Goal: Task Accomplishment & Management: Manage account settings

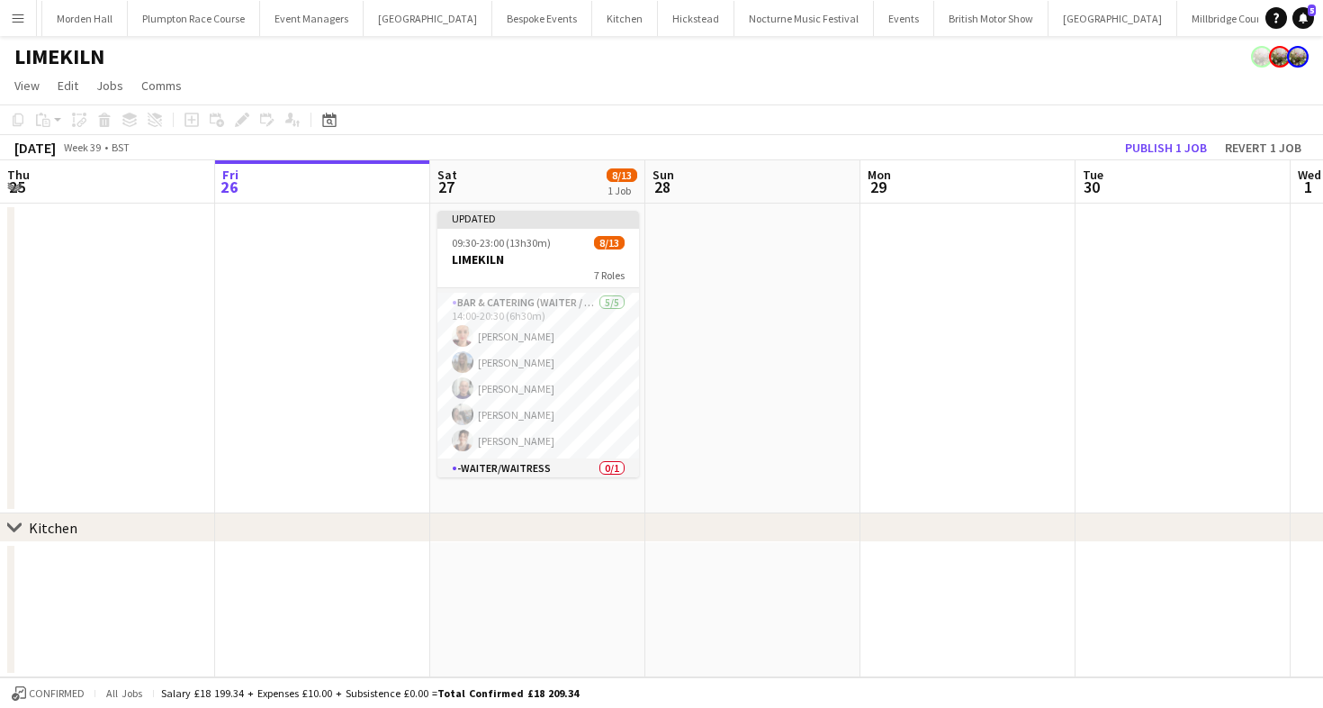
scroll to position [180, 0]
click at [1177, 25] on button "[GEOGRAPHIC_DATA]" at bounding box center [1228, 18] width 102 height 35
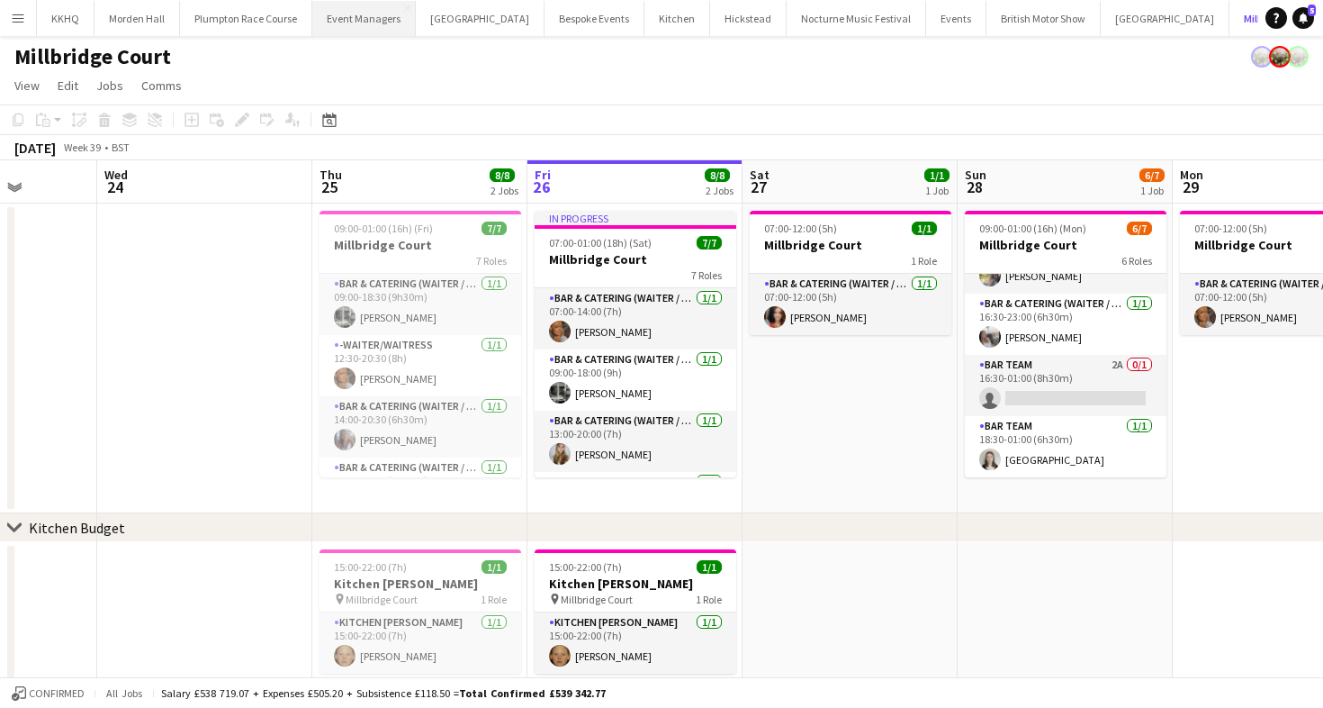
scroll to position [0, 75]
click at [1262, 13] on button "LIMEKILN Close" at bounding box center [1298, 18] width 73 height 35
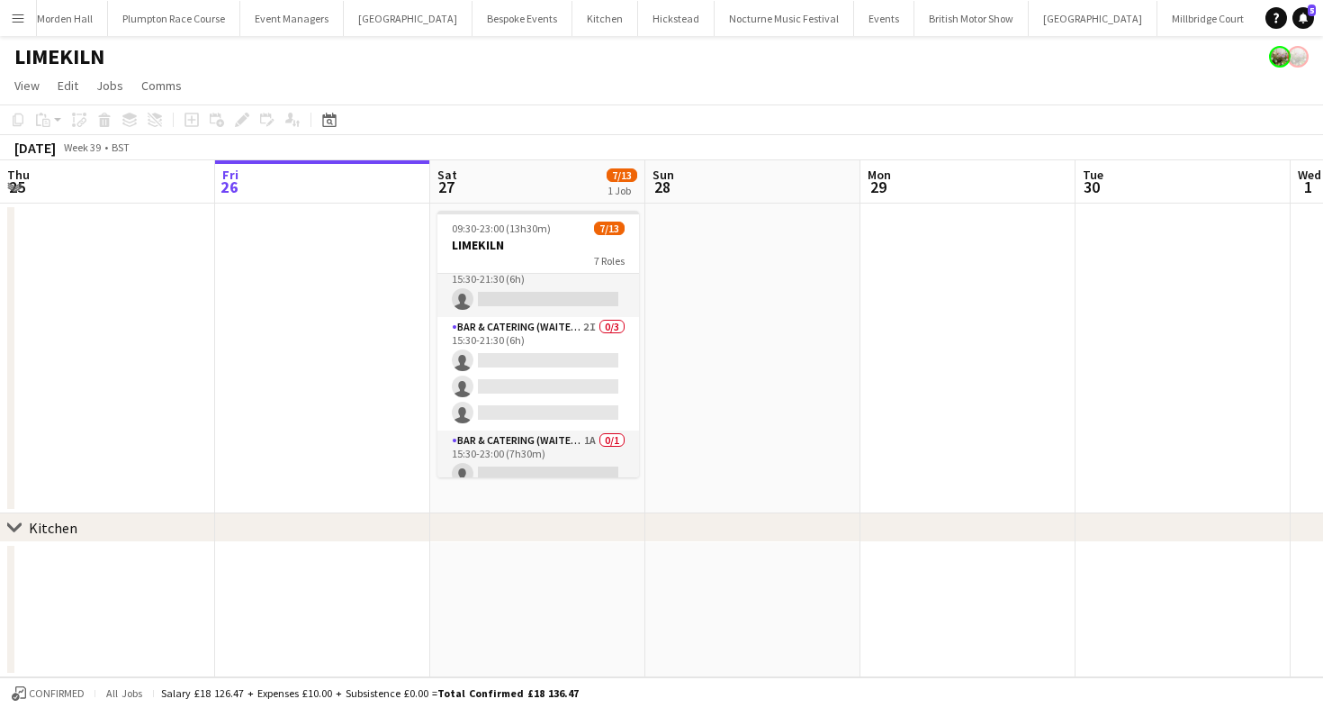
scroll to position [382, 0]
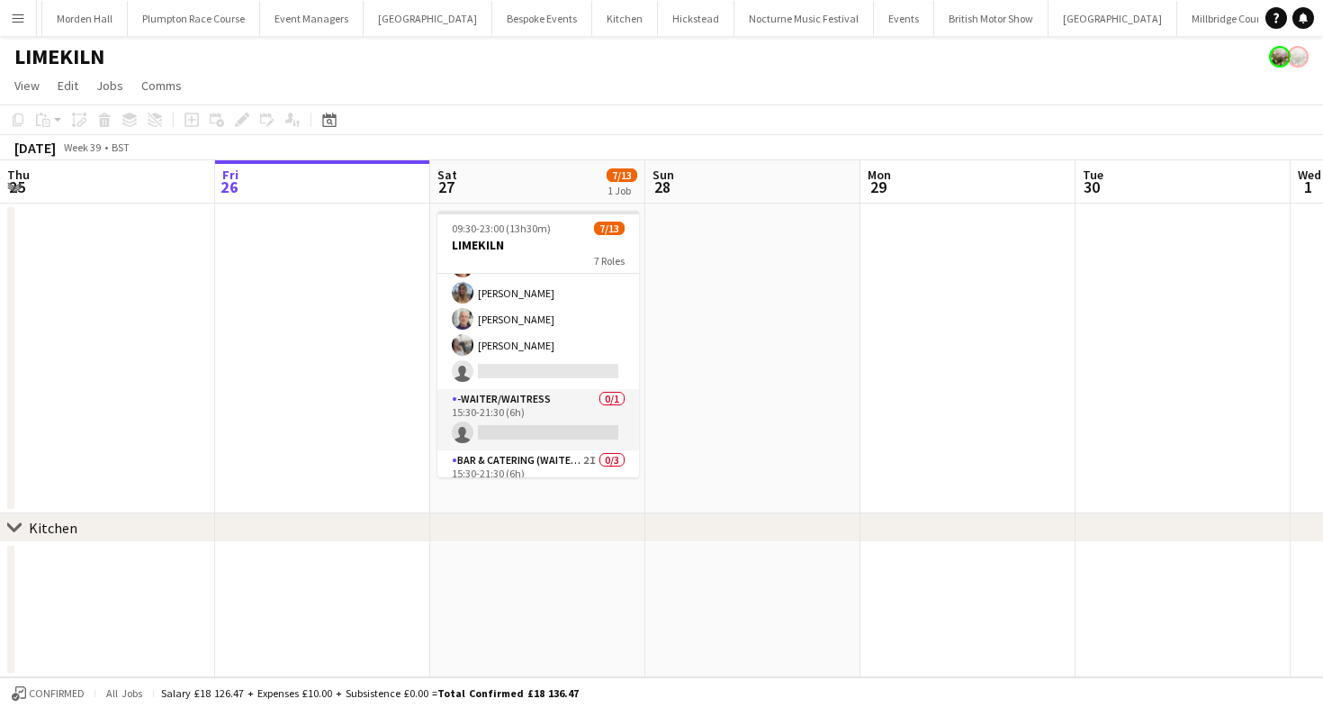
scroll to position [382, 0]
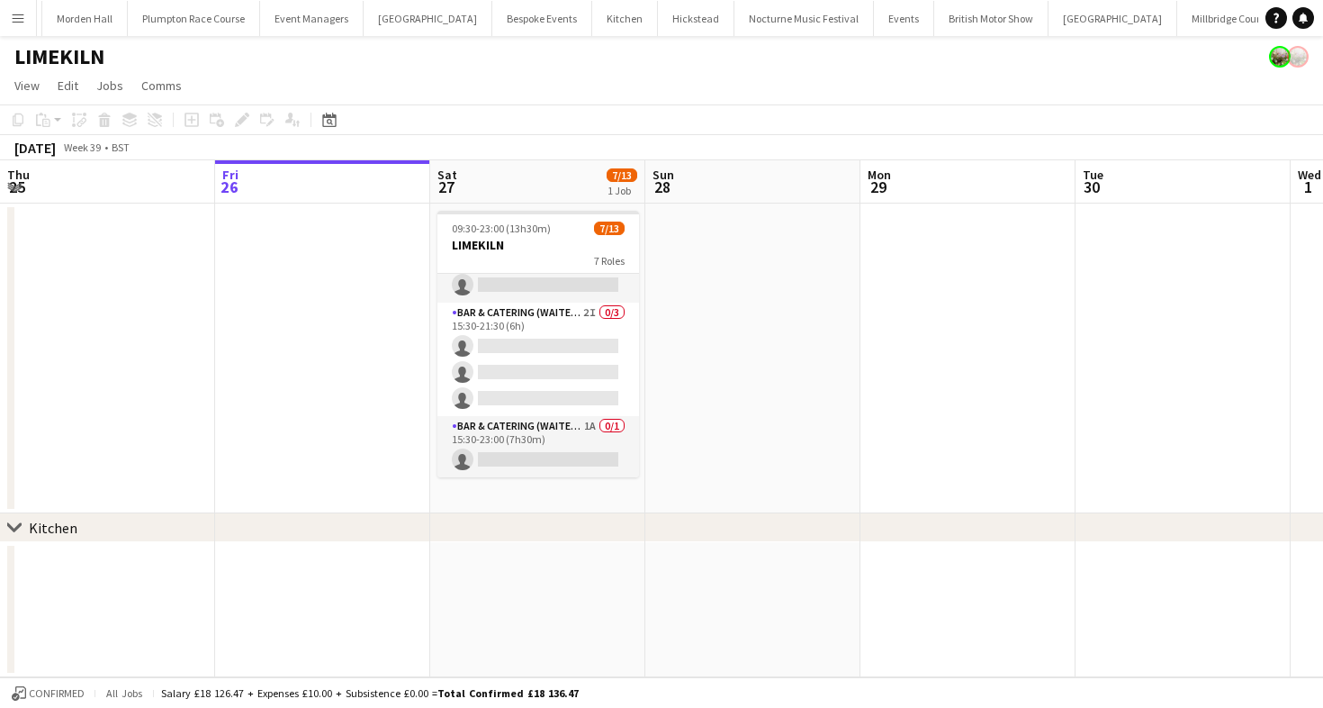
click at [777, 93] on app-page-menu "View Day view expanded Day view collapsed Month view Date picker Jump to today …" at bounding box center [661, 87] width 1323 height 34
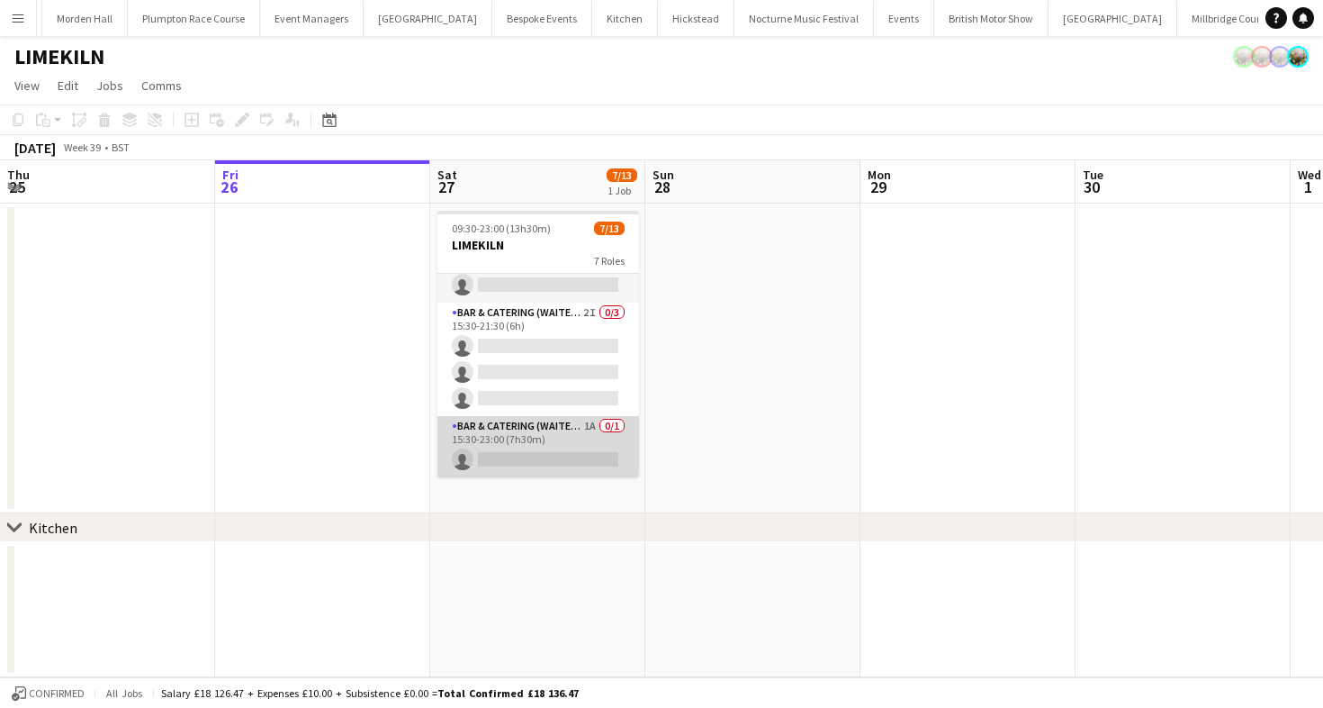
scroll to position [381, 0]
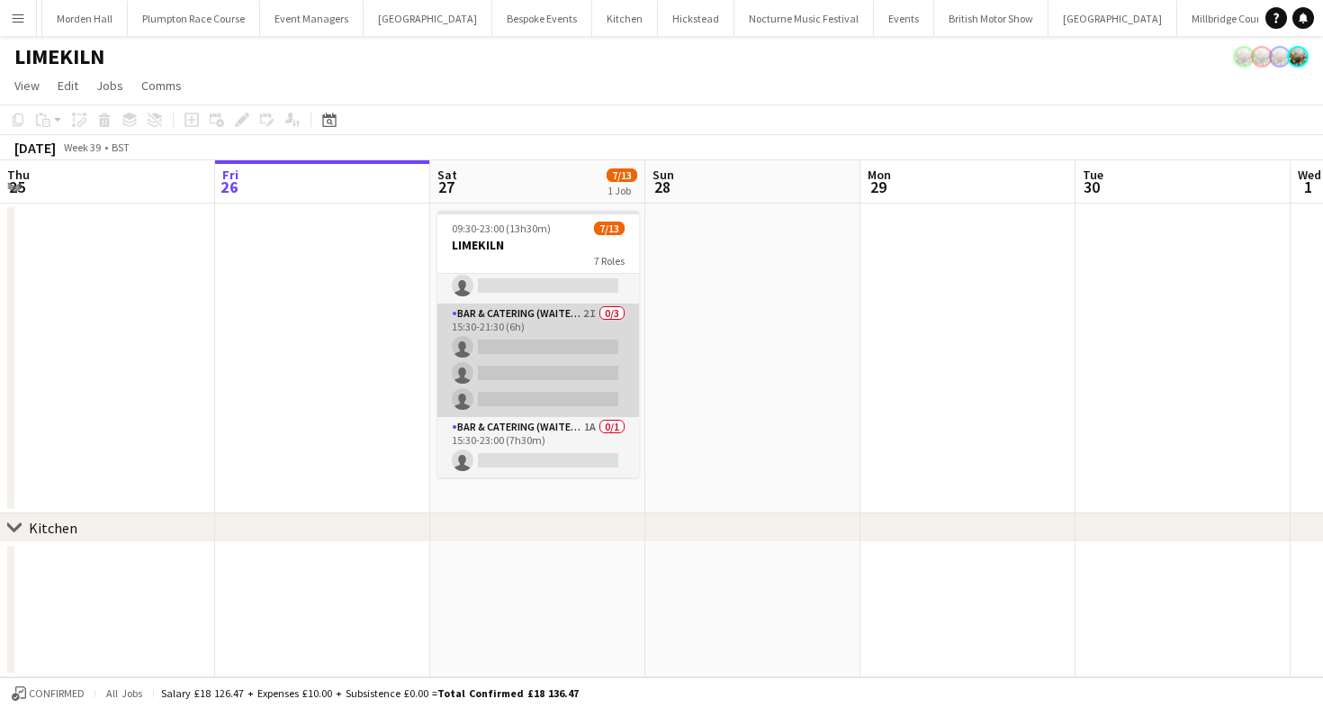
click at [526, 400] on app-card-role "Bar & Catering (Waiter / waitress) 2I 0/3 15:30-21:30 (6h) single-neutral-actio…" at bounding box center [538, 359] width 202 height 113
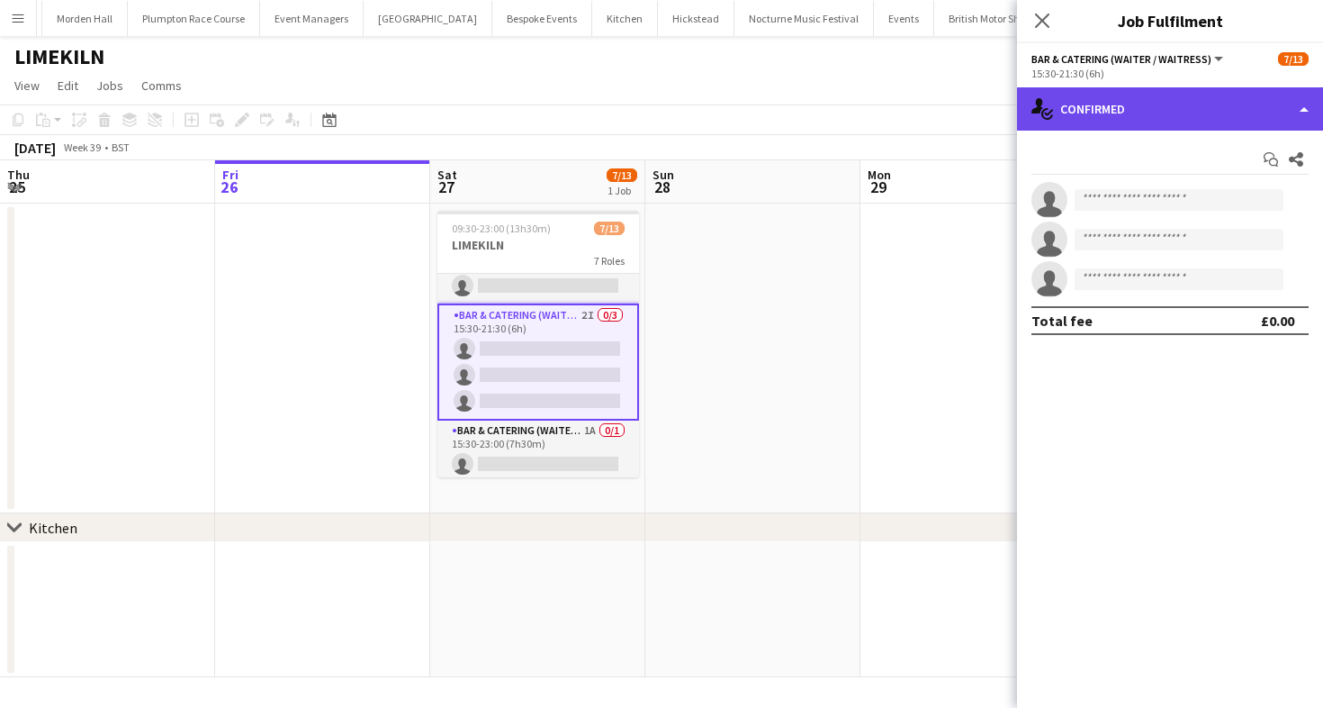
click at [1212, 121] on div "single-neutral-actions-check-2 Confirmed" at bounding box center [1170, 108] width 306 height 43
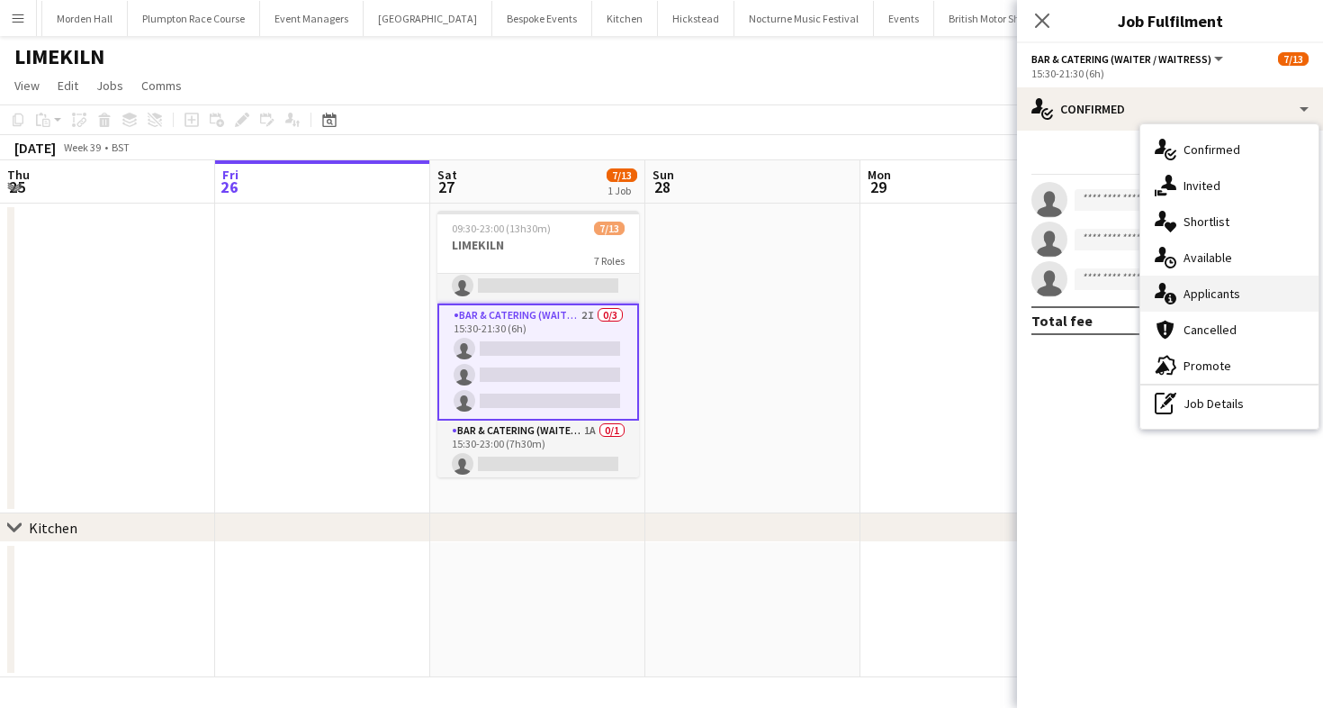
click at [1188, 291] on span "Applicants" at bounding box center [1212, 293] width 57 height 16
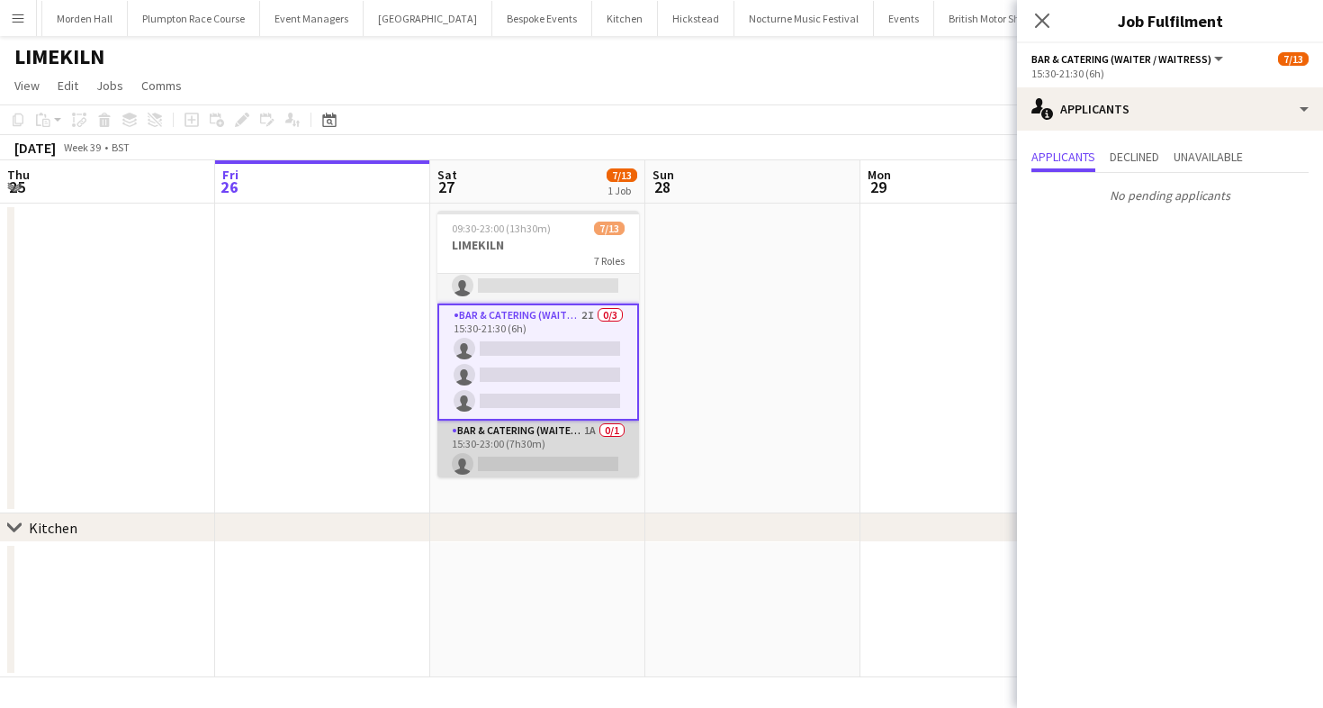
click at [515, 436] on app-card-role "Bar & Catering (Waiter / waitress) 1A 0/1 15:30-23:00 (7h30m) single-neutral-ac…" at bounding box center [538, 450] width 202 height 61
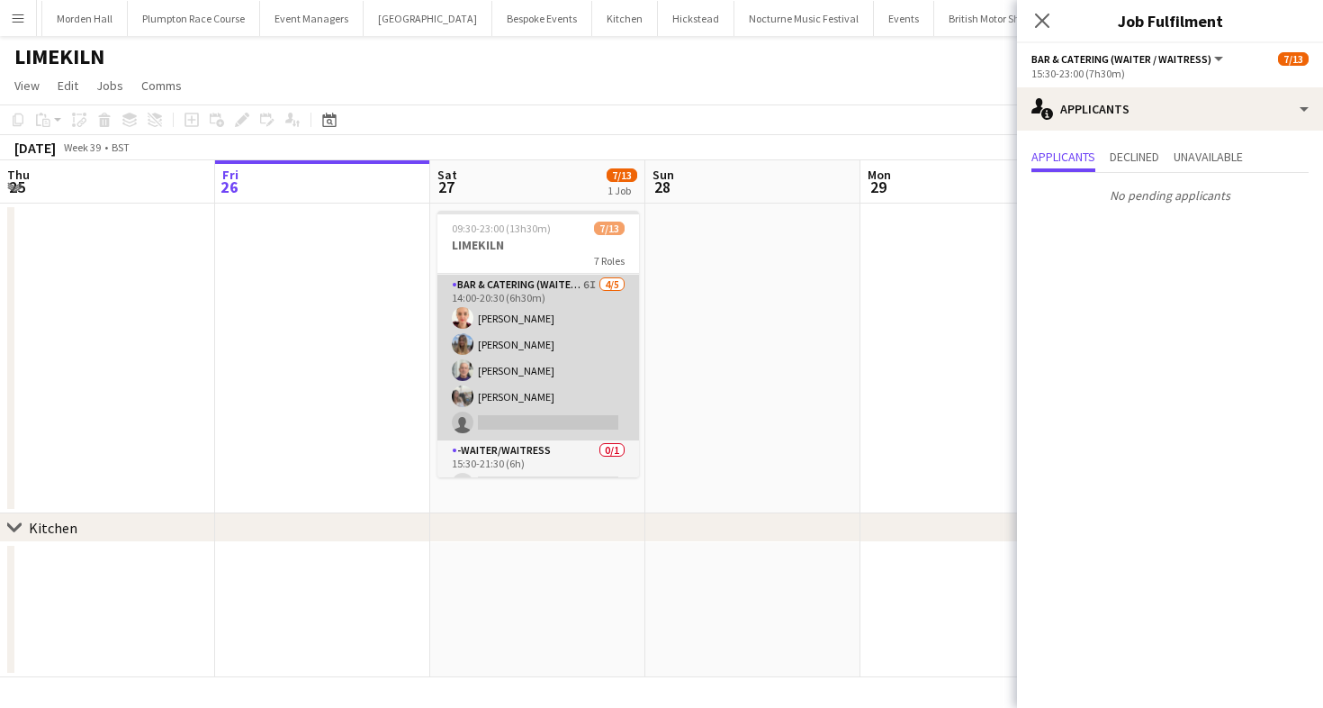
scroll to position [184, 0]
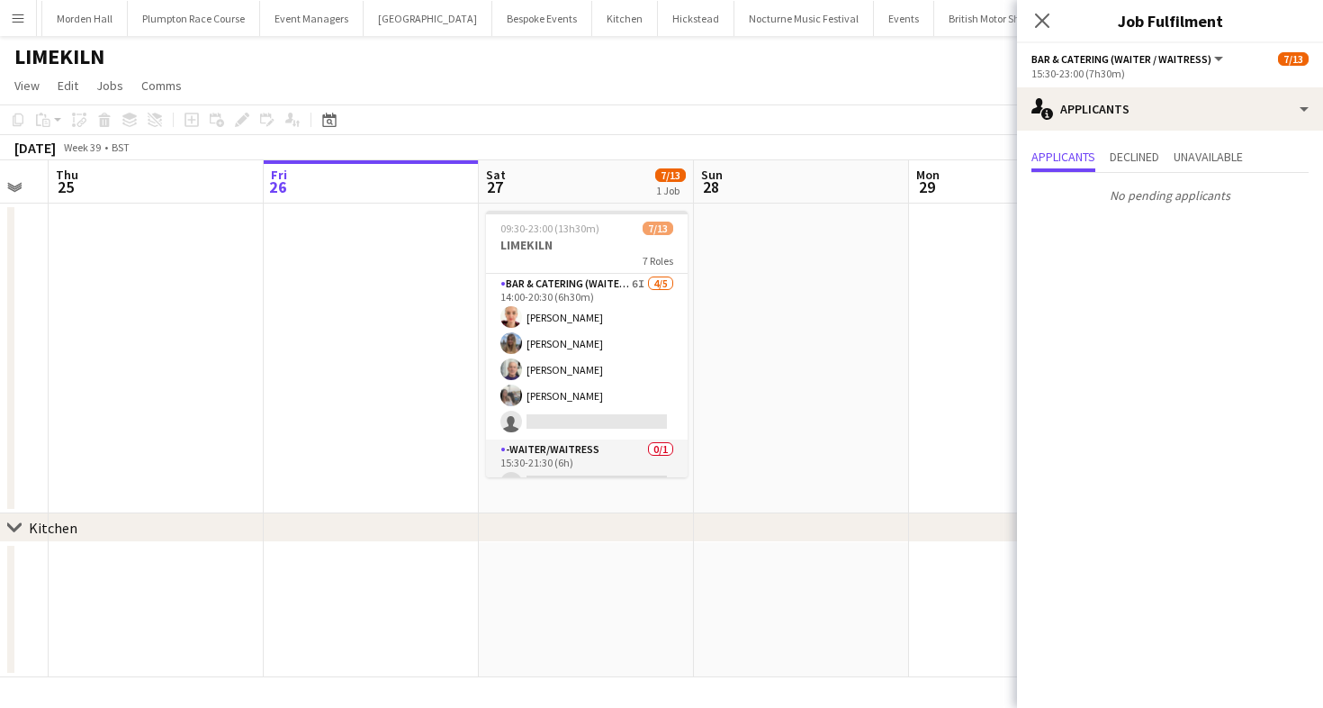
click at [533, 90] on app-page-menu "View Day view expanded Day view collapsed Month view Date picker Jump to today …" at bounding box center [661, 87] width 1323 height 34
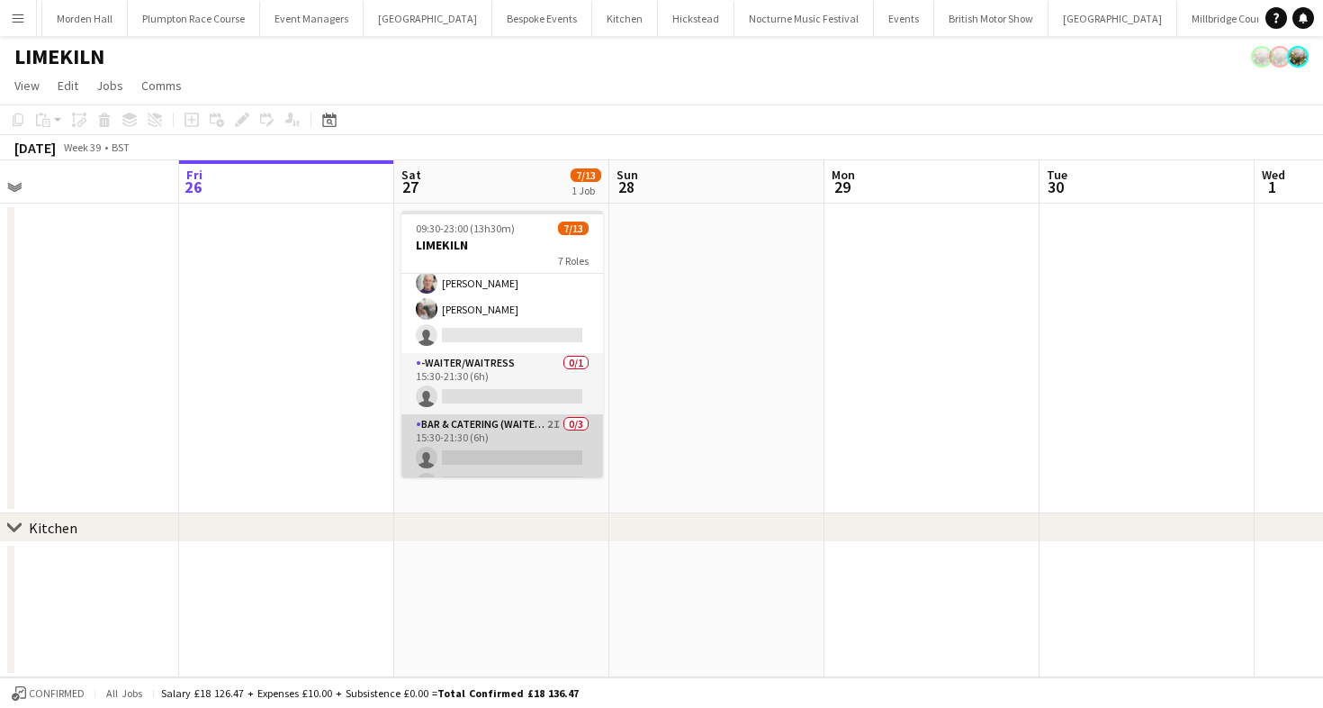
scroll to position [0, 0]
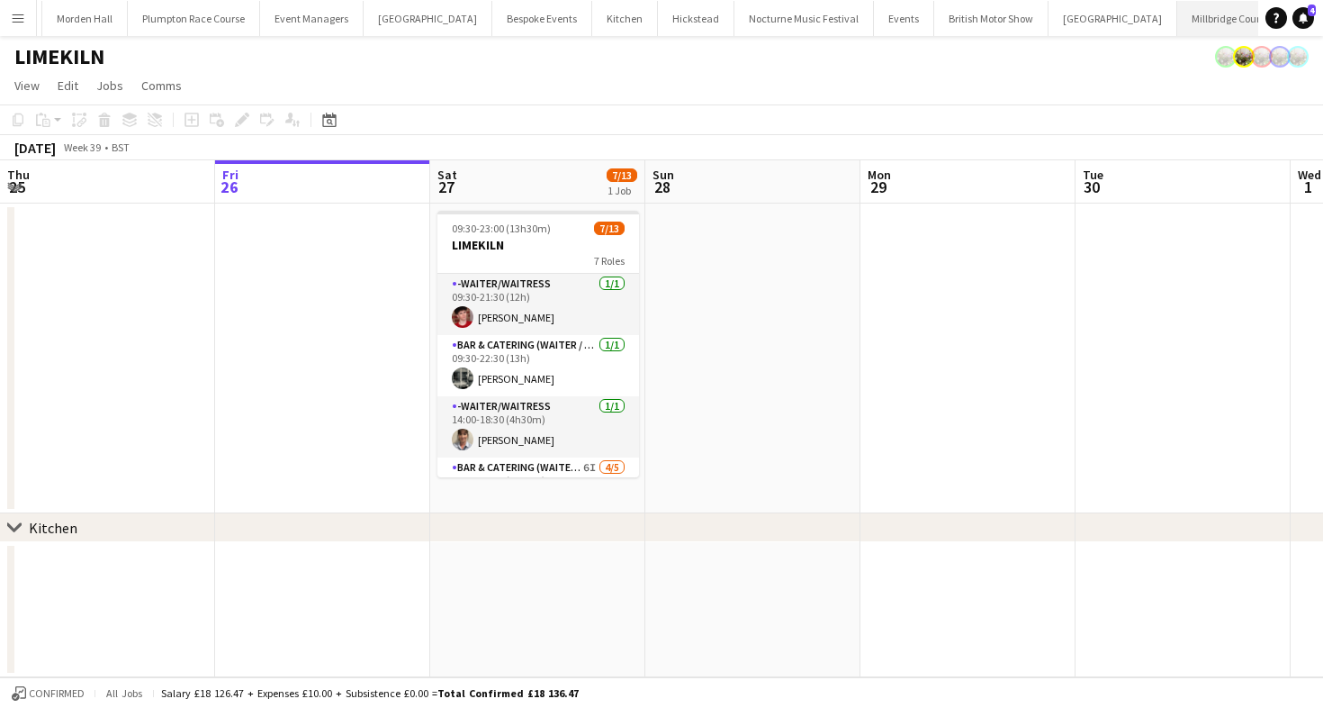
click at [1177, 34] on button "[GEOGRAPHIC_DATA]" at bounding box center [1228, 18] width 102 height 35
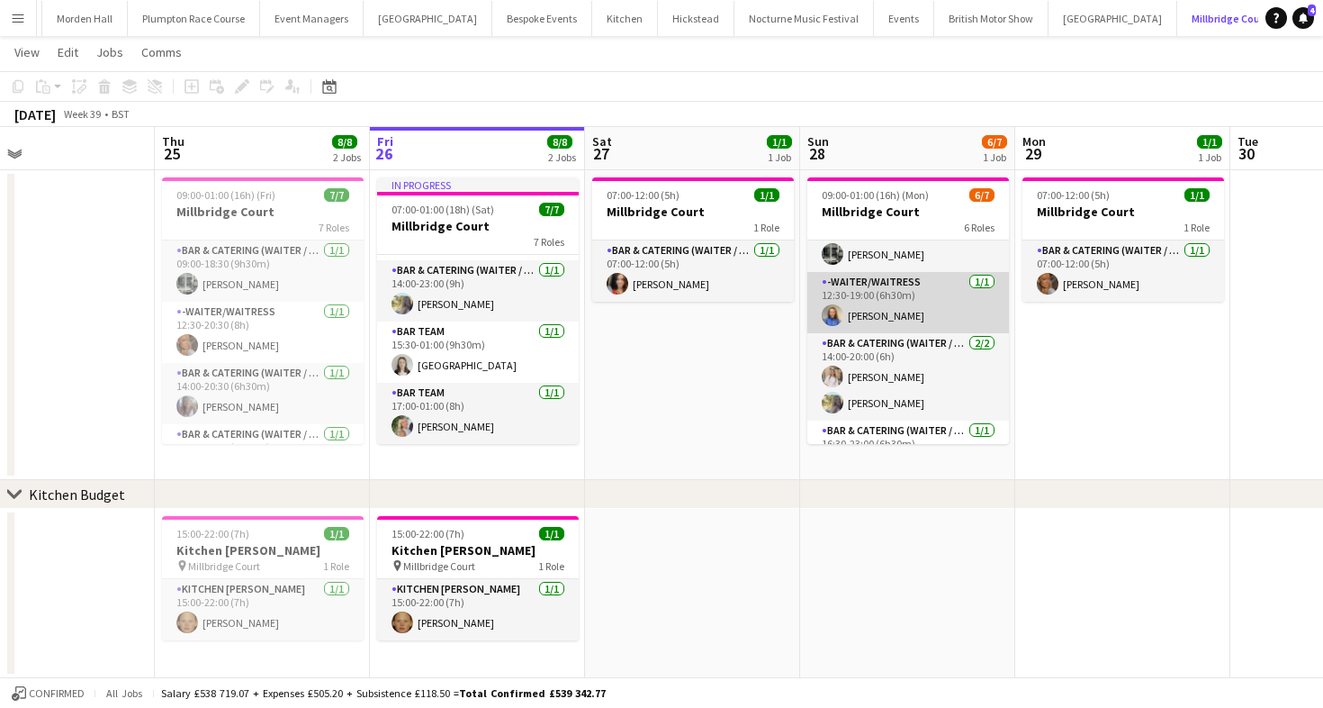
scroll to position [32, 0]
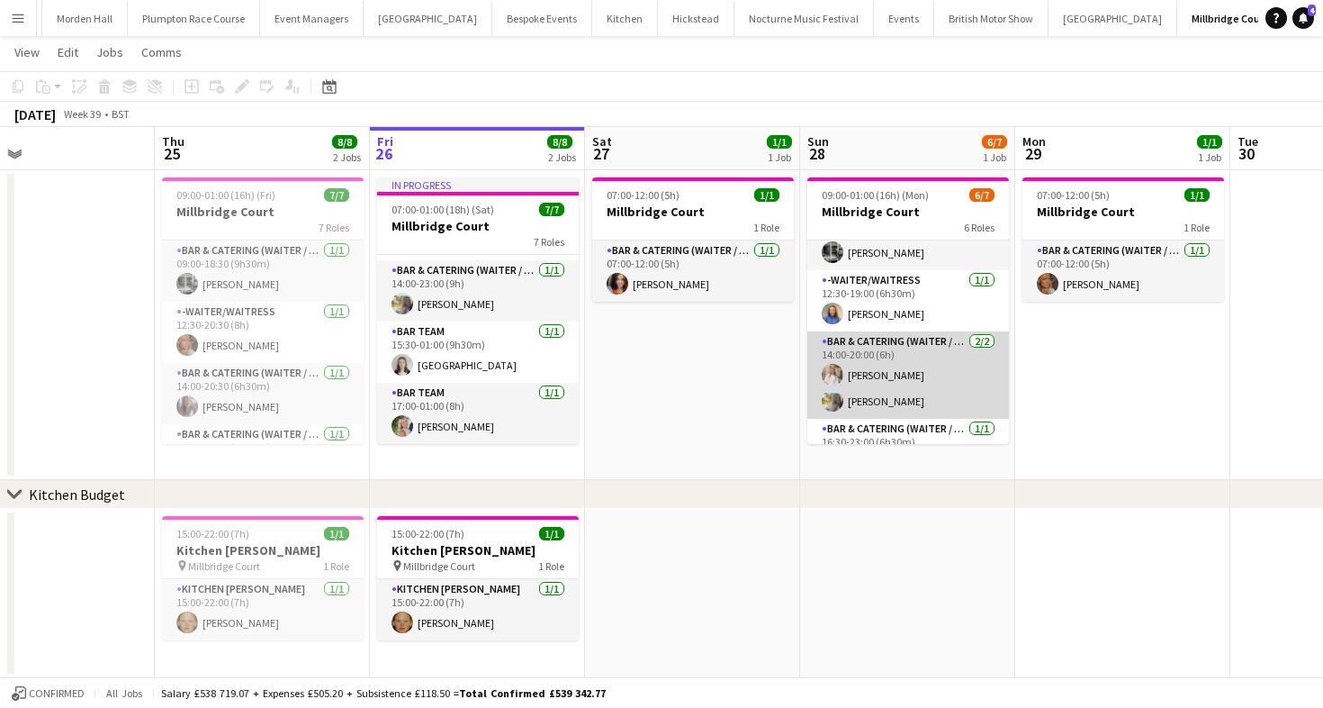
click at [863, 358] on app-card-role "Bar & Catering (Waiter / waitress) [DATE] 14:00-20:00 (6h) [PERSON_NAME] [PERSO…" at bounding box center [908, 374] width 202 height 87
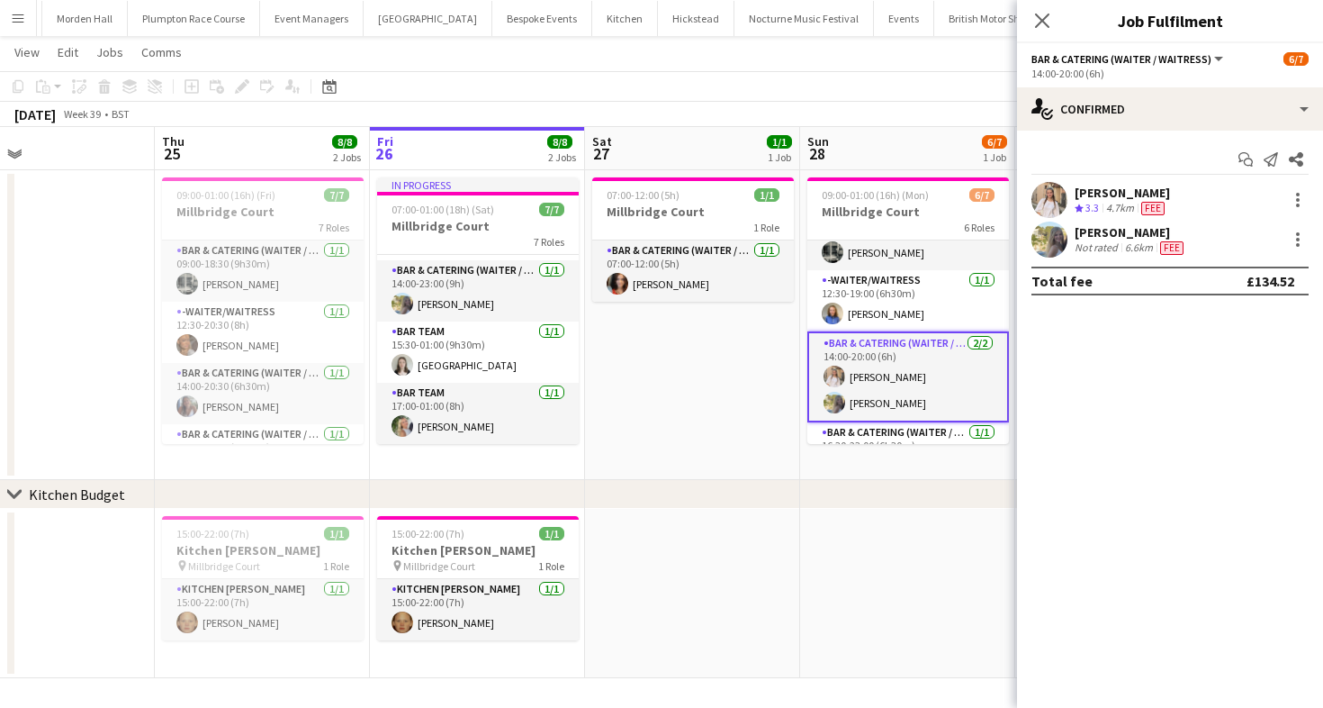
click at [1119, 197] on div "[PERSON_NAME]" at bounding box center [1122, 193] width 95 height 16
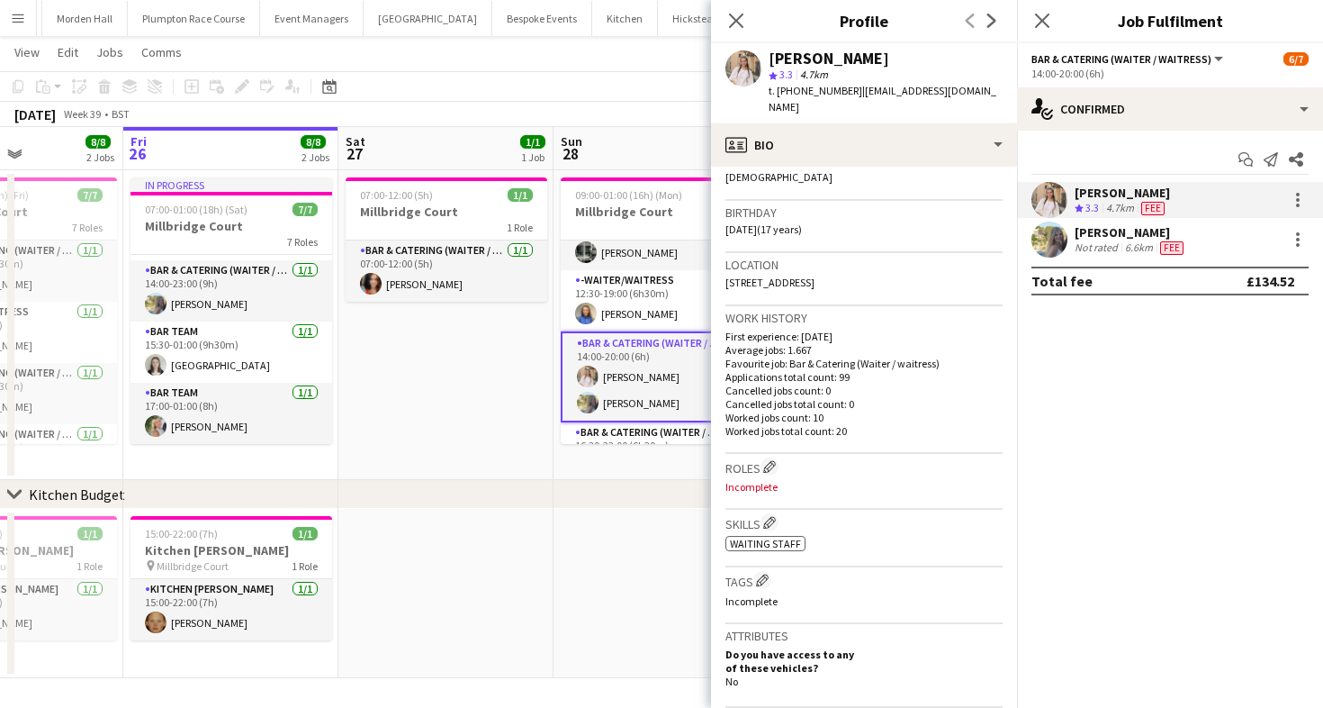
scroll to position [309, 0]
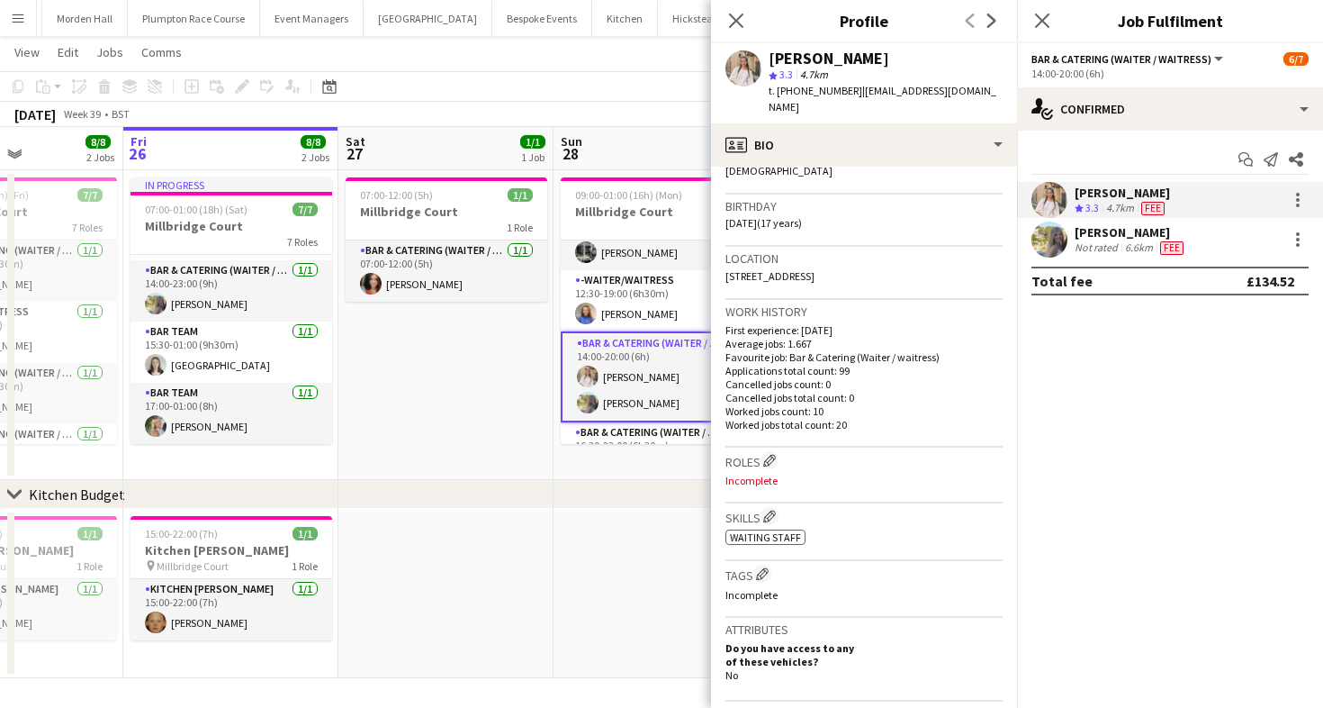
click at [1107, 246] on div "Not rated" at bounding box center [1098, 247] width 47 height 14
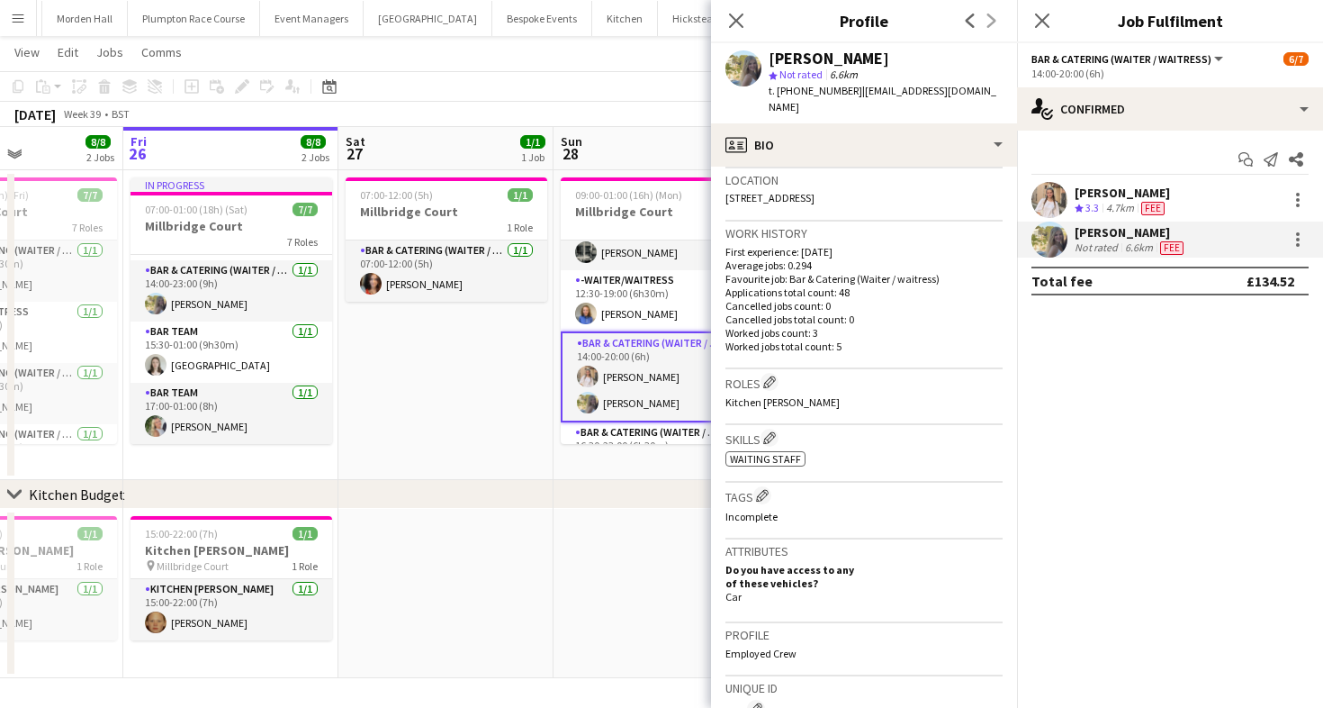
scroll to position [0, 0]
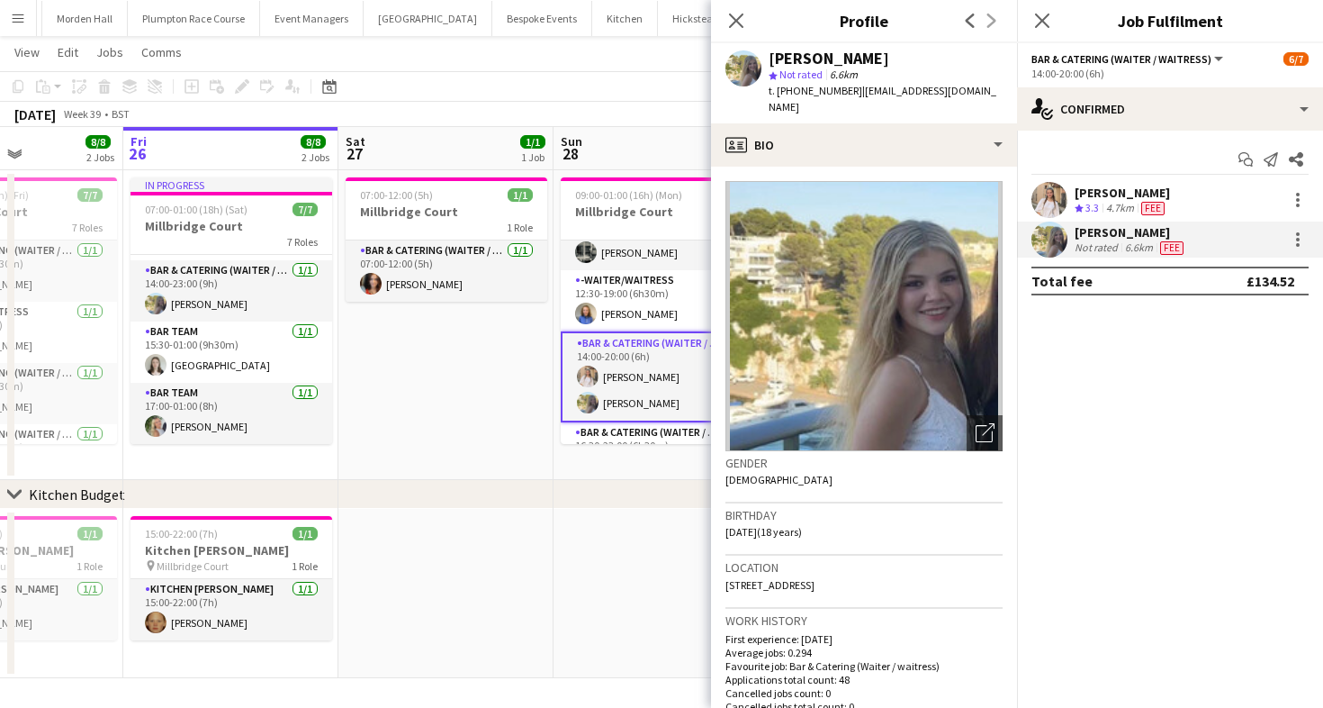
click at [1103, 206] on div "Crew rating 3.3" at bounding box center [1089, 208] width 28 height 15
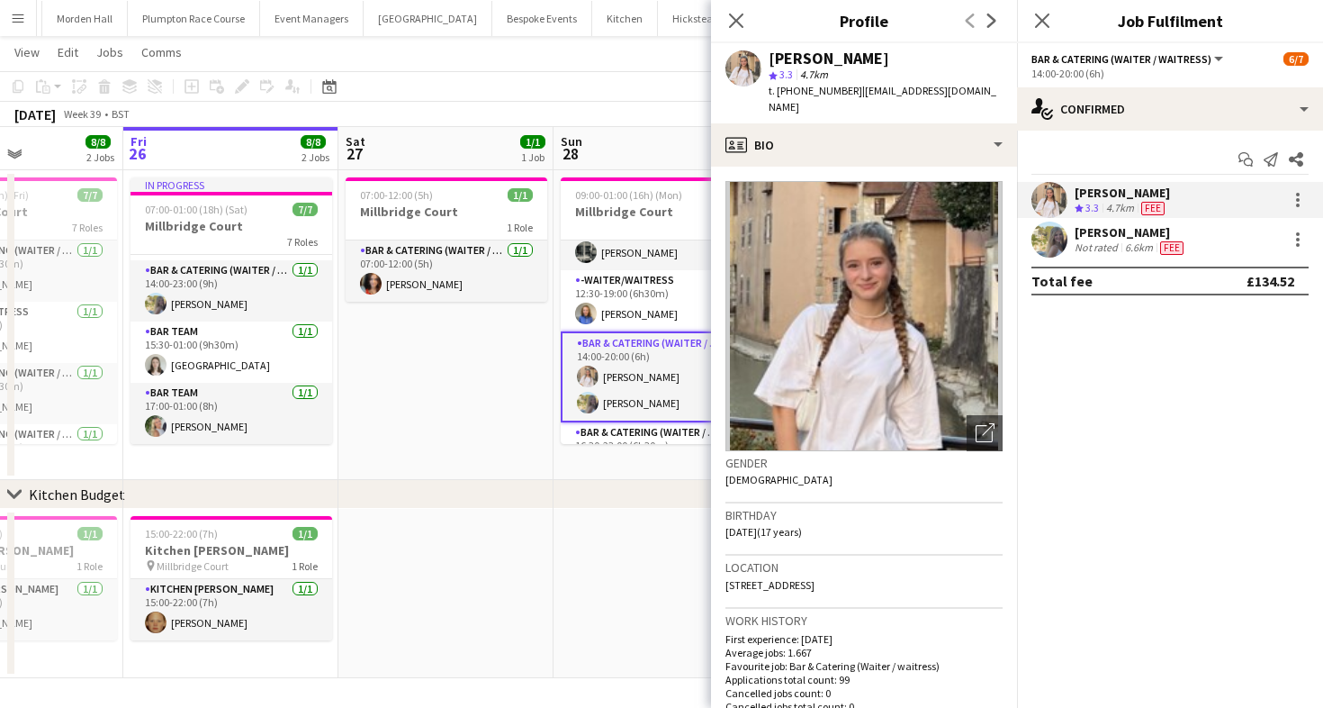
click at [465, 93] on app-toolbar "Copy Paste Paste Command V Paste with crew Command Shift V Paste linked Job [GE…" at bounding box center [661, 86] width 1323 height 31
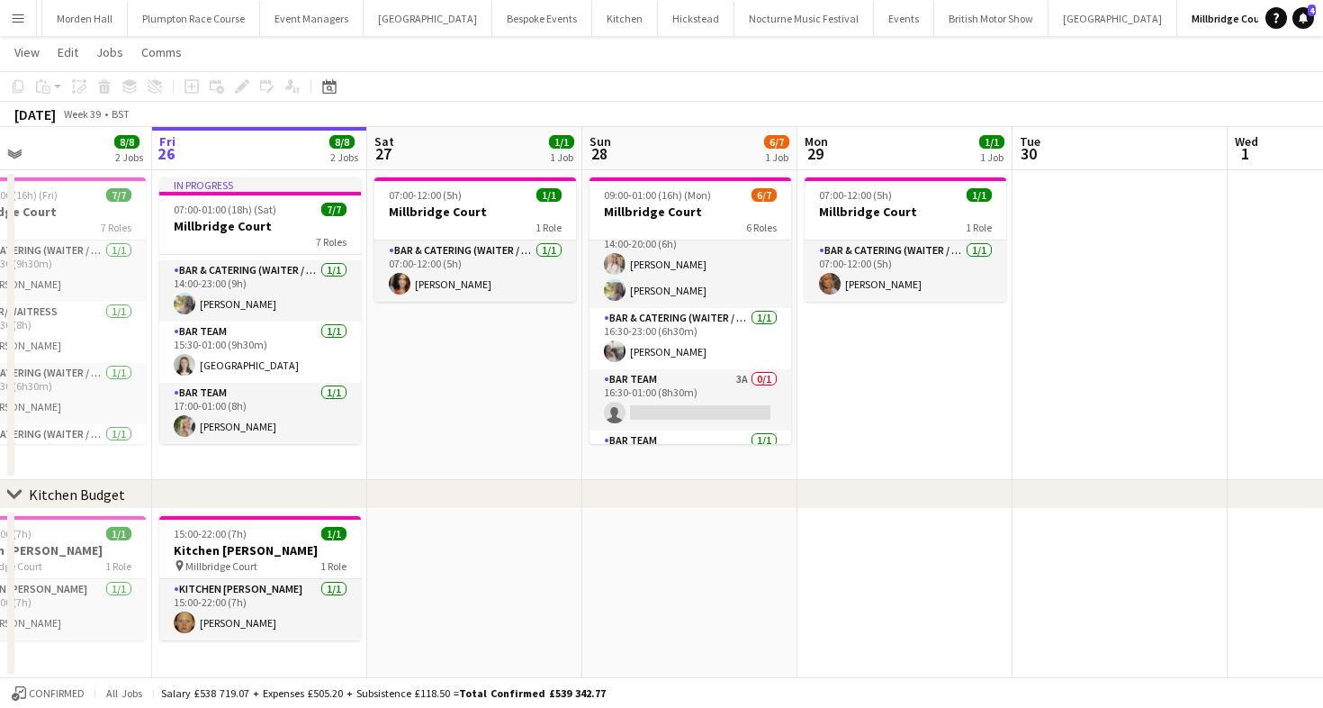
scroll to position [190, 0]
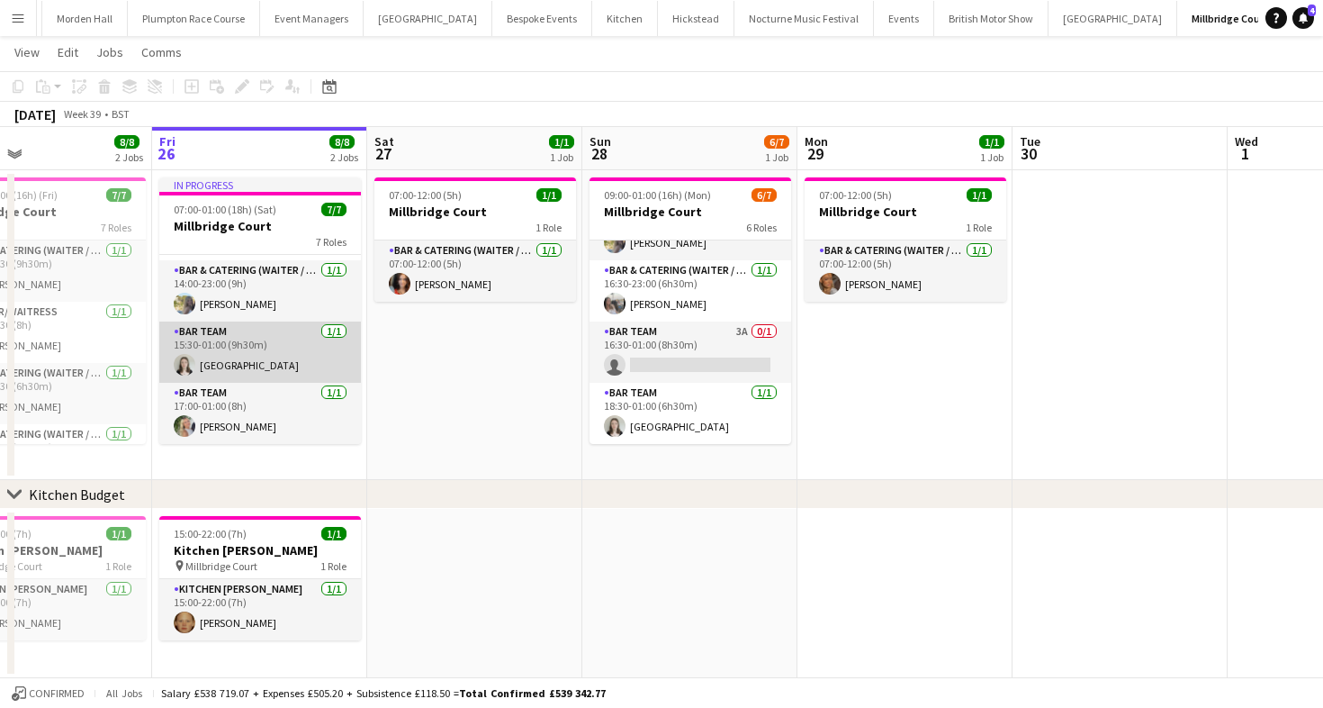
click at [247, 347] on app-card-role "Bar Team [DATE] 15:30-01:00 (9h30m) [GEOGRAPHIC_DATA]" at bounding box center [260, 351] width 202 height 61
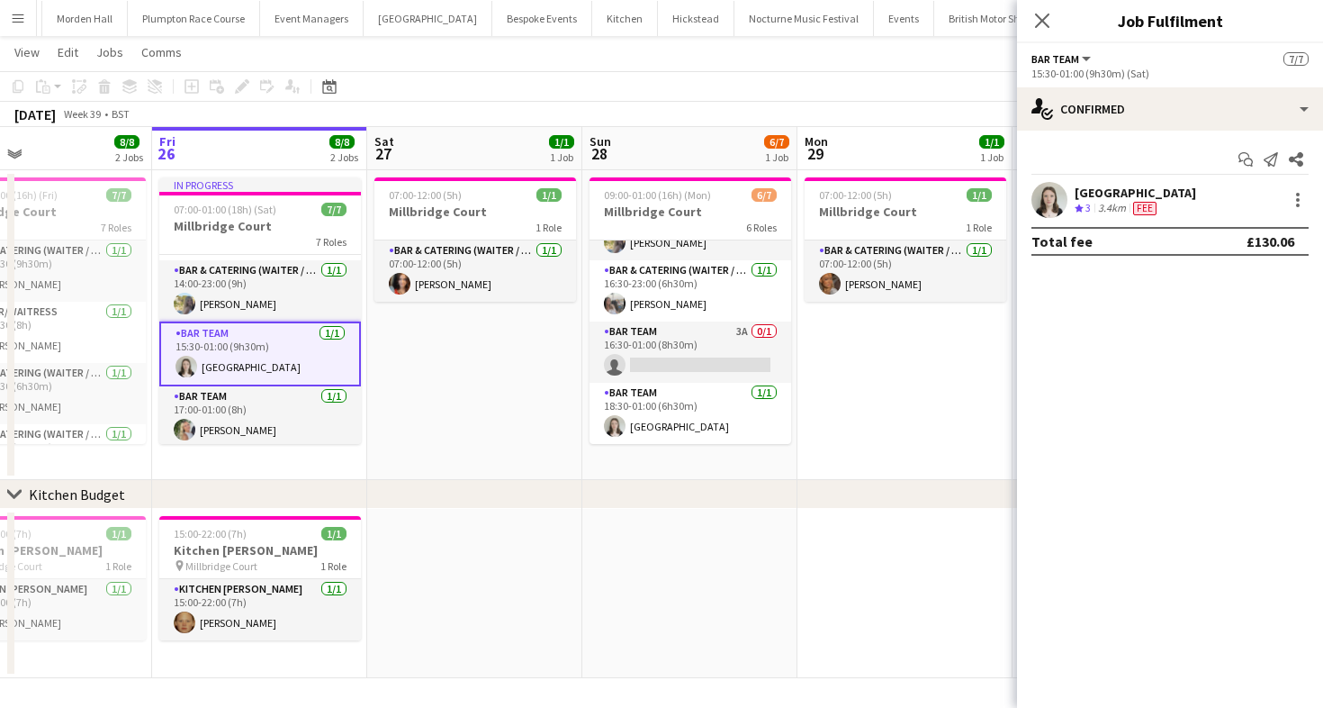
click at [1108, 187] on div "[GEOGRAPHIC_DATA]" at bounding box center [1136, 193] width 122 height 16
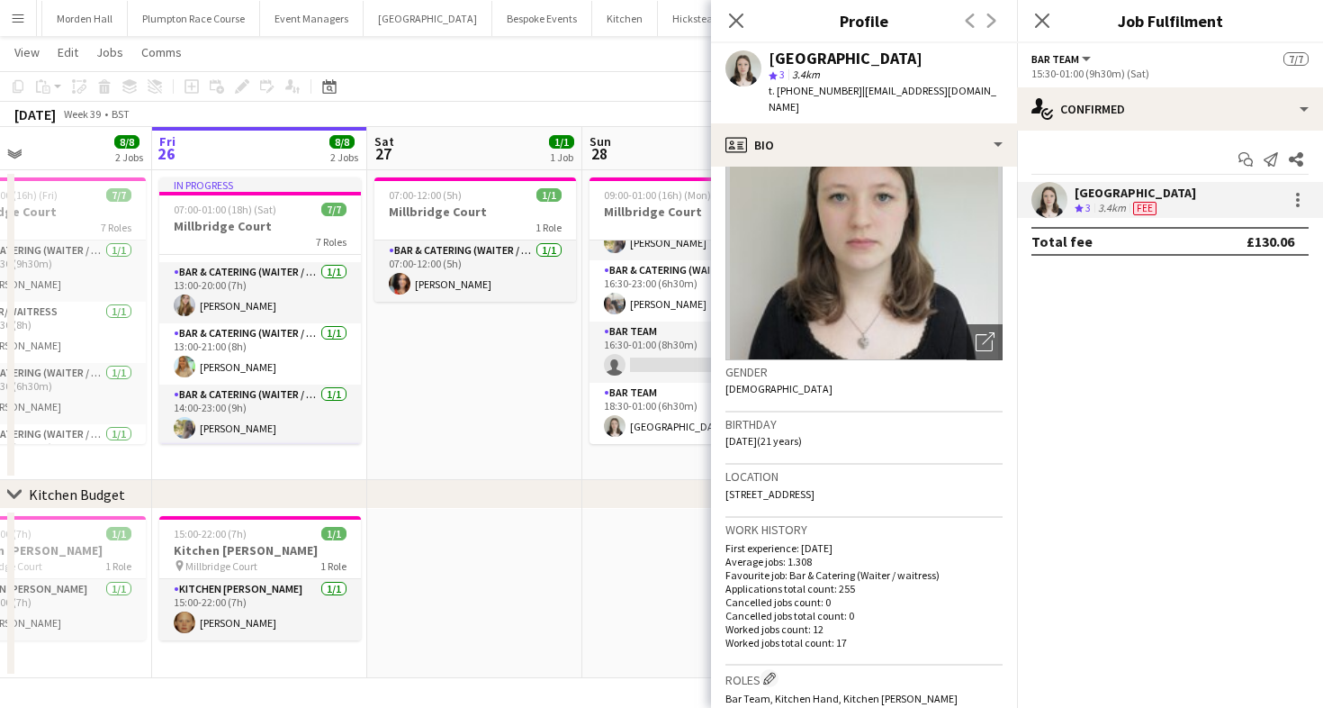
scroll to position [96, 0]
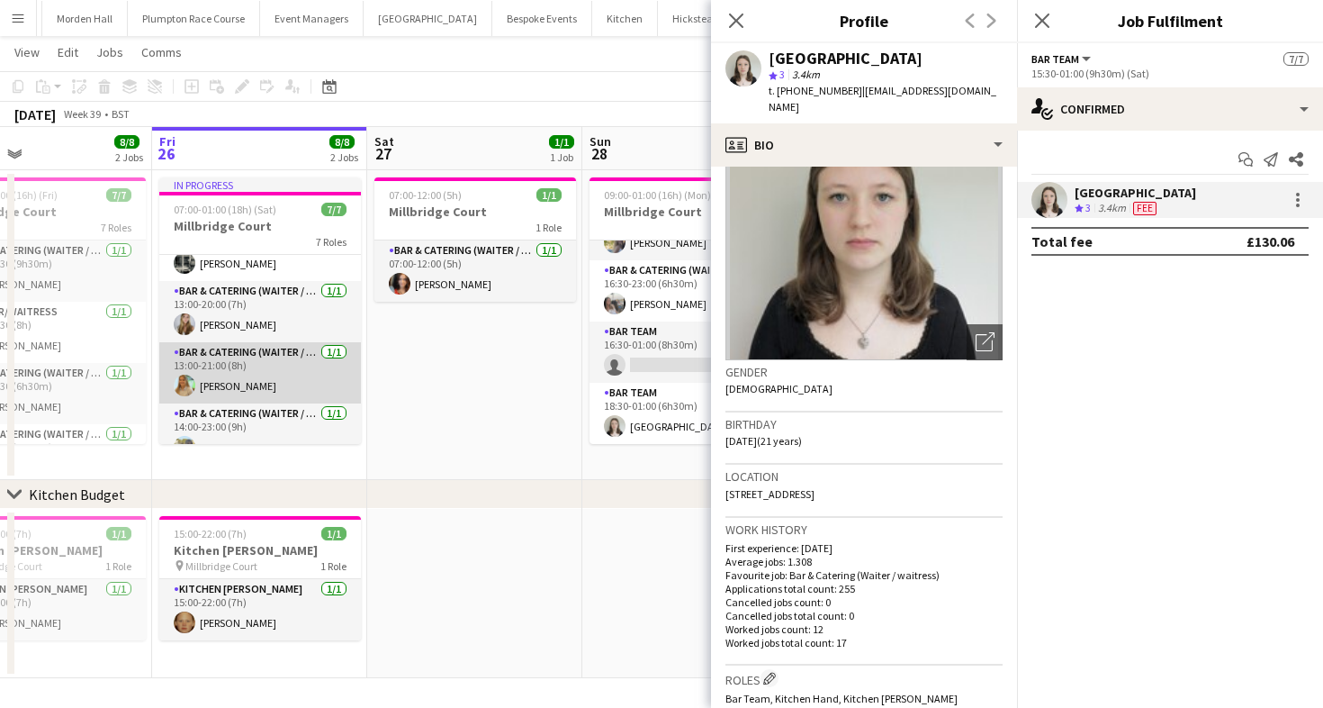
click at [236, 391] on app-card-role "Bar & Catering (Waiter / waitress) [DATE] 13:00-21:00 (8h) [PERSON_NAME]" at bounding box center [260, 372] width 202 height 61
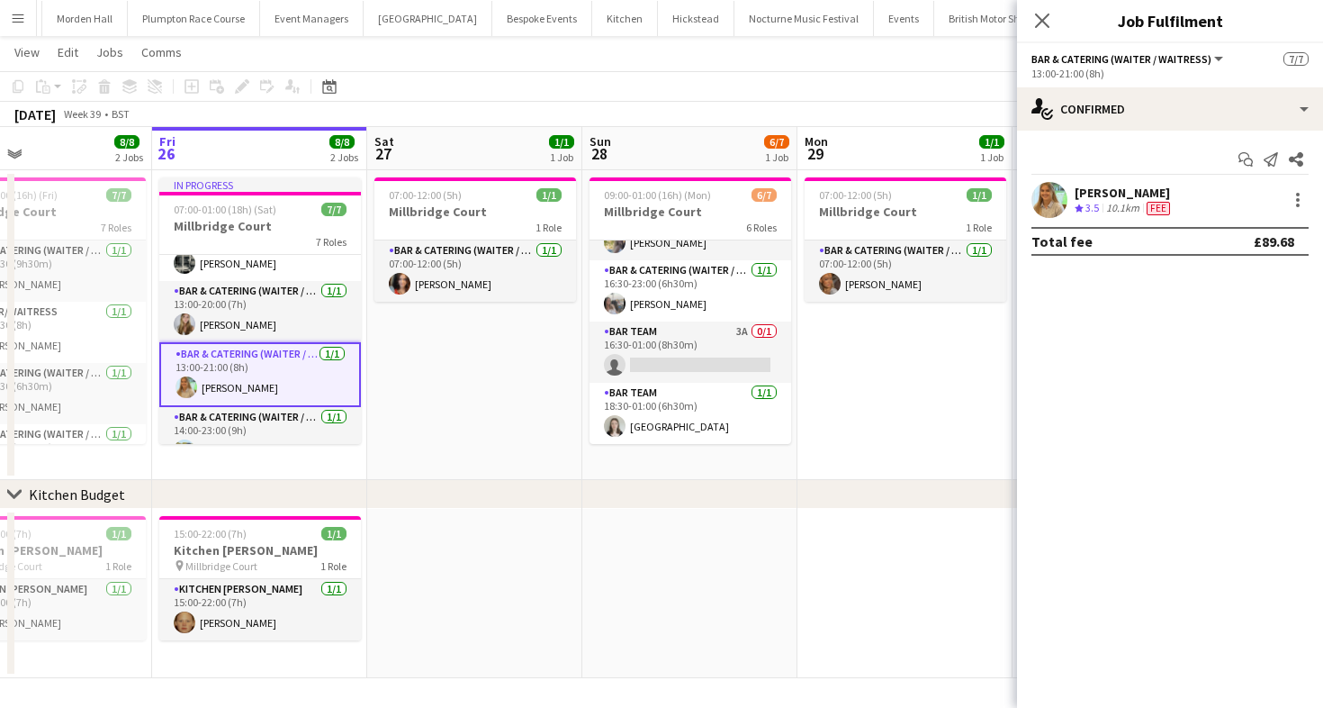
click at [1133, 191] on div "[PERSON_NAME]" at bounding box center [1124, 193] width 99 height 16
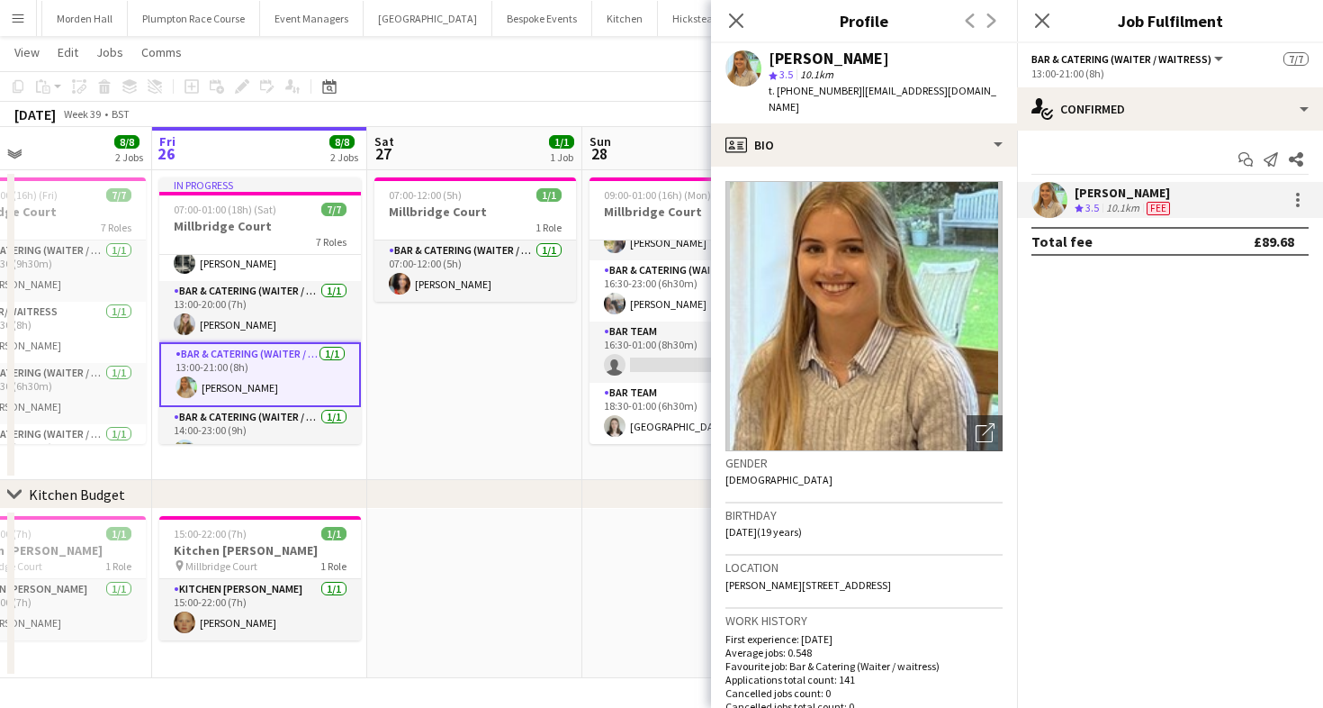
click at [657, 75] on app-toolbar "Copy Paste Paste Command V Paste with crew Command Shift V Paste linked Job [GE…" at bounding box center [661, 86] width 1323 height 31
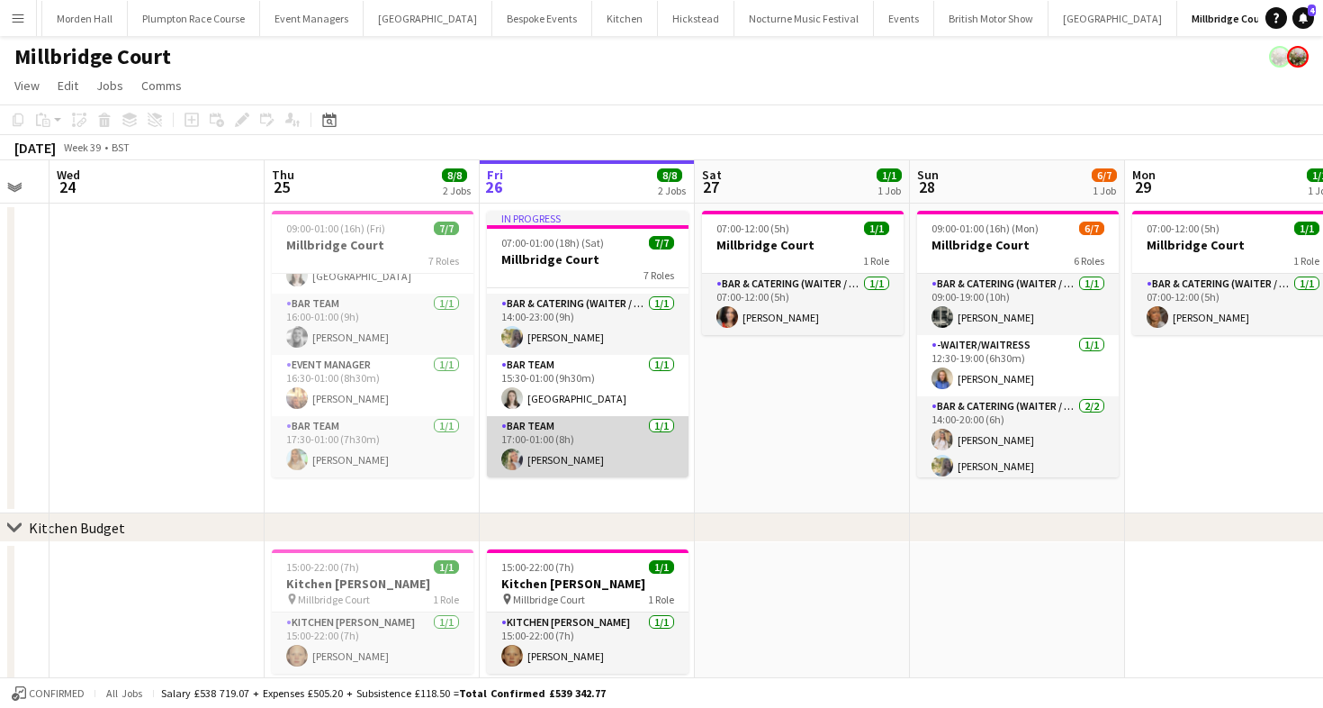
scroll to position [33, 0]
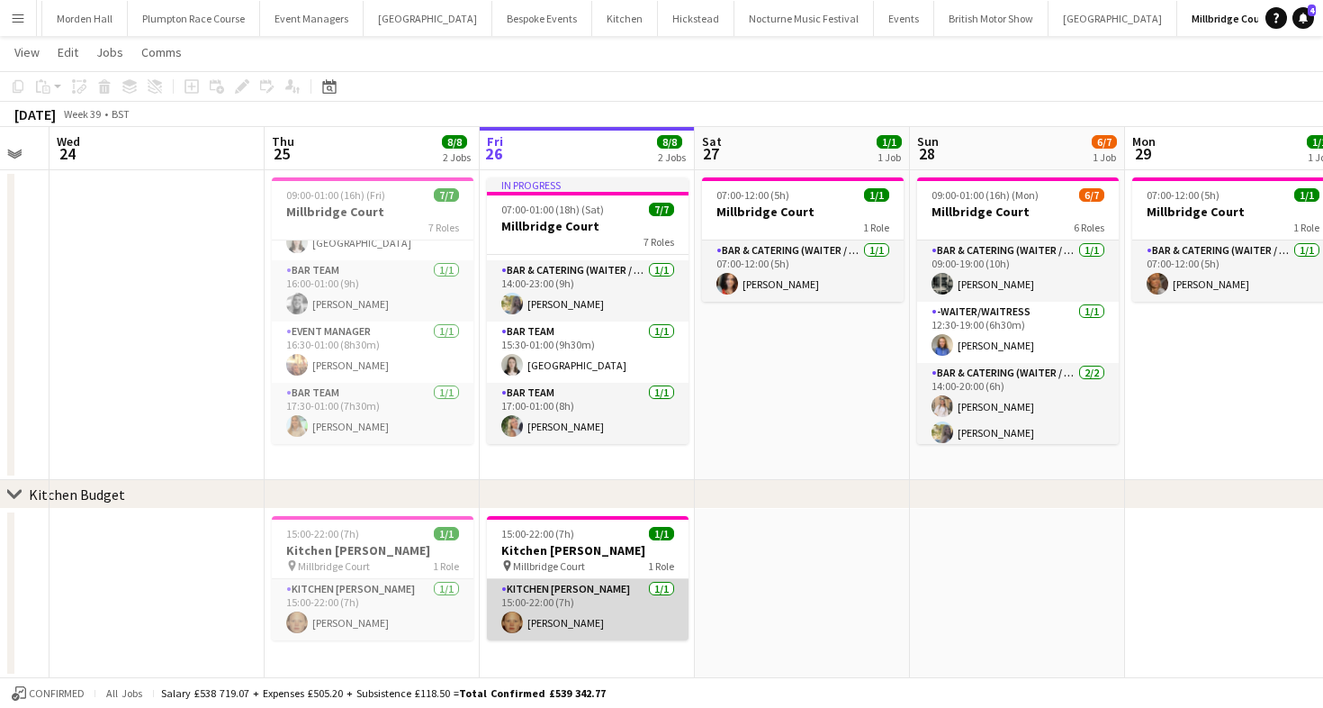
click at [563, 628] on app-card-role "Kitchen Porter 1/1 15:00-22:00 (7h) Genevieve Whiteley" at bounding box center [588, 609] width 202 height 61
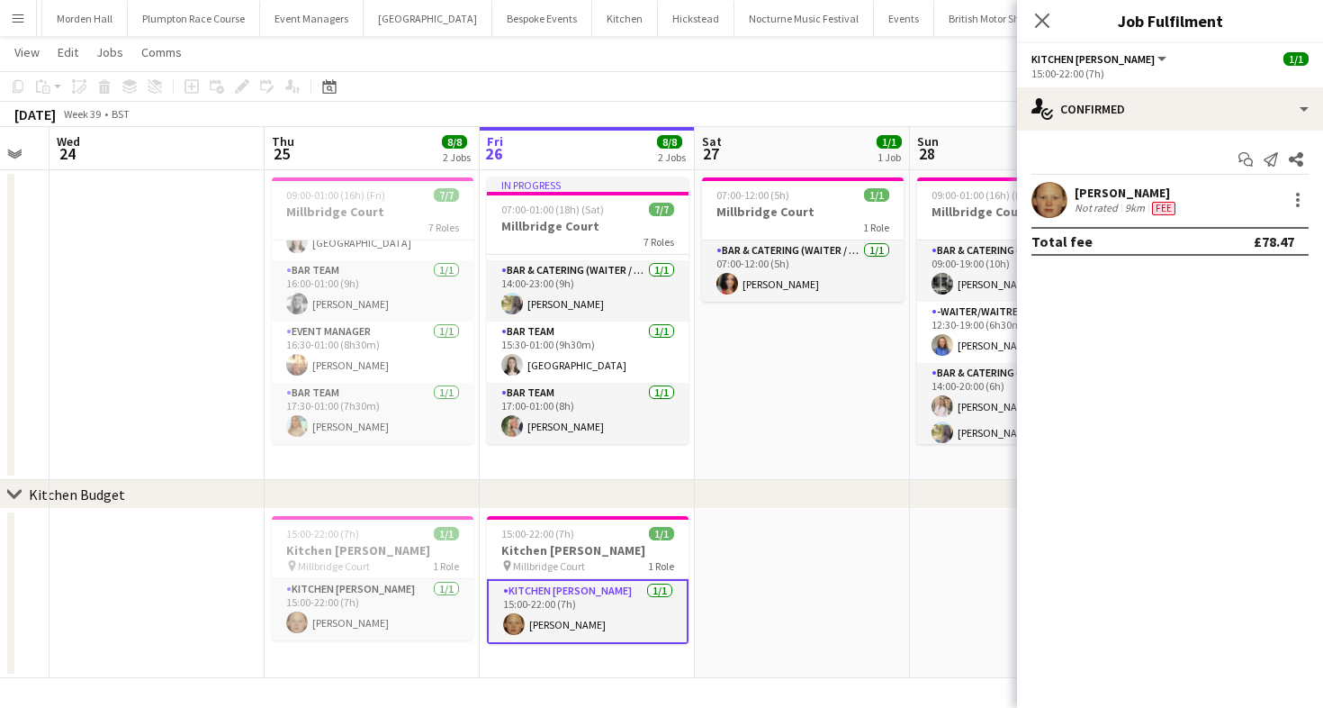
click at [1101, 198] on div "[PERSON_NAME]" at bounding box center [1127, 193] width 104 height 16
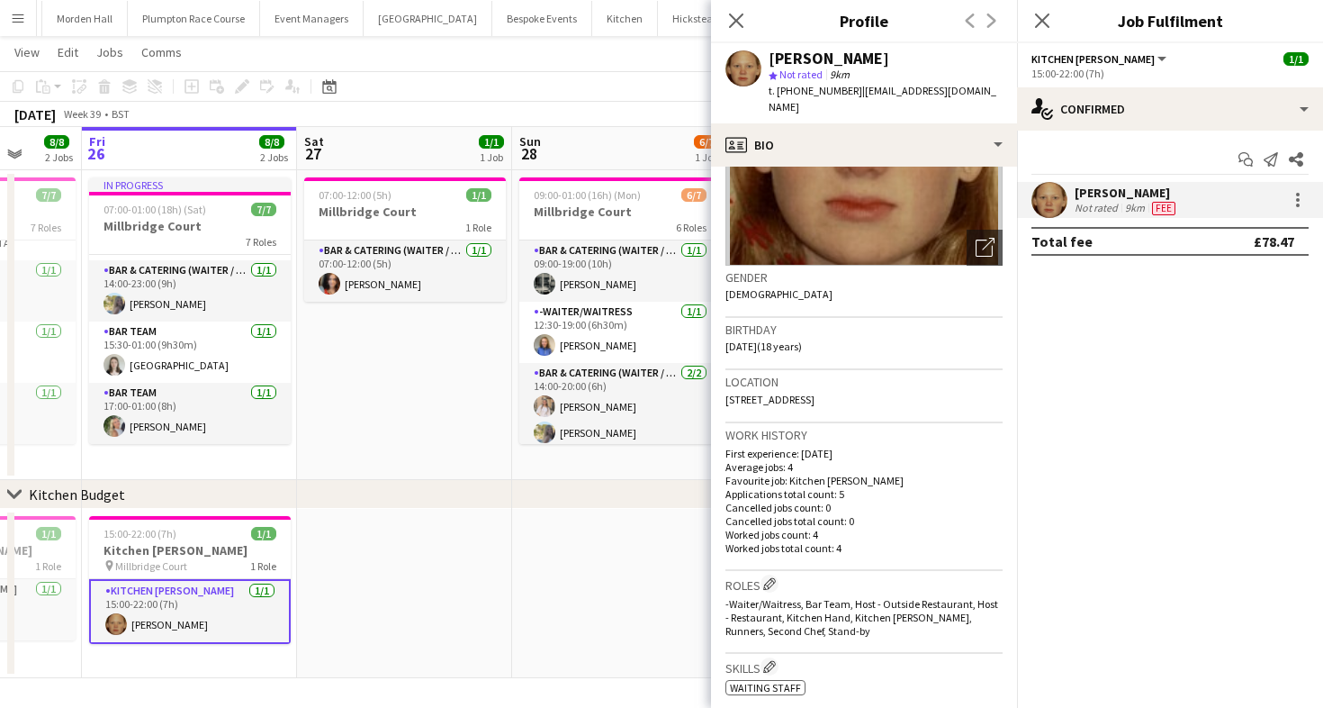
scroll to position [0, 0]
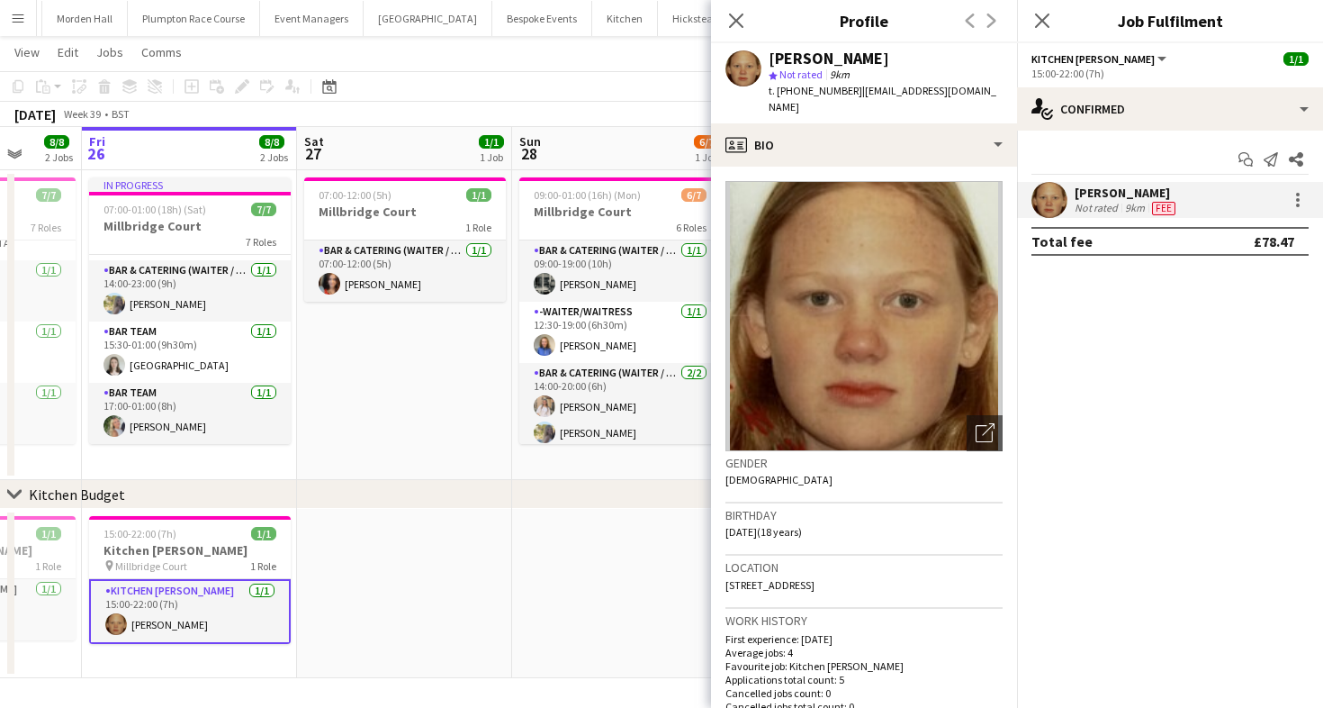
click at [608, 61] on app-page-menu "View Day view expanded Day view collapsed Month view Date picker Jump to [DATE]…" at bounding box center [661, 54] width 1323 height 34
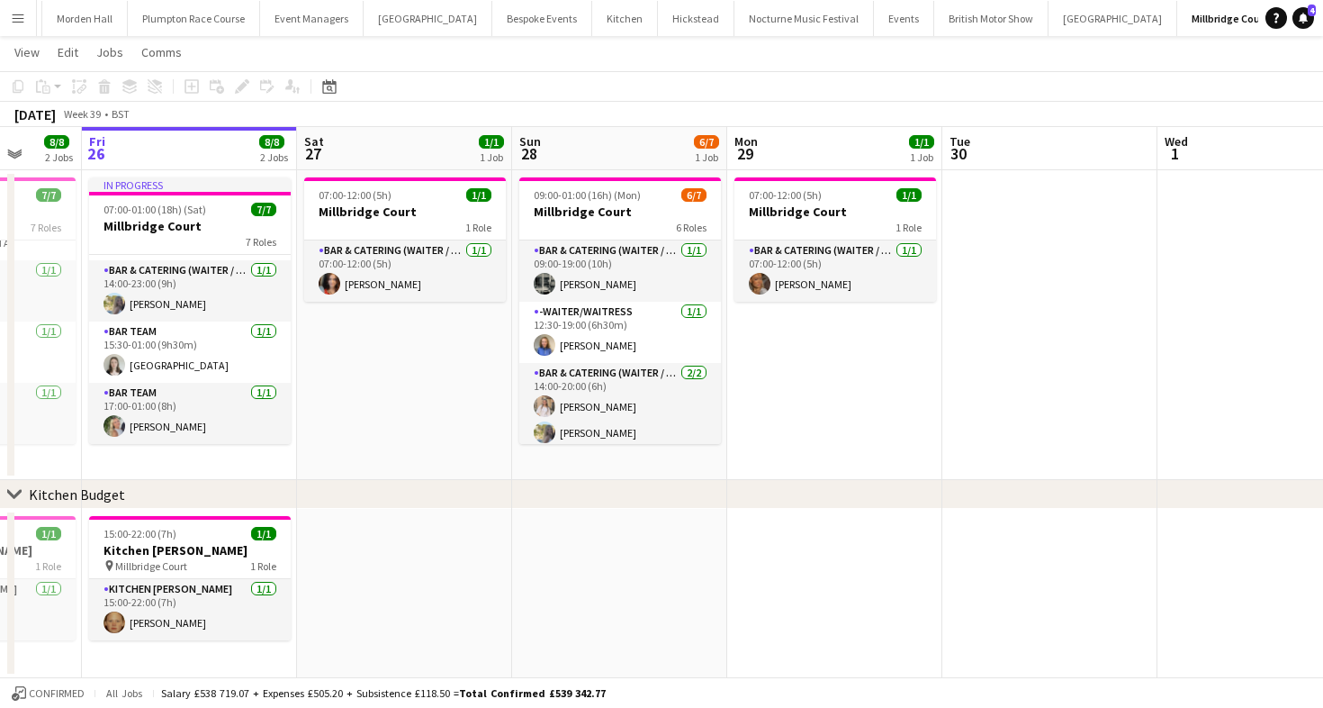
click at [8, 14] on button "Menu" at bounding box center [18, 18] width 36 height 36
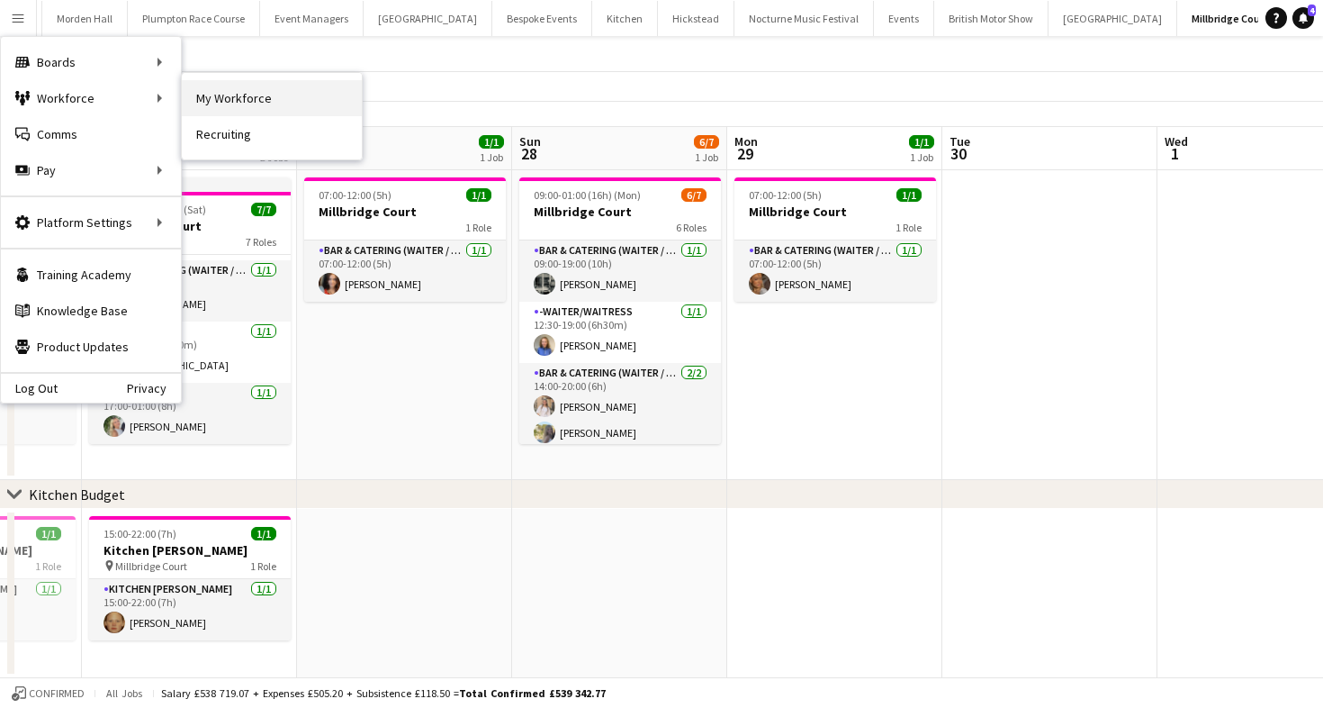
click at [254, 96] on link "My Workforce" at bounding box center [272, 98] width 180 height 36
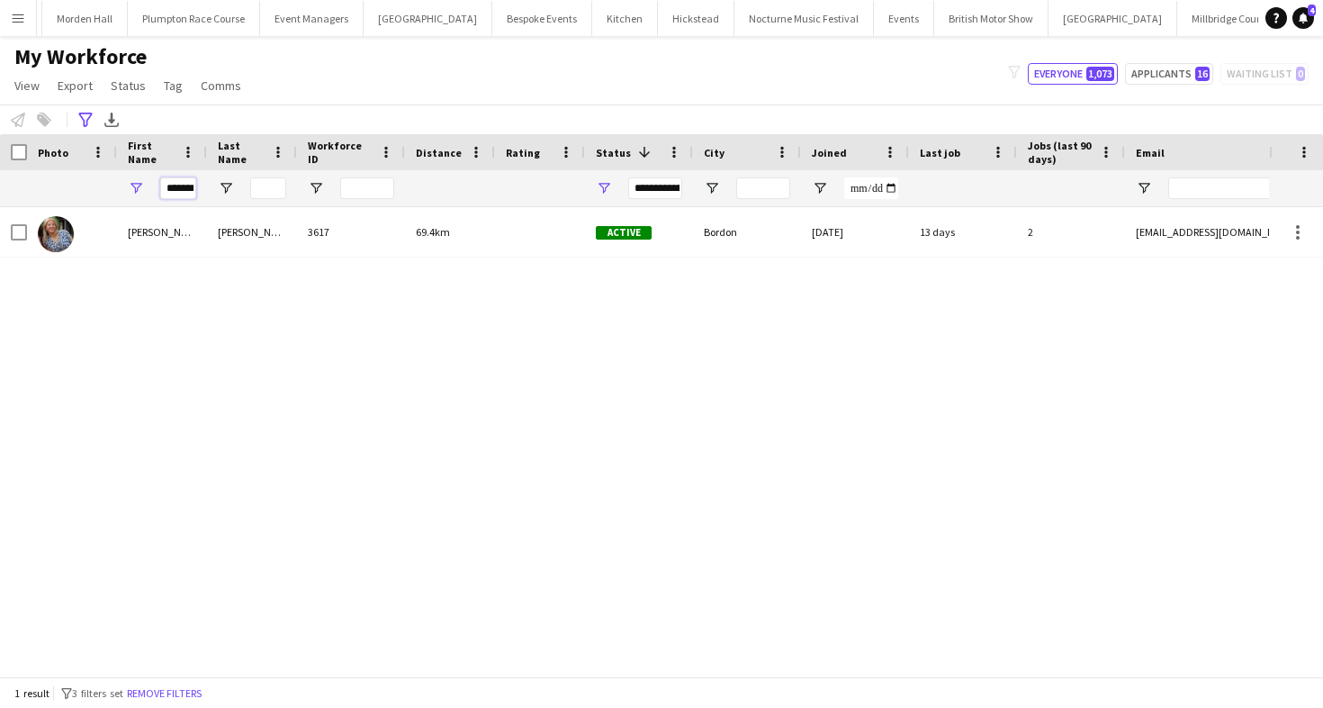
click at [176, 190] on input "*******" at bounding box center [178, 188] width 36 height 22
type input "********"
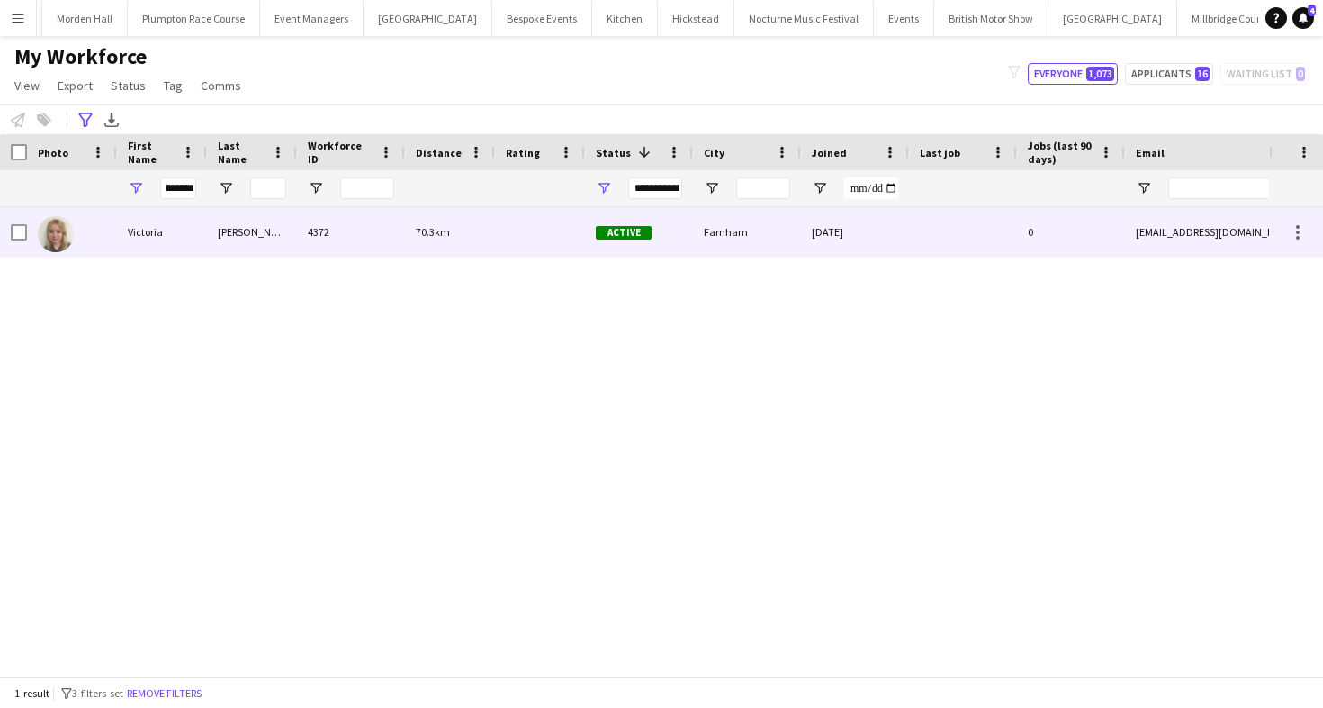
click at [185, 245] on div "Victoria" at bounding box center [162, 232] width 90 height 50
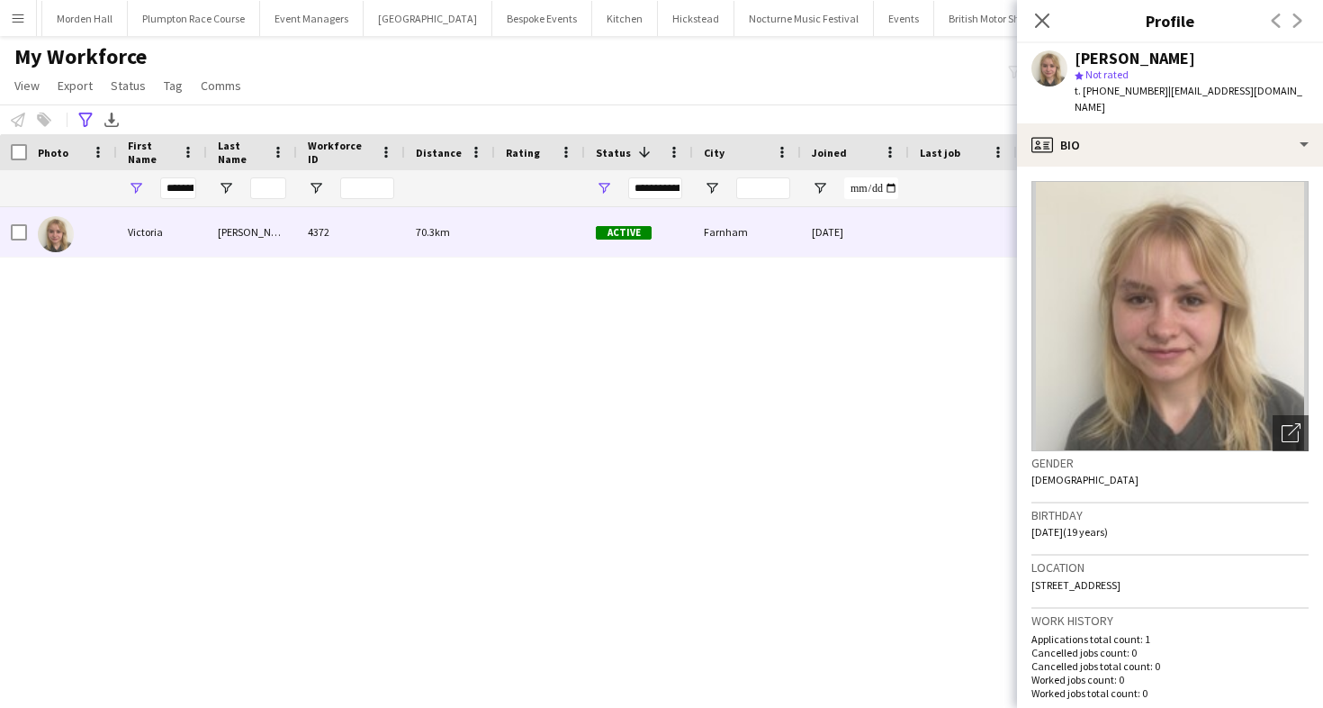
click at [841, 104] on div "My Workforce View Views Default view mena New Starter New view Update view Dele…" at bounding box center [661, 73] width 1323 height 61
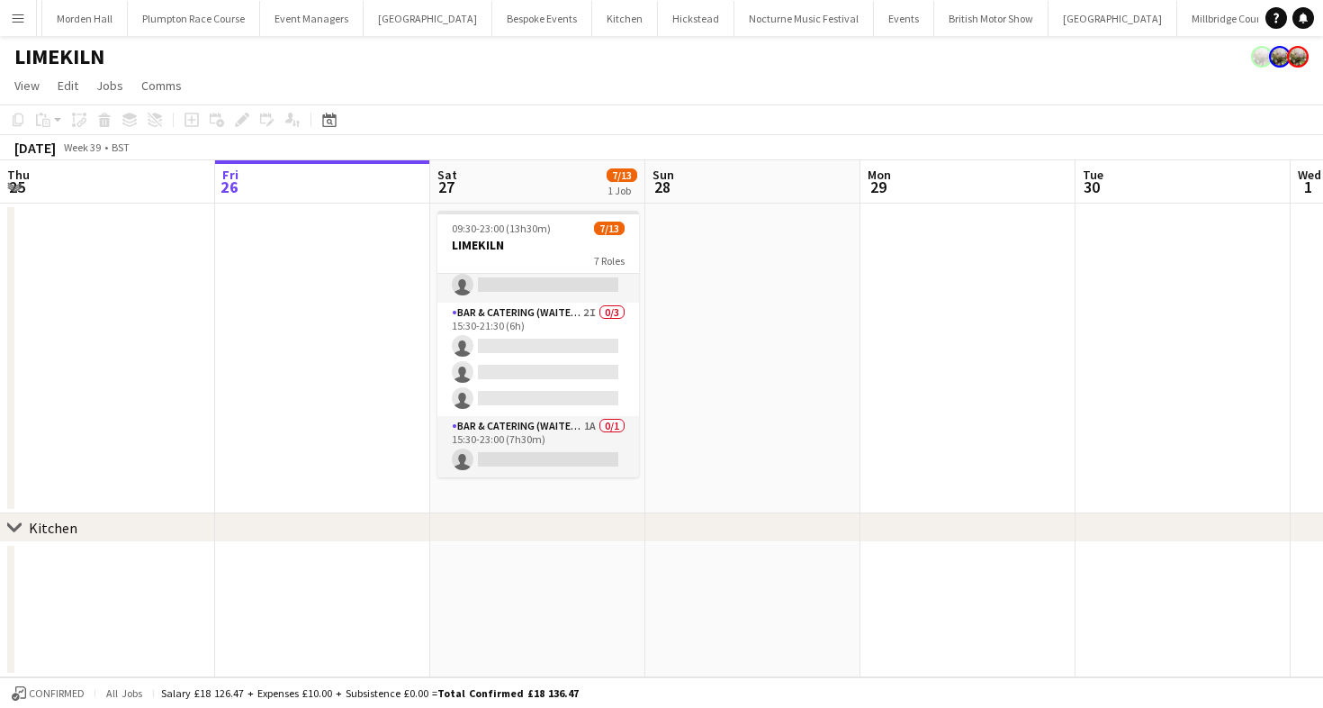
scroll to position [200, 0]
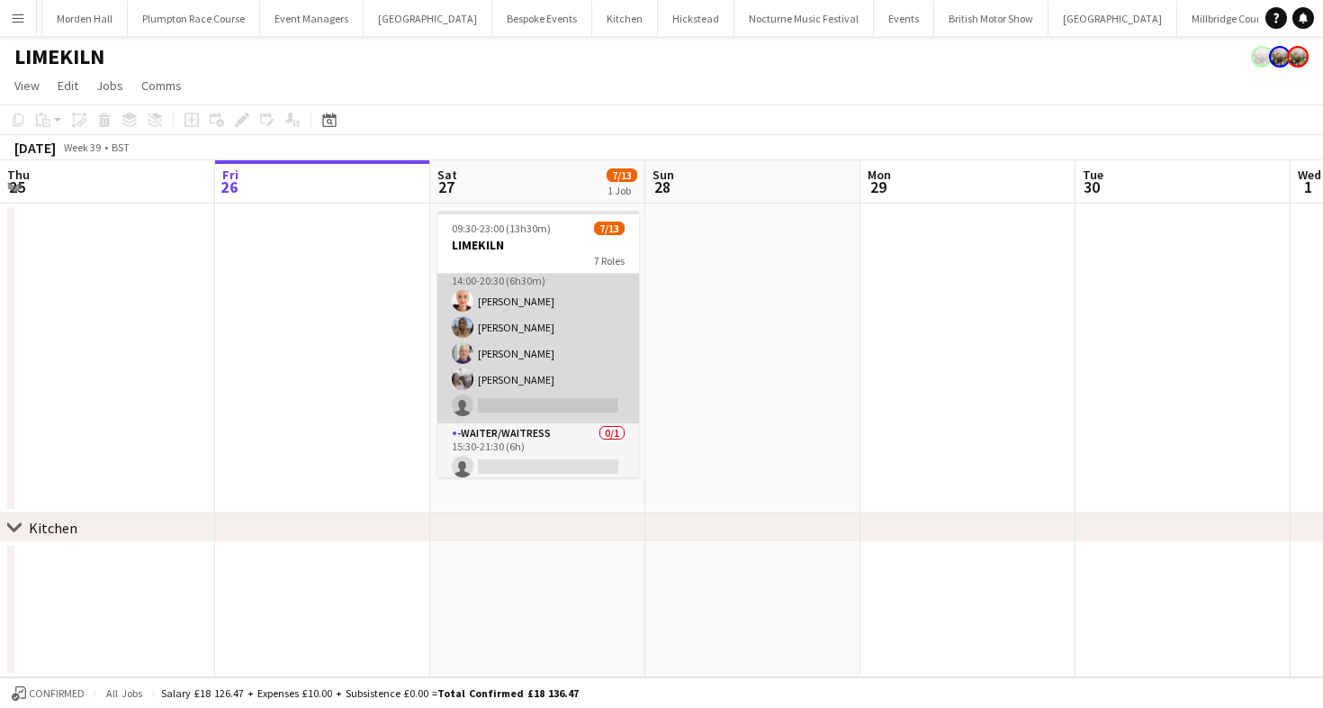
drag, startPoint x: 531, startPoint y: 388, endPoint x: 554, endPoint y: 366, distance: 31.9
click at [531, 388] on app-card-role "Bar & Catering (Waiter / waitress) 6I 4/5 14:00-20:30 (6h30m) Franceska T Imre …" at bounding box center [538, 340] width 202 height 166
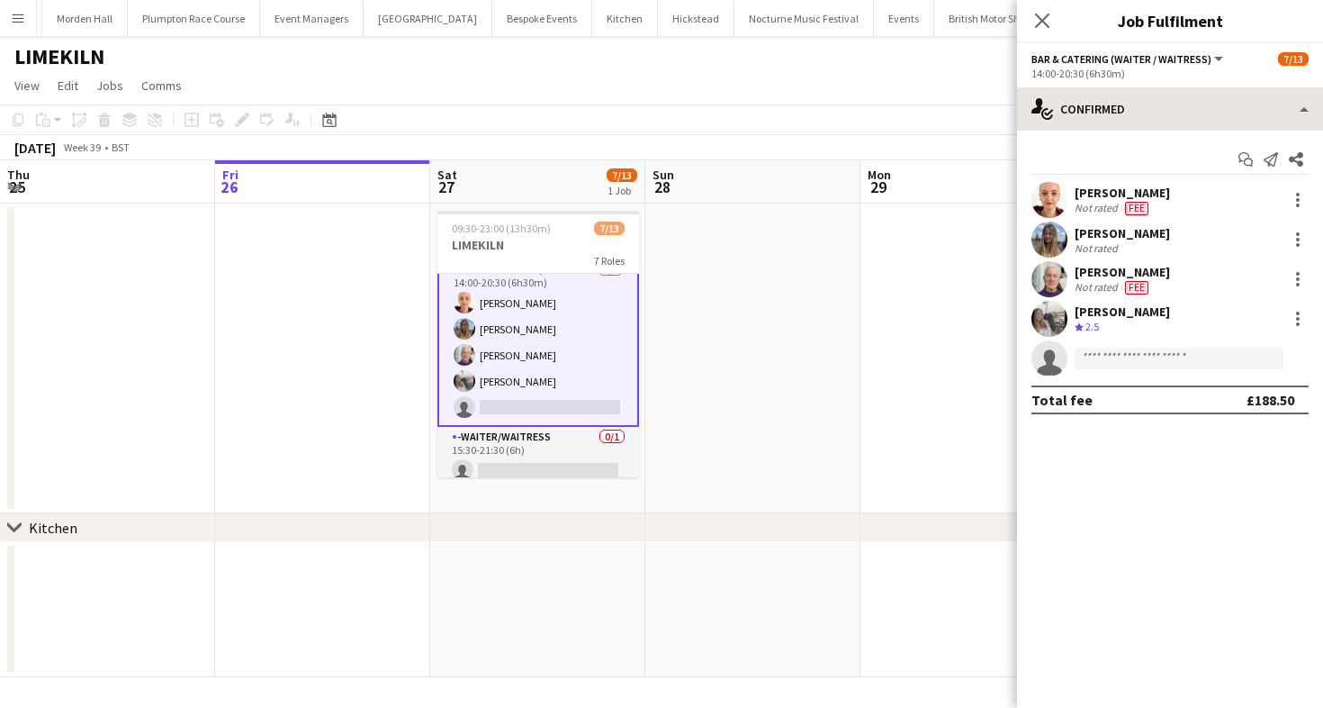
scroll to position [202, 0]
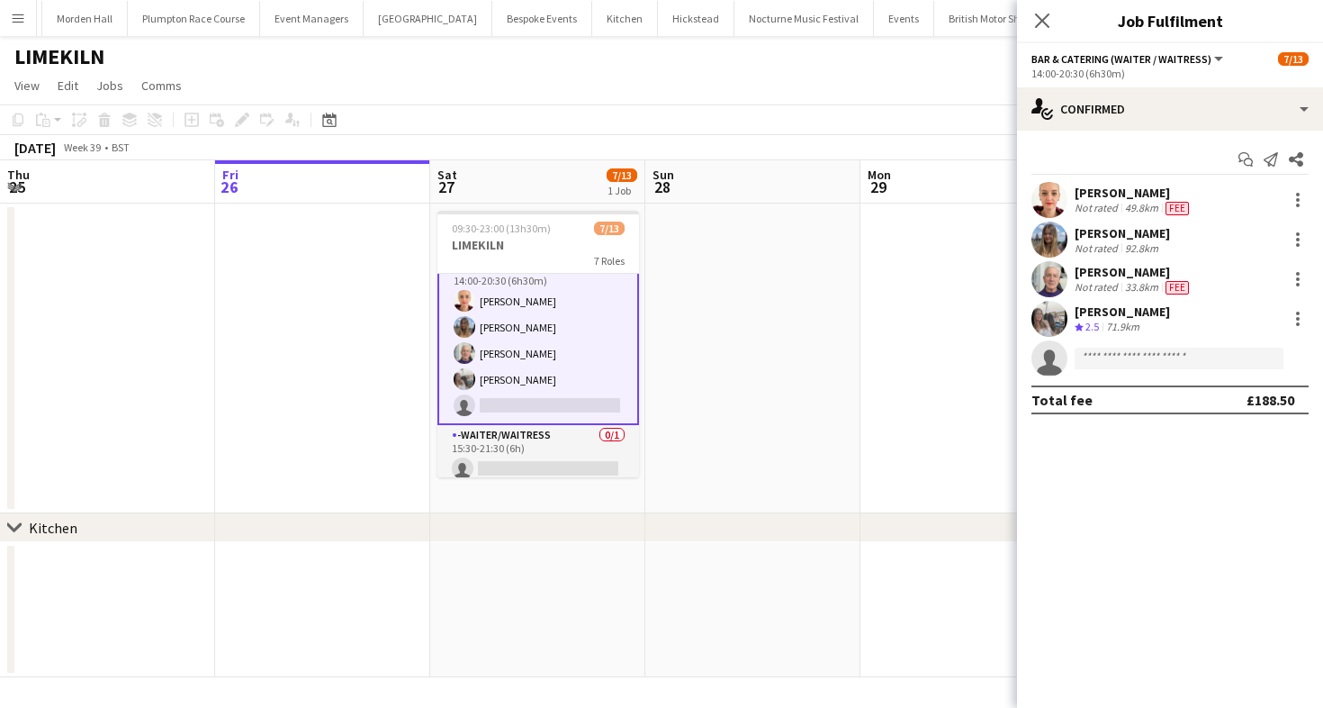
click at [1163, 138] on div "Start chat Send notification Share Franceska T Imre Not rated 49.8km Fee Lily B…" at bounding box center [1170, 280] width 306 height 298
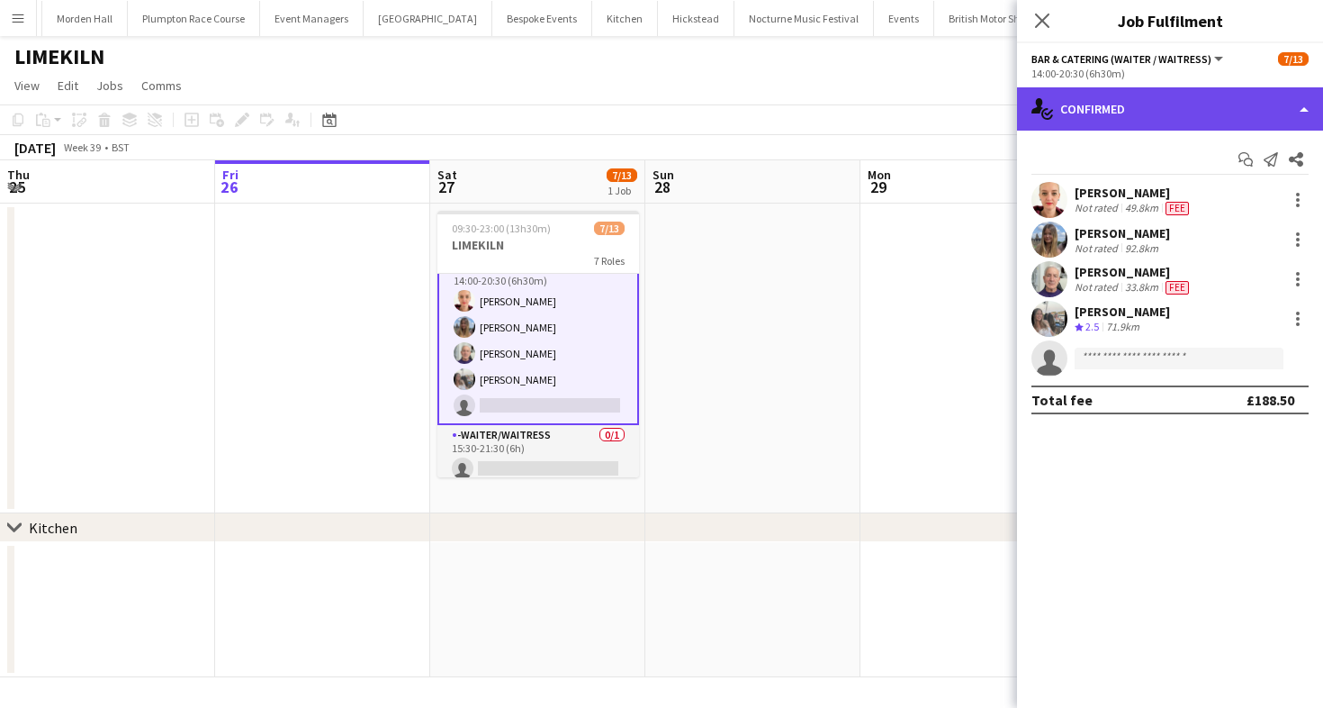
click at [1157, 114] on div "single-neutral-actions-check-2 Confirmed" at bounding box center [1170, 108] width 306 height 43
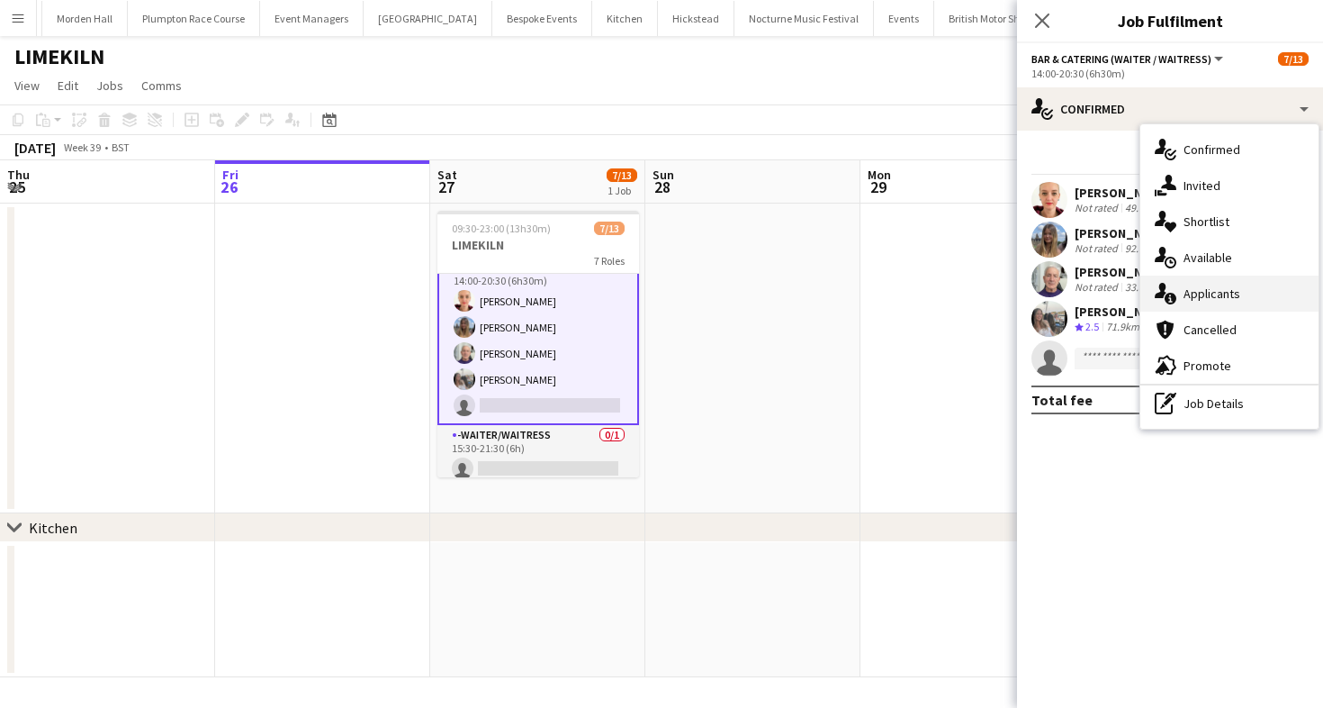
click at [1210, 306] on div "single-neutral-actions-information Applicants" at bounding box center [1229, 293] width 178 height 36
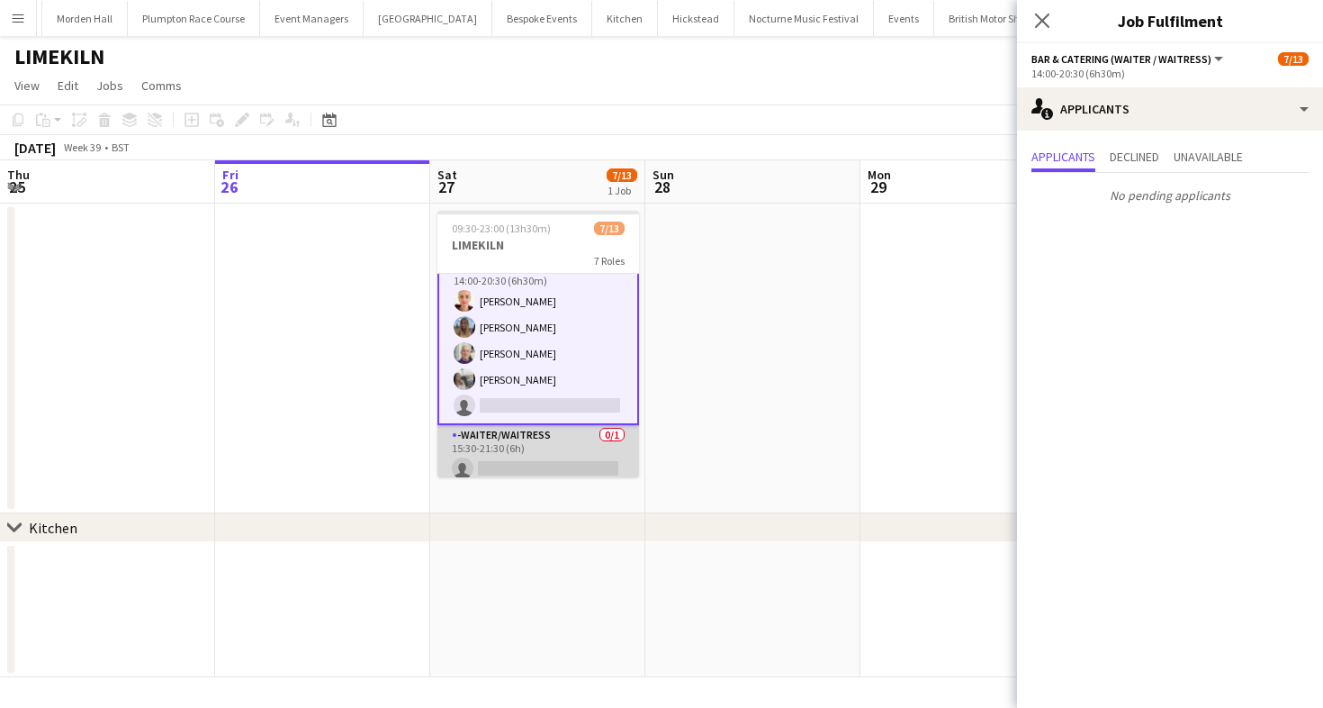
click at [477, 437] on app-card-role "-Waiter/Waitress 0/1 15:30-21:30 (6h) single-neutral-actions" at bounding box center [538, 455] width 202 height 61
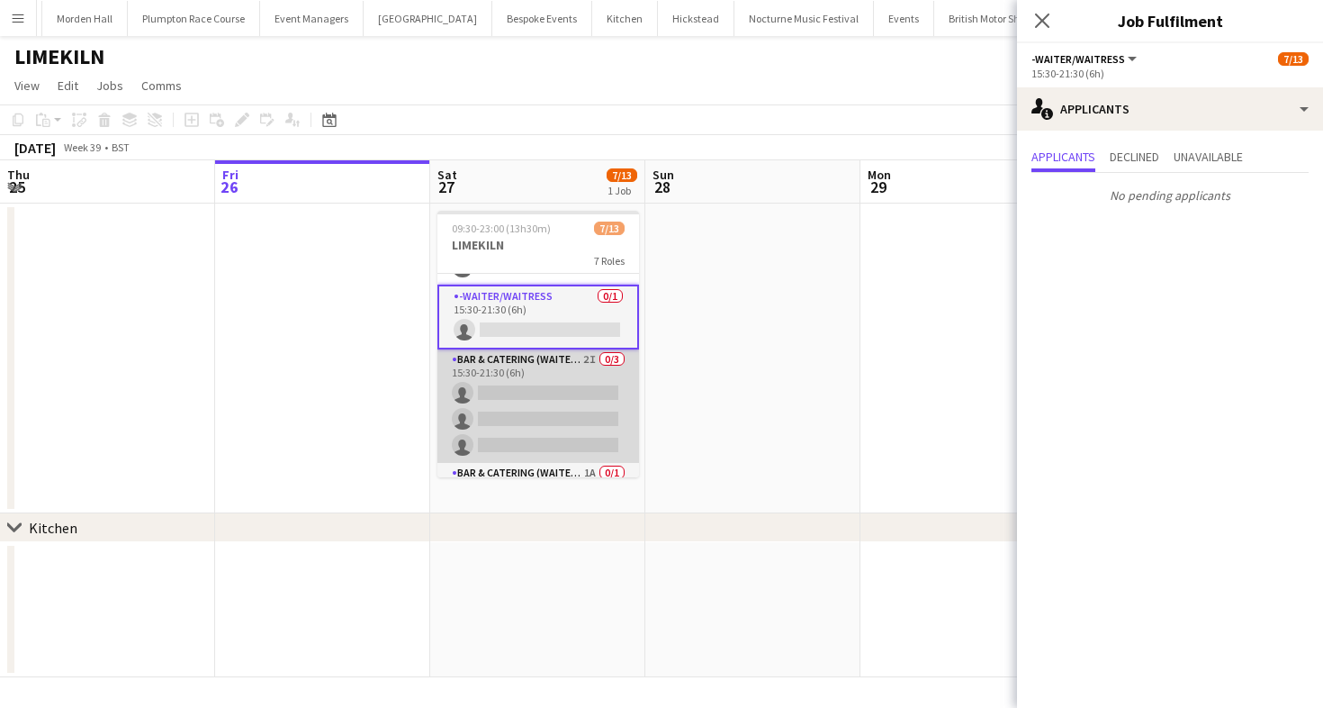
click at [483, 445] on app-card-role "Bar & Catering (Waiter / waitress) 2I 0/3 15:30-21:30 (6h) single-neutral-actio…" at bounding box center [538, 405] width 202 height 113
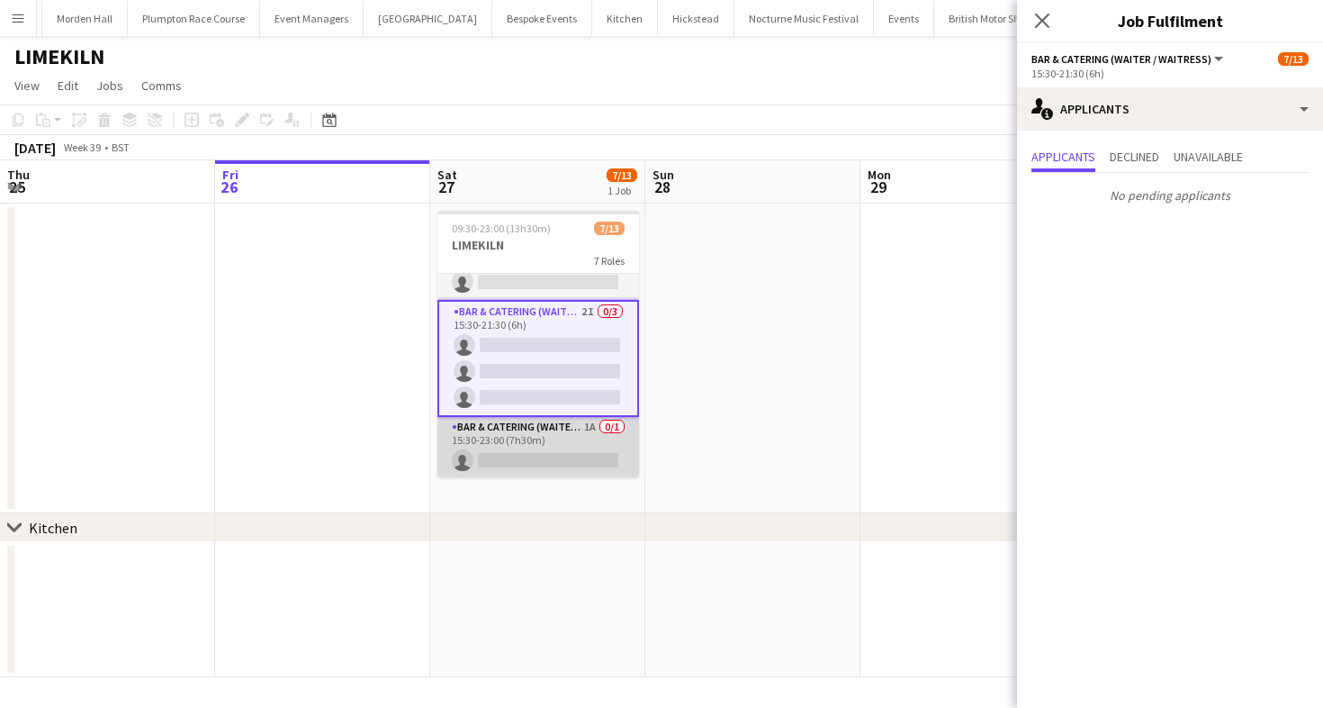
scroll to position [0, 429]
click at [489, 446] on app-card-role "Bar & Catering (Waiter / waitress) 1A 0/1 15:30-23:00 (7h30m) single-neutral-ac…" at bounding box center [539, 447] width 202 height 61
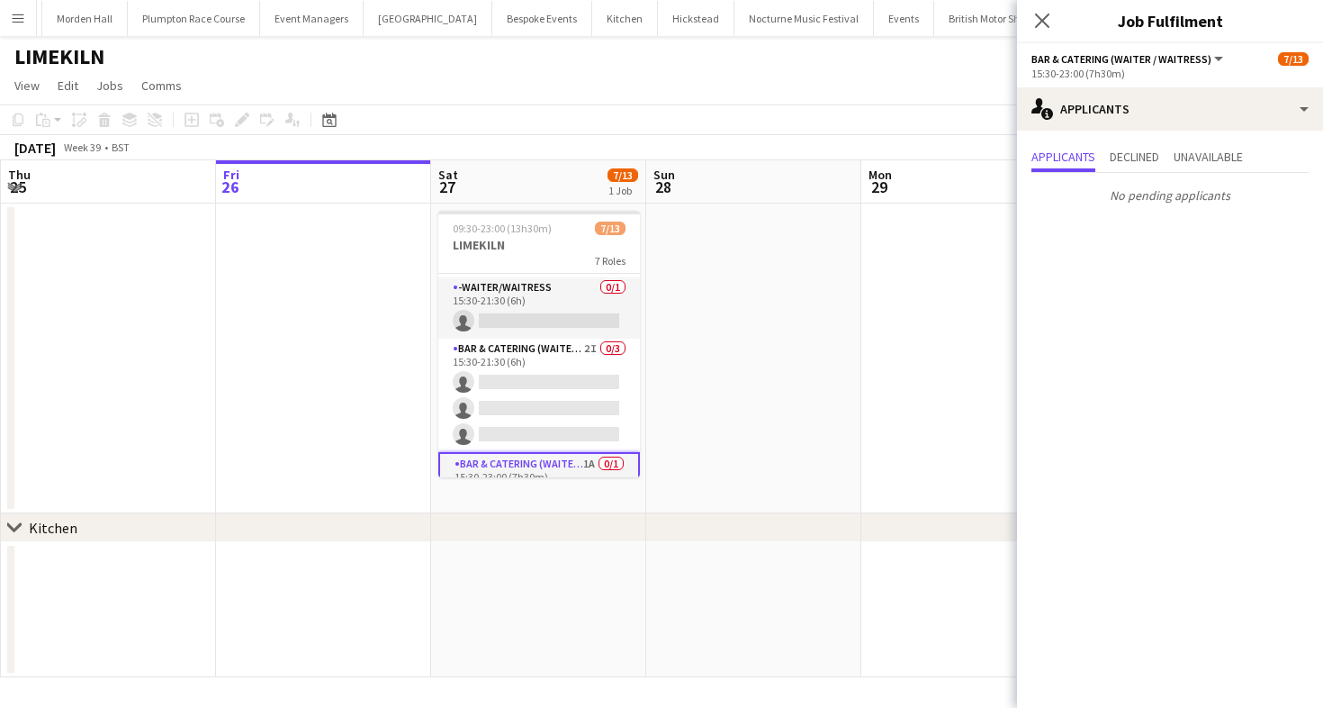
scroll to position [339, 0]
click at [608, 84] on app-page-menu "View Day view expanded Day view collapsed Month view Date picker Jump to today …" at bounding box center [661, 87] width 1323 height 34
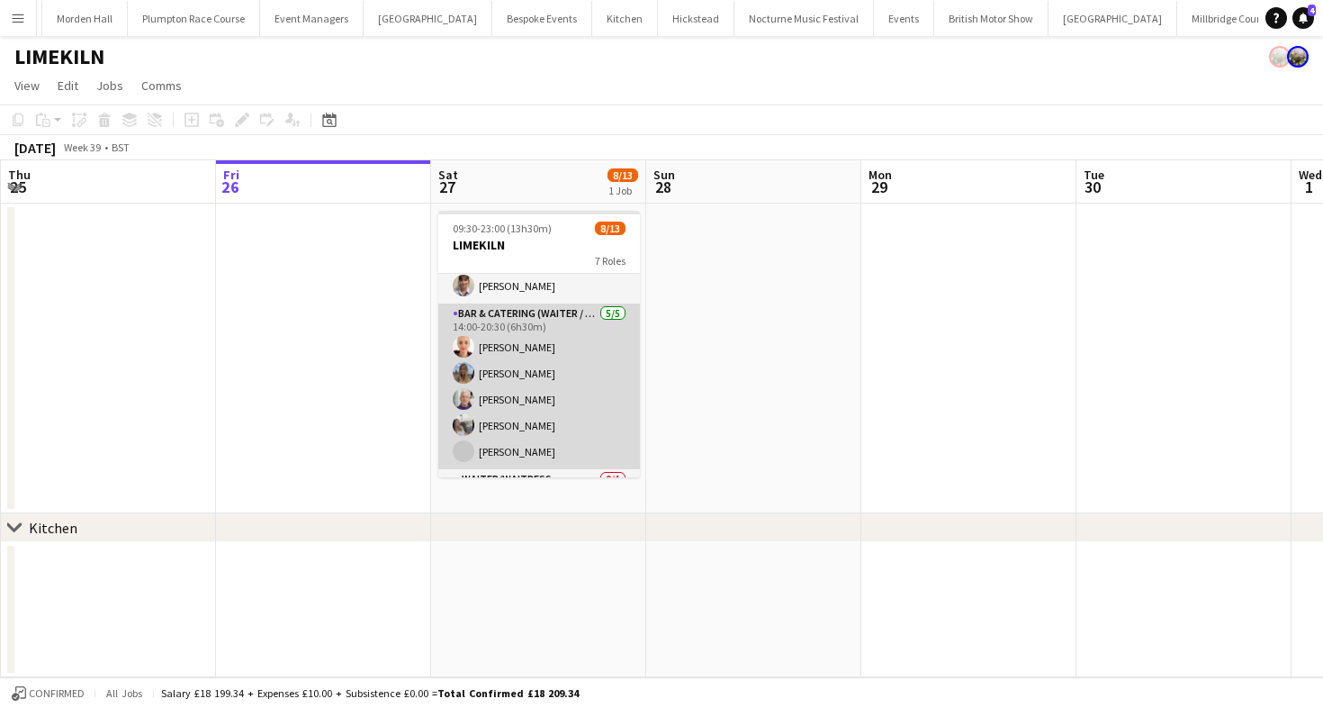
scroll to position [239, 0]
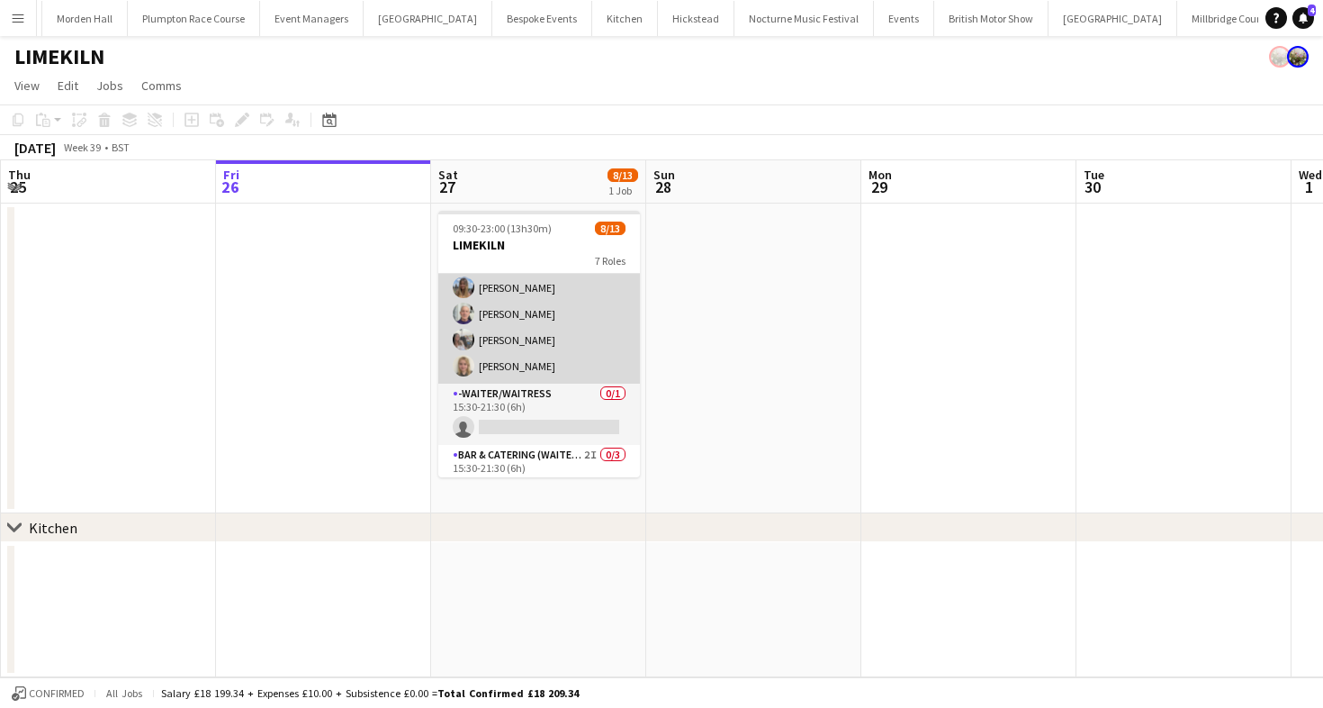
click at [579, 355] on app-card-role "Bar & Catering (Waiter / waitress) 5/5 14:00-20:30 (6h30m) Franceska T Imre Lil…" at bounding box center [539, 301] width 202 height 166
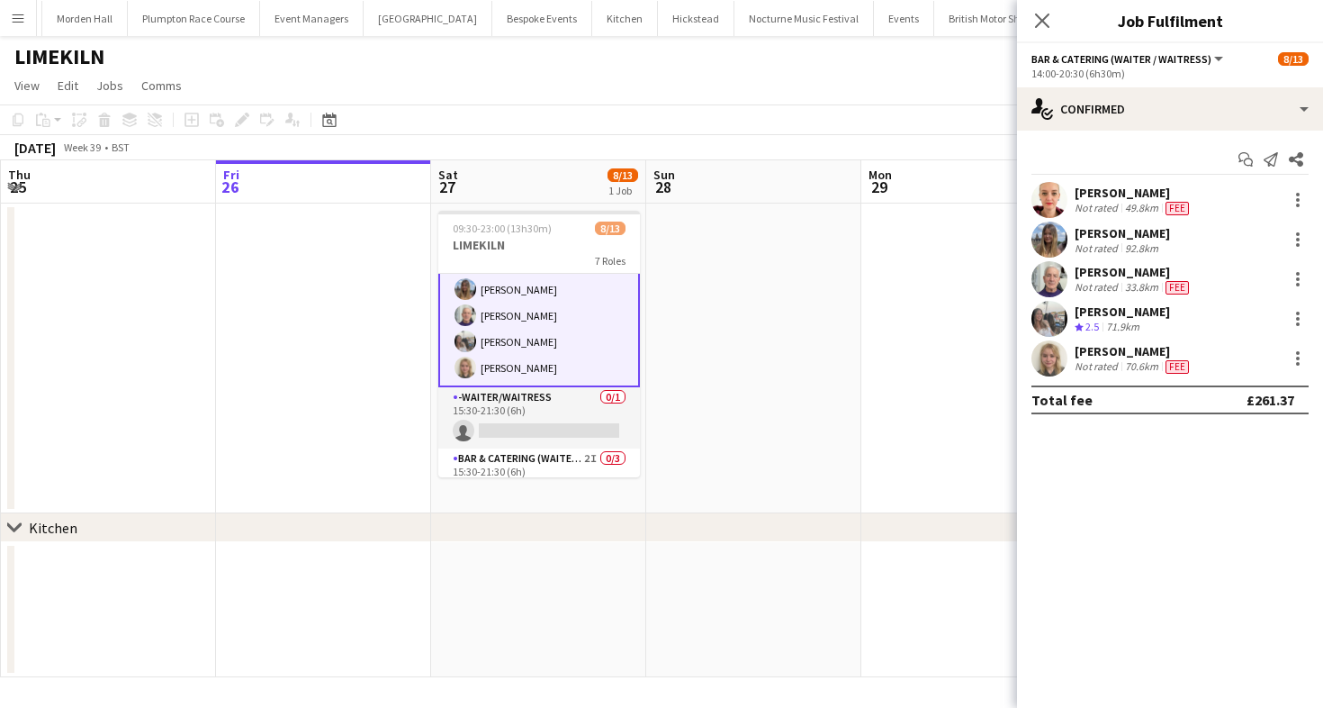
scroll to position [241, 0]
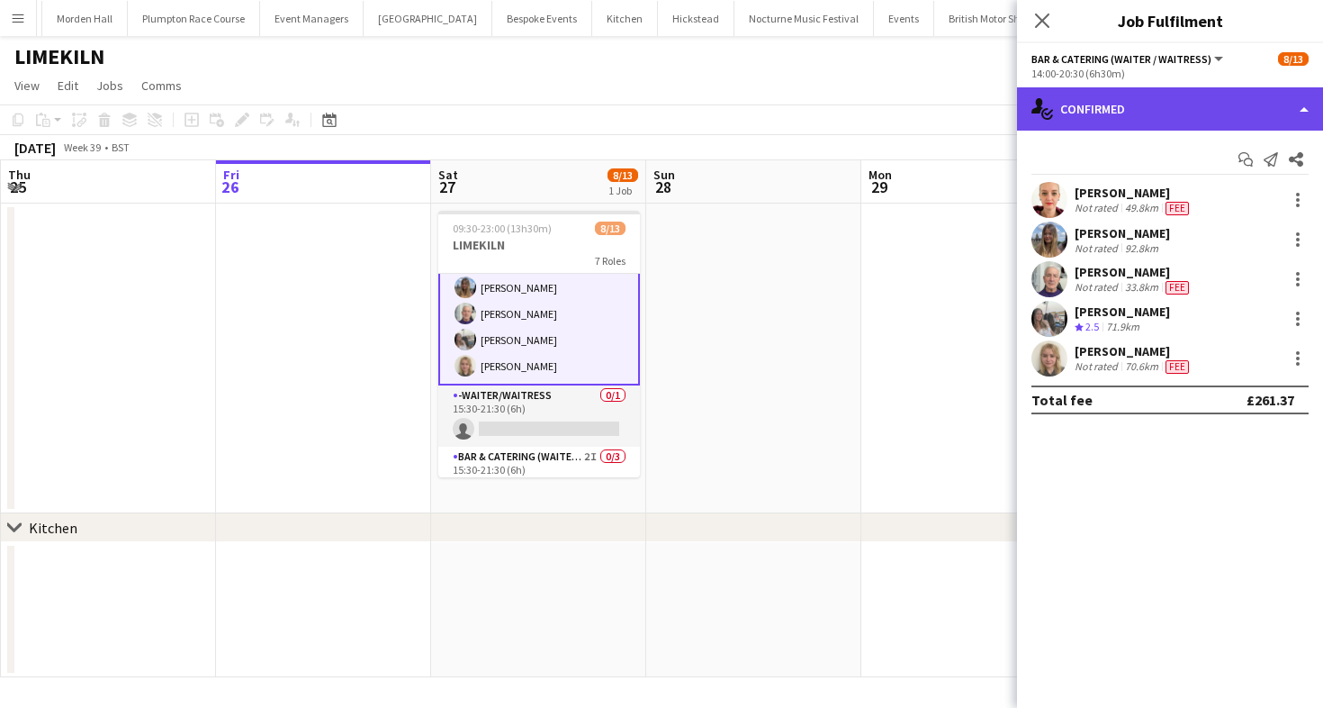
click at [1146, 130] on div "single-neutral-actions-check-2 Confirmed" at bounding box center [1170, 108] width 306 height 43
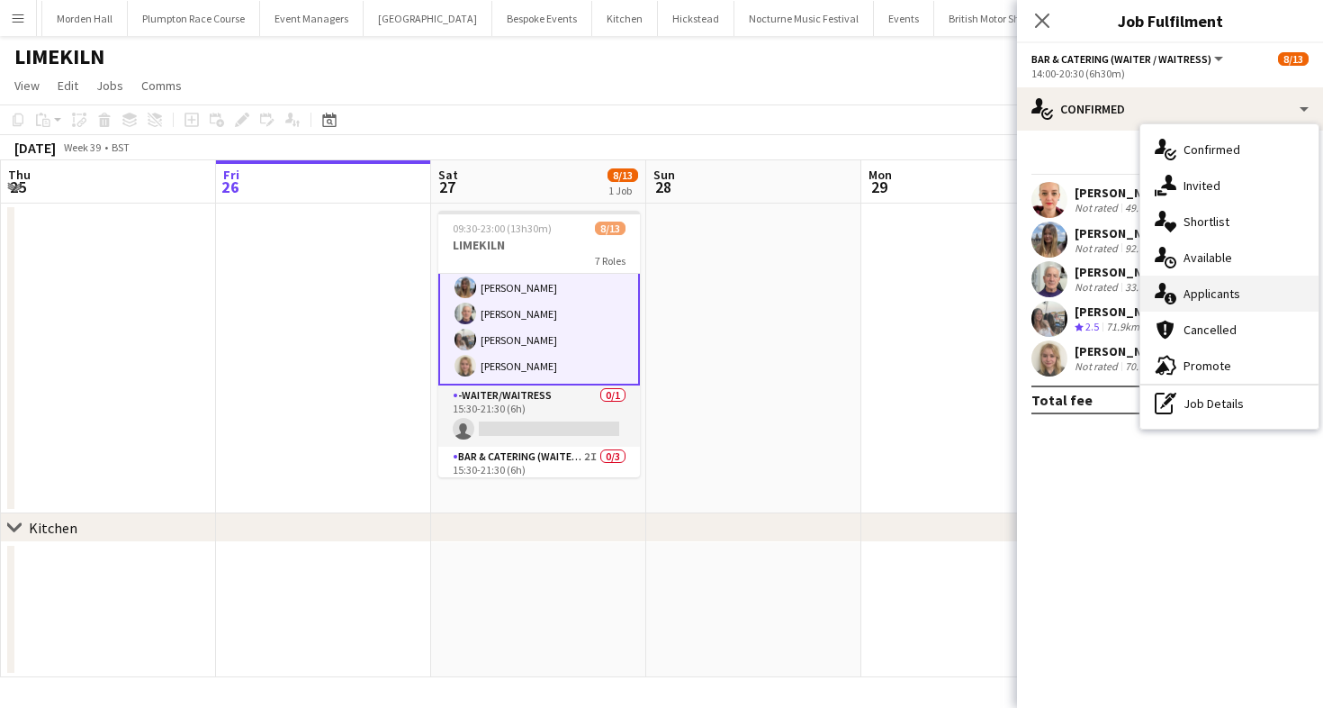
click at [1184, 293] on span "Applicants" at bounding box center [1212, 293] width 57 height 16
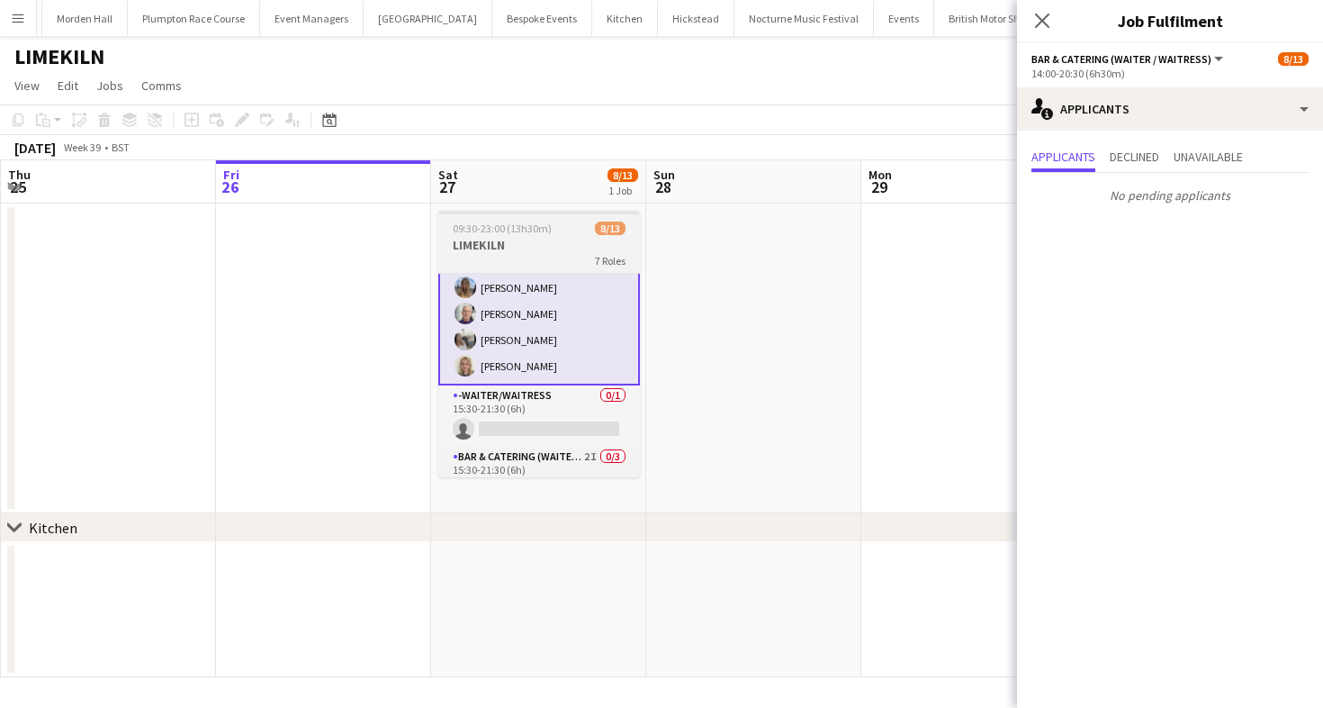
click at [607, 284] on app-card-role "Bar & Catering (Waiter / waitress) 5/5 14:00-20:30 (6h30m) Franceska T Imre Lil…" at bounding box center [539, 300] width 202 height 169
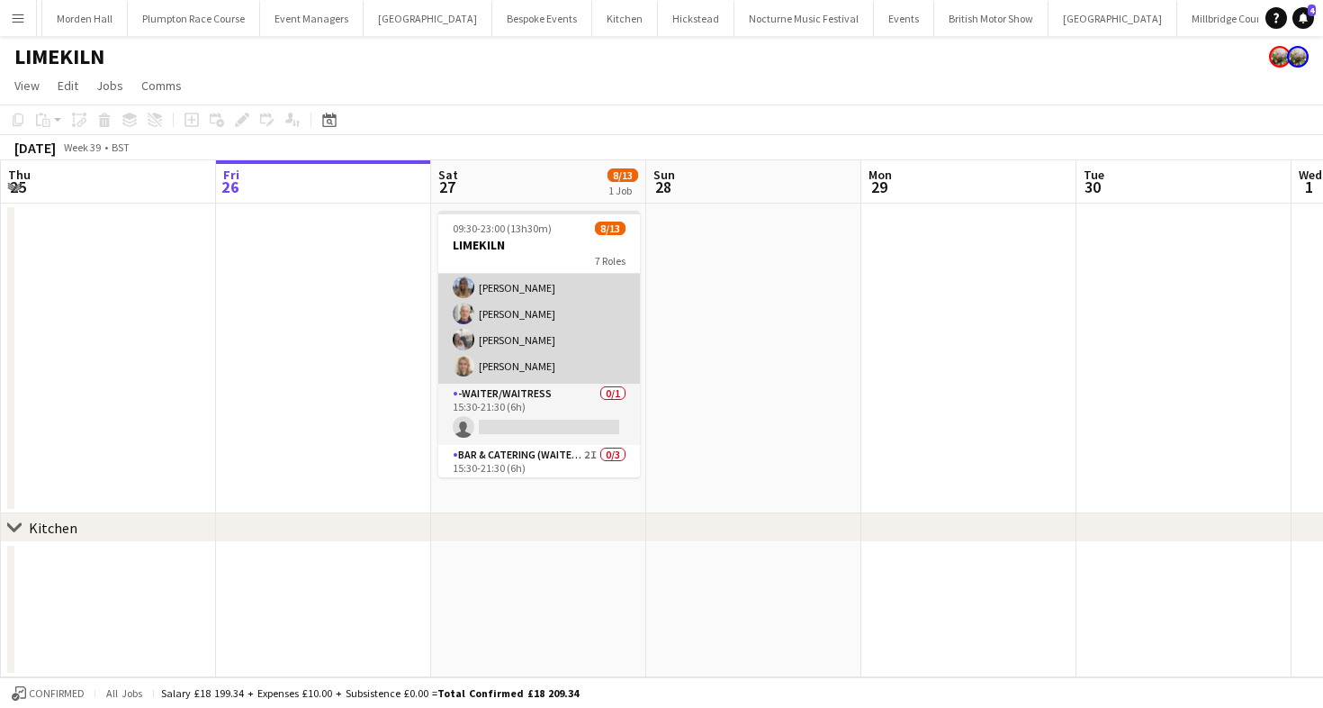
click at [598, 322] on app-card-role "Bar & Catering (Waiter / waitress) 5/5 14:00-20:30 (6h30m) Franceska T Imre Lil…" at bounding box center [539, 301] width 202 height 166
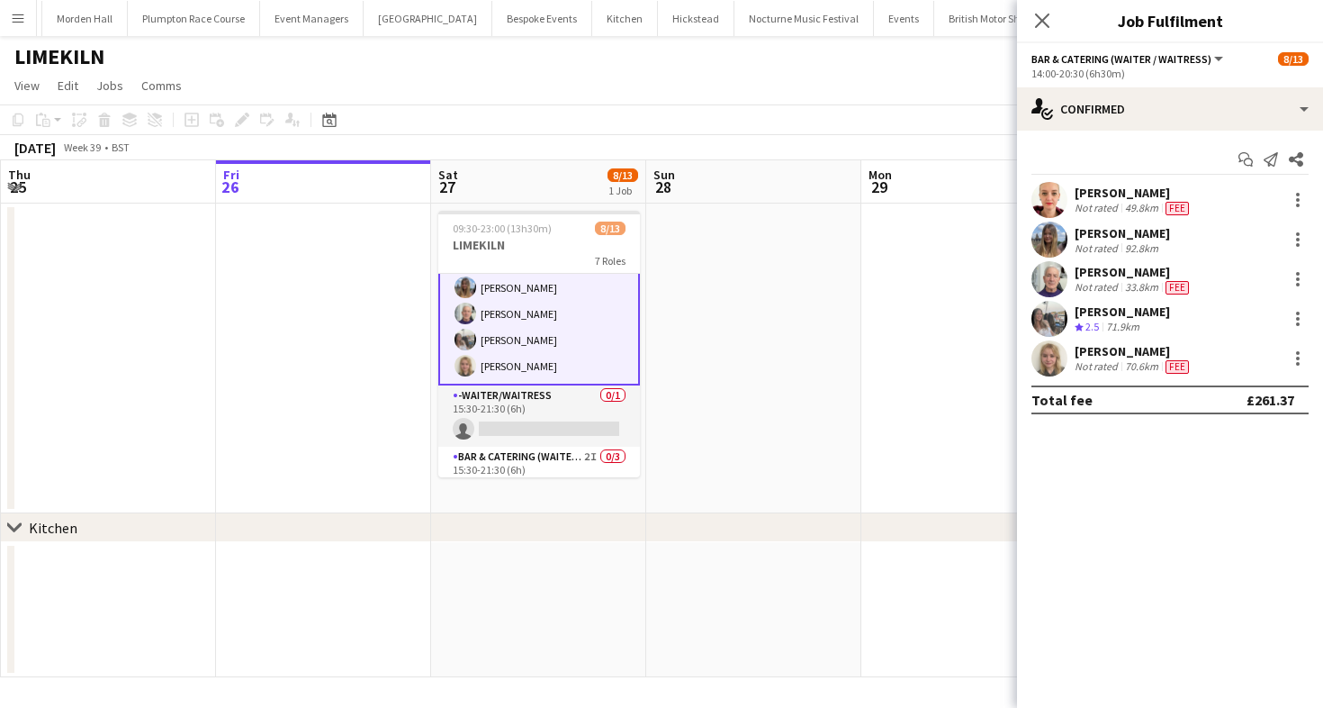
click at [1104, 350] on div "Victoria Rochford" at bounding box center [1134, 351] width 118 height 16
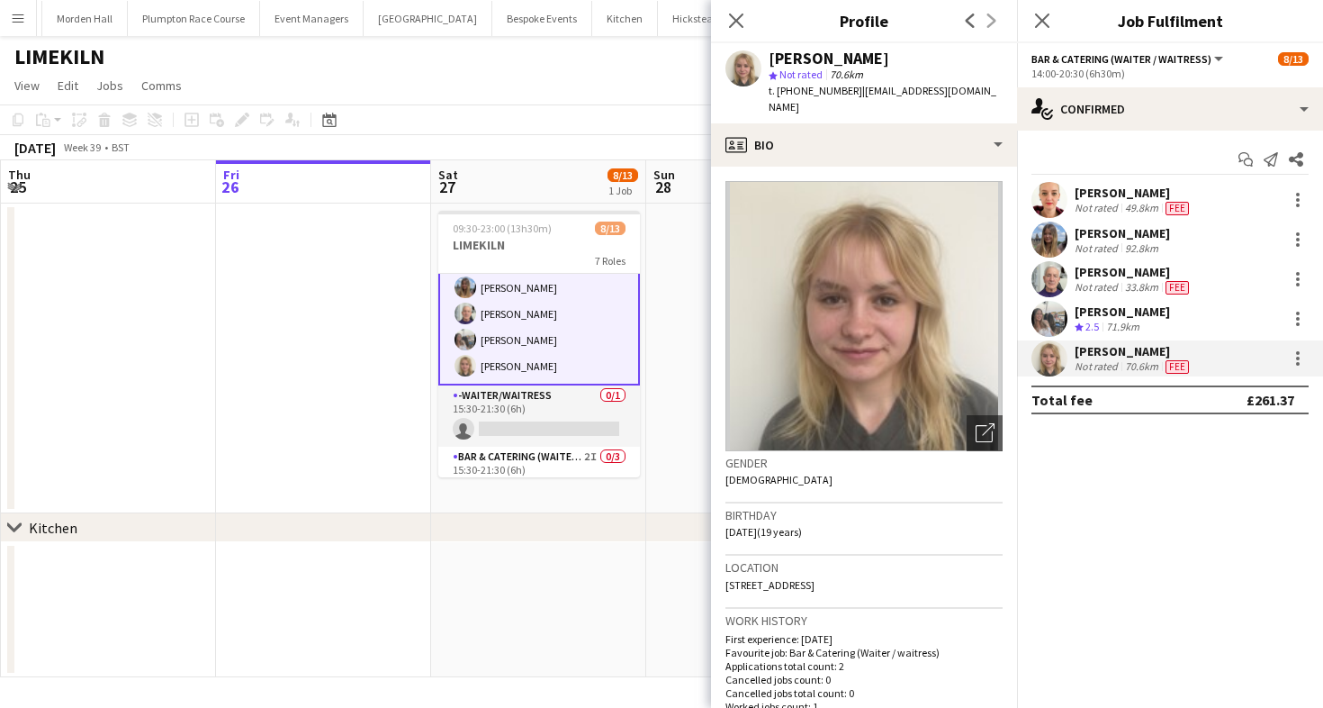
click at [1119, 311] on div "[PERSON_NAME]" at bounding box center [1122, 311] width 95 height 16
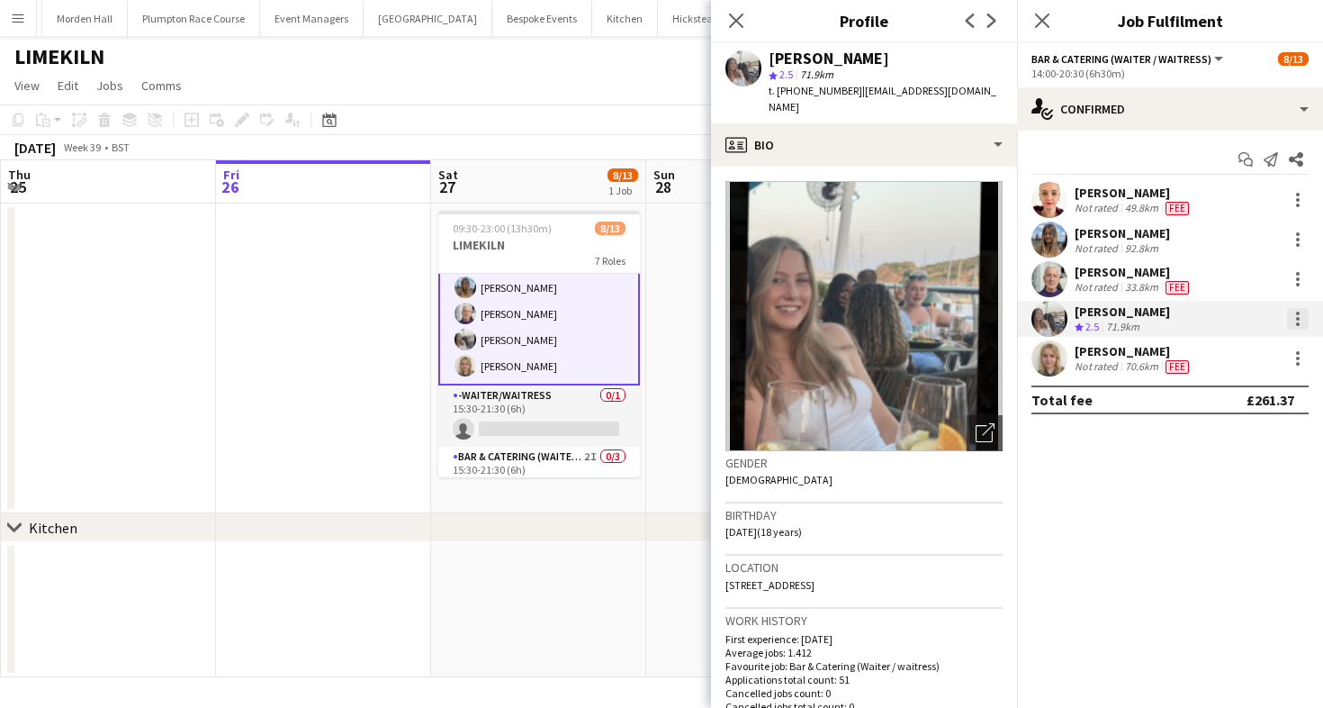
click at [1291, 317] on div at bounding box center [1298, 319] width 22 height 22
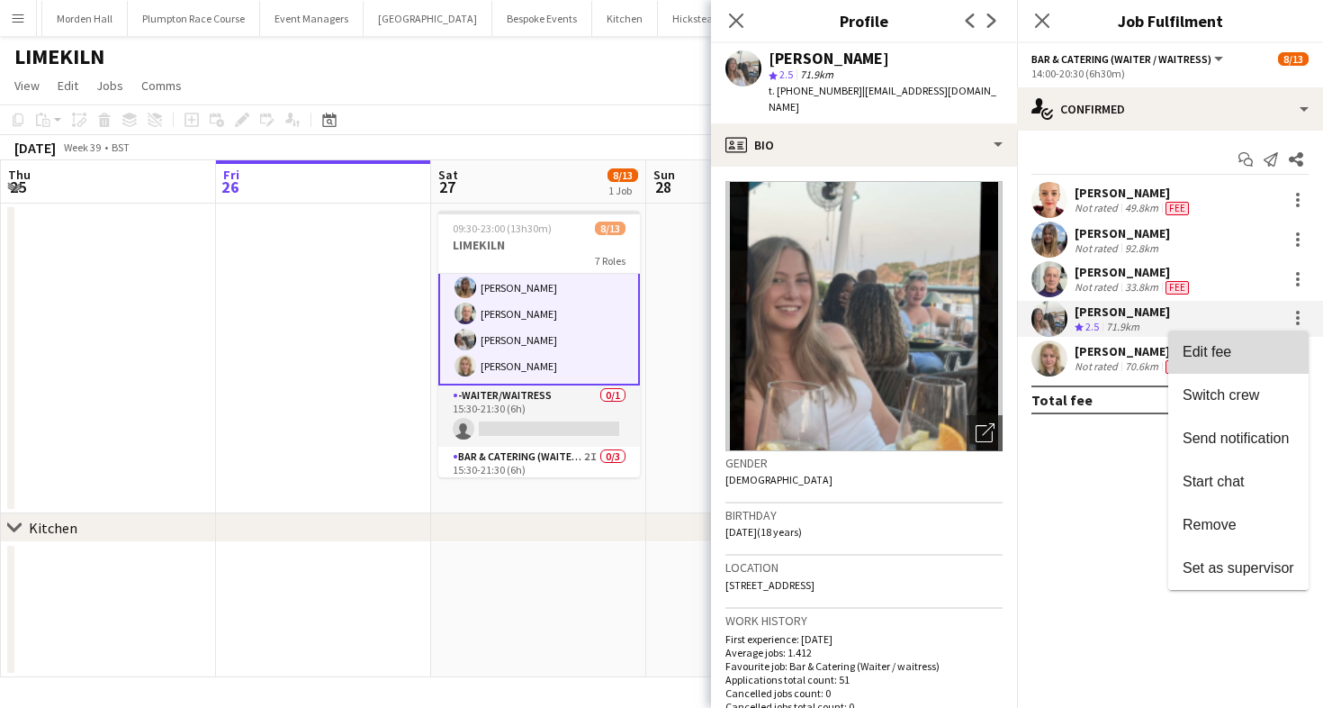
click at [1270, 336] on button "Edit fee" at bounding box center [1238, 351] width 140 height 43
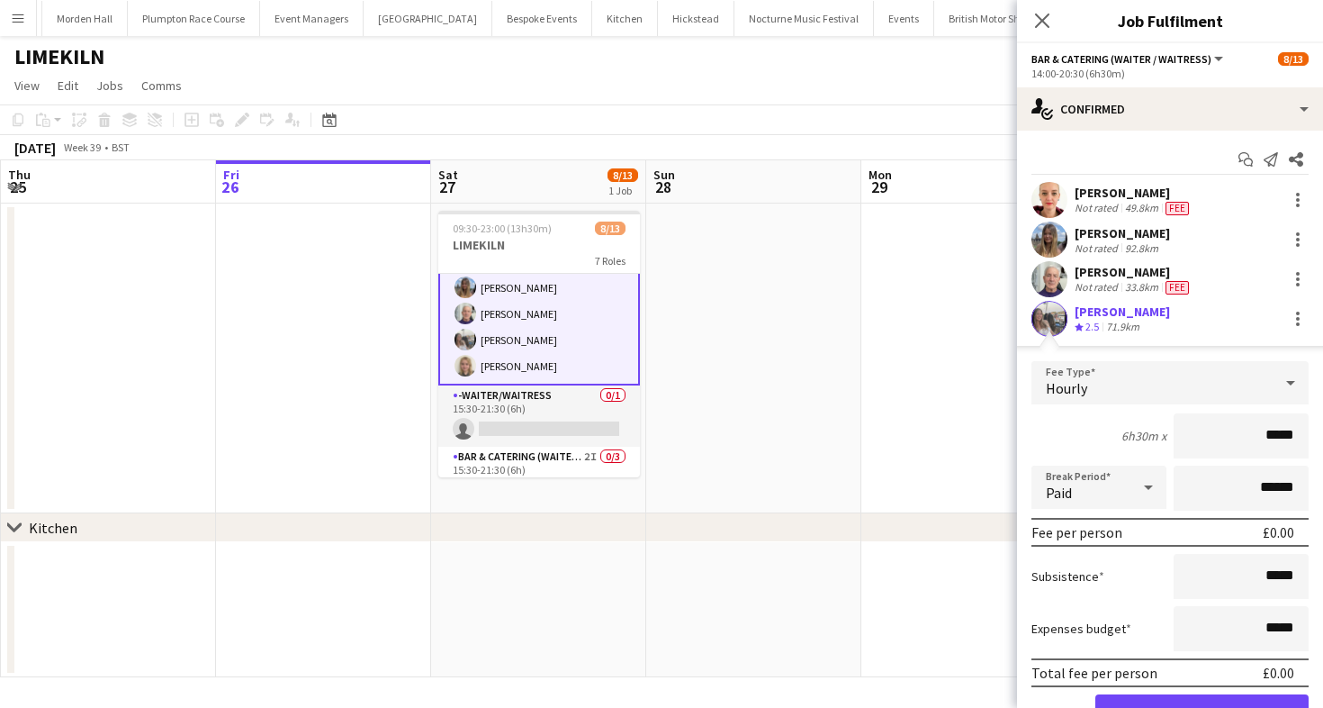
click at [1120, 394] on div "Hourly" at bounding box center [1152, 382] width 241 height 43
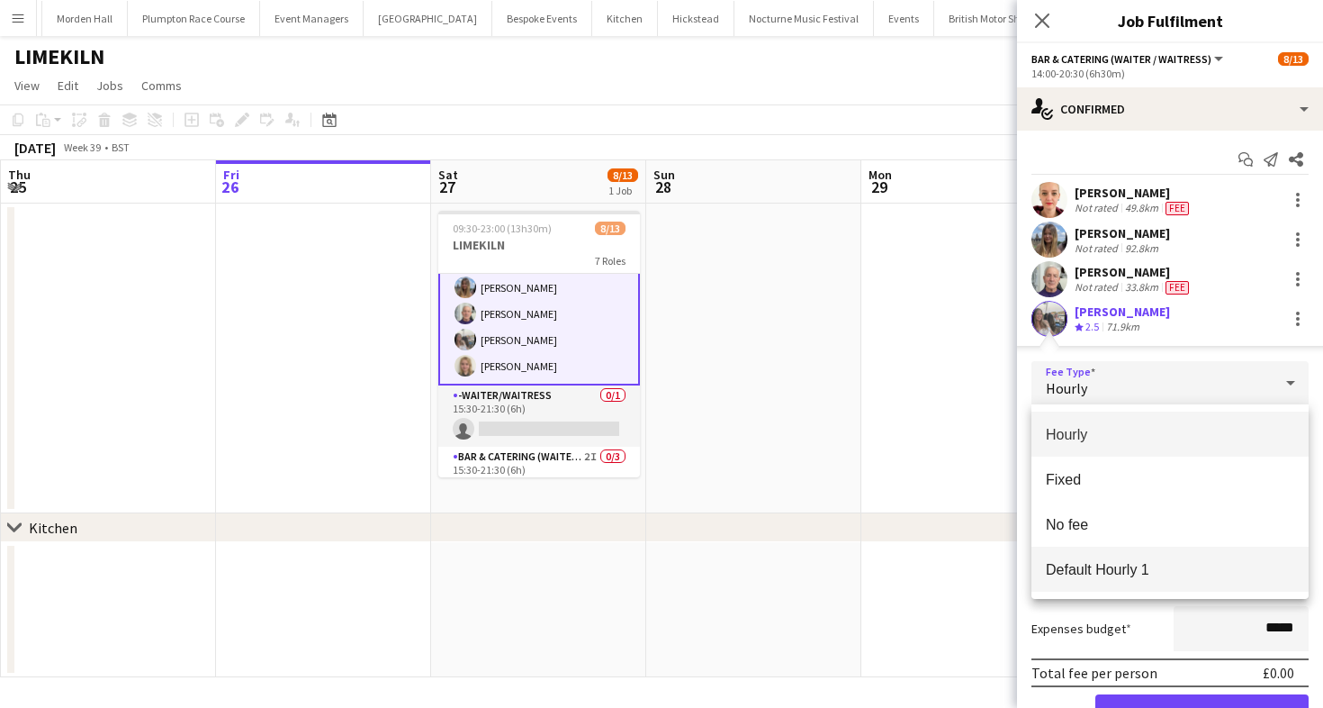
click at [1110, 562] on span "Default Hourly 1" at bounding box center [1170, 569] width 248 height 17
type input "******"
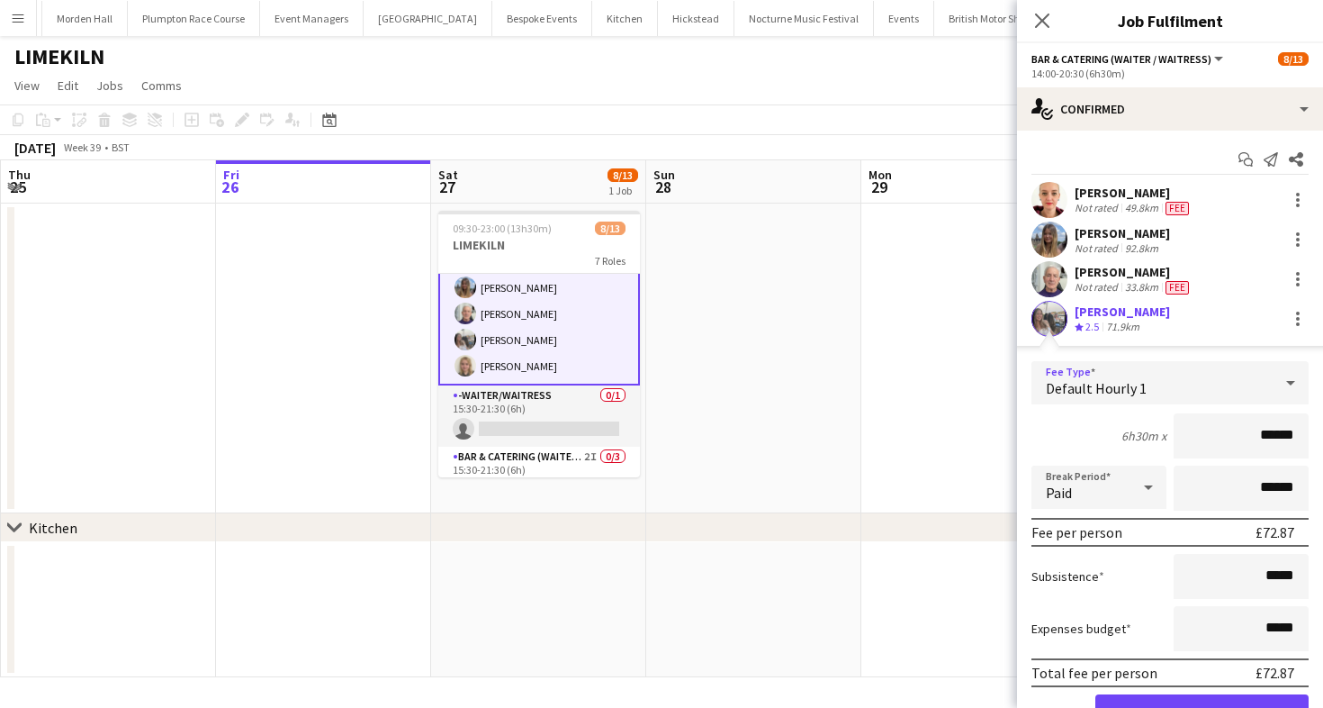
scroll to position [130, 0]
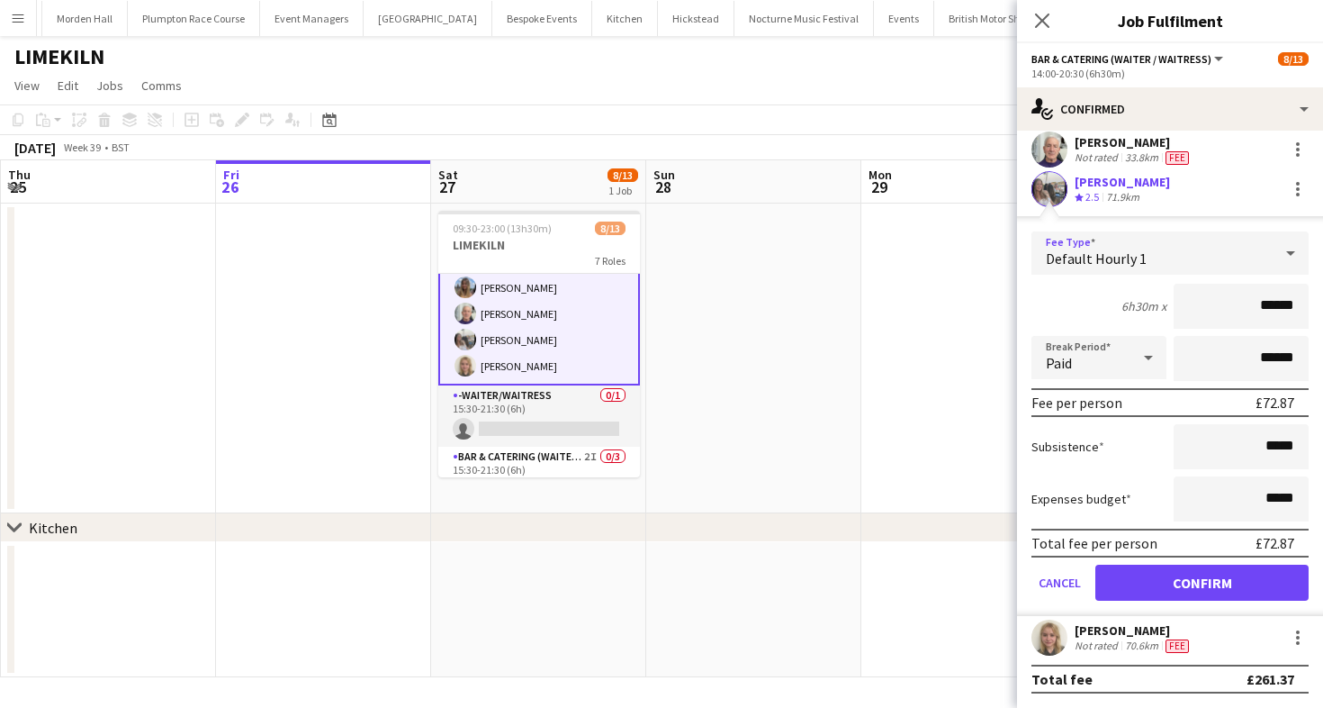
click at [1149, 555] on div "Total fee per person £72.87" at bounding box center [1170, 542] width 277 height 29
click at [1152, 592] on button "Confirm" at bounding box center [1201, 582] width 213 height 36
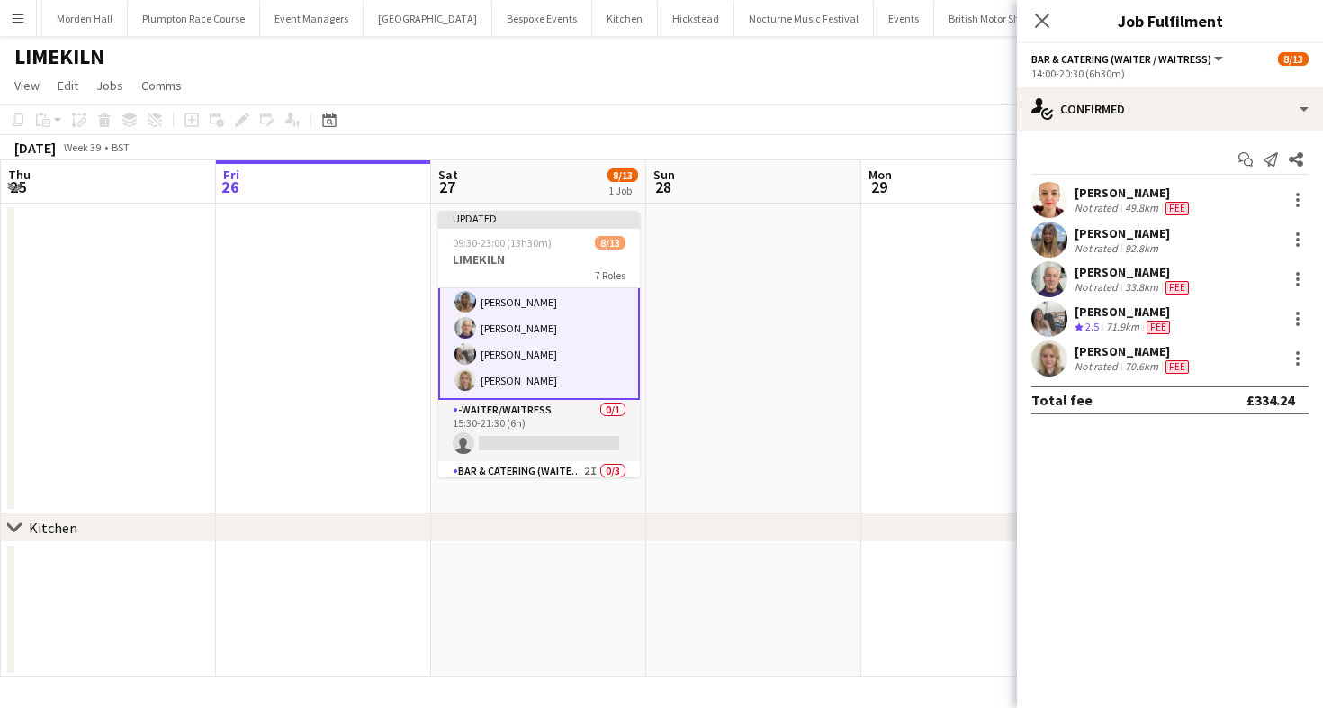
scroll to position [0, 0]
click at [1293, 239] on div at bounding box center [1298, 240] width 22 height 22
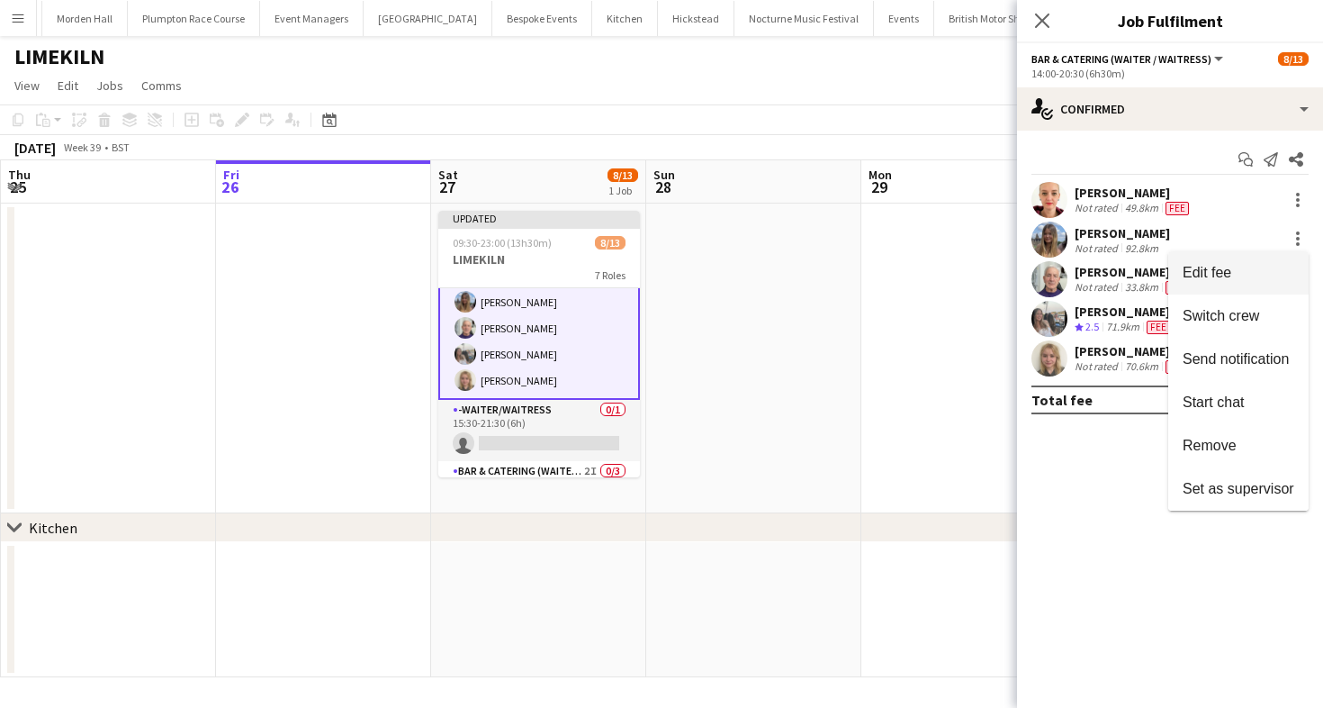
click at [1227, 272] on span "Edit fee" at bounding box center [1207, 272] width 49 height 15
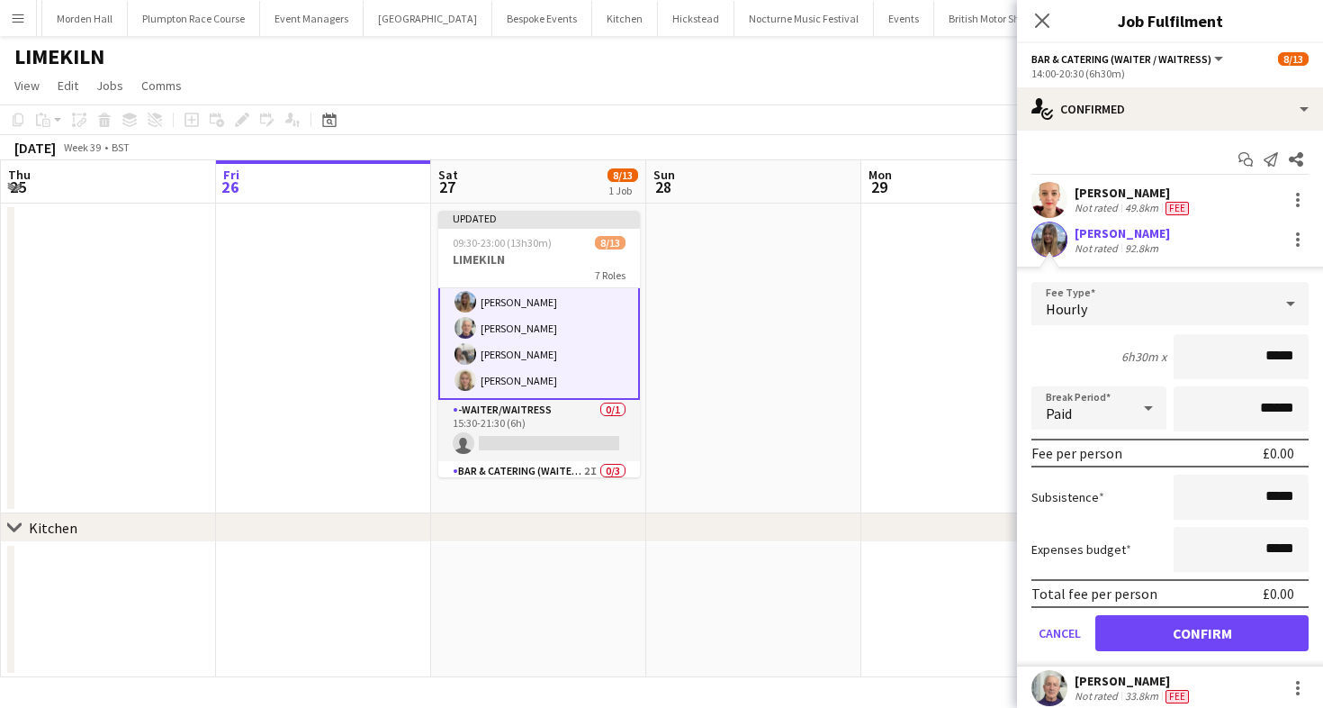
click at [1069, 313] on span "Hourly" at bounding box center [1066, 309] width 41 height 18
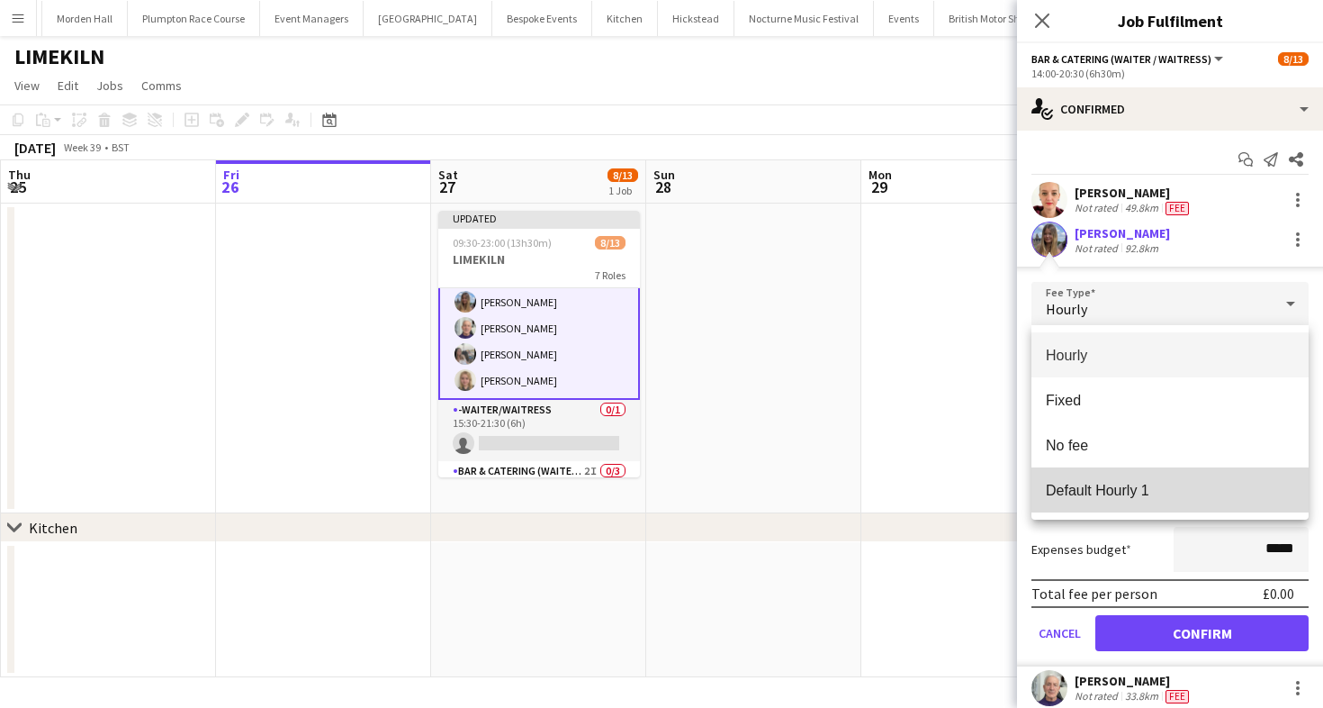
click at [1109, 491] on span "Default Hourly 1" at bounding box center [1170, 490] width 248 height 17
type input "******"
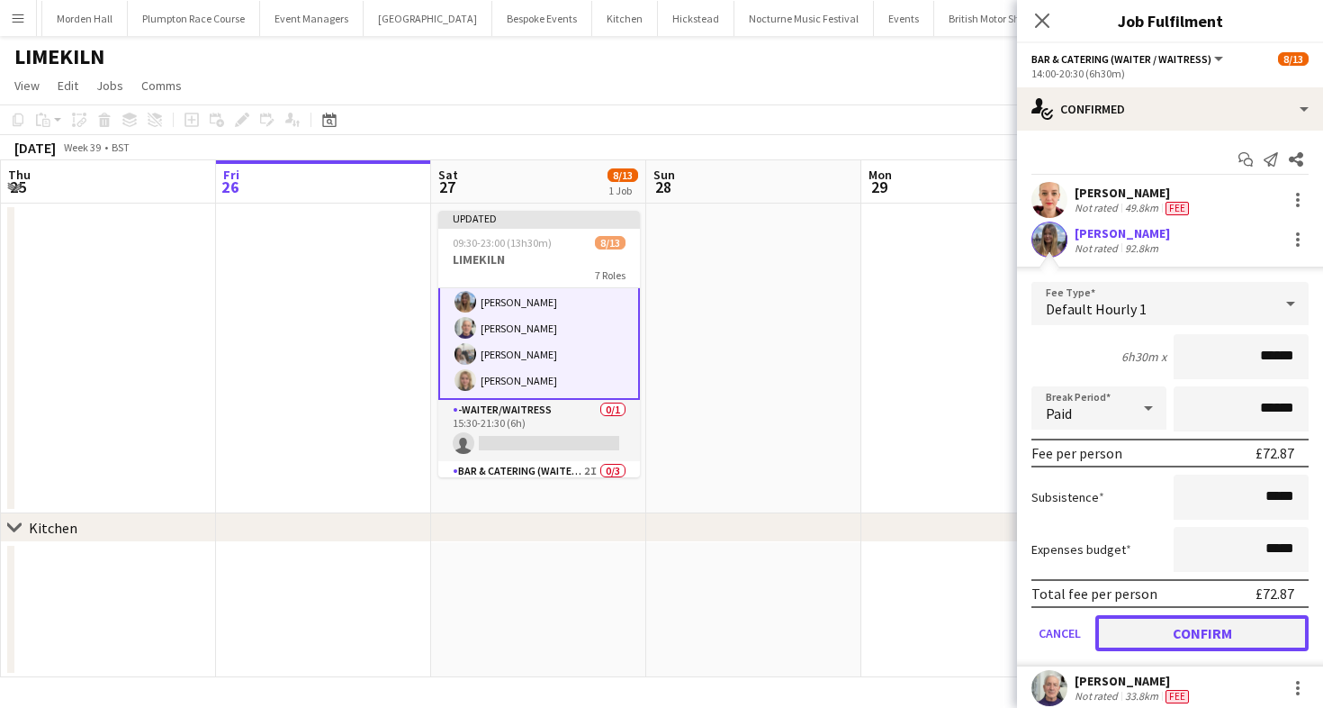
click at [1169, 630] on button "Confirm" at bounding box center [1201, 633] width 213 height 36
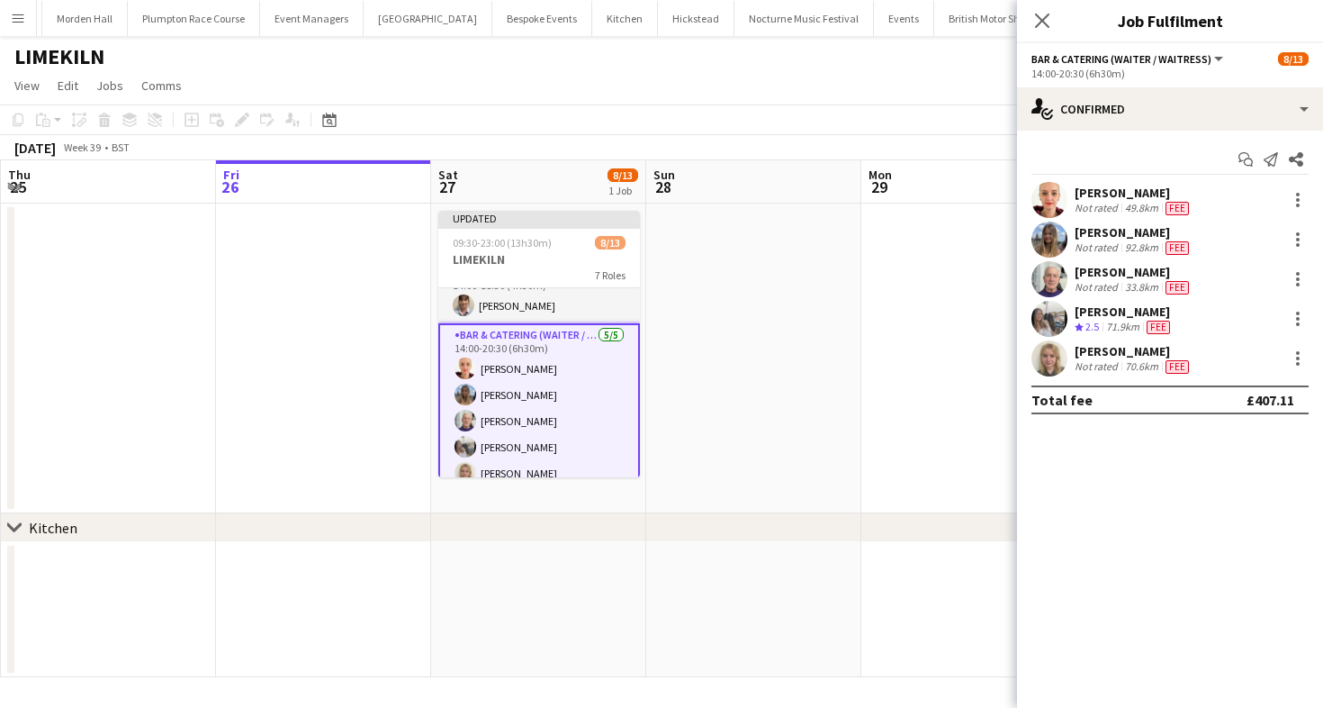
scroll to position [4, 0]
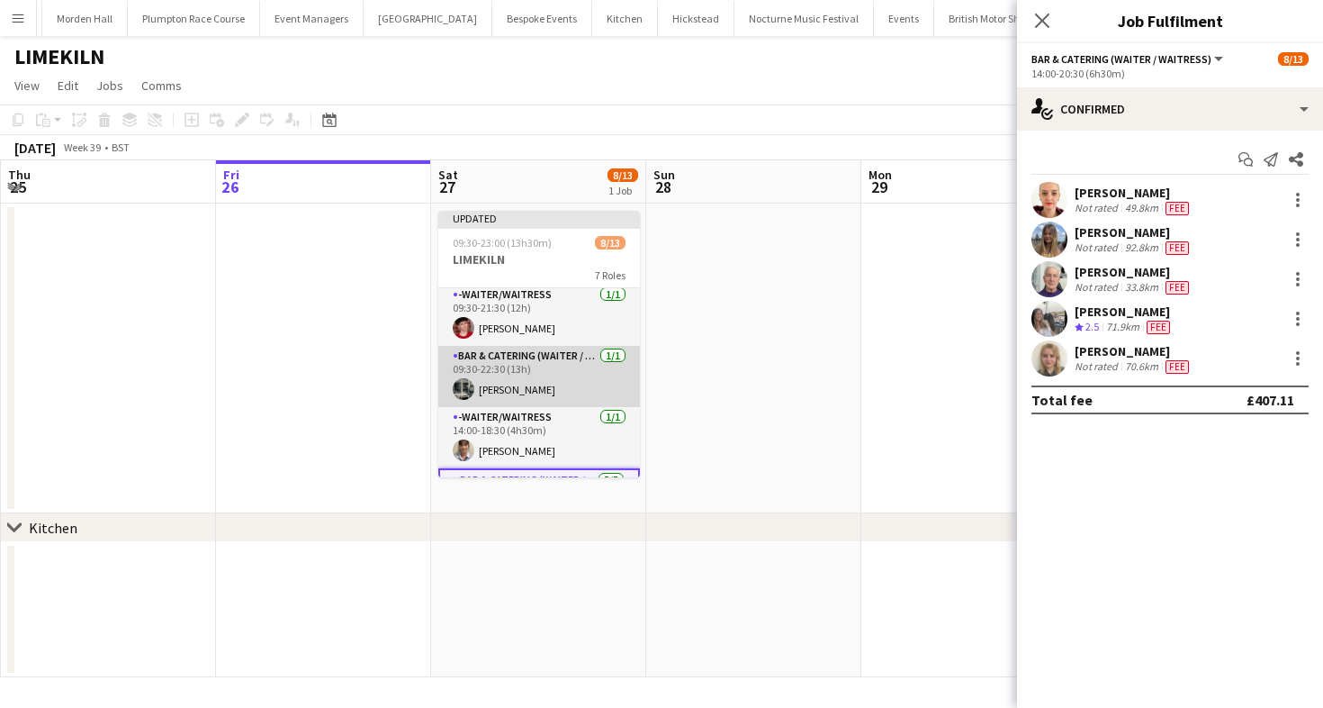
click at [576, 402] on app-card-role "Bar & Catering (Waiter / waitress) 1/1 09:30-22:30 (13h) Molly Middlehurst" at bounding box center [539, 376] width 202 height 61
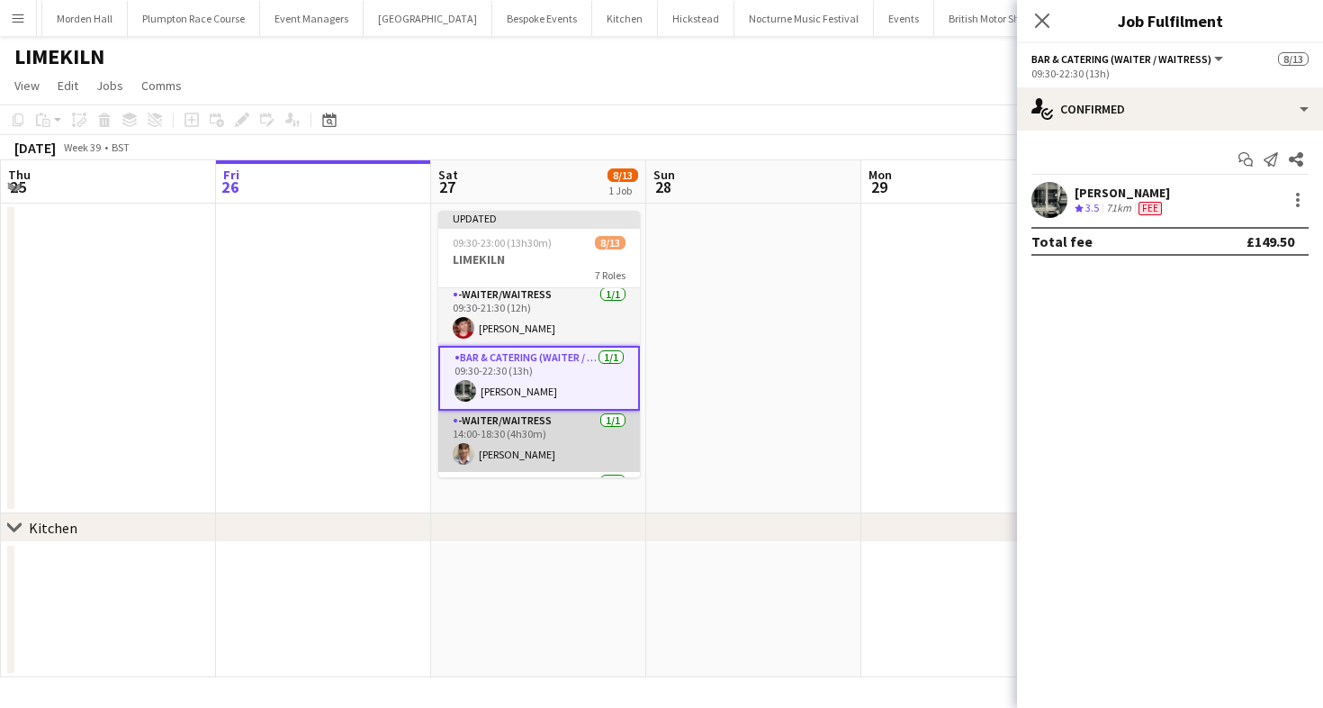
click at [579, 428] on app-card-role "-Waiter/Waitress 1/1 14:00-18:30 (4h30m) Jane Reynolds" at bounding box center [539, 440] width 202 height 61
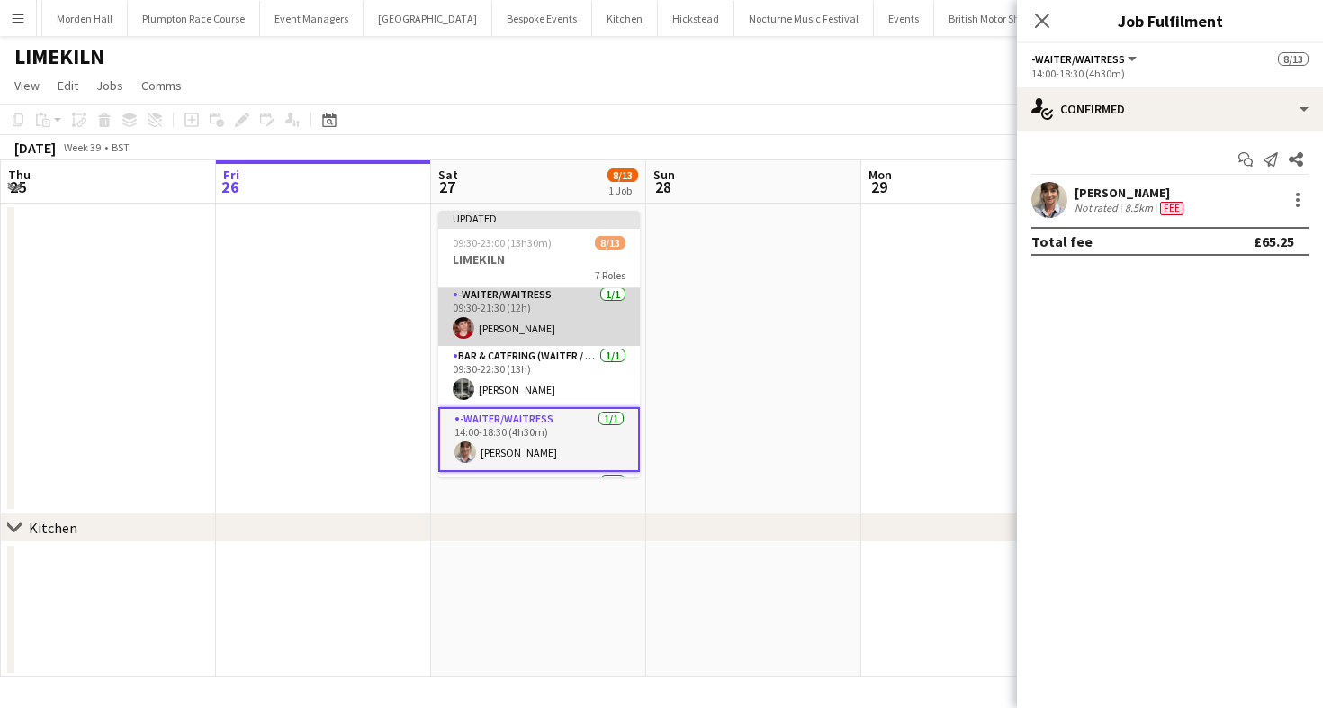
click at [539, 291] on app-card-role "-Waiter/Waitress 1/1 09:30-21:30 (12h) Jonnie Saunders" at bounding box center [539, 314] width 202 height 61
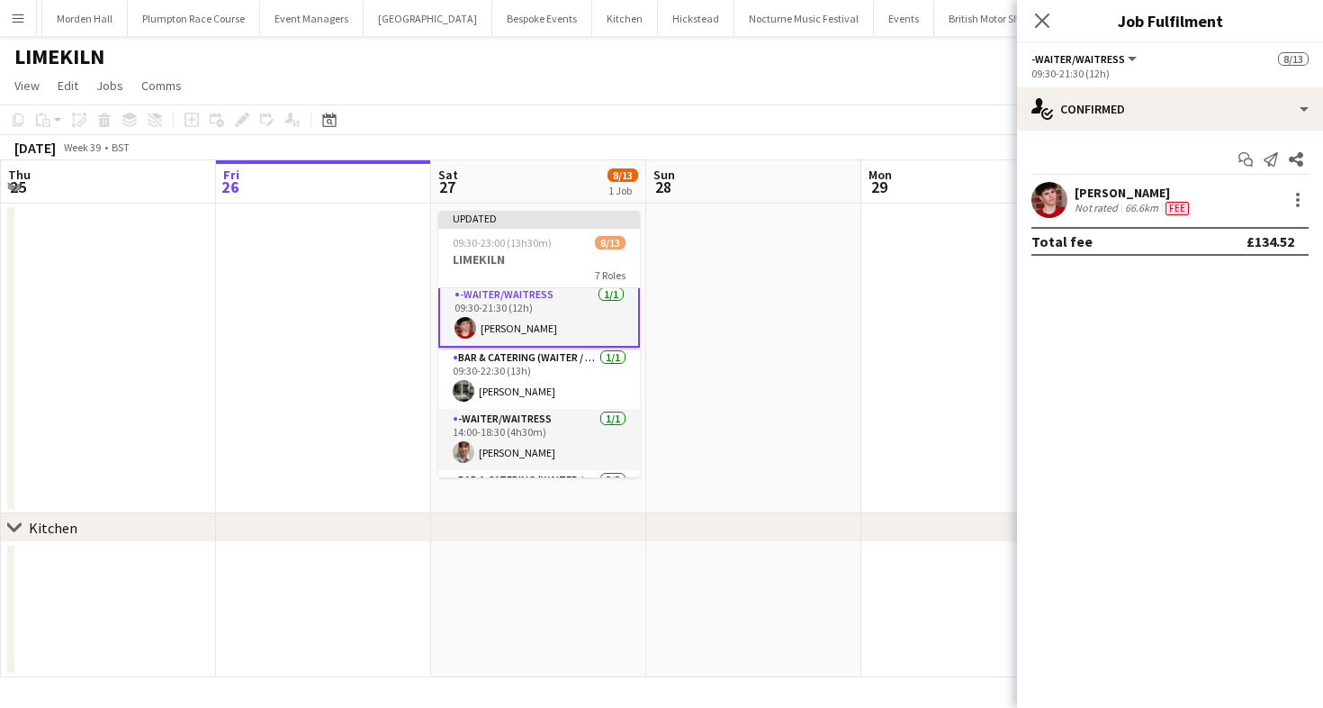
click at [802, 119] on app-toolbar "Copy Paste Paste Command V Paste with crew Command Shift V Paste linked Job [GE…" at bounding box center [661, 119] width 1323 height 31
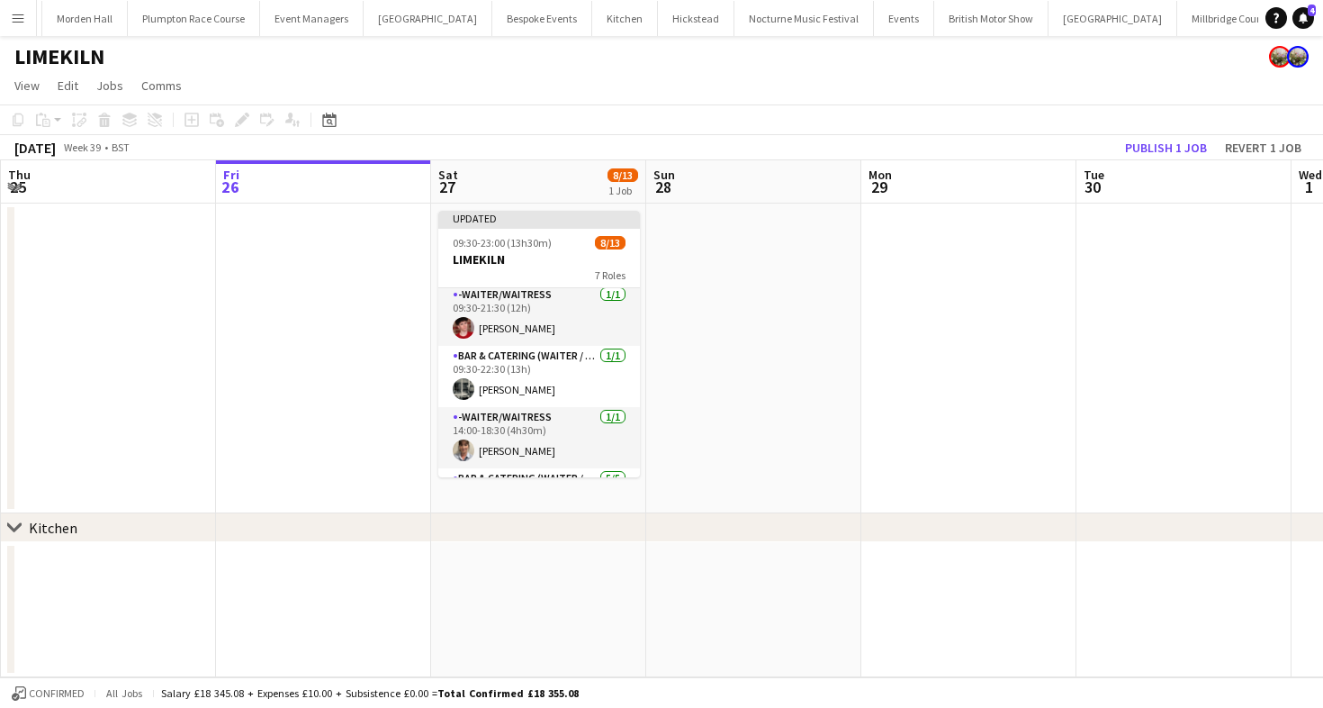
click at [1169, 160] on app-board-header-date "Tue 30" at bounding box center [1184, 181] width 215 height 43
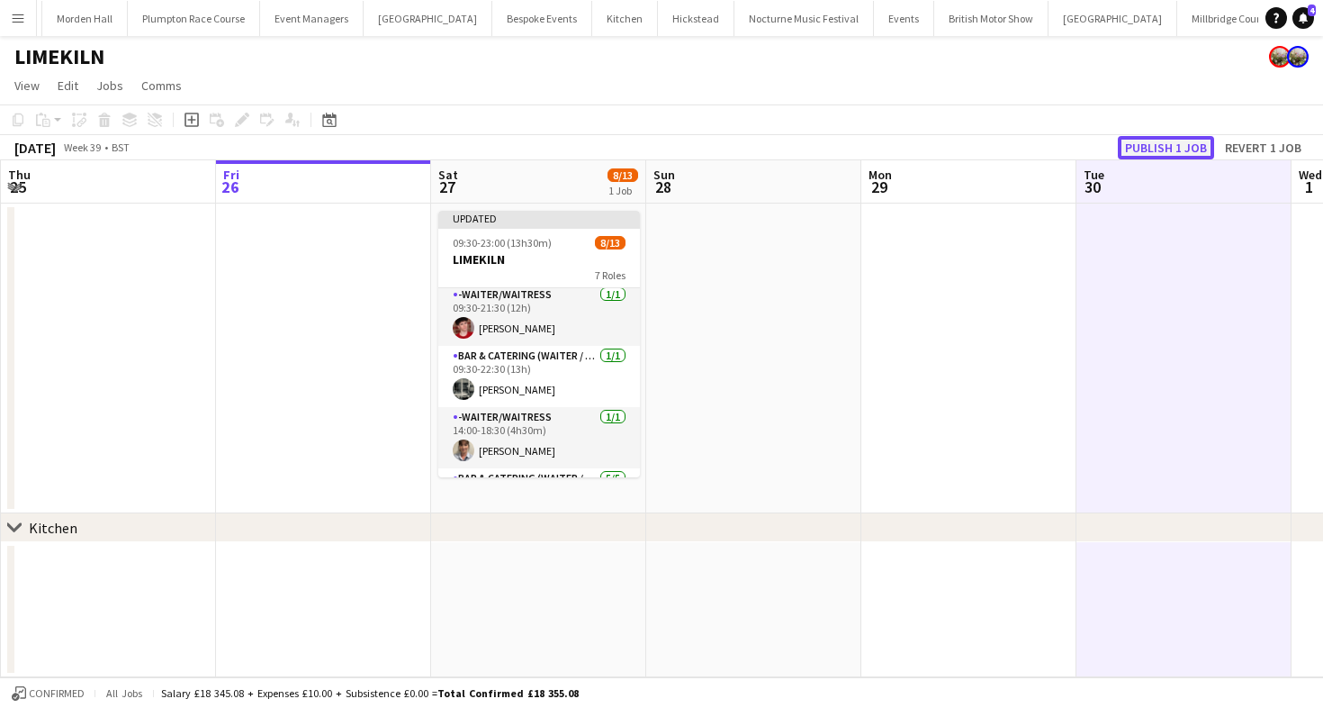
click at [1164, 147] on button "Publish 1 job" at bounding box center [1166, 147] width 96 height 23
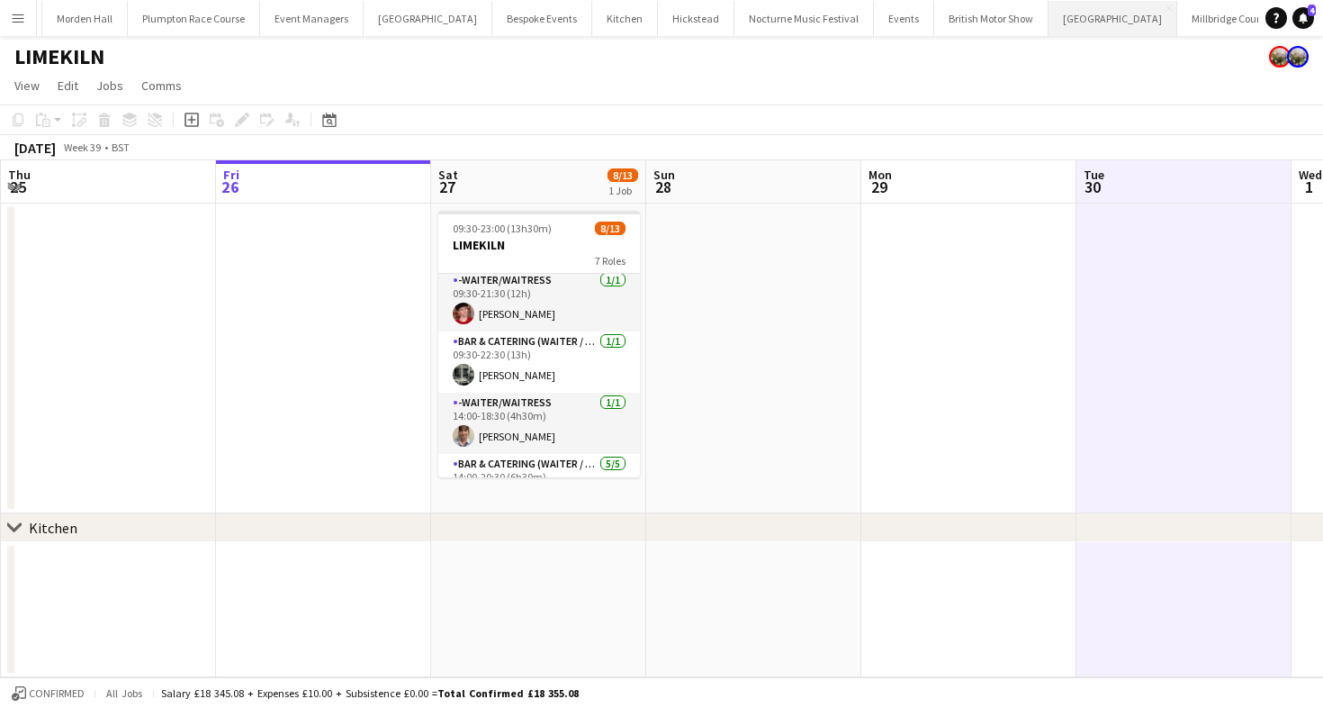
click at [1049, 26] on button "Micklefield Hall Close" at bounding box center [1113, 18] width 129 height 35
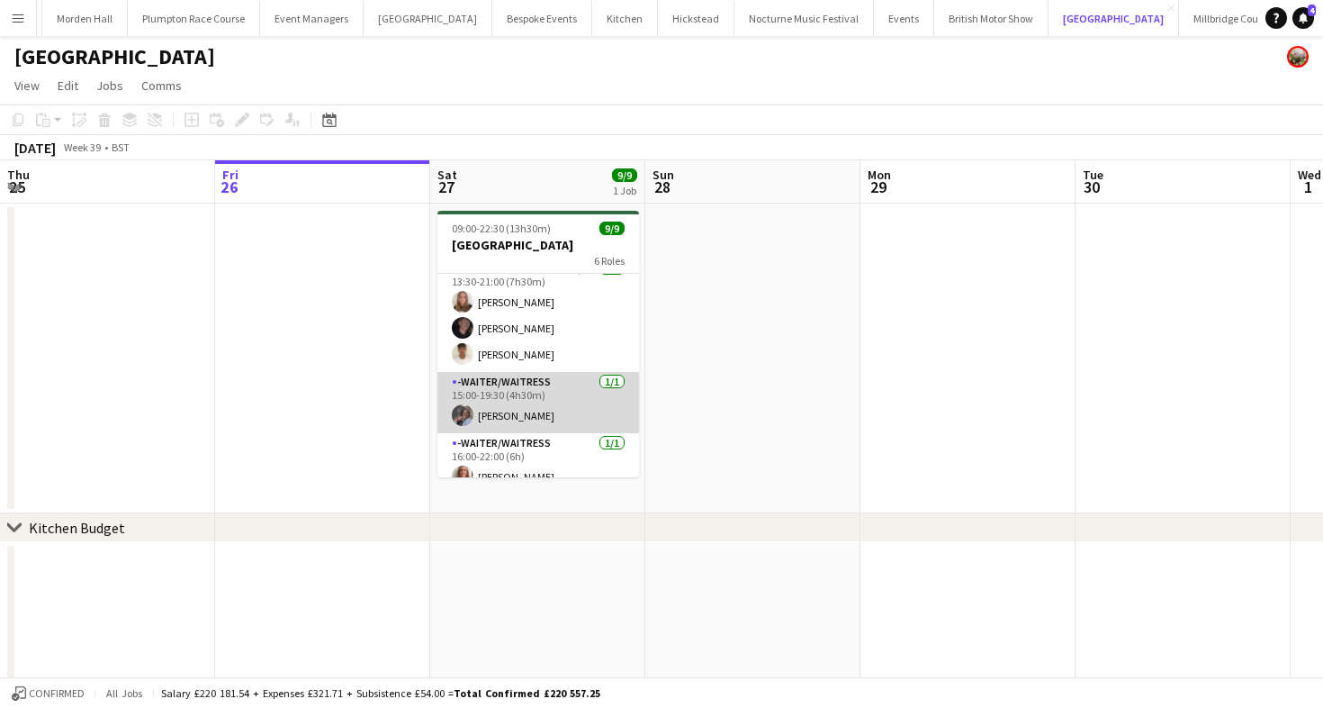
scroll to position [8, 0]
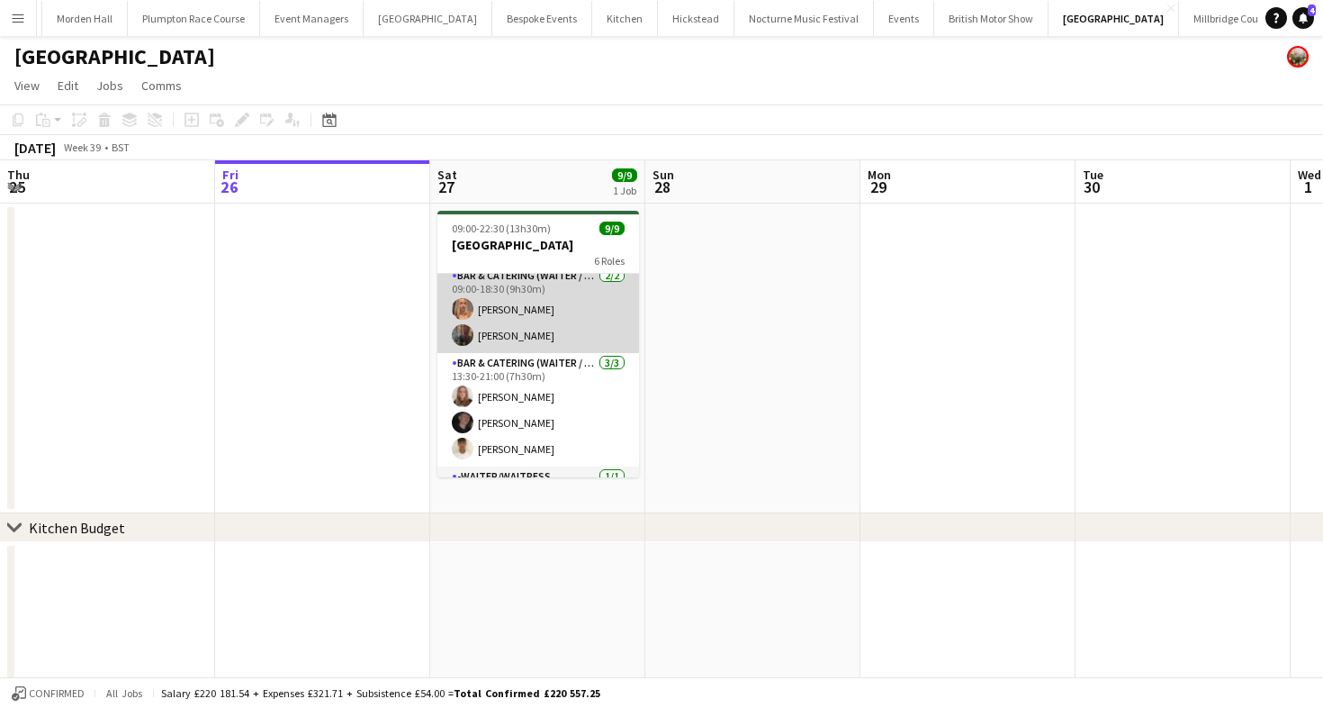
click at [551, 338] on app-card-role "Bar & Catering (Waiter / waitress) 2/2 09:00-18:30 (9h30m) Beatrice Vane Annabe…" at bounding box center [538, 309] width 202 height 87
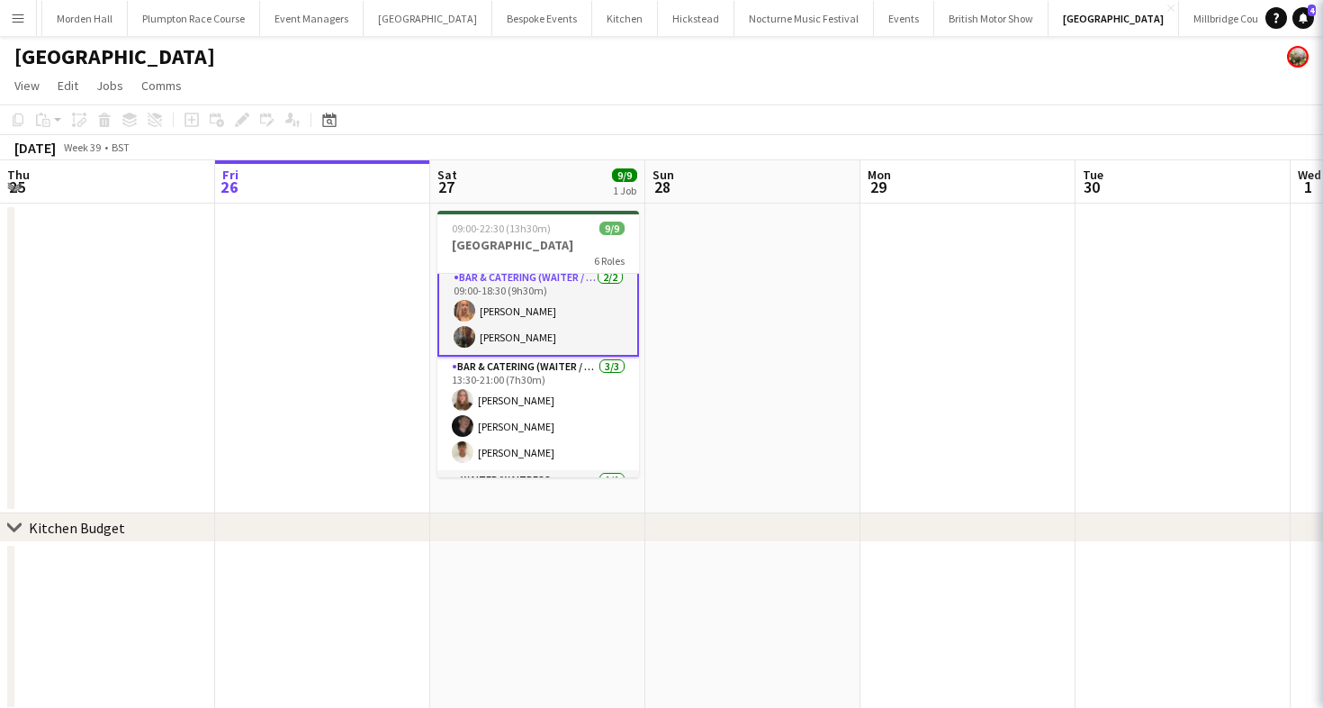
scroll to position [10, 0]
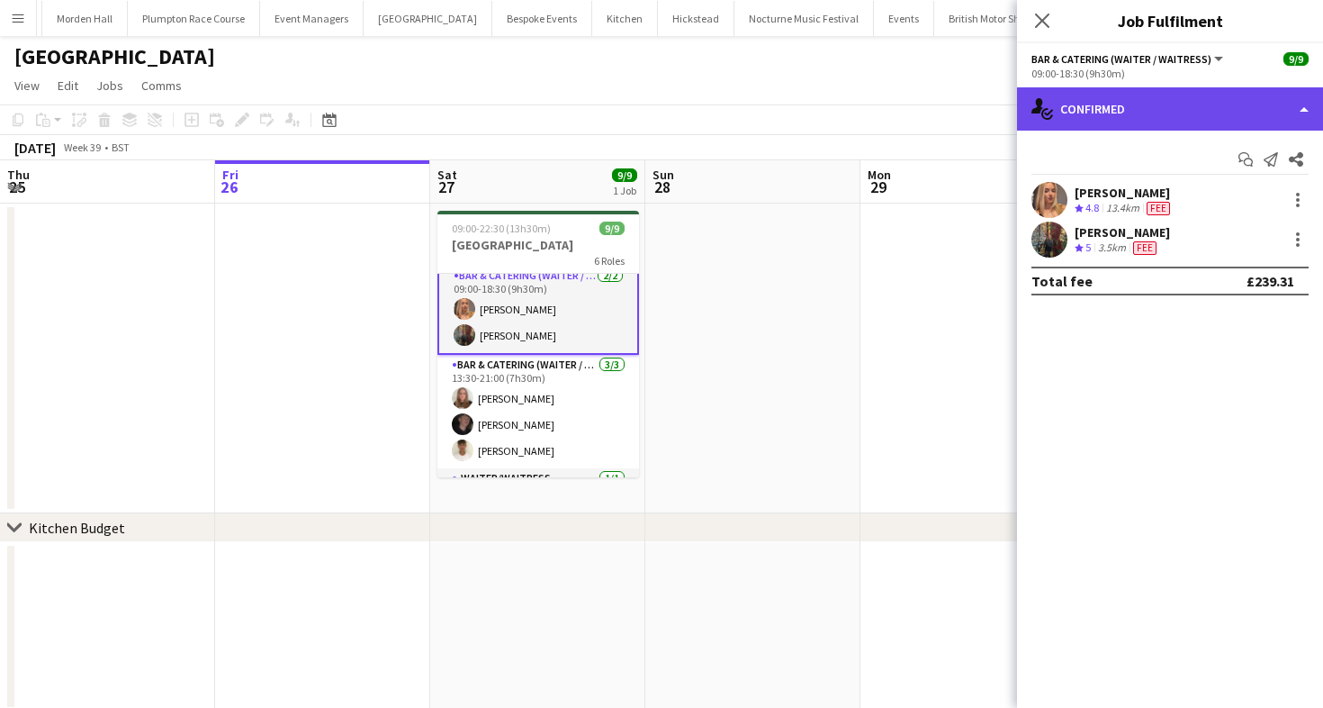
click at [1132, 114] on div "single-neutral-actions-check-2 Confirmed" at bounding box center [1170, 108] width 306 height 43
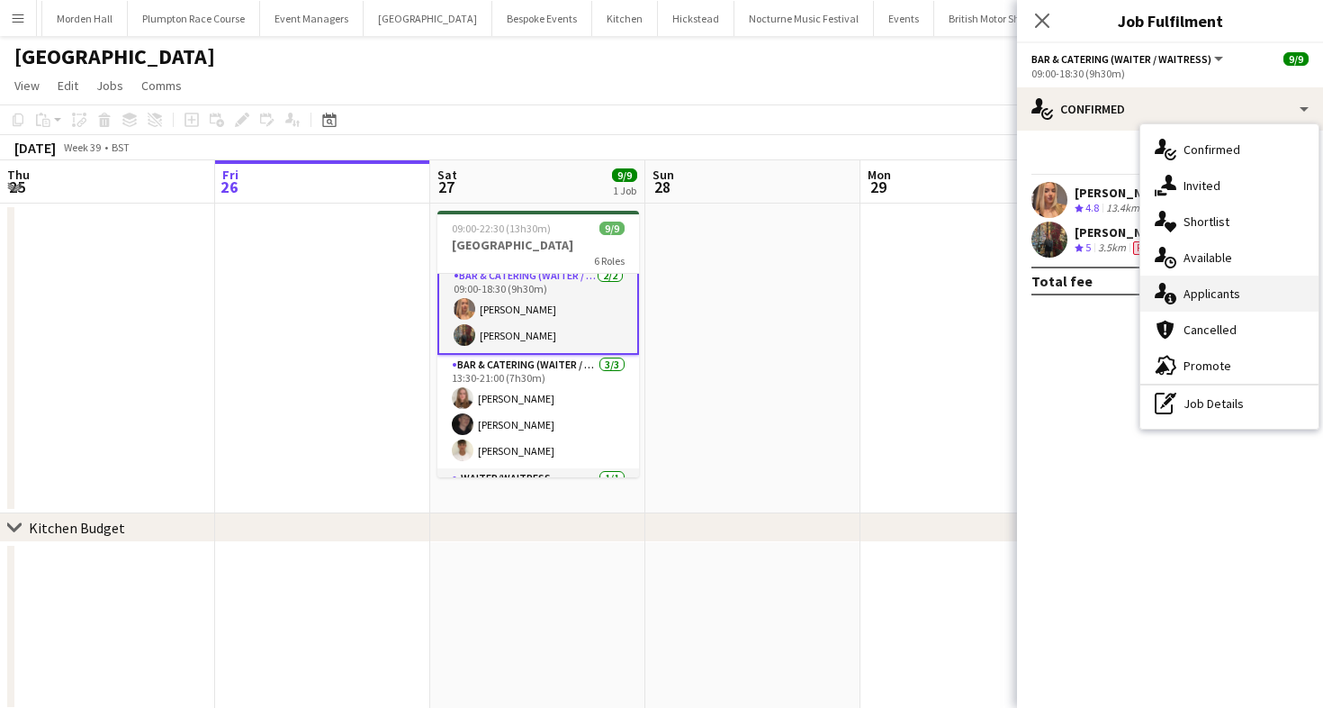
click at [1226, 284] on div "single-neutral-actions-information Applicants" at bounding box center [1229, 293] width 178 height 36
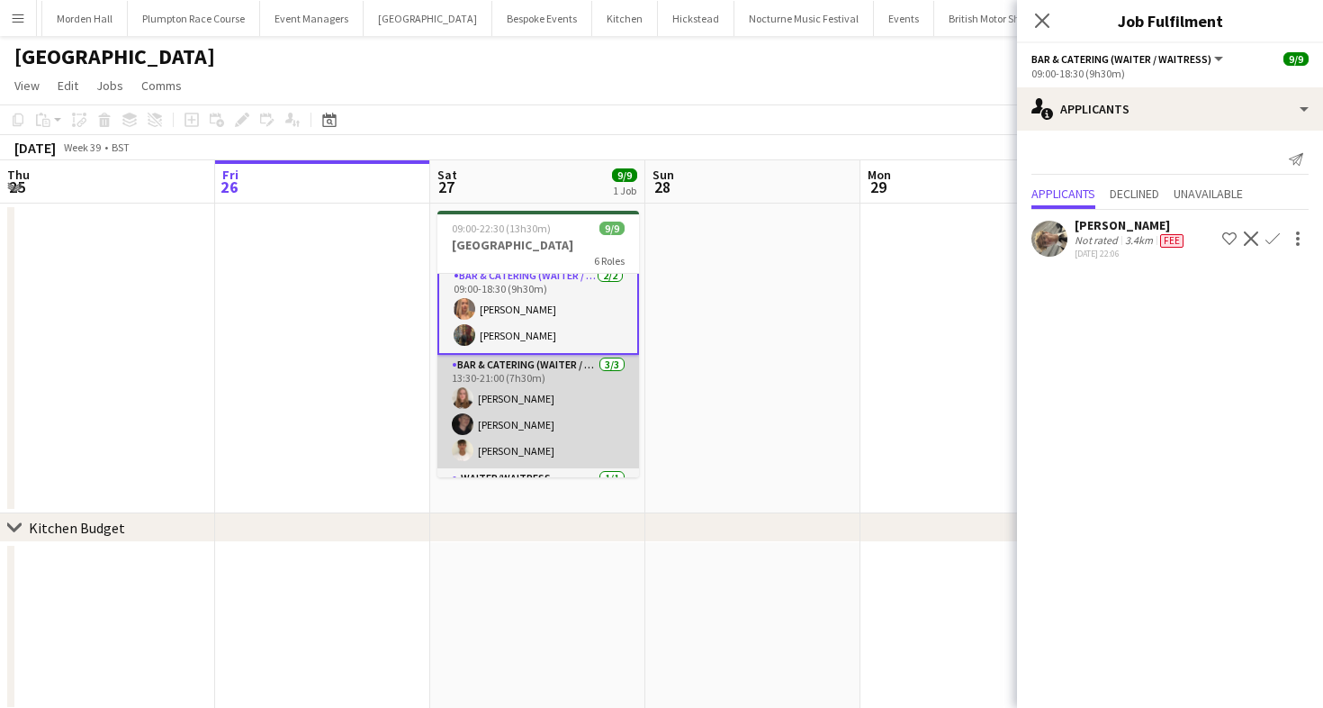
click at [484, 432] on app-card-role "Bar & Catering (Waiter / waitress) 3/3 13:30-21:00 (7h30m) Daisy Shaw Adam Wade…" at bounding box center [538, 411] width 202 height 113
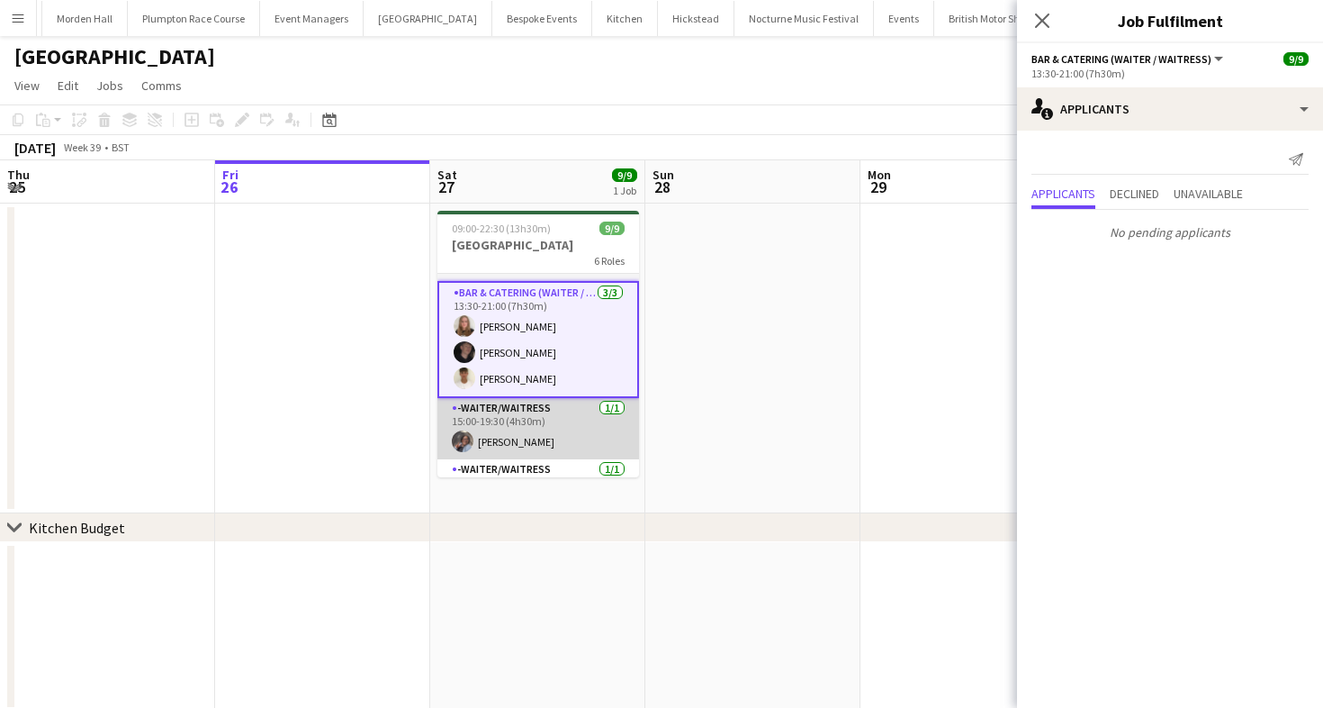
click at [498, 437] on app-card-role "-Waiter/Waitress 1/1 15:00-19:30 (4h30m) Deborah Edema" at bounding box center [538, 428] width 202 height 61
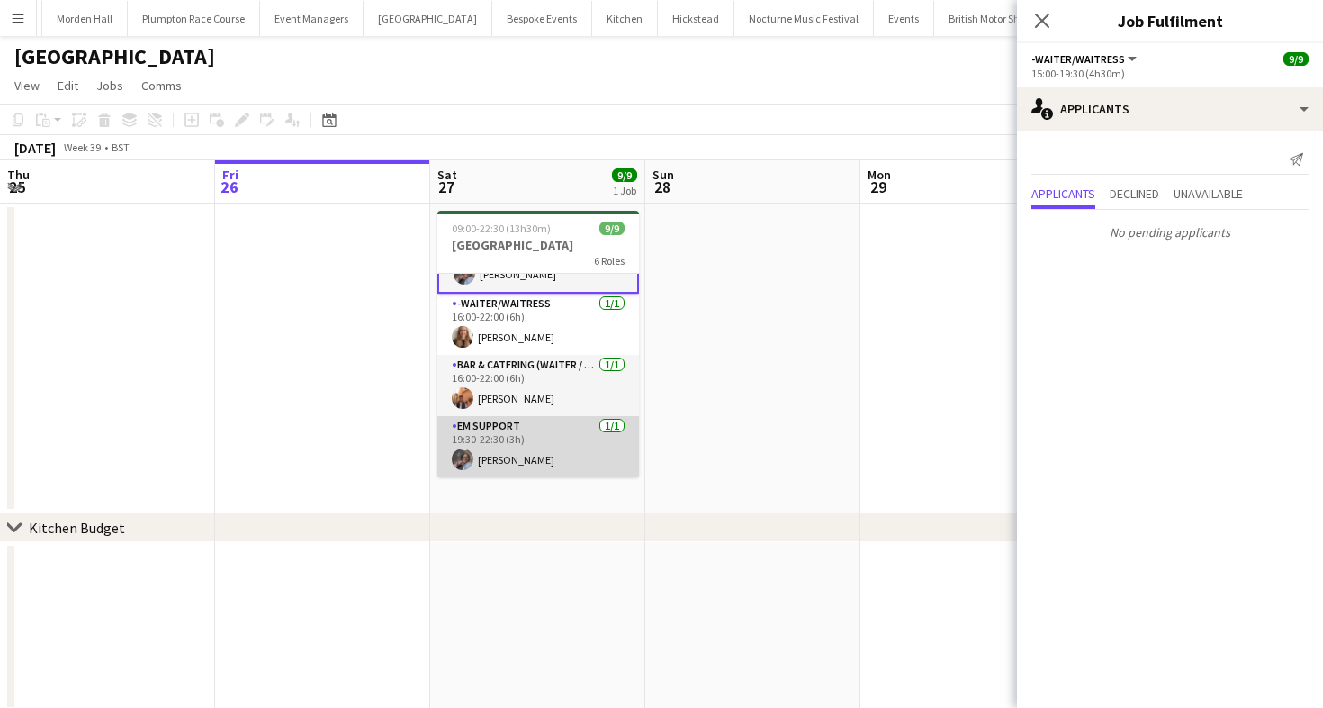
click at [500, 441] on app-card-role "EM Support 1/1 19:30-22:30 (3h) Deborah Edema" at bounding box center [538, 446] width 202 height 61
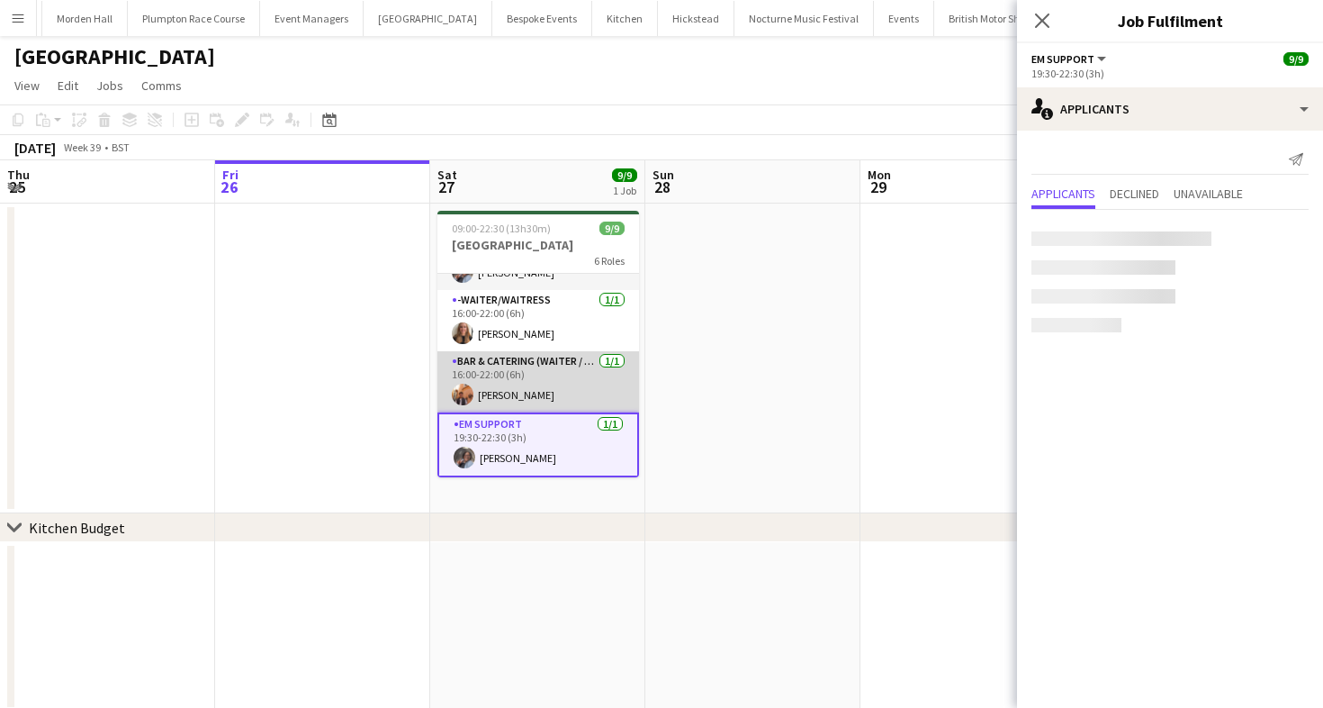
scroll to position [244, 0]
click at [503, 380] on app-card-role "Bar & Catering (Waiter / waitress) 1/1 16:00-22:00 (6h) Charlie Sylvester" at bounding box center [538, 383] width 202 height 61
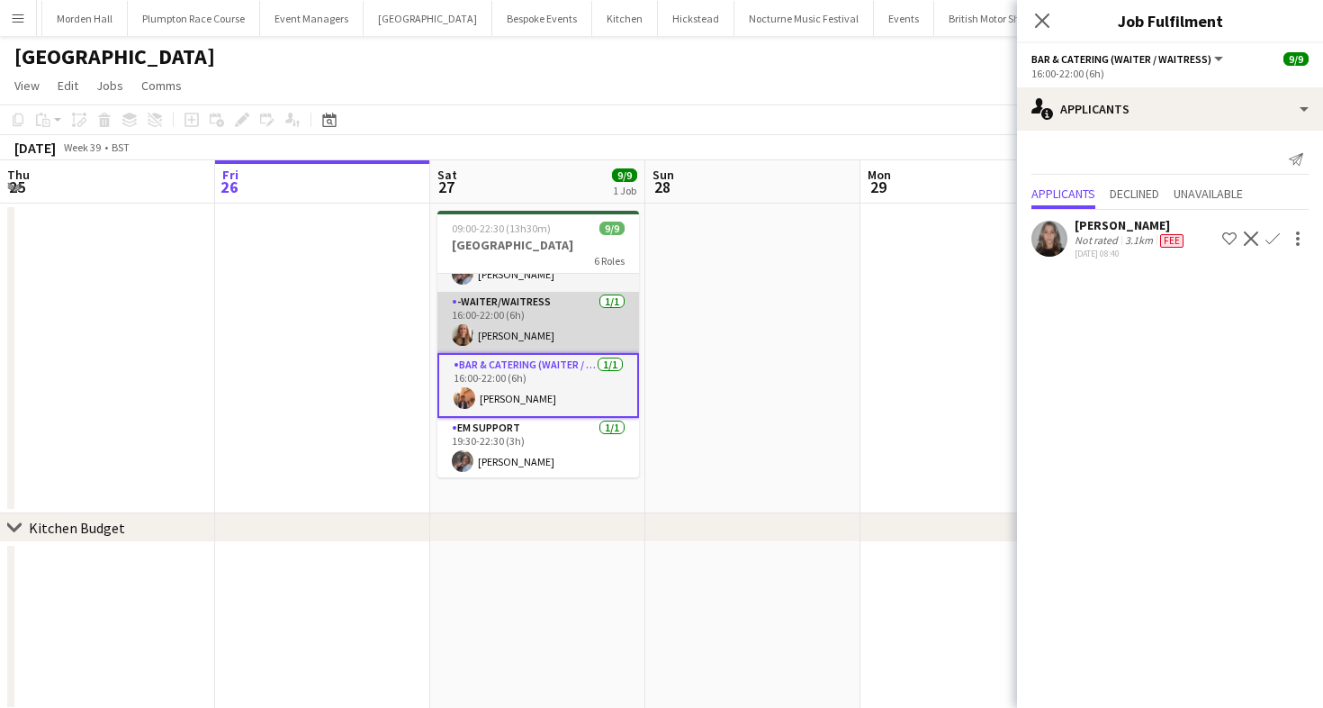
click at [502, 340] on app-card-role "-Waiter/Waitress 1/1 16:00-22:00 (6h) Mia Brady" at bounding box center [538, 322] width 202 height 61
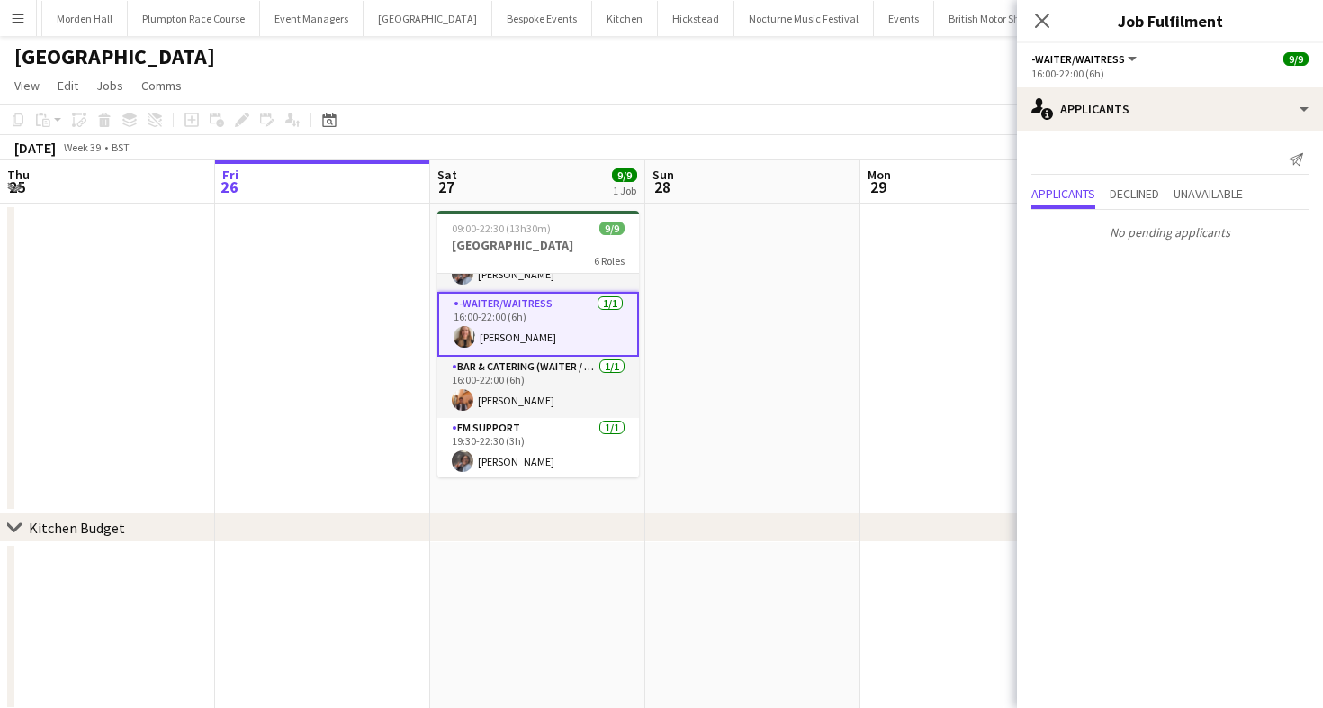
scroll to position [0, 0]
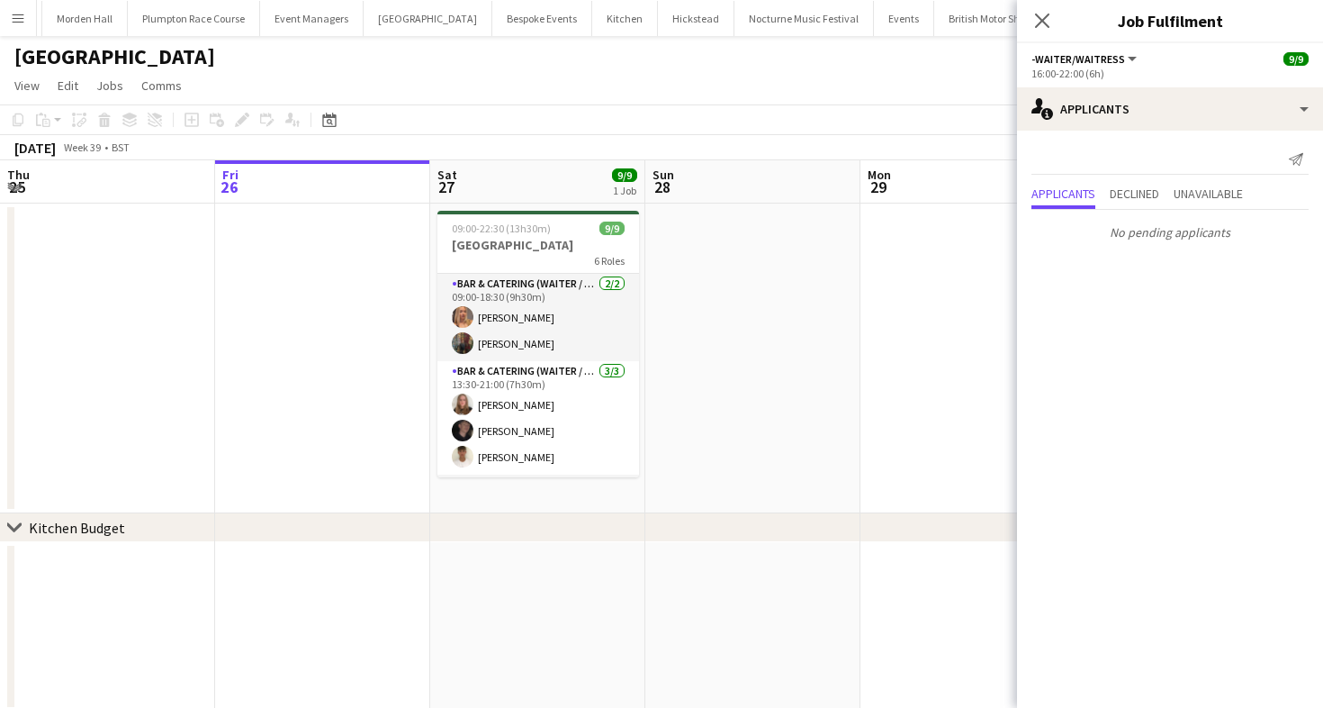
click at [558, 114] on app-toolbar "Copy Paste Paste Command V Paste with crew Command Shift V Paste linked Job [GE…" at bounding box center [661, 119] width 1323 height 31
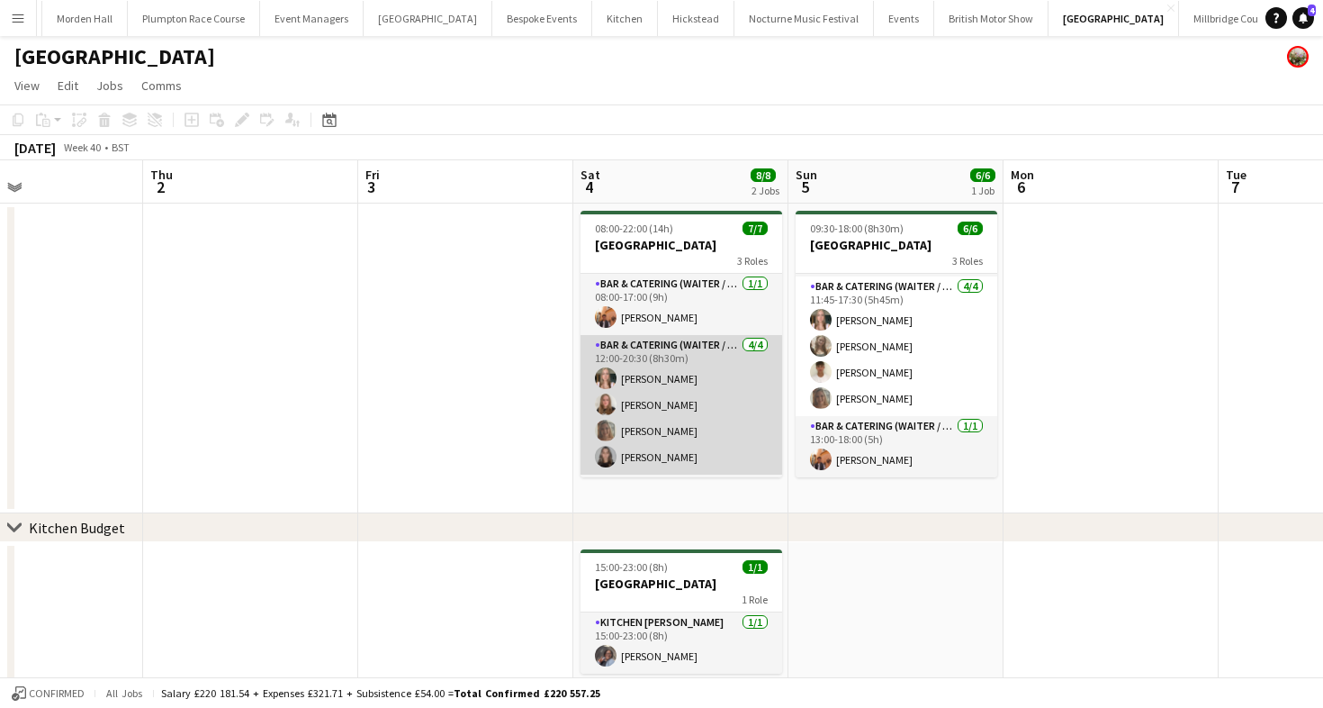
scroll to position [85, 0]
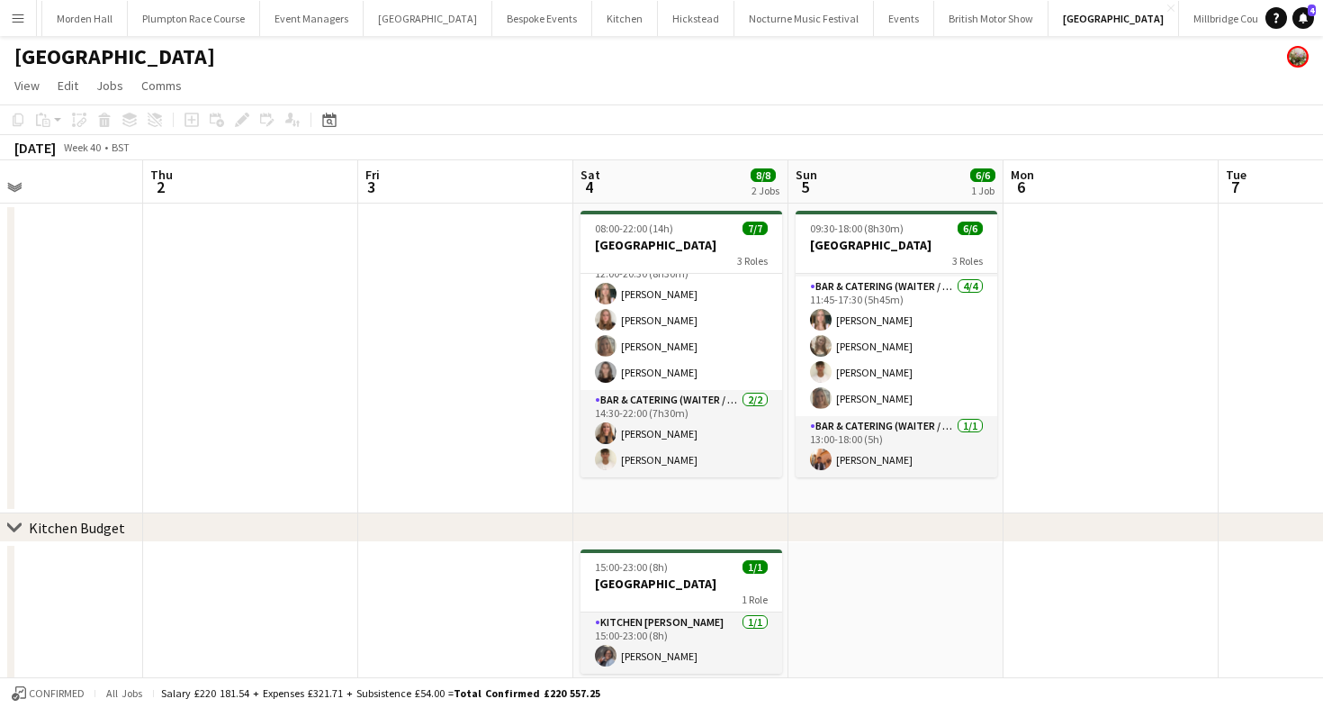
click at [1281, 28] on button "LIMEKILN Close" at bounding box center [1317, 18] width 73 height 35
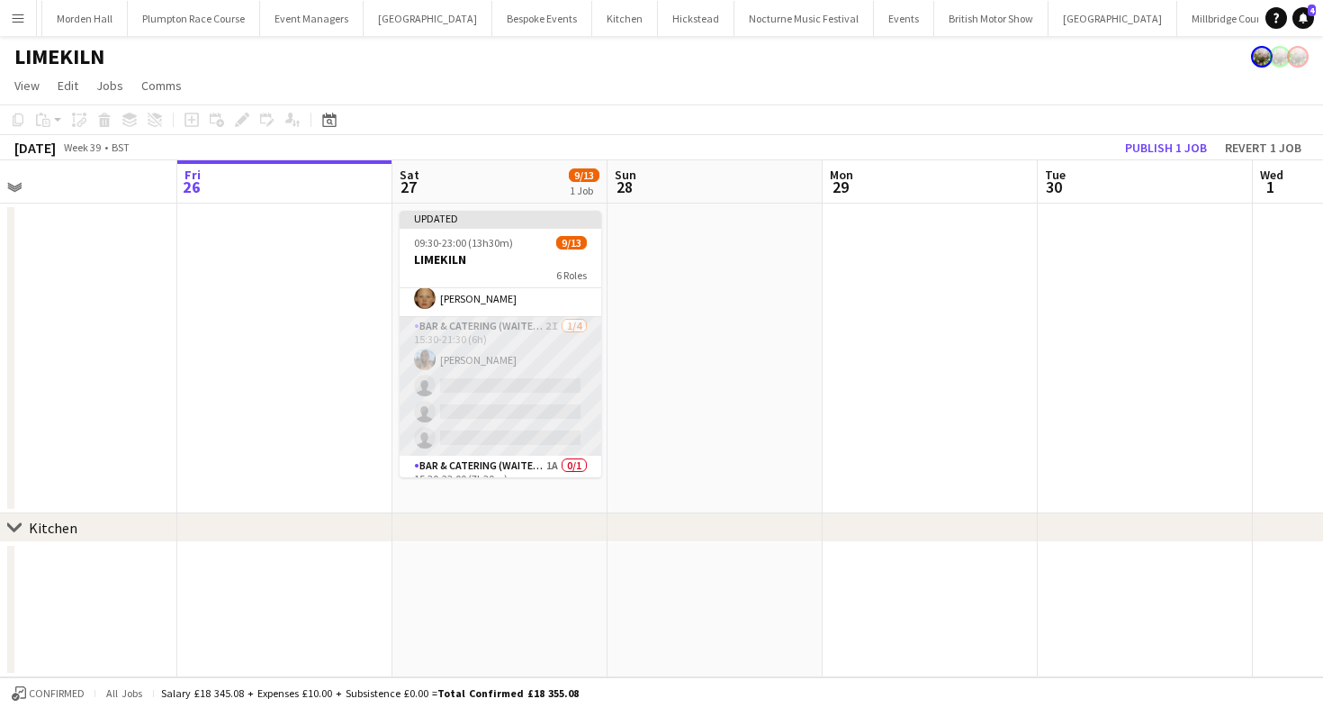
scroll to position [361, 0]
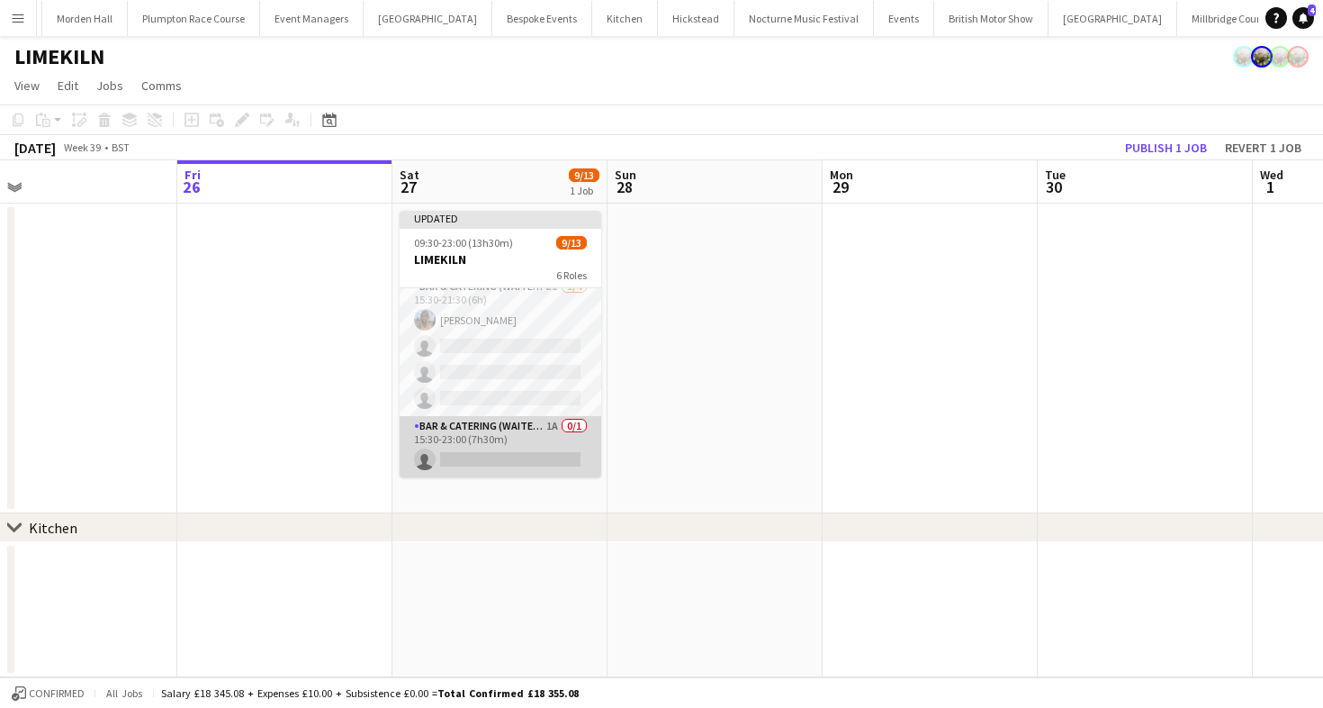
click at [487, 449] on app-card-role "Bar & Catering (Waiter / waitress) 1A 0/1 15:30-23:00 (7h30m) single-neutral-ac…" at bounding box center [501, 446] width 202 height 61
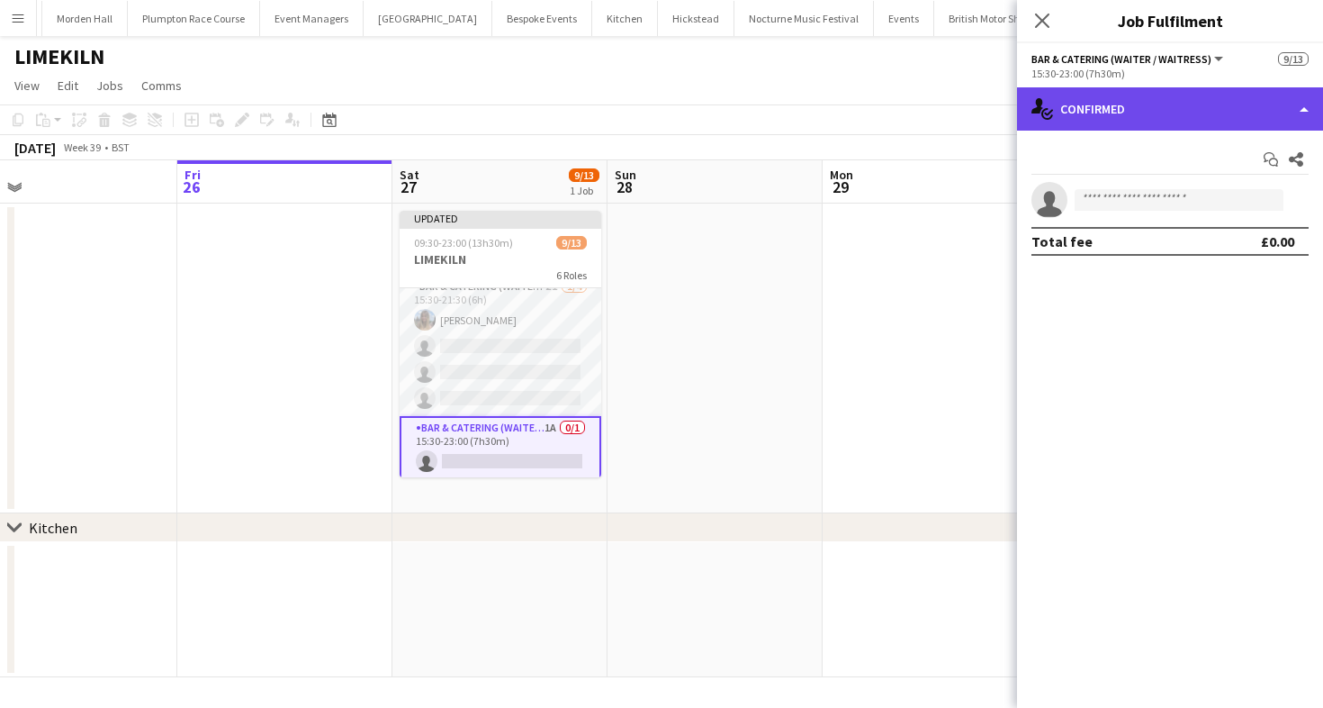
click at [1191, 129] on div "single-neutral-actions-check-2 Confirmed" at bounding box center [1170, 108] width 306 height 43
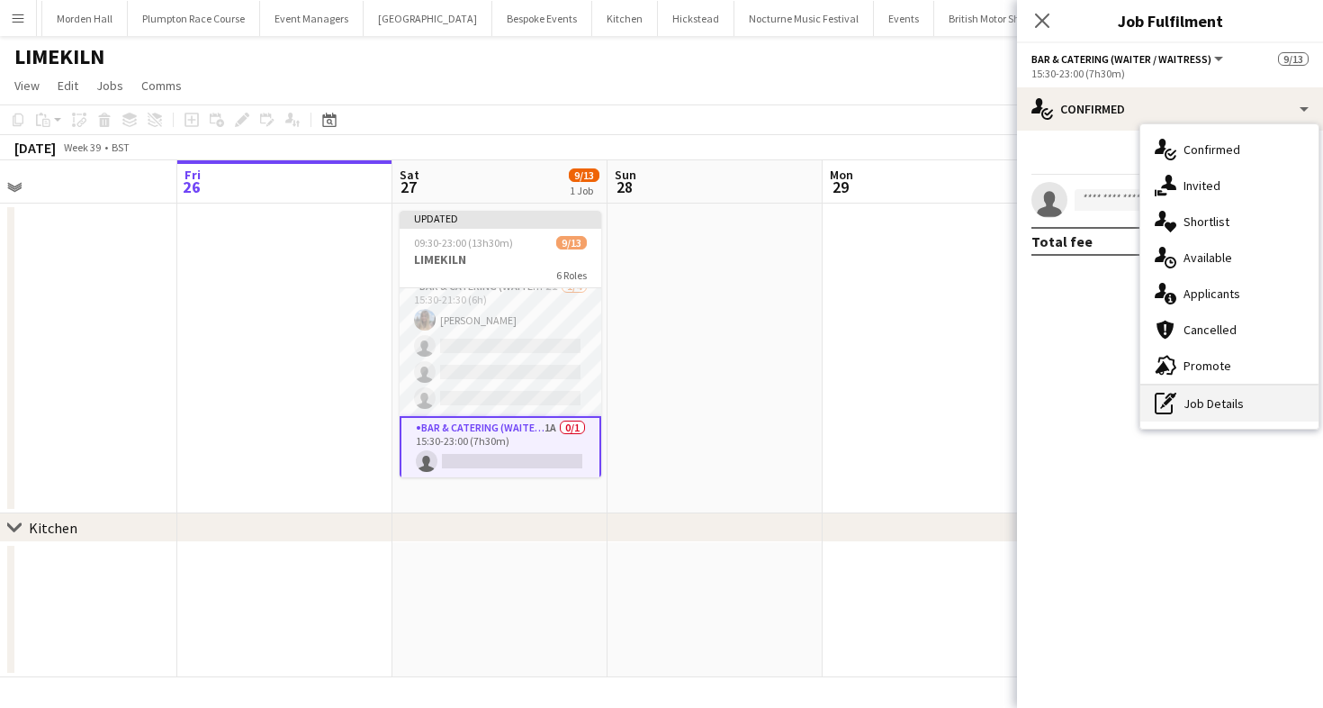
click at [1221, 409] on div "pen-write Job Details" at bounding box center [1229, 403] width 178 height 36
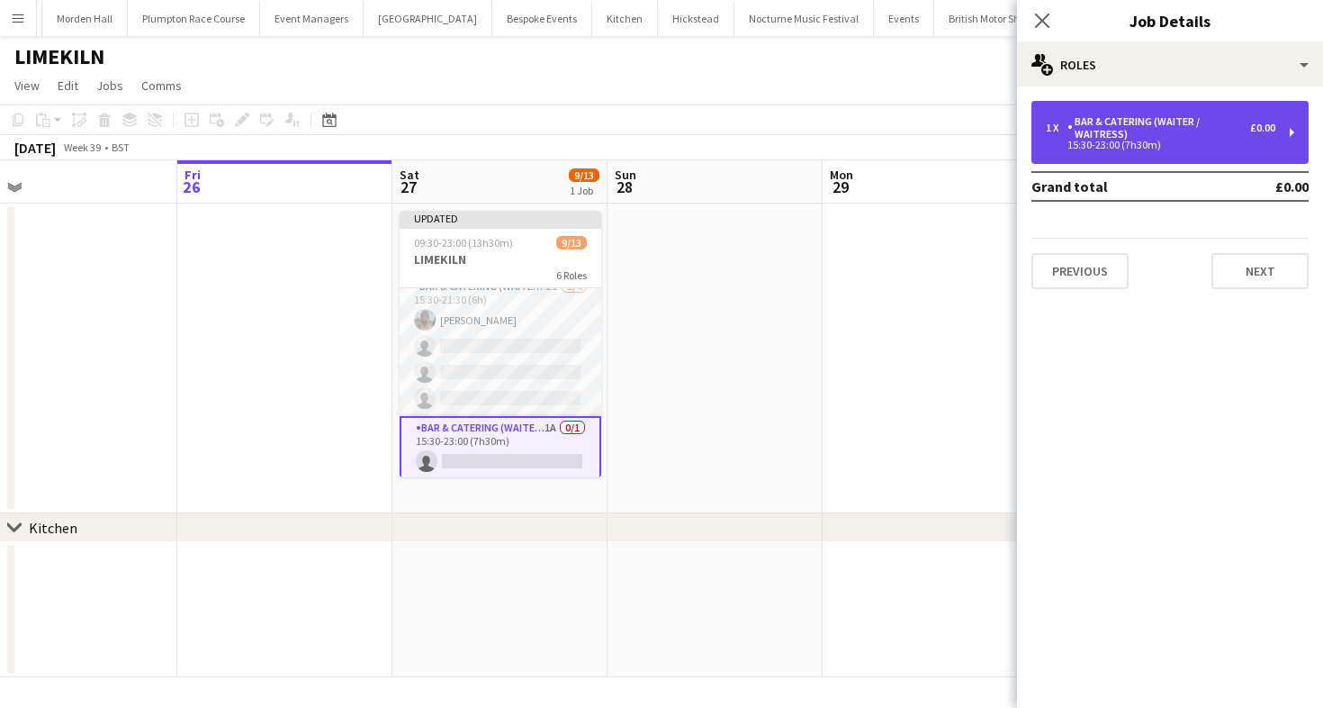
click at [1138, 133] on div "Bar & Catering (Waiter / waitress)" at bounding box center [1159, 127] width 183 height 25
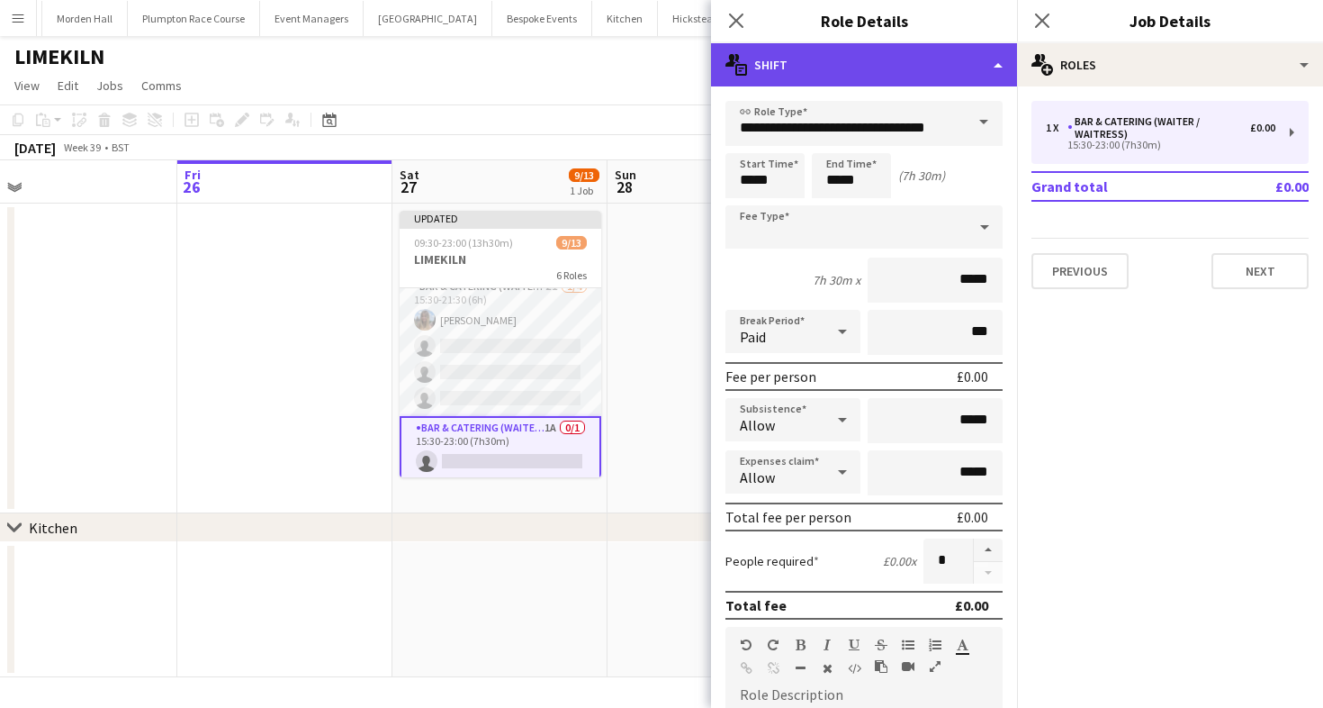
click at [801, 79] on div "multiple-actions-text Shift" at bounding box center [864, 64] width 306 height 43
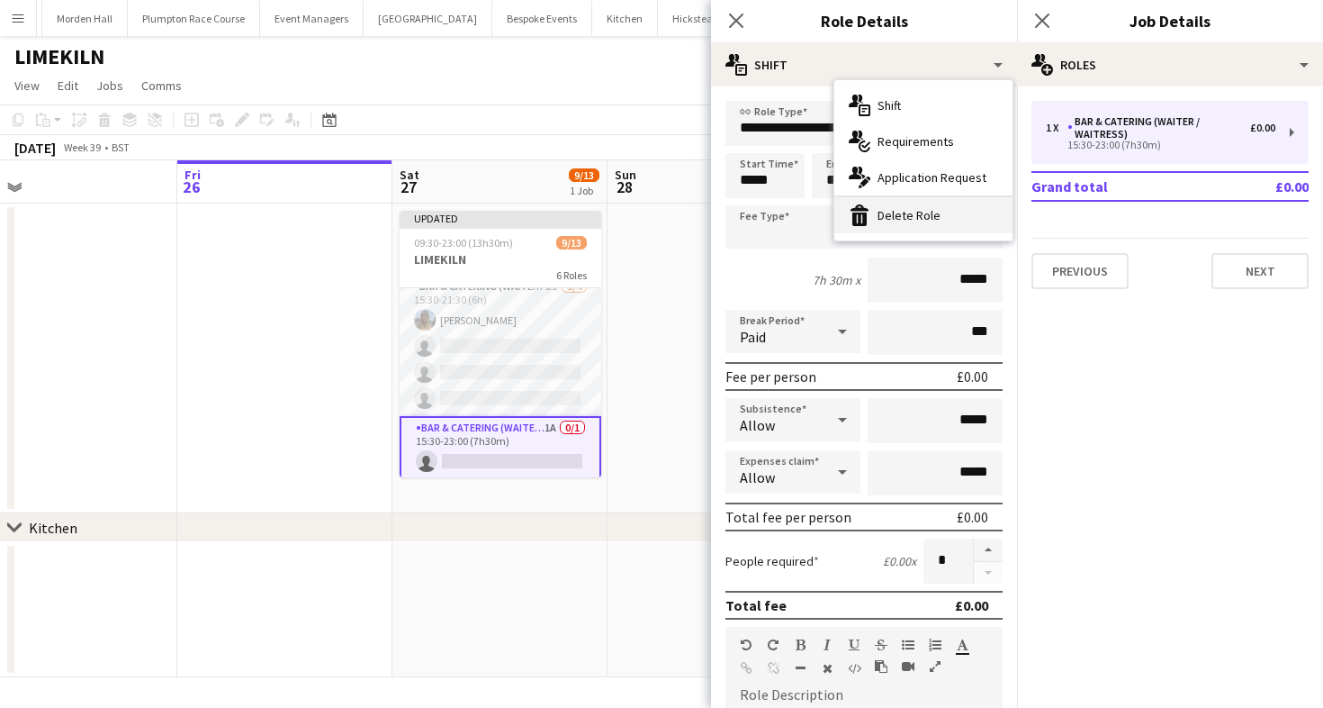
click at [856, 219] on icon at bounding box center [859, 219] width 14 height 14
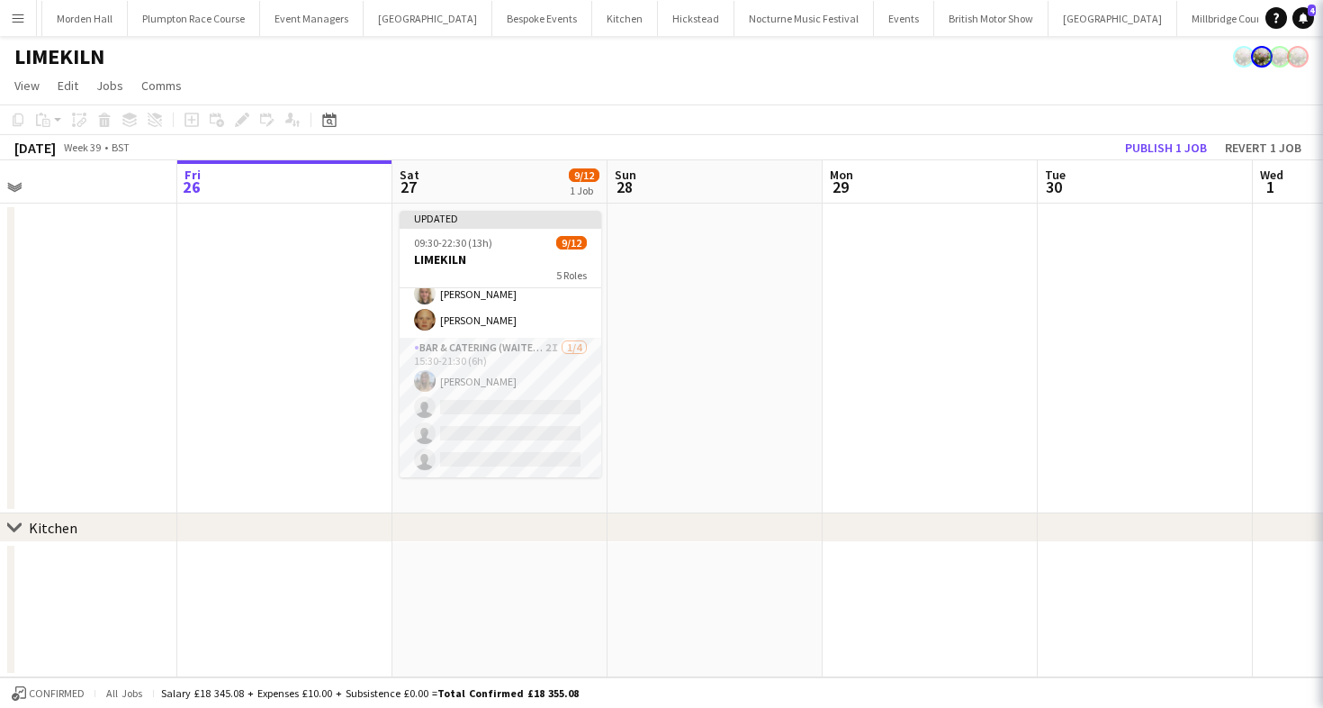
scroll to position [300, 0]
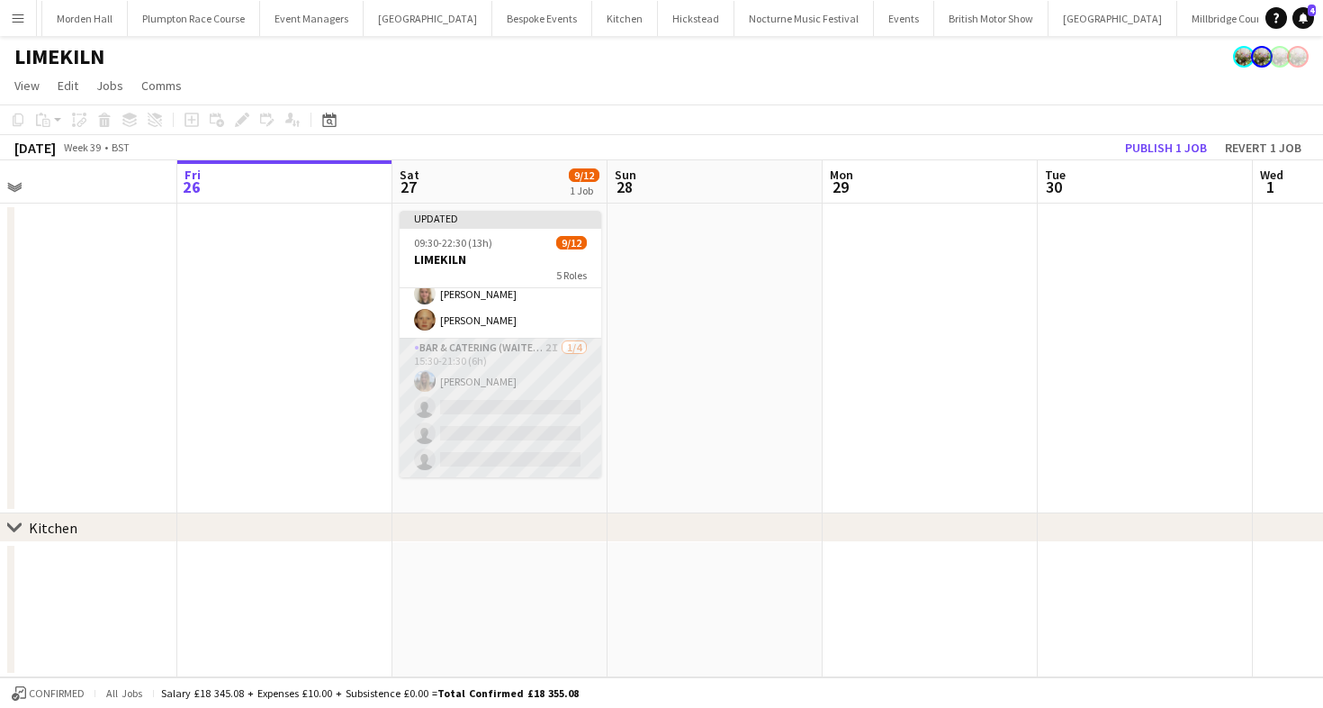
click at [518, 399] on app-card-role "Bar & Catering (Waiter / waitress) 2I 1/4 15:30-21:30 (6h) Lily Bartley single-…" at bounding box center [501, 408] width 202 height 140
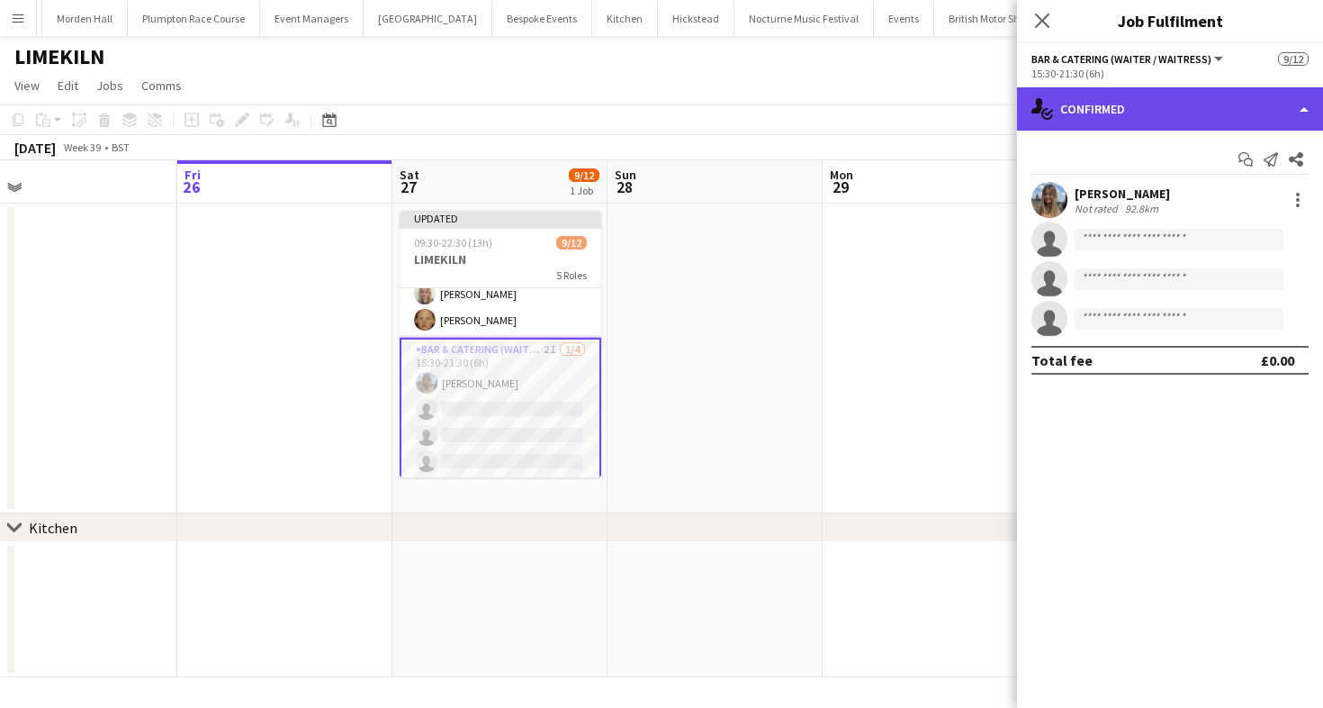
click at [1126, 89] on div "single-neutral-actions-check-2 Confirmed" at bounding box center [1170, 108] width 306 height 43
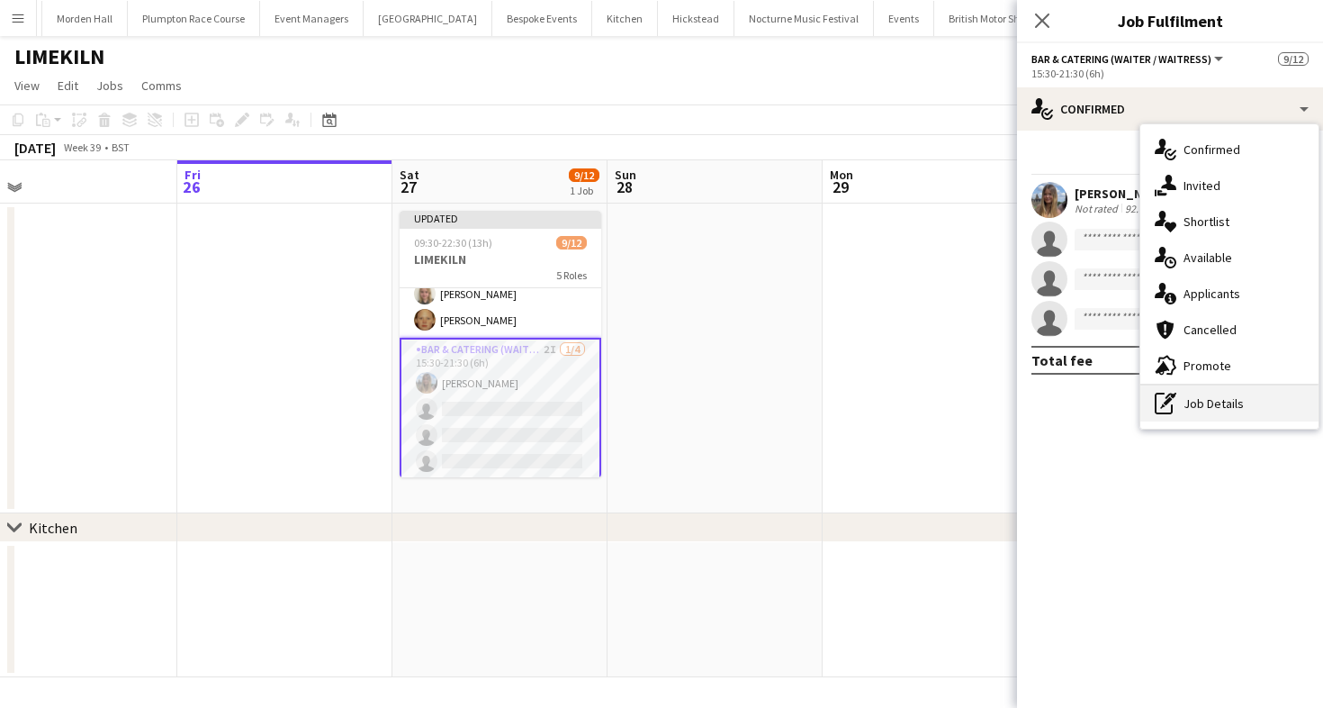
click at [1167, 409] on icon "pen-write" at bounding box center [1166, 403] width 22 height 22
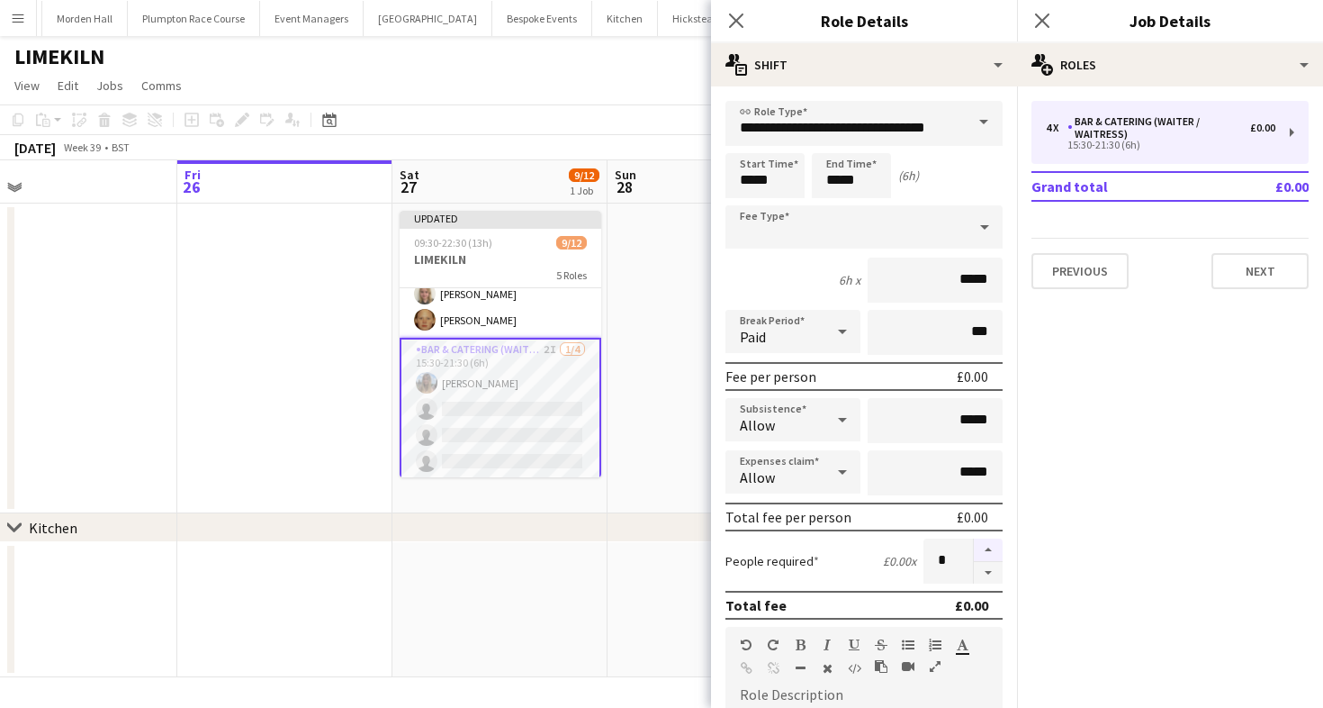
click at [988, 546] on button "button" at bounding box center [988, 549] width 29 height 23
type input "*"
click at [563, 74] on app-page-menu "View Day view expanded Day view collapsed Month view Date picker Jump to [DATE]…" at bounding box center [661, 87] width 1323 height 34
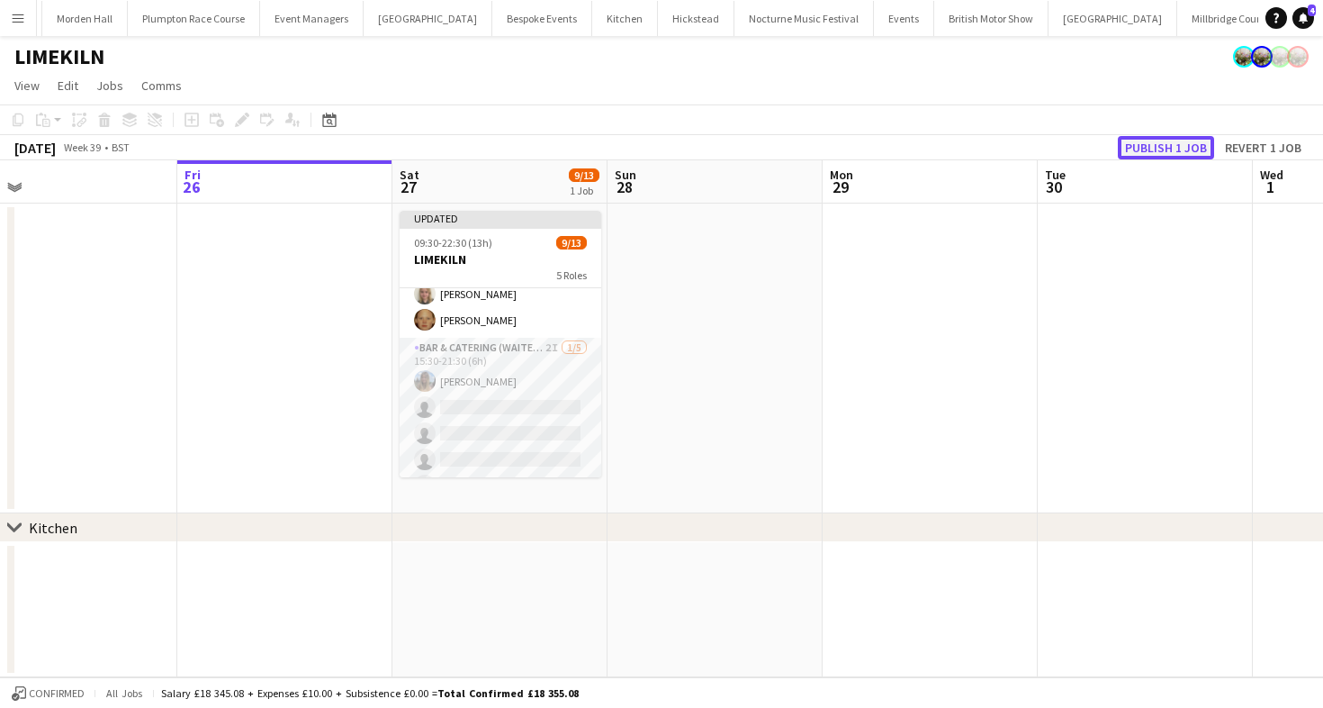
click at [1164, 145] on button "Publish 1 job" at bounding box center [1166, 147] width 96 height 23
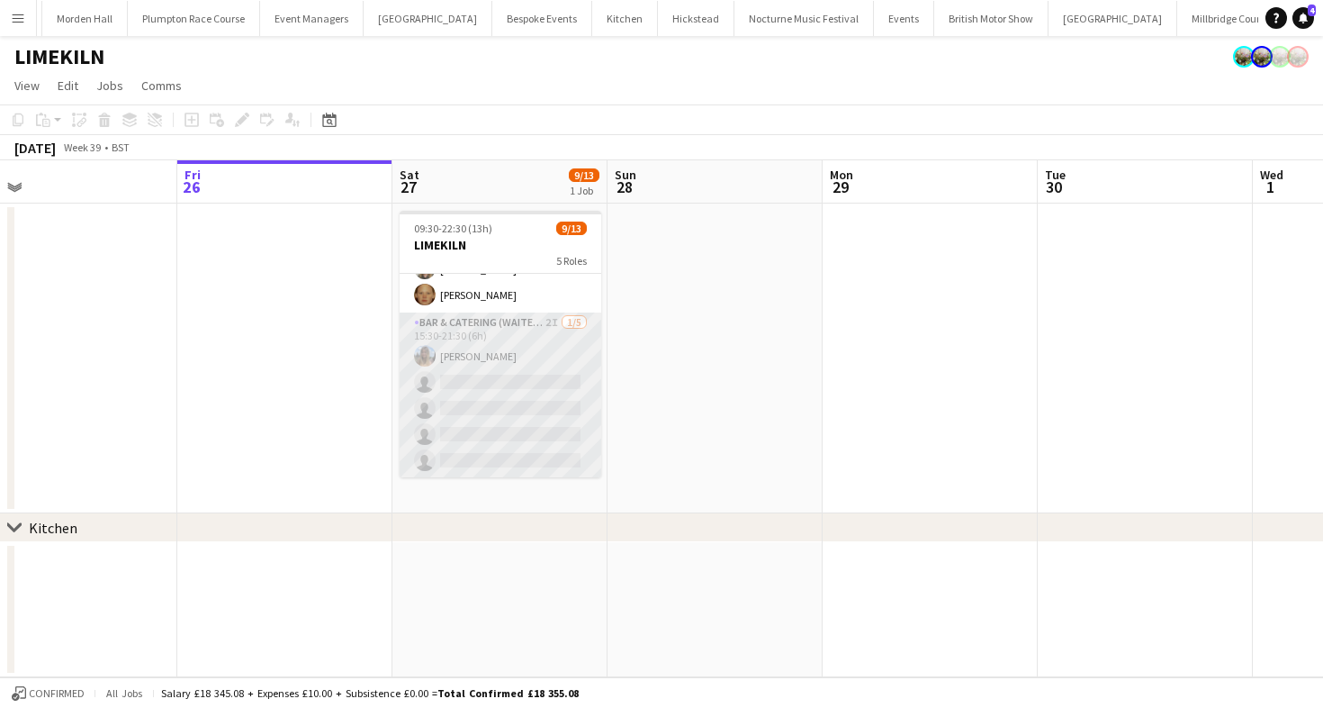
scroll to position [287, 0]
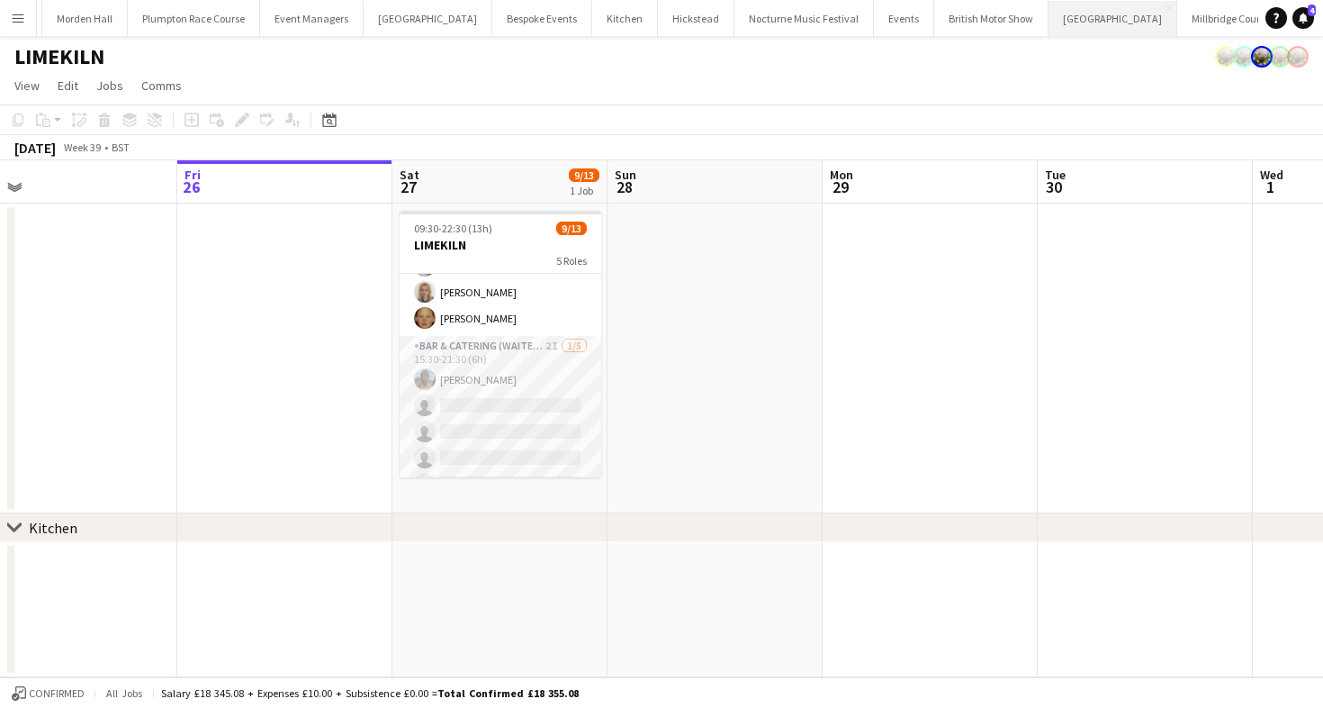
click at [1049, 15] on button "Micklefield Hall Close" at bounding box center [1113, 18] width 129 height 35
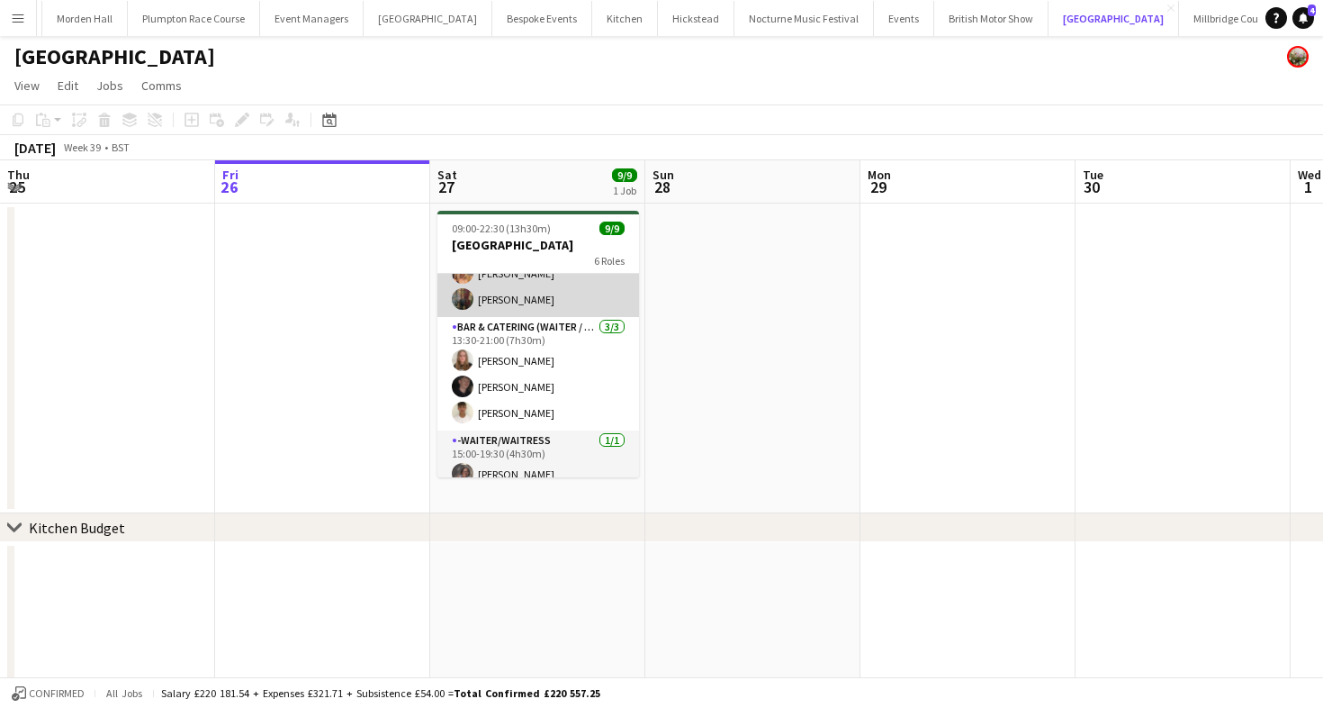
scroll to position [46, 0]
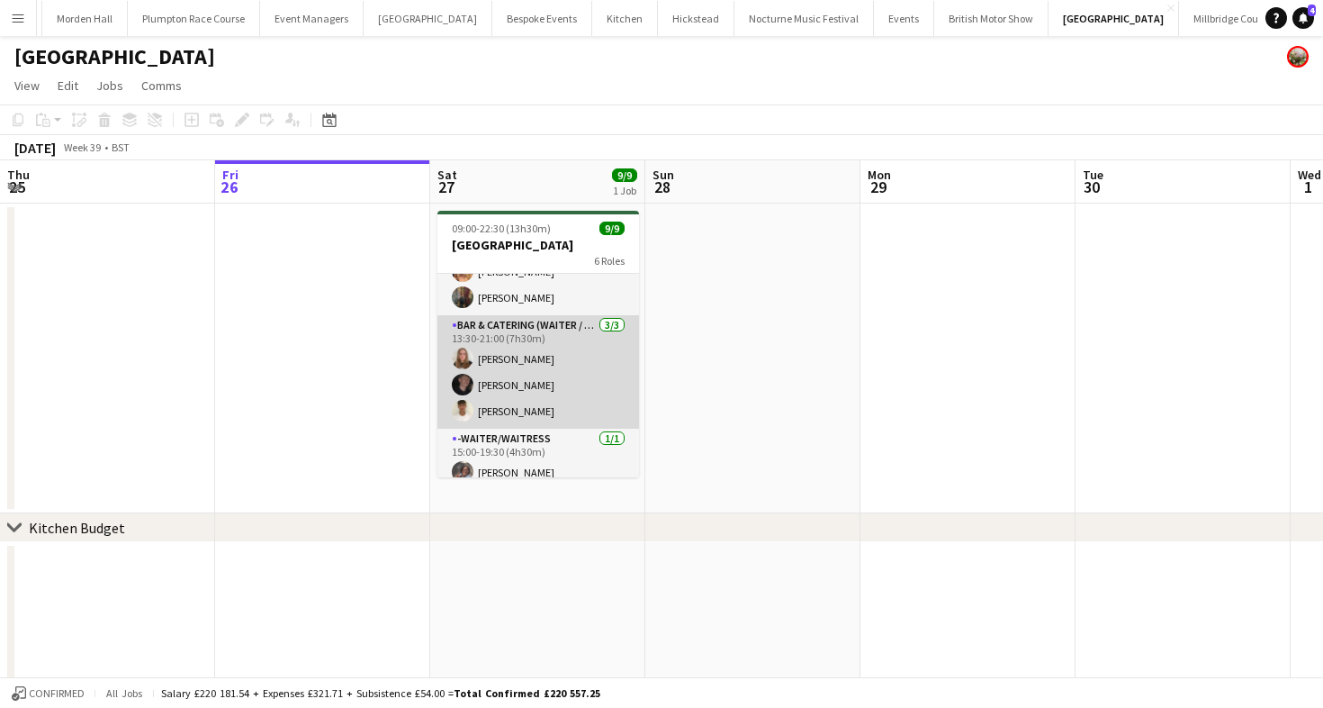
click at [554, 327] on app-card-role "Bar & Catering (Waiter / waitress) 3/3 13:30-21:00 (7h30m) Daisy Shaw Adam Wade…" at bounding box center [538, 371] width 202 height 113
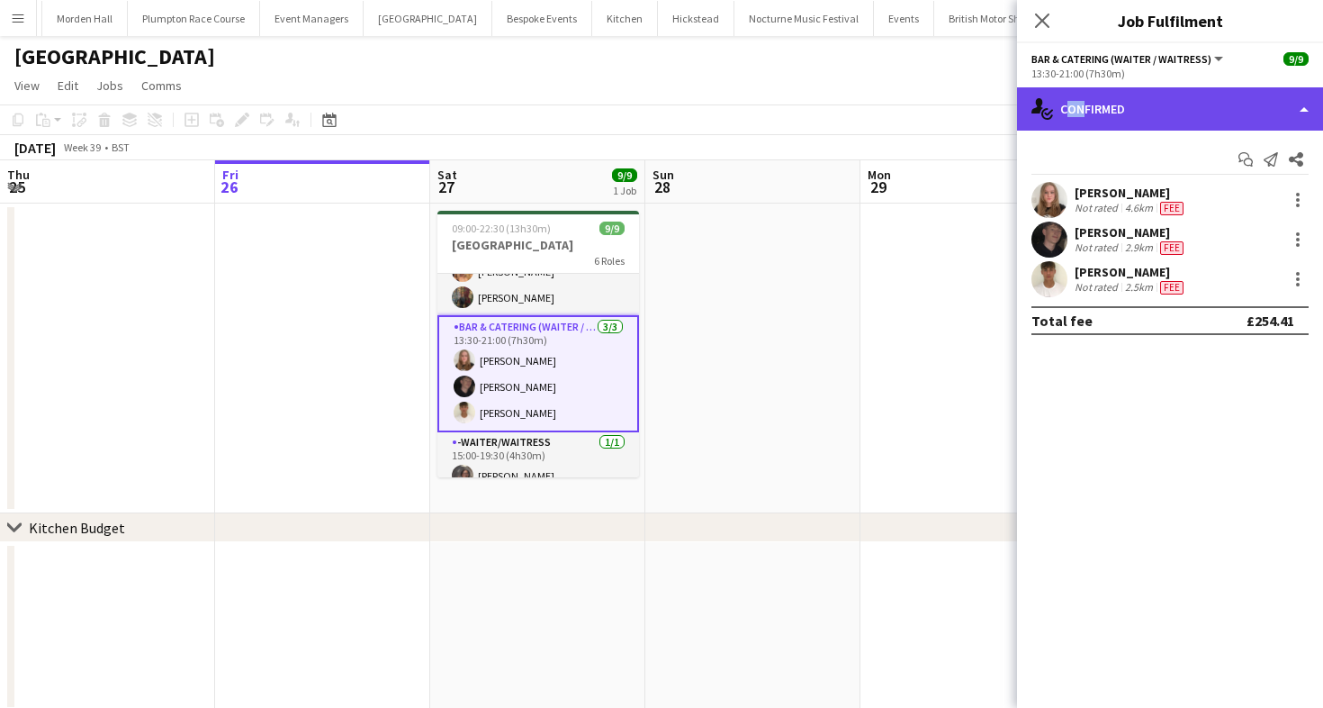
click at [1074, 100] on div "single-neutral-actions-check-2 Confirmed" at bounding box center [1170, 108] width 306 height 43
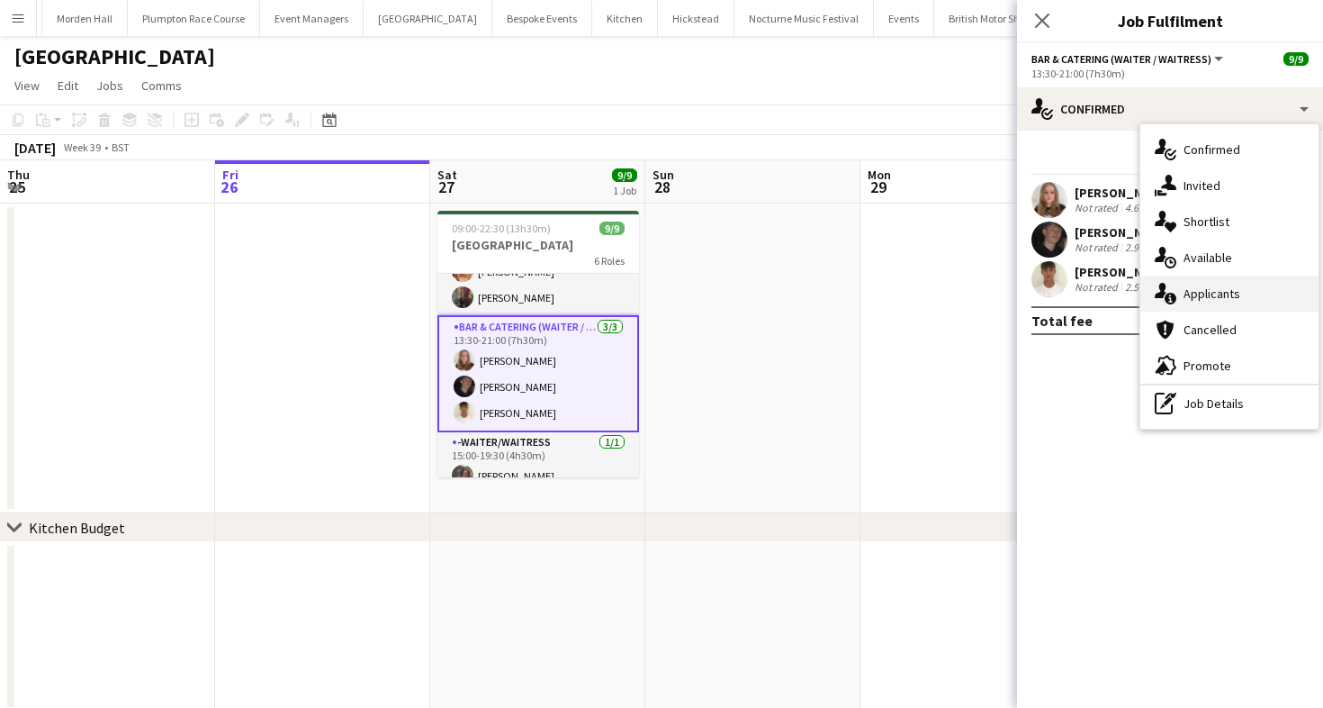
click at [1207, 285] on span "Applicants" at bounding box center [1212, 293] width 57 height 16
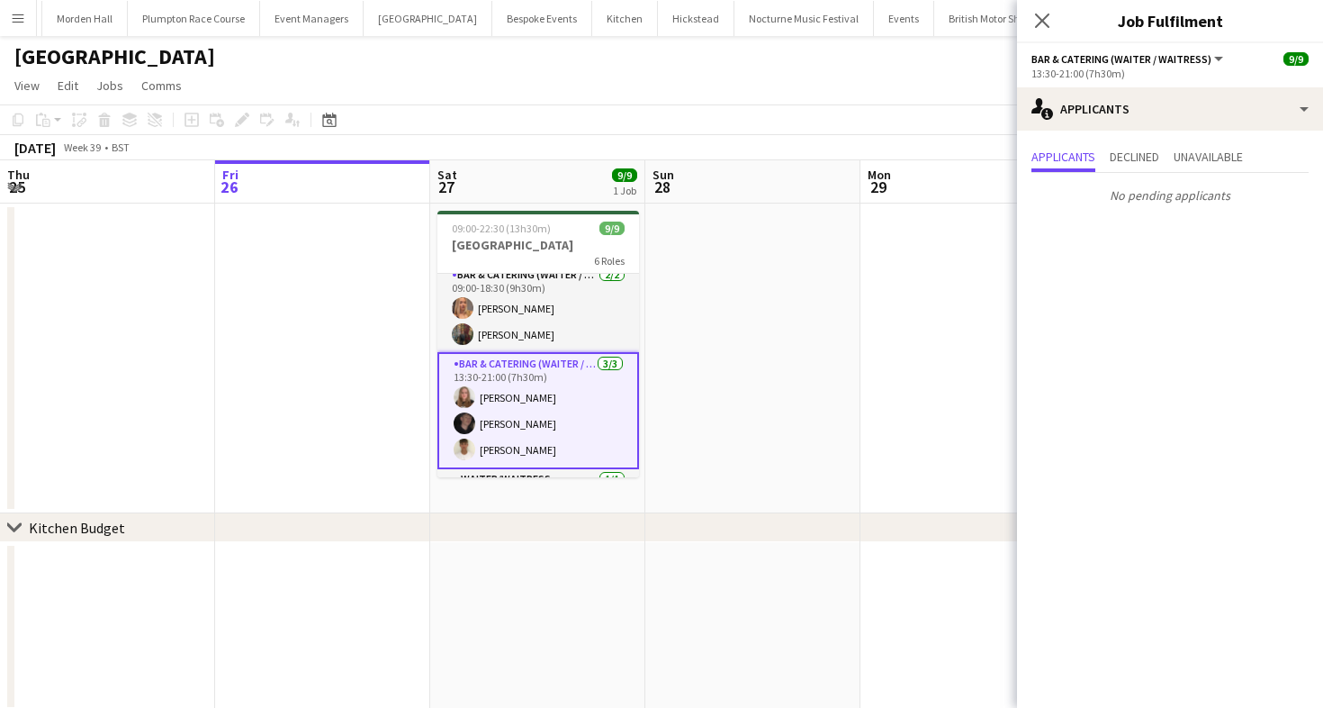
scroll to position [0, 0]
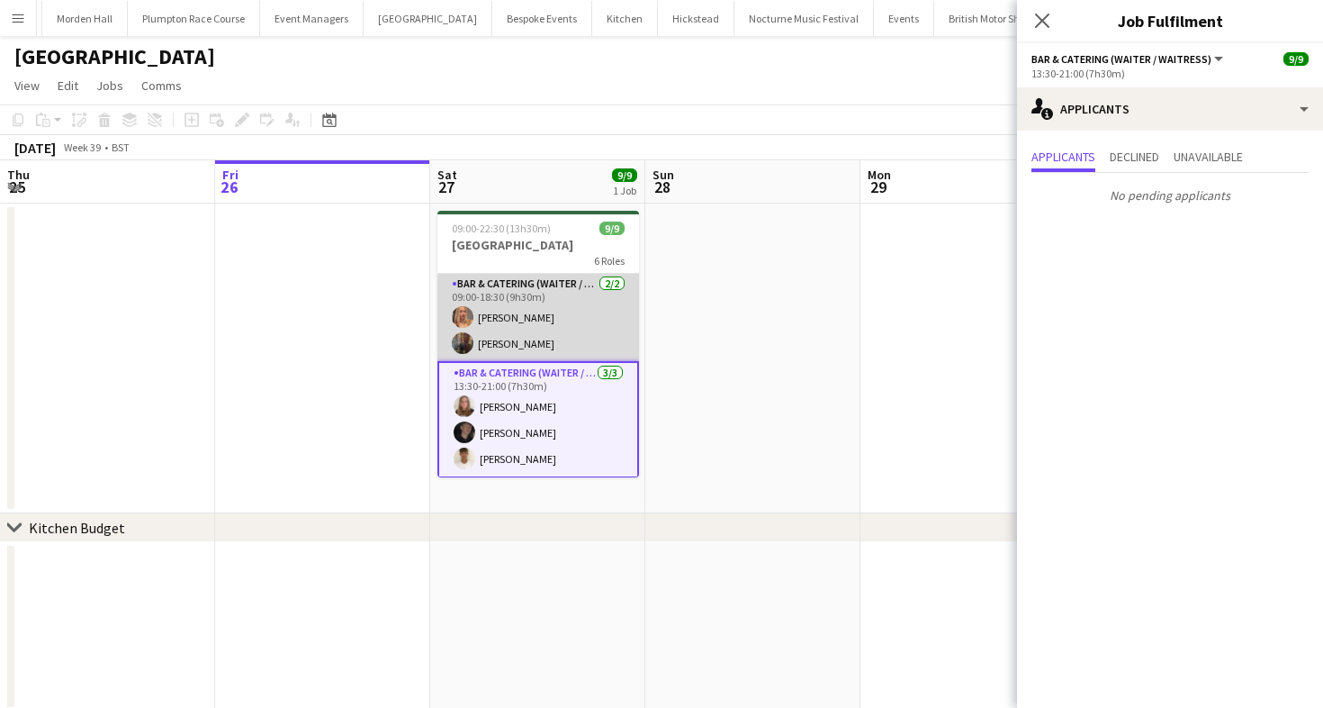
click at [474, 297] on app-card-role "Bar & Catering (Waiter / waitress) 2/2 09:00-18:30 (9h30m) Beatrice Vane Annabe…" at bounding box center [538, 317] width 202 height 87
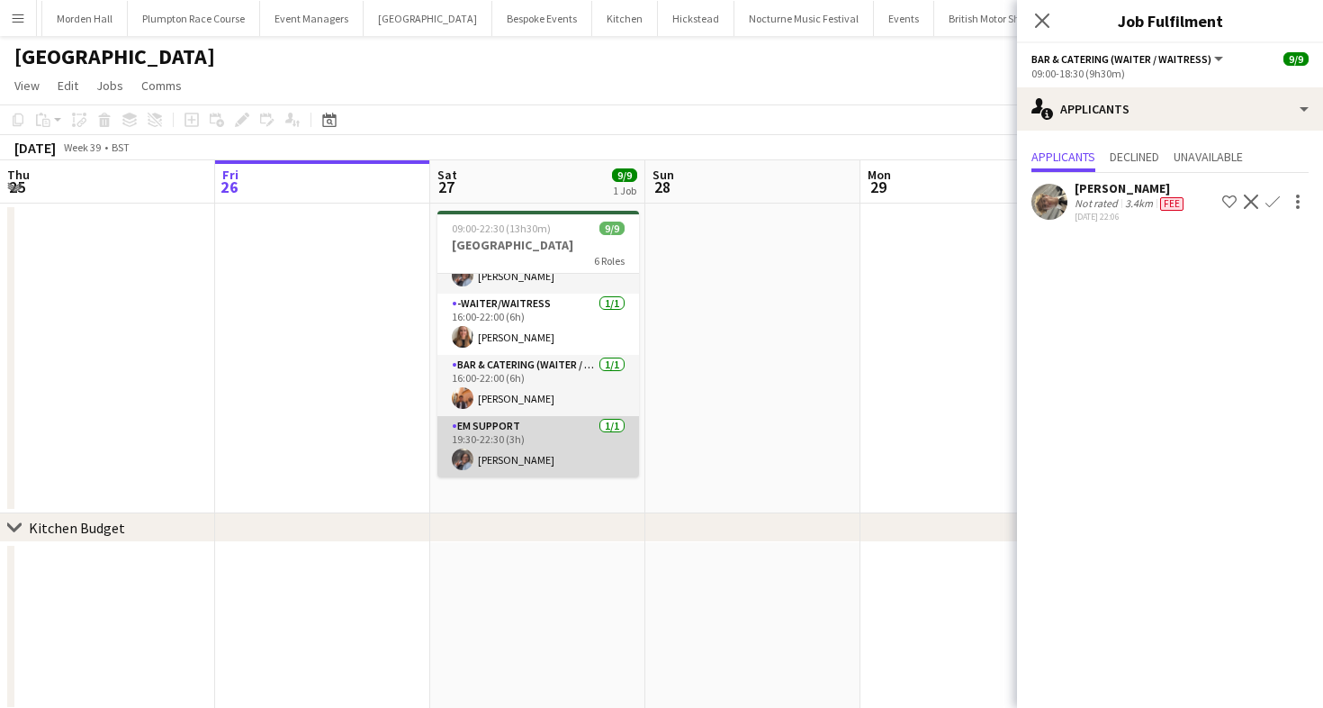
click at [511, 425] on app-card-role "EM Support 1/1 19:30-22:30 (3h) Deborah Edema" at bounding box center [538, 446] width 202 height 61
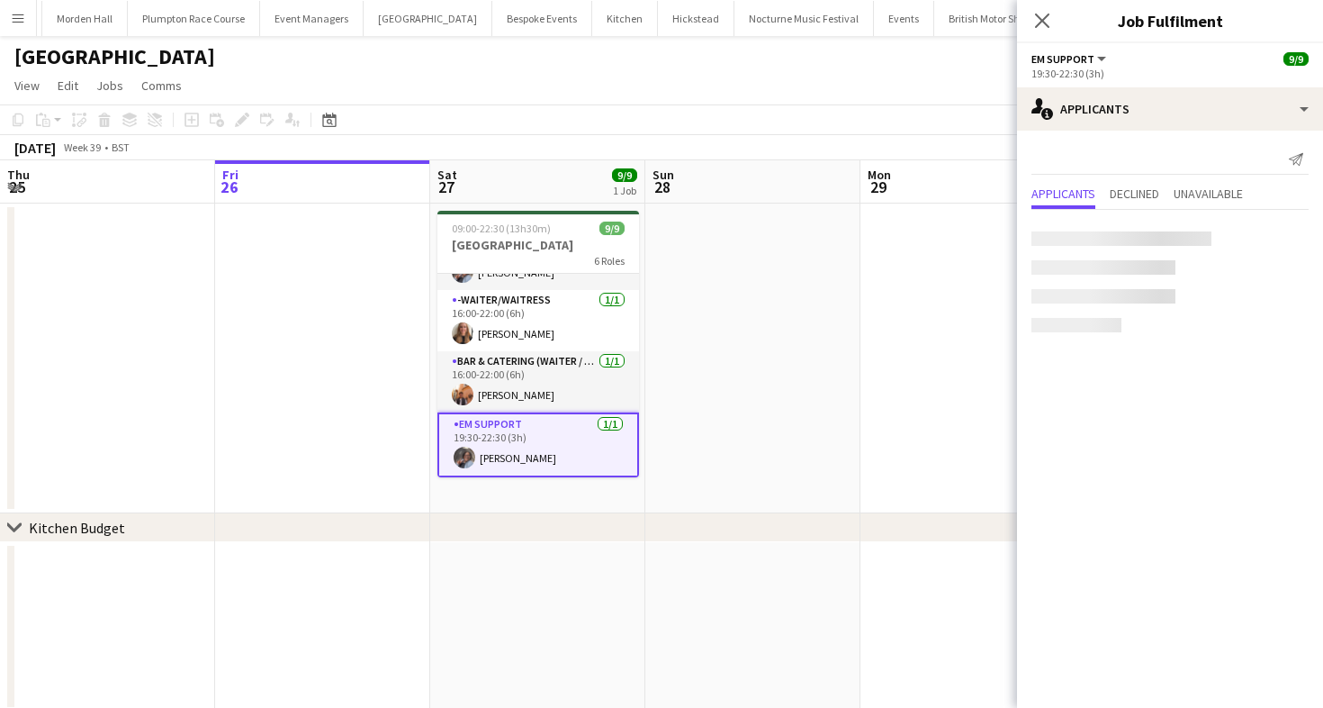
scroll to position [242, 0]
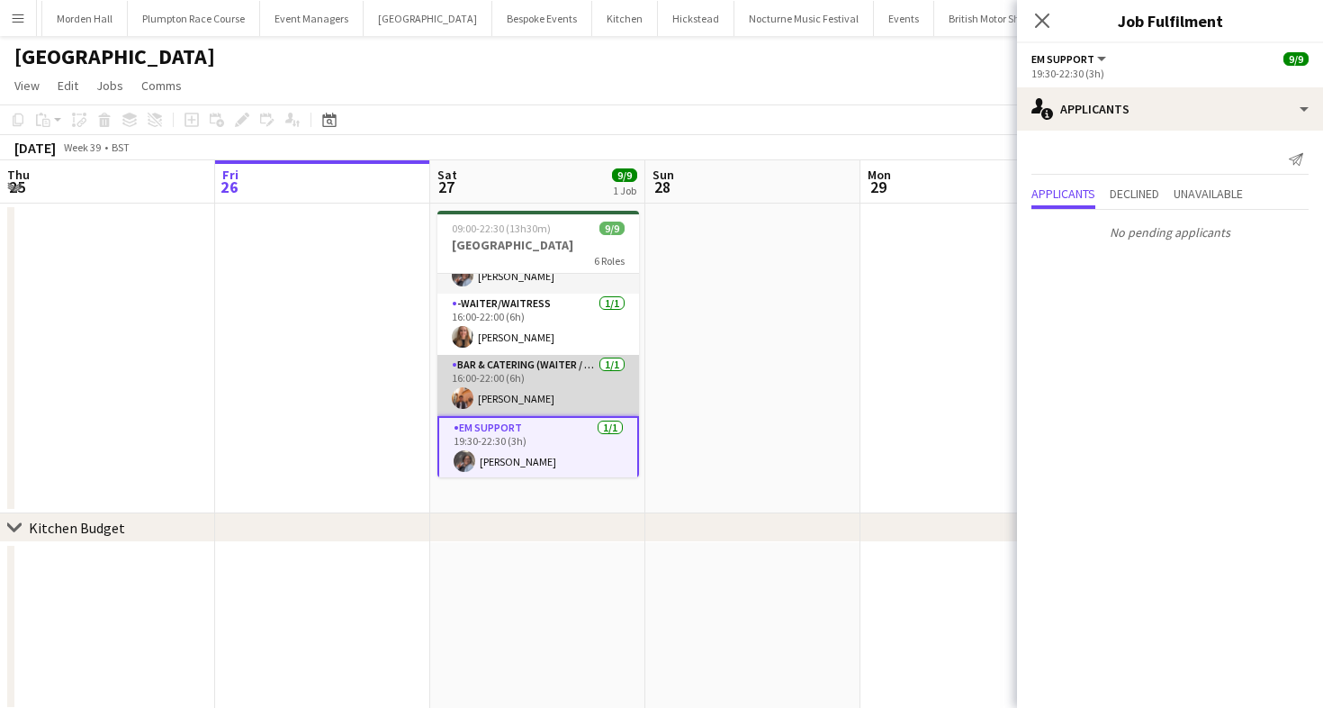
click at [510, 381] on app-card-role "Bar & Catering (Waiter / waitress) 1/1 16:00-22:00 (6h) Charlie Sylvester" at bounding box center [538, 385] width 202 height 61
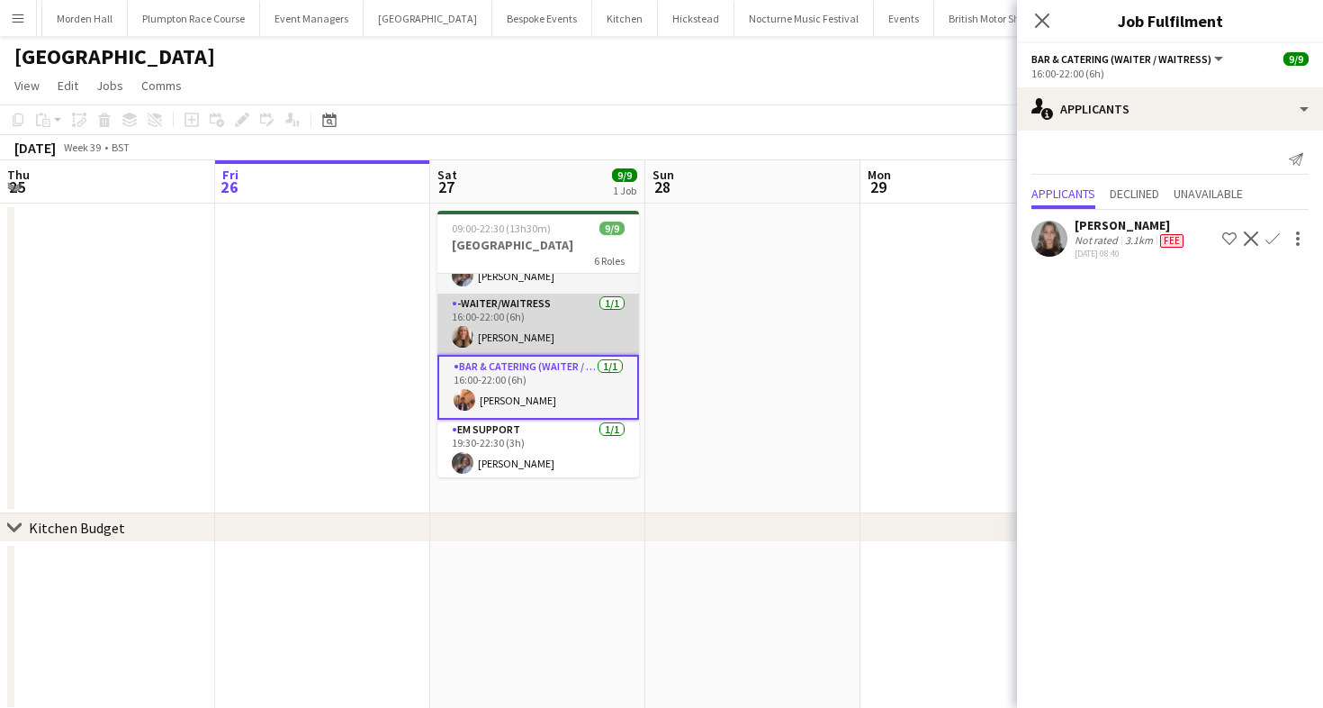
click at [520, 317] on app-card-role "-Waiter/Waitress 1/1 16:00-22:00 (6h) Mia Brady" at bounding box center [538, 323] width 202 height 61
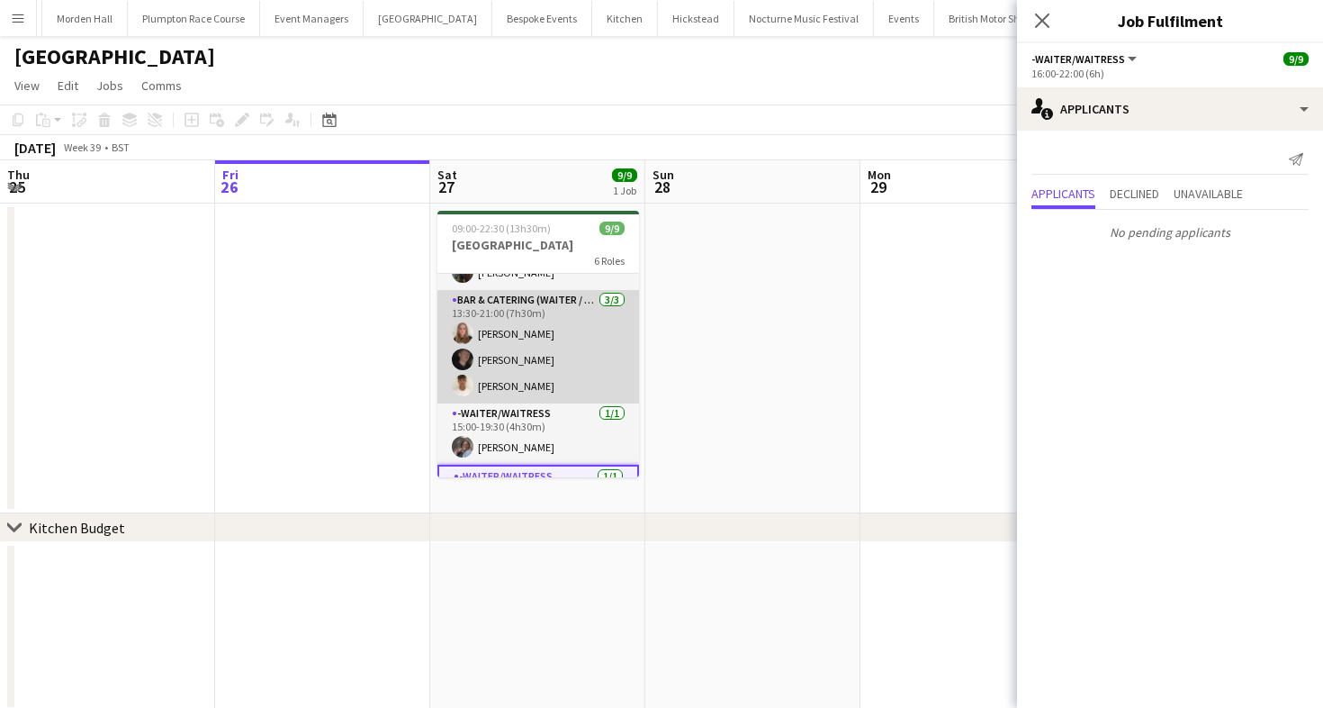
scroll to position [0, 0]
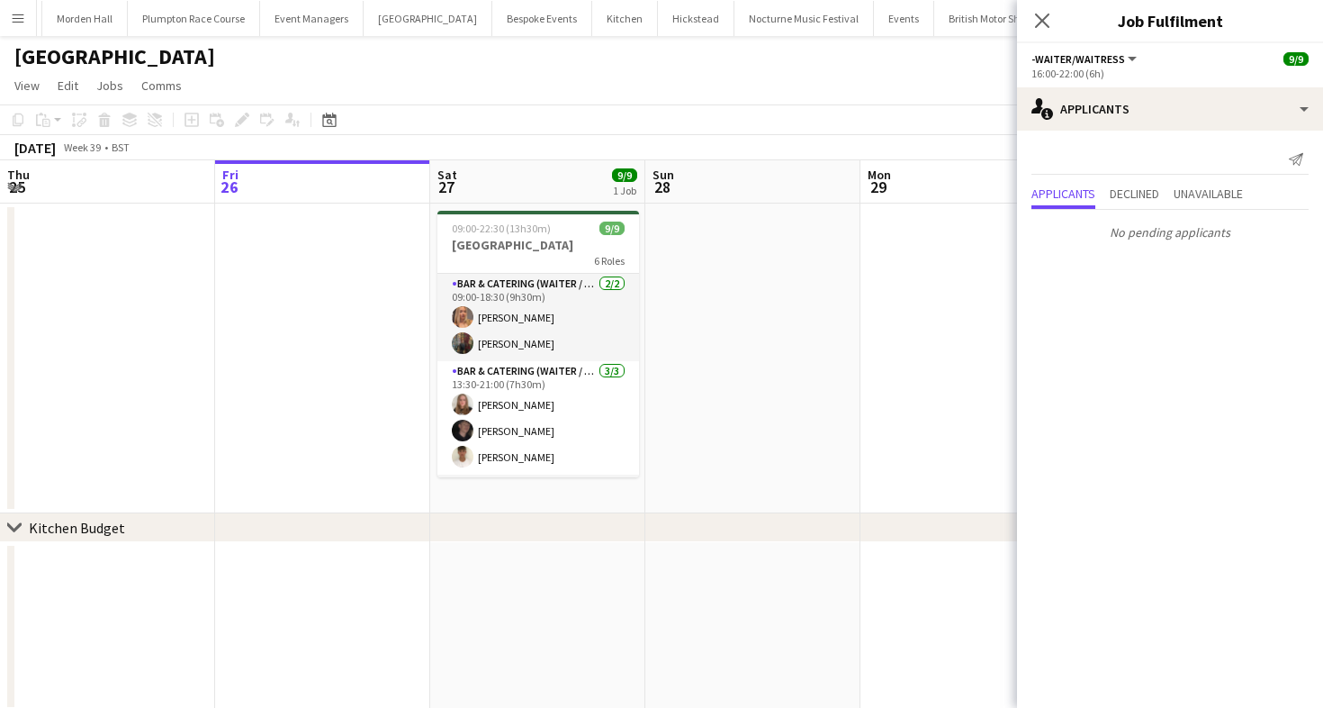
click at [568, 155] on div "[DATE] Week 39 • BST" at bounding box center [661, 147] width 1323 height 25
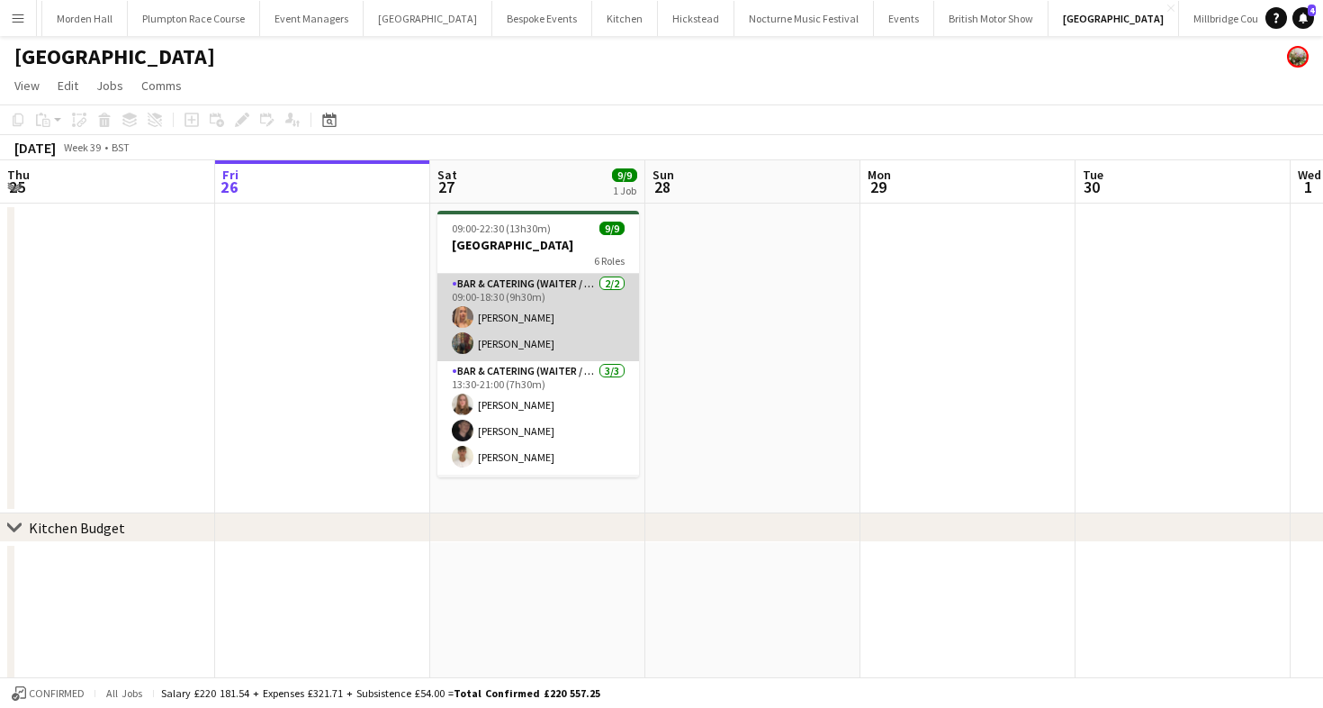
click at [567, 284] on app-card-role "Bar & Catering (Waiter / waitress) 2/2 09:00-18:30 (9h30m) Beatrice Vane Annabe…" at bounding box center [538, 317] width 202 height 87
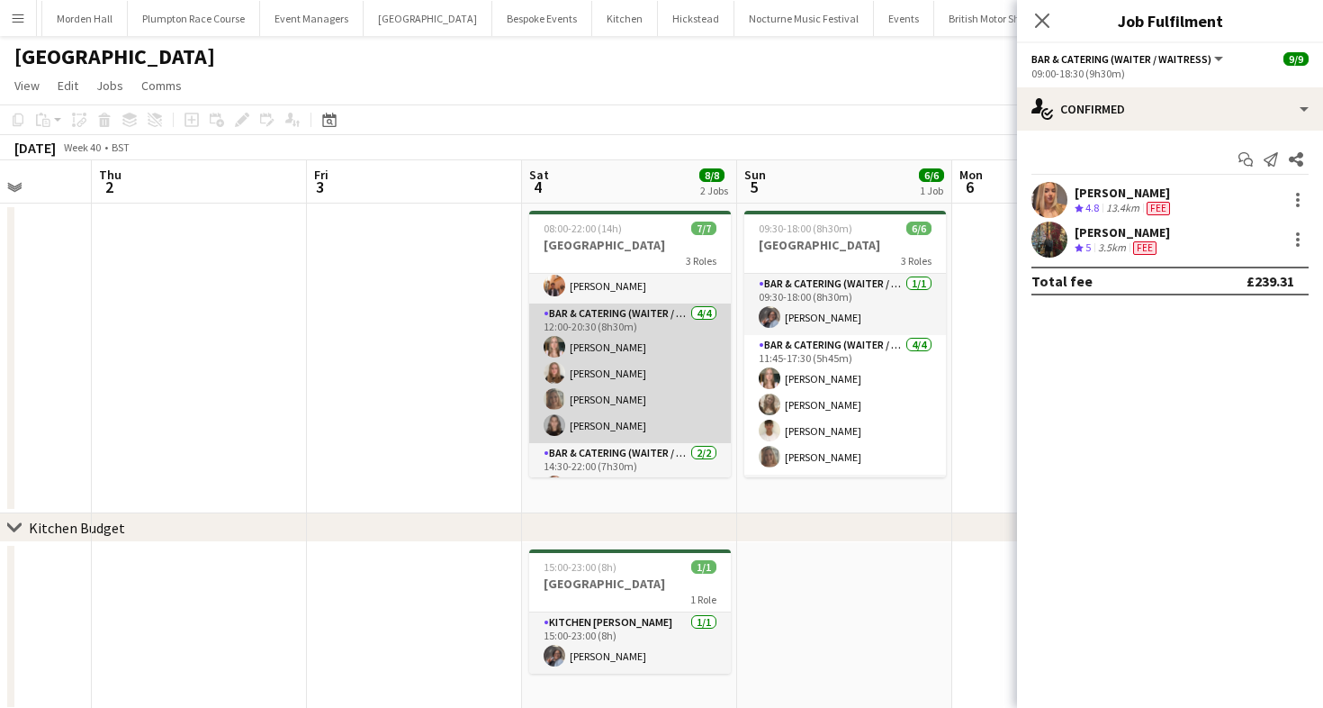
scroll to position [33, 0]
click at [642, 393] on app-card-role "Bar & Catering (Waiter / waitress) 4/4 12:00-20:30 (8h30m) Alice Ruttley Daisy …" at bounding box center [630, 372] width 202 height 140
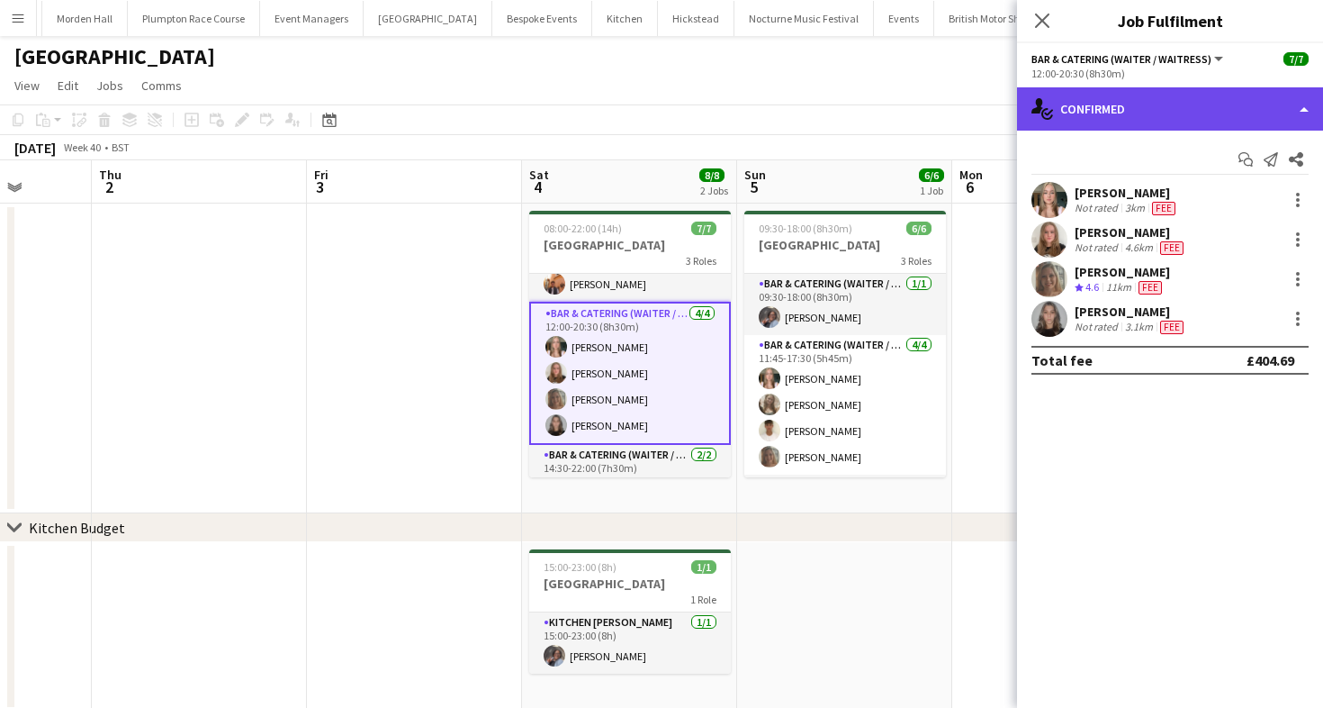
click at [1144, 126] on div "single-neutral-actions-check-2 Confirmed" at bounding box center [1170, 108] width 306 height 43
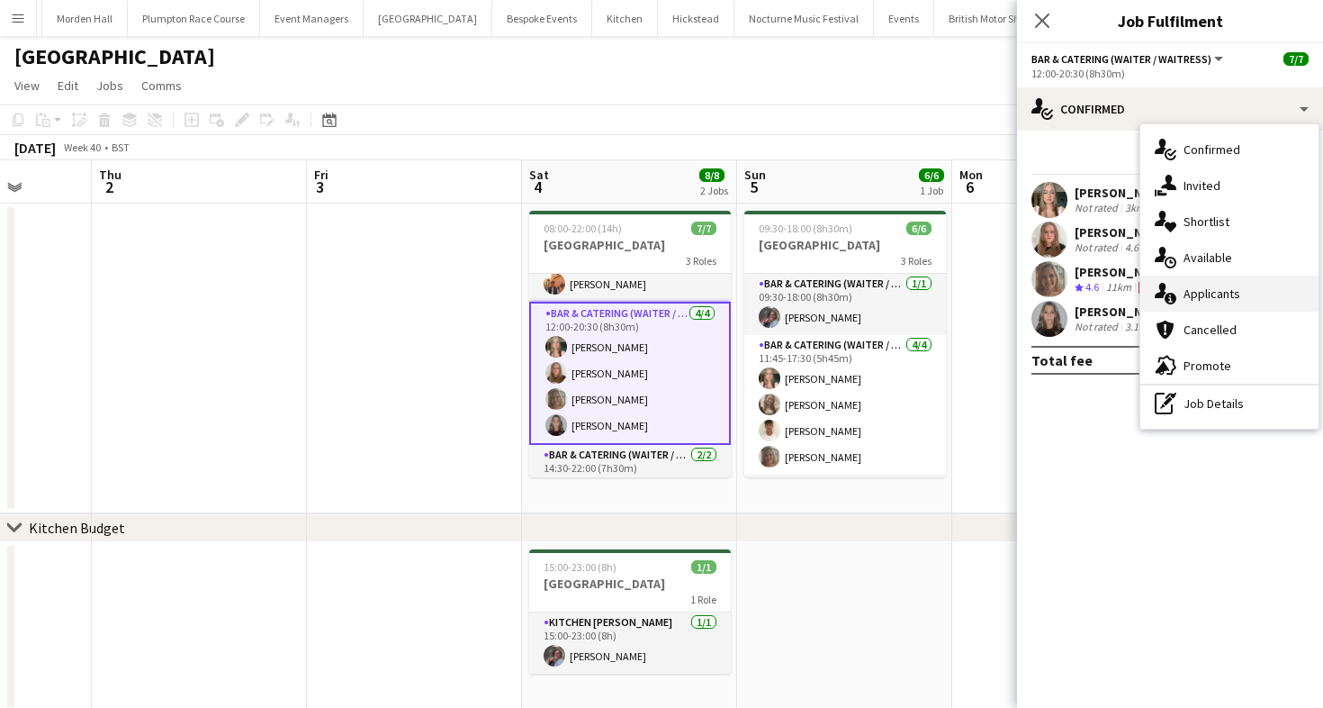
click at [1182, 287] on div "single-neutral-actions-information Applicants" at bounding box center [1229, 293] width 178 height 36
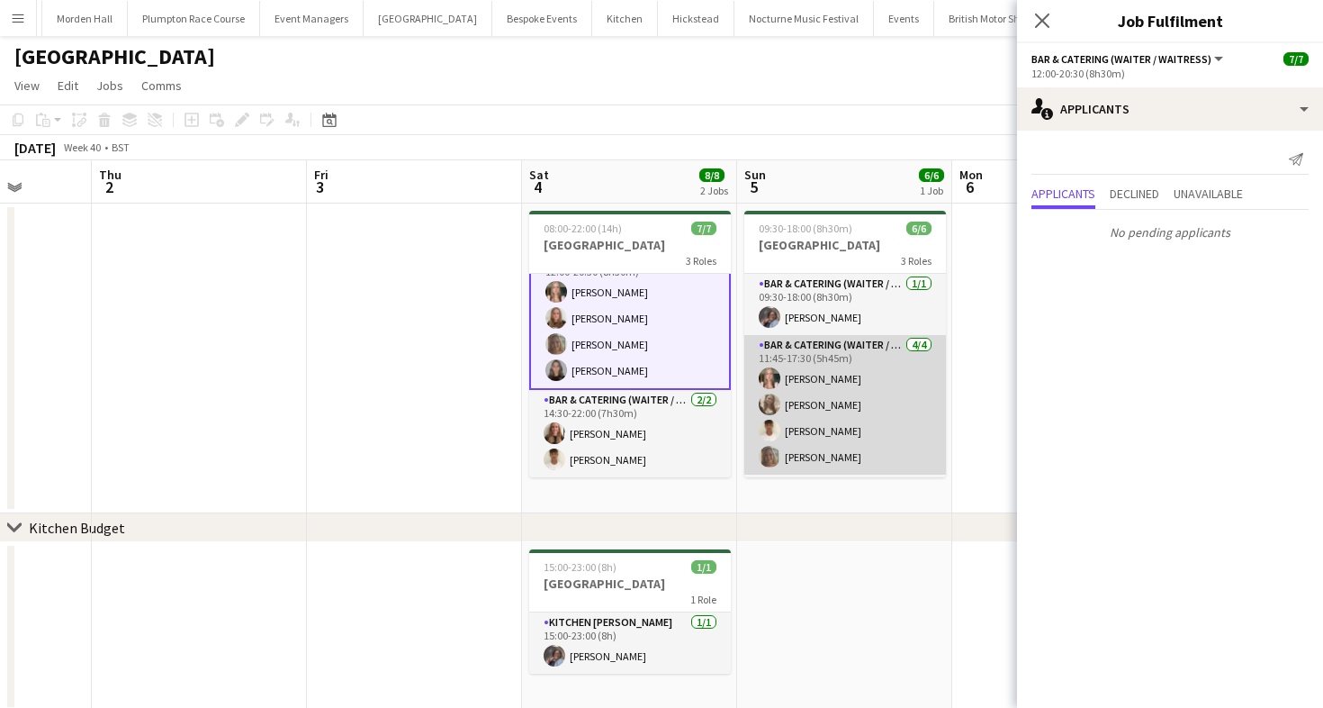
click at [837, 399] on app-card-role "Bar & Catering (Waiter / waitress) 4/4 11:45-17:30 (5h45m) Alice Ruttley Olivia…" at bounding box center [845, 405] width 202 height 140
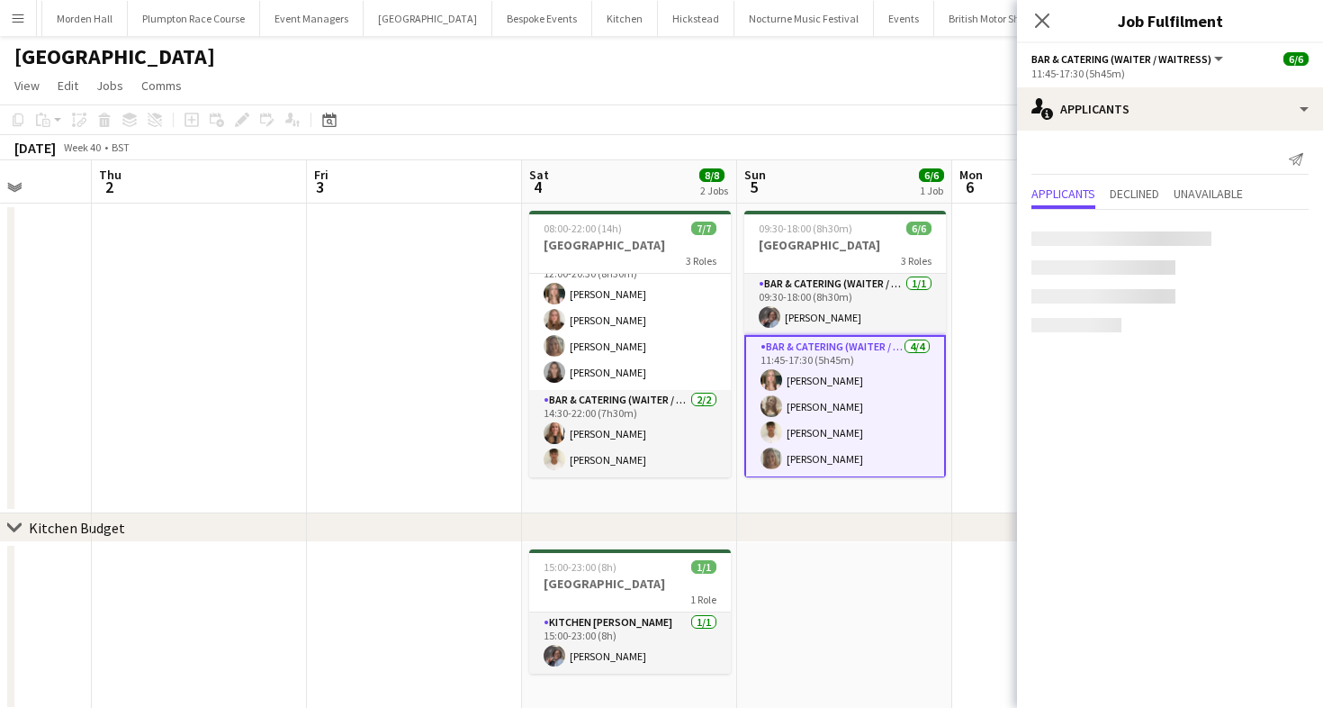
scroll to position [85, 0]
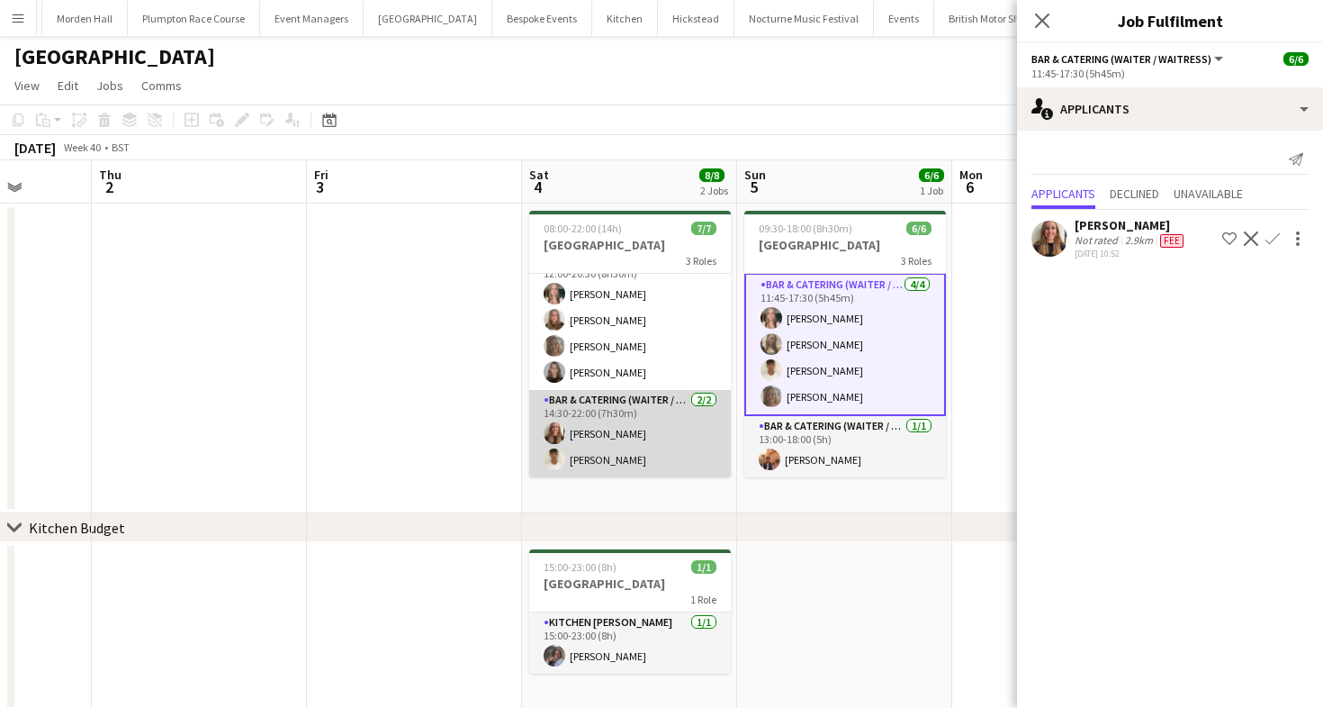
click at [619, 427] on app-card-role "Bar & Catering (Waiter / waitress) 2/2 14:30-22:00 (7h30m) Mia Brady Harrison M…" at bounding box center [630, 433] width 202 height 87
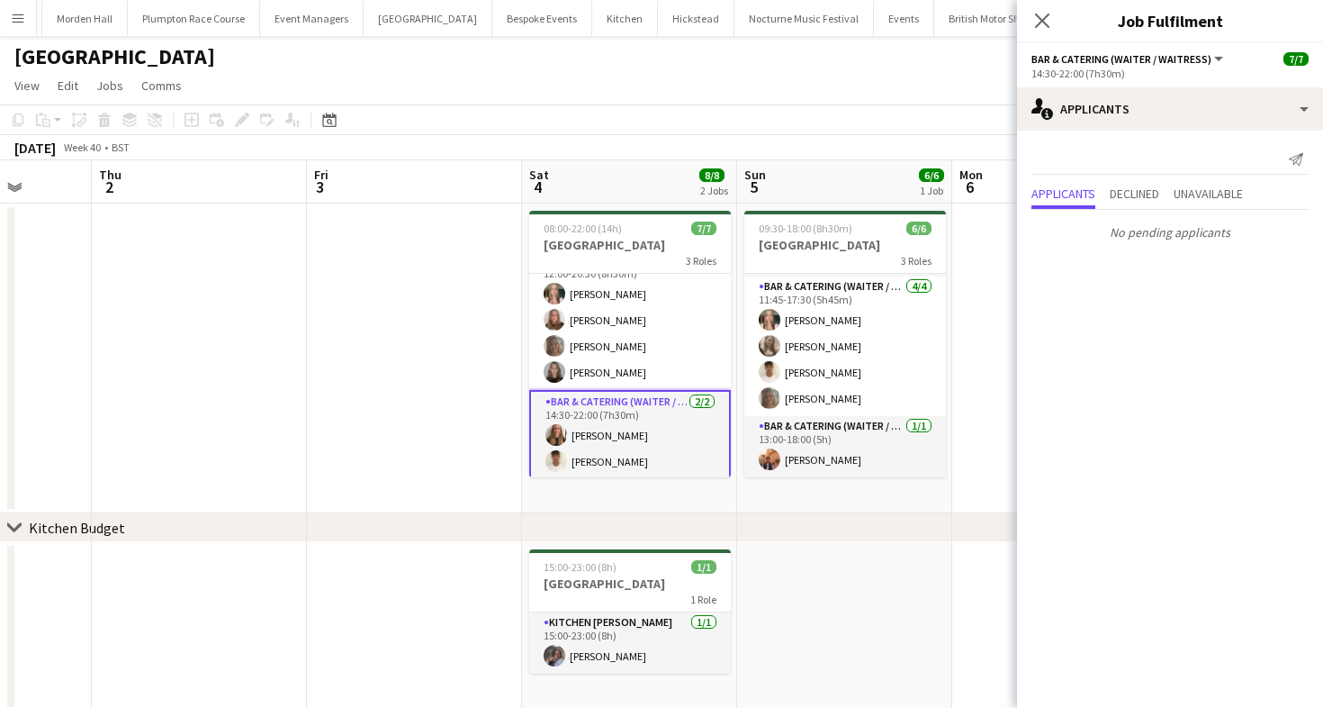
scroll to position [59, 0]
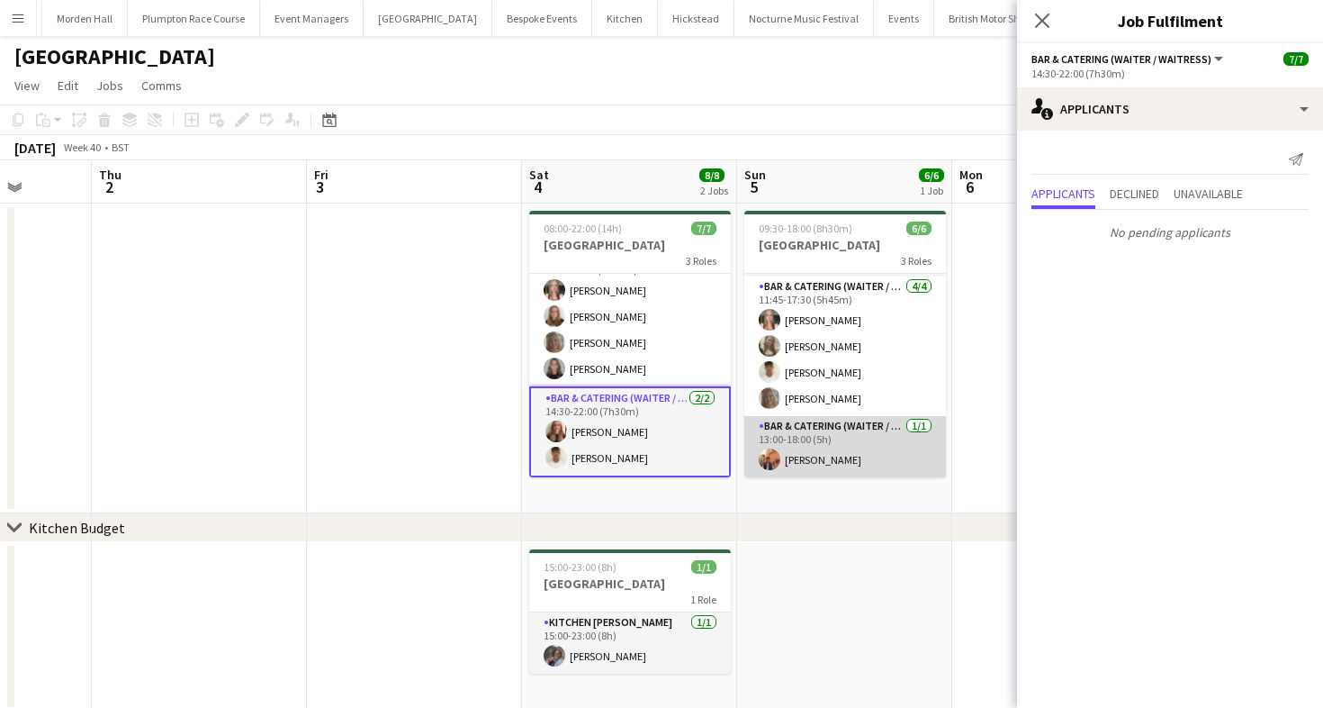
click at [883, 433] on app-card-role "Bar & Catering (Waiter / waitress) 1/1 13:00-18:00 (5h) Charlie Sylvester" at bounding box center [845, 446] width 202 height 61
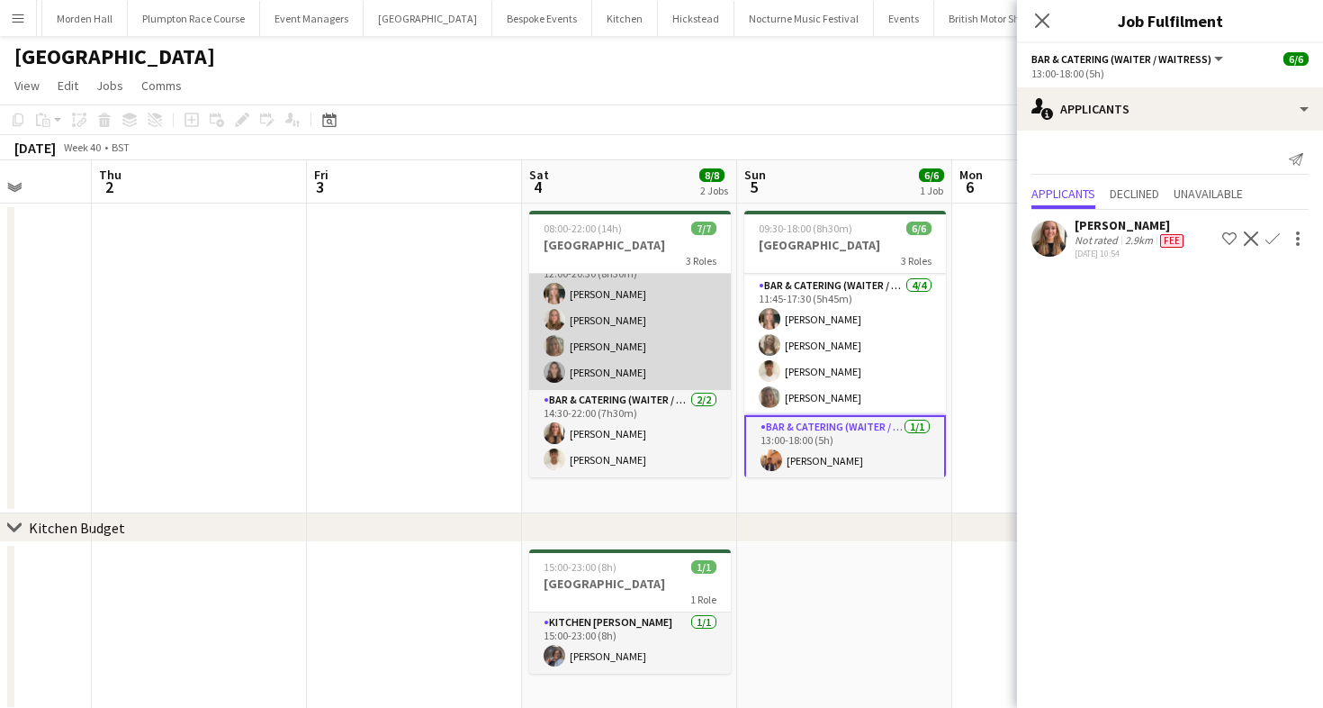
scroll to position [0, 0]
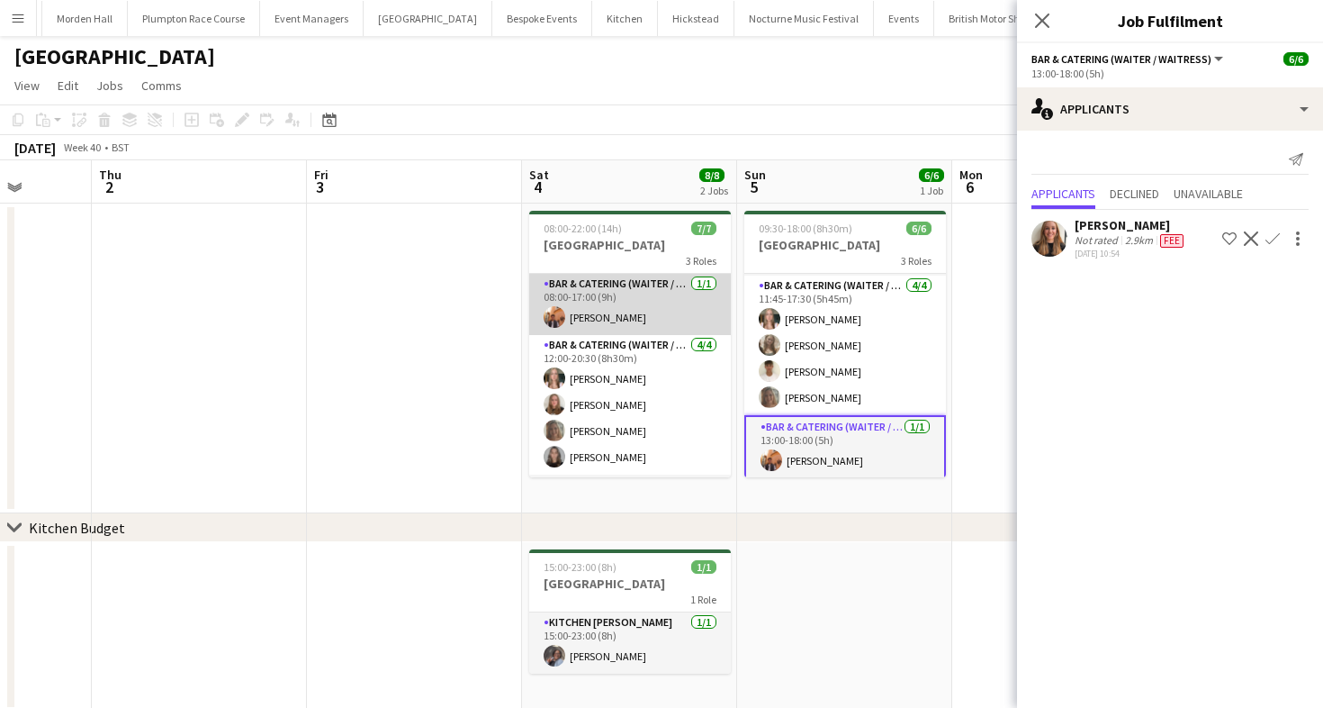
click at [585, 323] on app-card-role "Bar & Catering (Waiter / waitress) 1/1 08:00-17:00 (9h) Charlie Sylvester" at bounding box center [630, 304] width 202 height 61
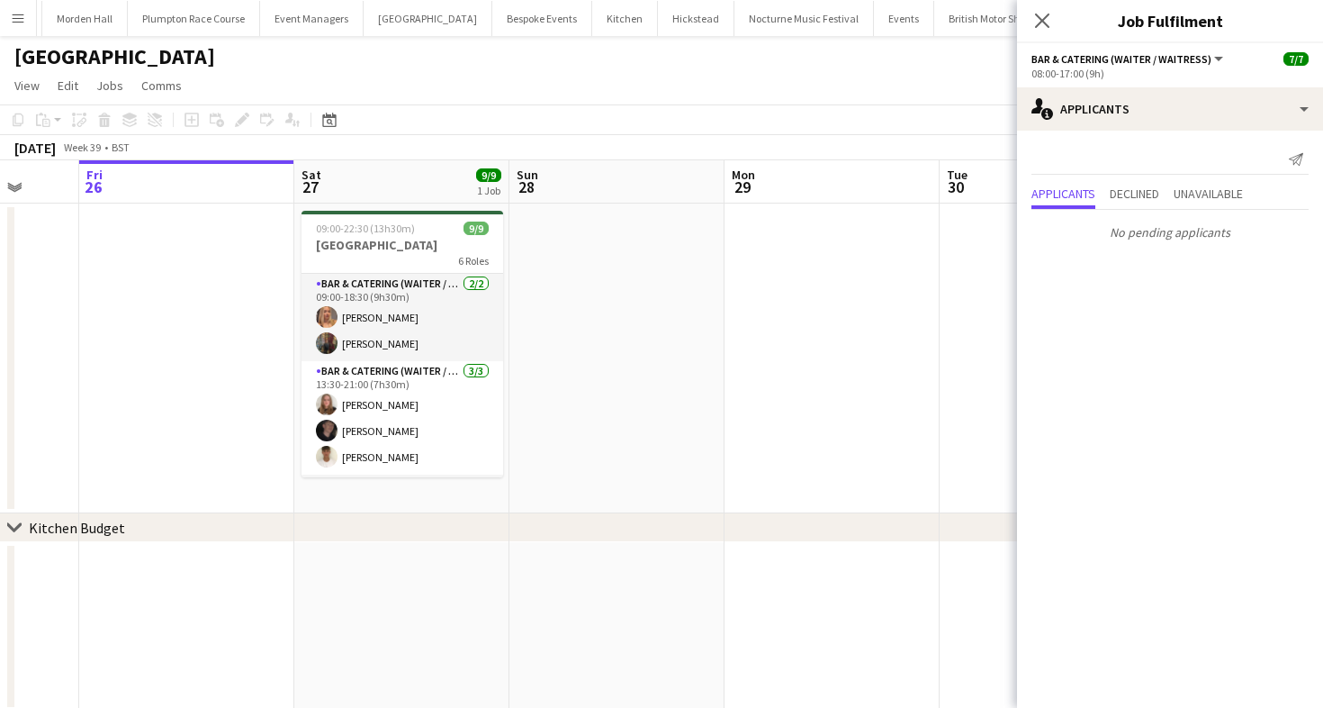
scroll to position [0, 563]
click at [891, 94] on app-page-menu "View Day view expanded Day view collapsed Month view Date picker Jump to [DATE]…" at bounding box center [661, 87] width 1323 height 34
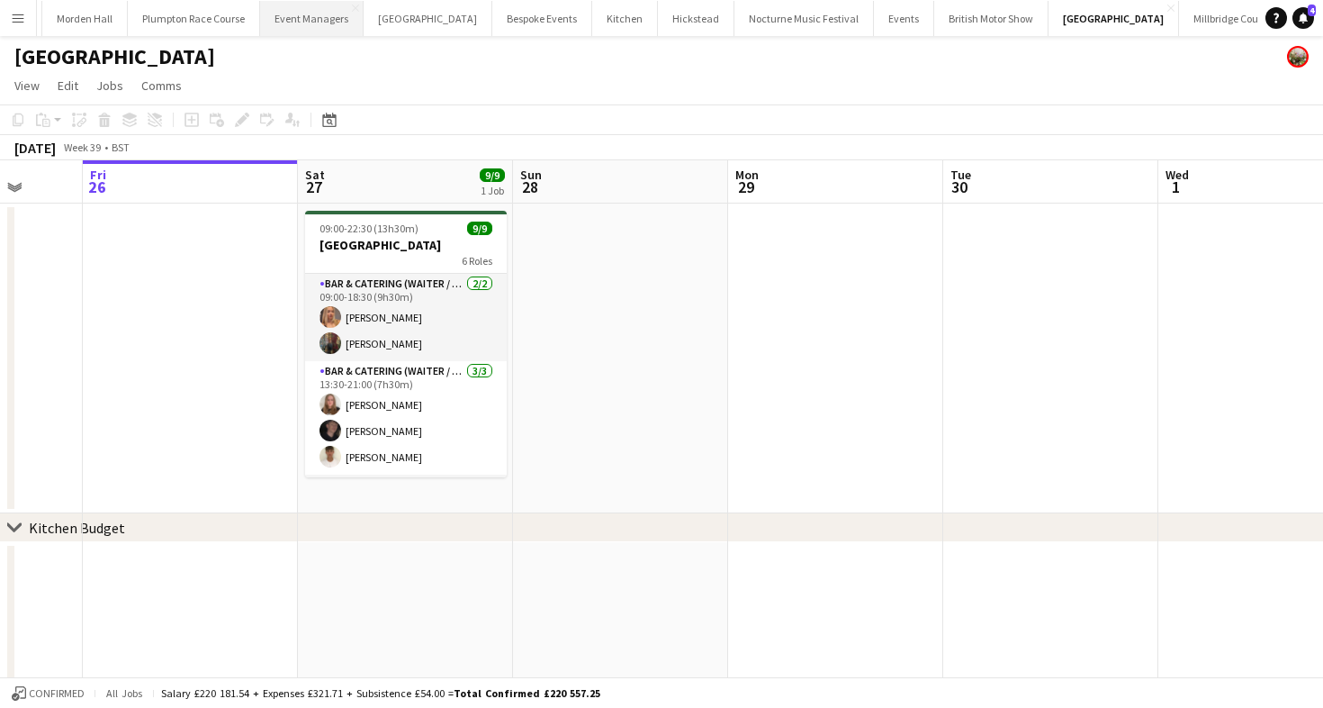
click at [302, 7] on button "Event Managers Close" at bounding box center [312, 18] width 104 height 35
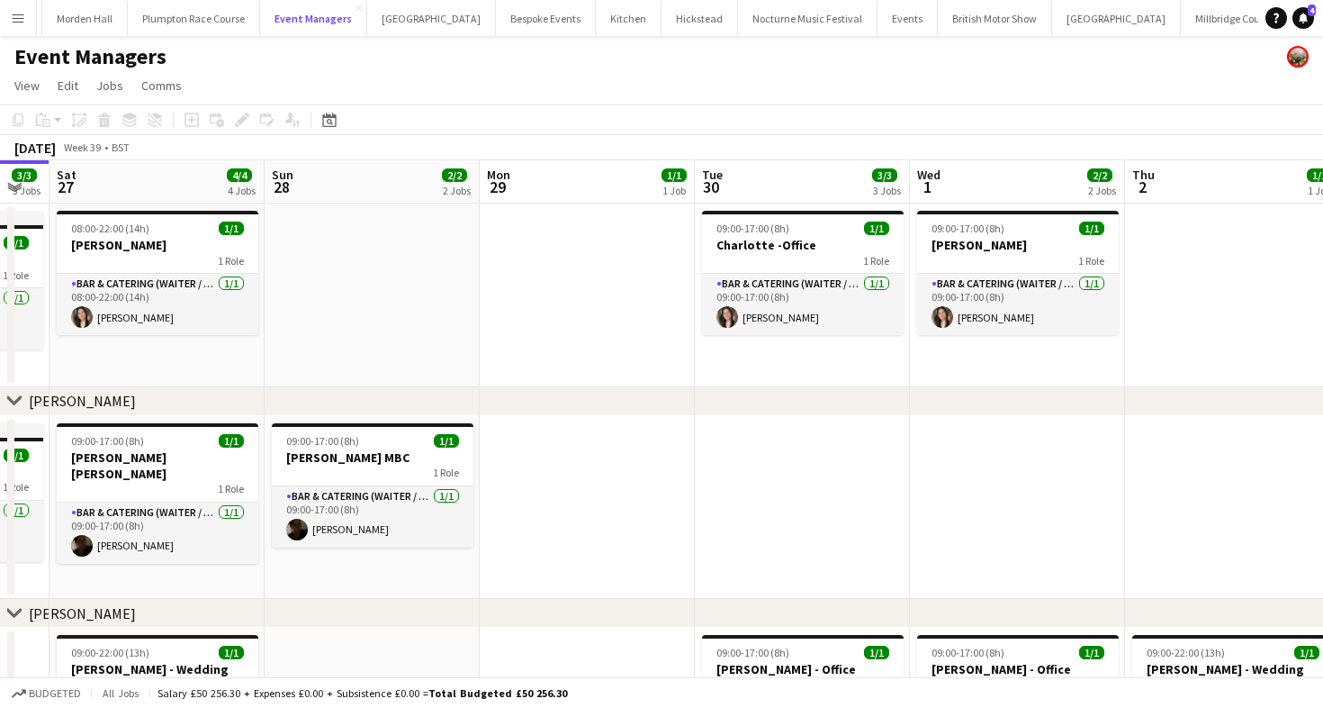
scroll to position [0, 824]
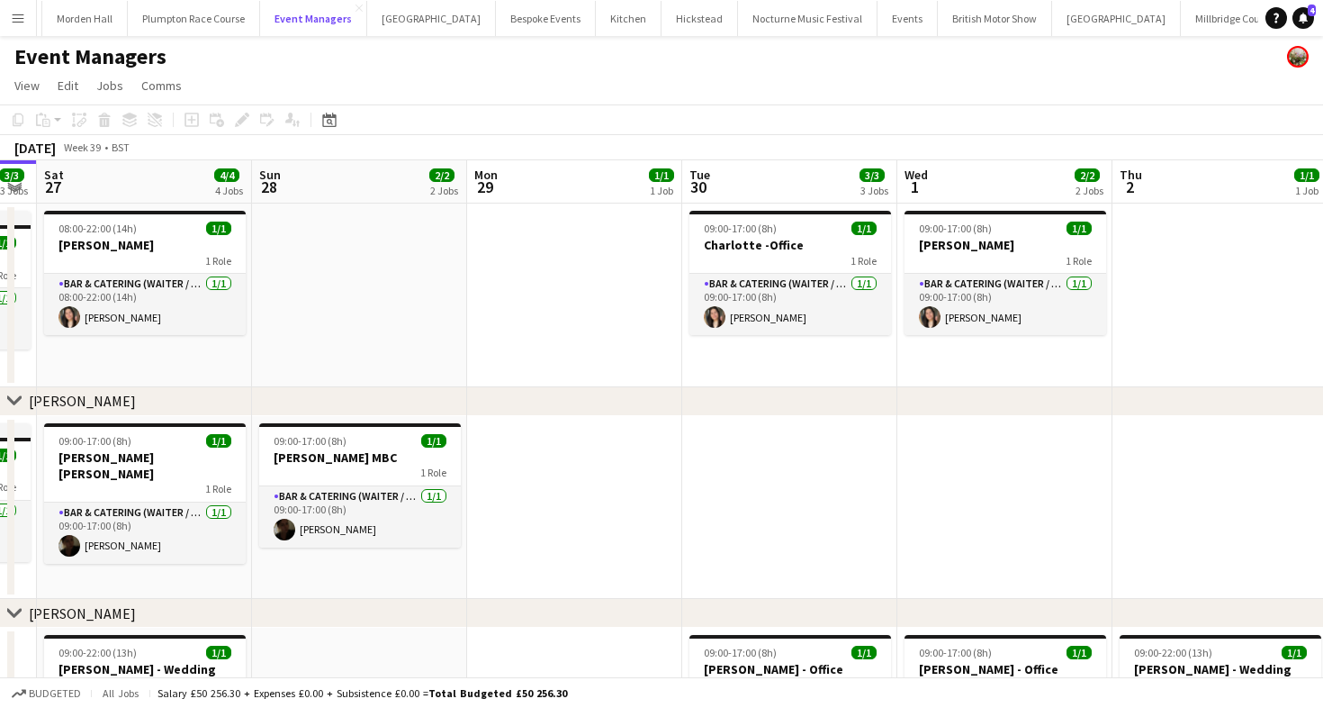
click at [260, 1] on button "Event Managers Close" at bounding box center [313, 18] width 107 height 35
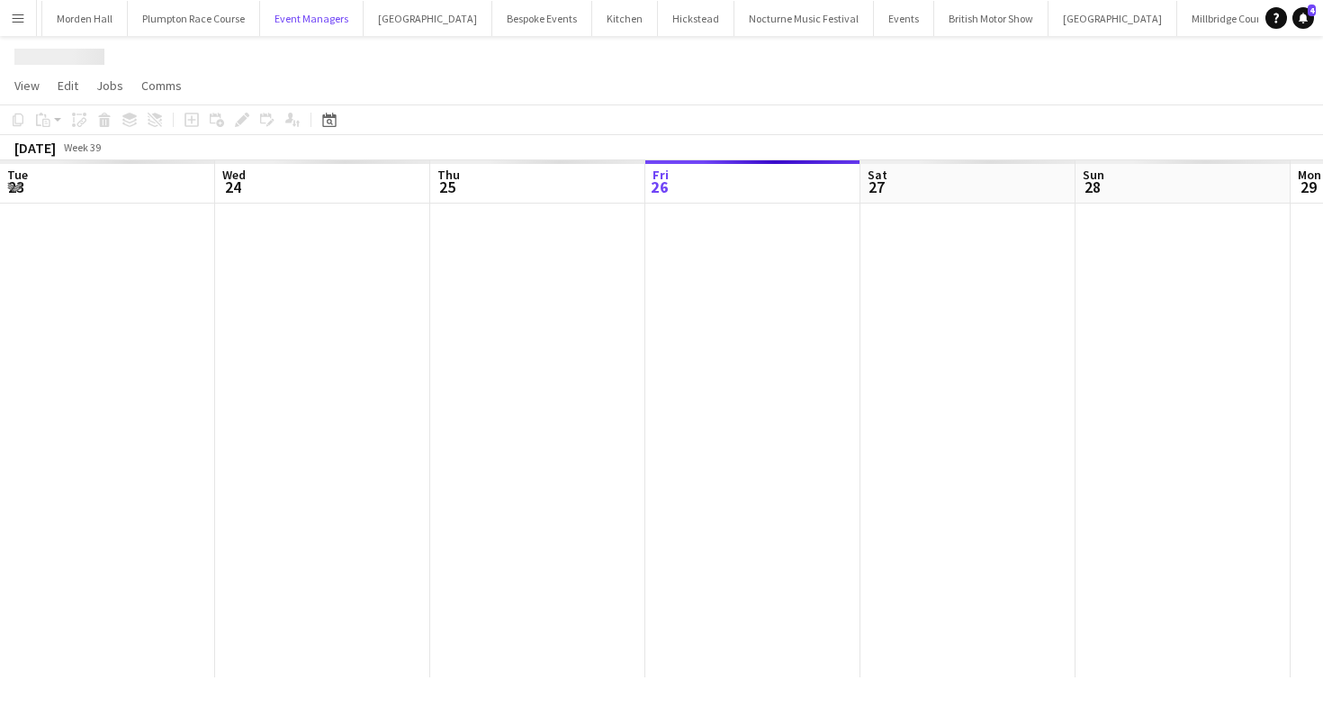
scroll to position [0, 430]
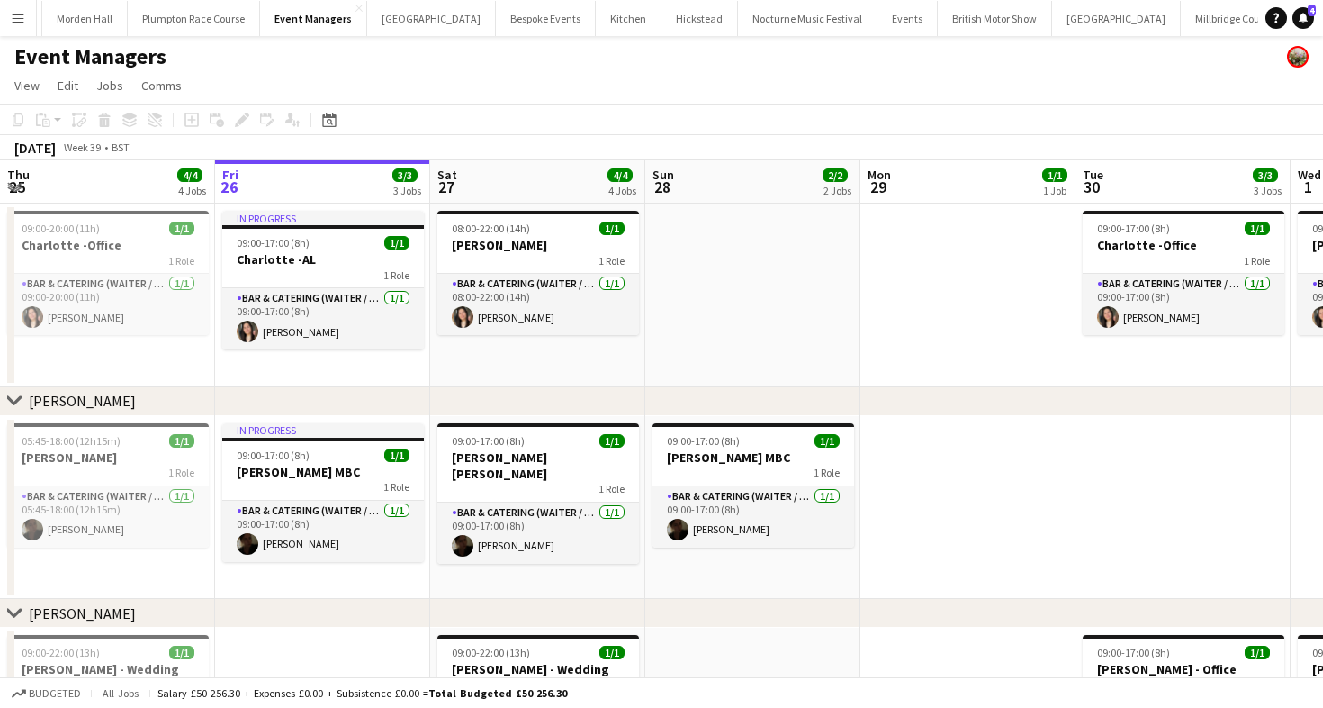
click at [552, 144] on div "[DATE] Week 39 • BST" at bounding box center [661, 147] width 1323 height 25
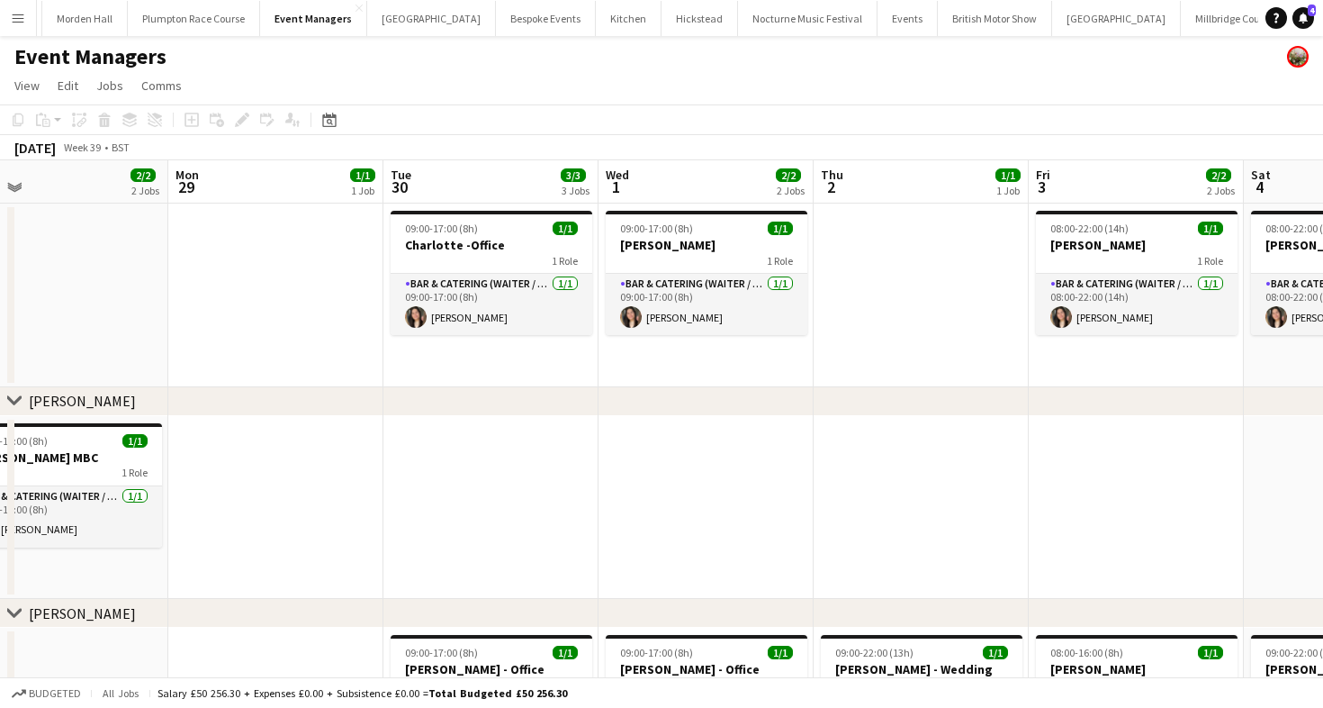
scroll to position [0, 429]
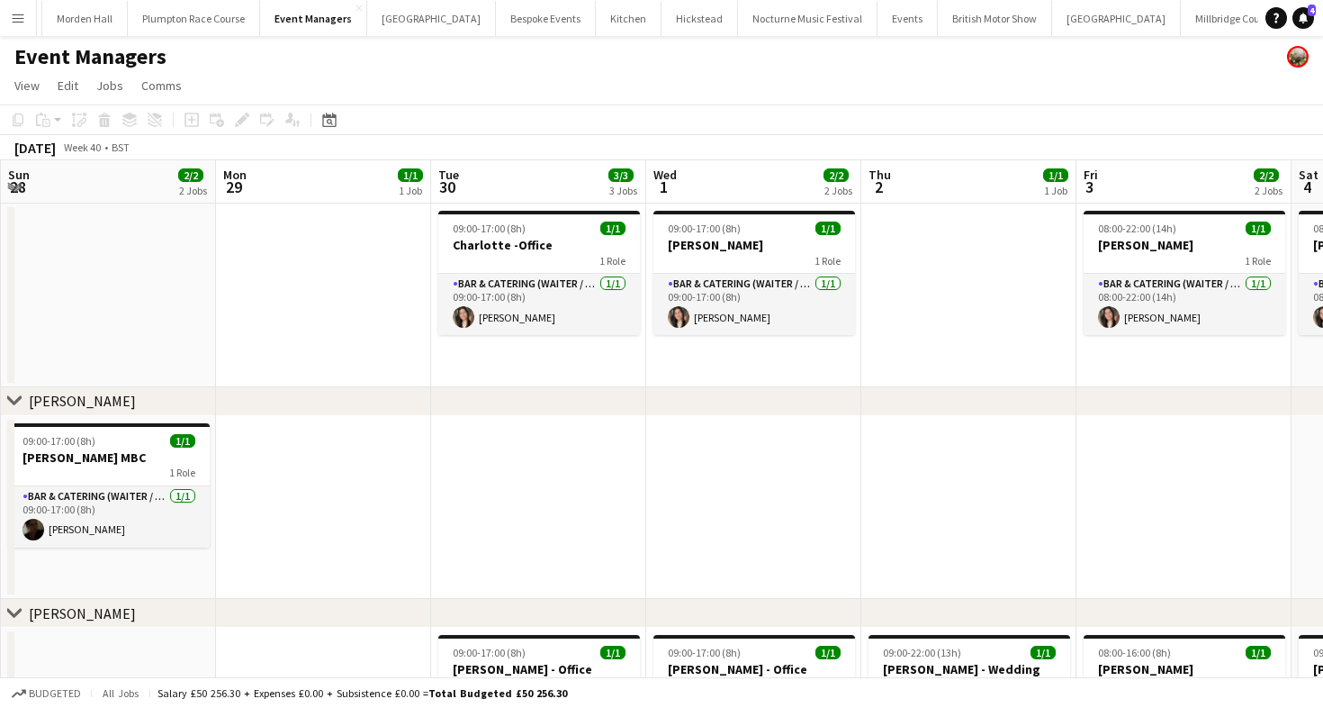
click at [1069, 296] on app-date-cell at bounding box center [968, 295] width 215 height 184
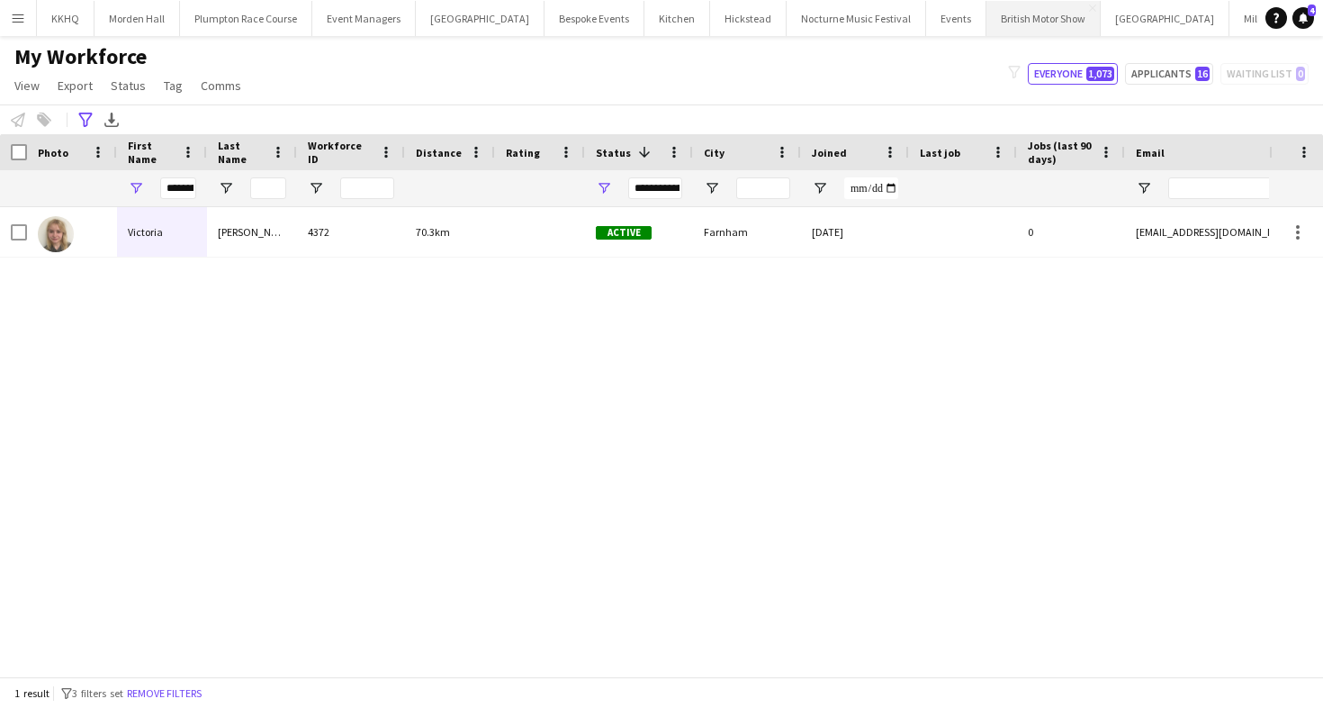
scroll to position [0, 52]
click at [1177, 23] on button "[GEOGRAPHIC_DATA]" at bounding box center [1228, 18] width 102 height 35
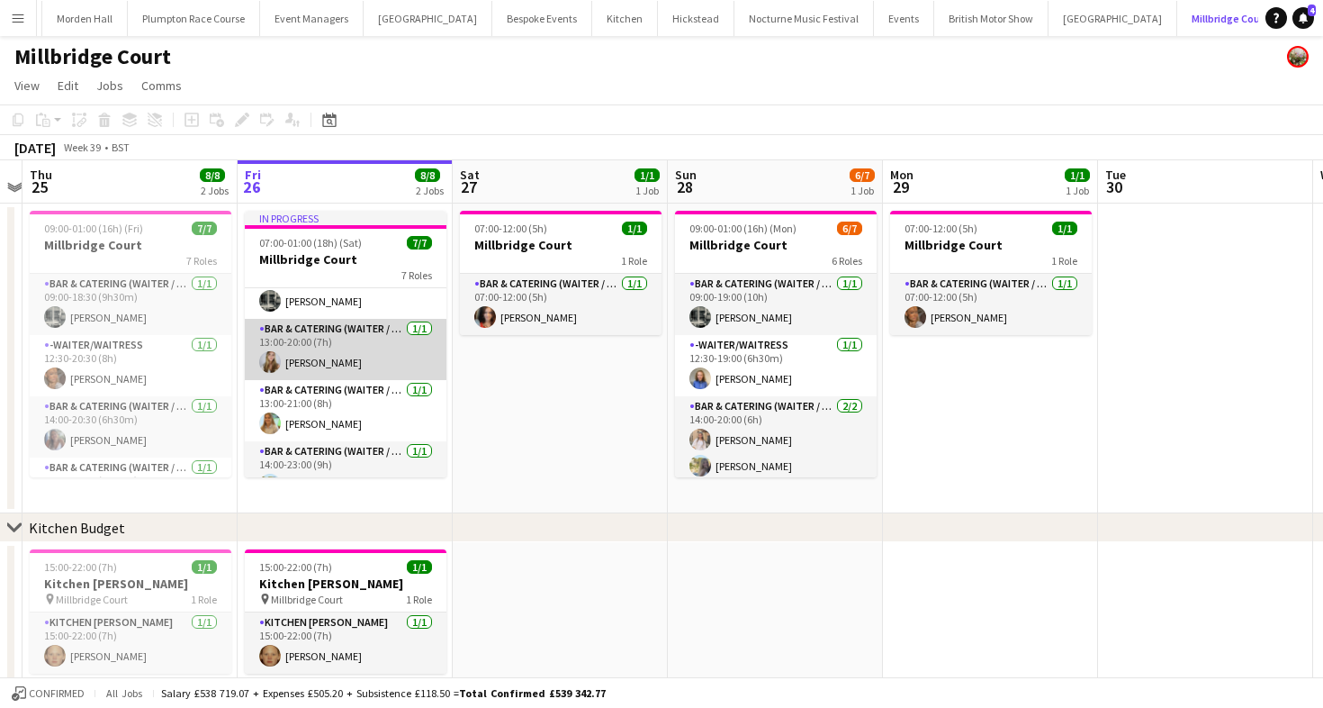
scroll to position [127, 0]
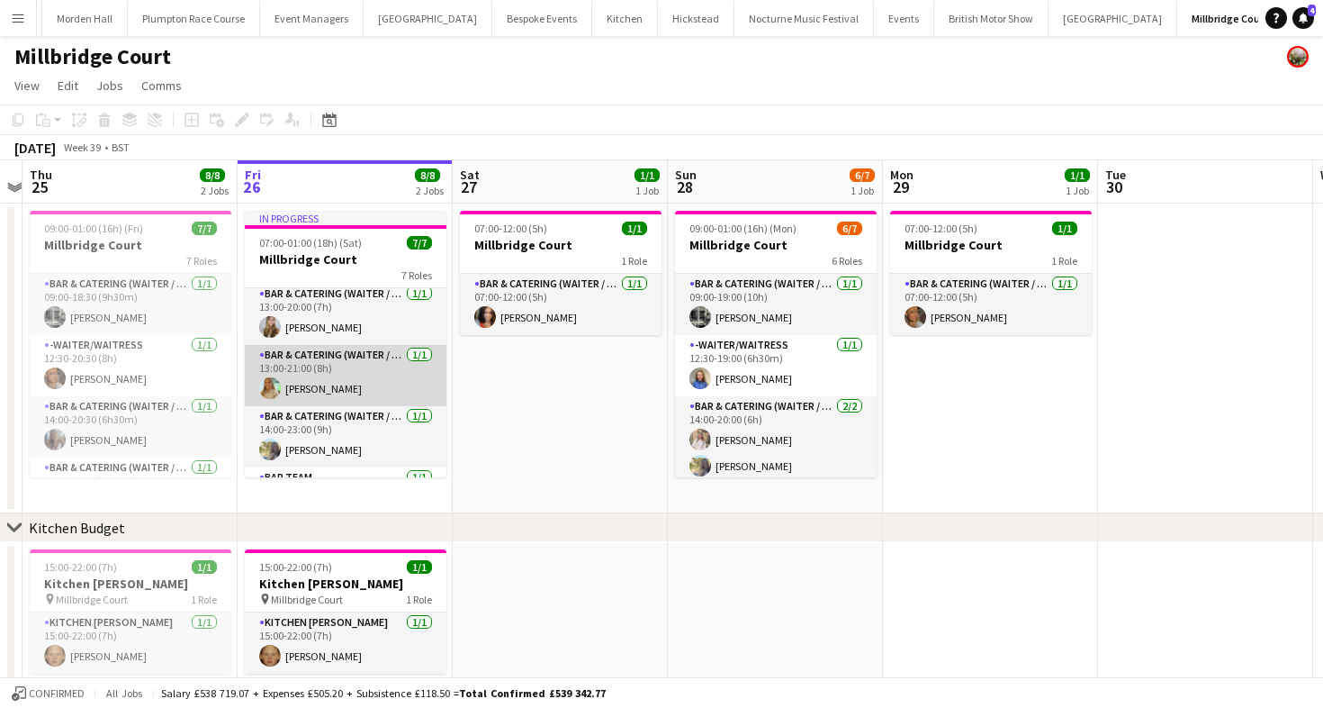
click at [338, 373] on app-card-role "Bar & Catering (Waiter / waitress) [DATE] 13:00-21:00 (8h) [PERSON_NAME]" at bounding box center [346, 375] width 202 height 61
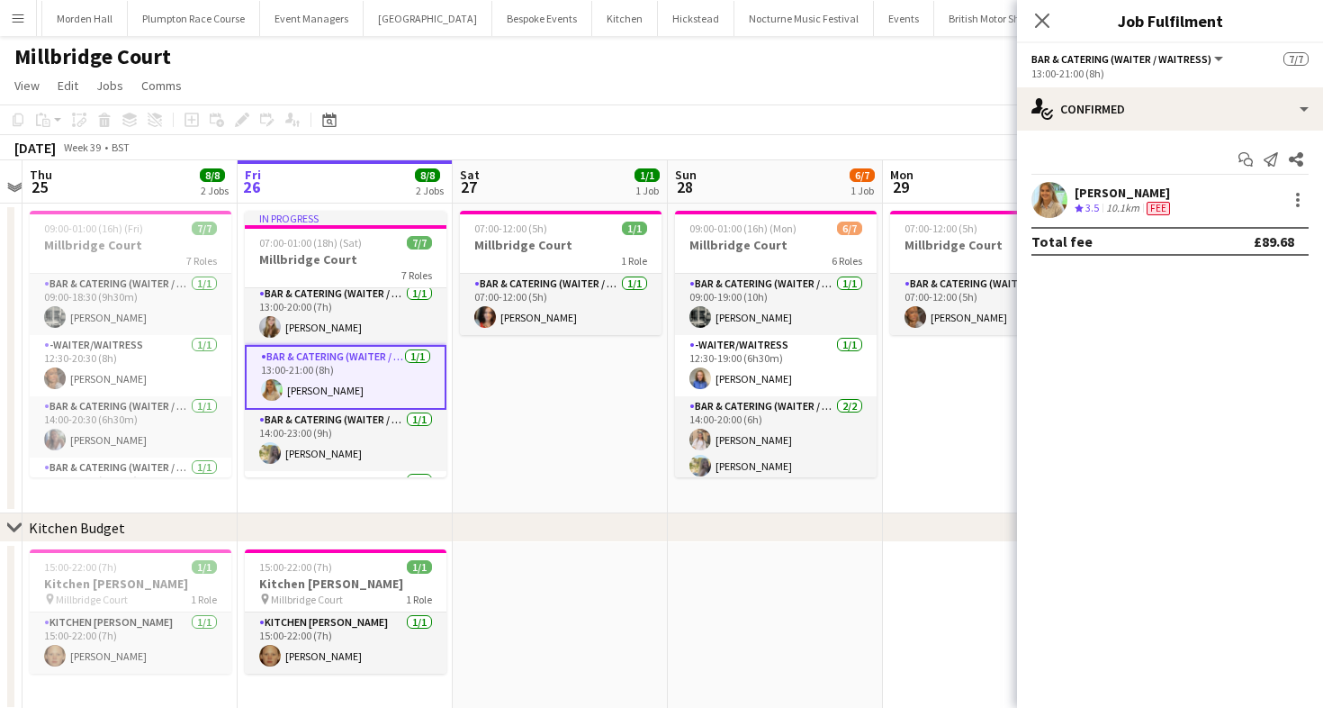
click at [1092, 201] on span "3.5" at bounding box center [1093, 208] width 14 height 14
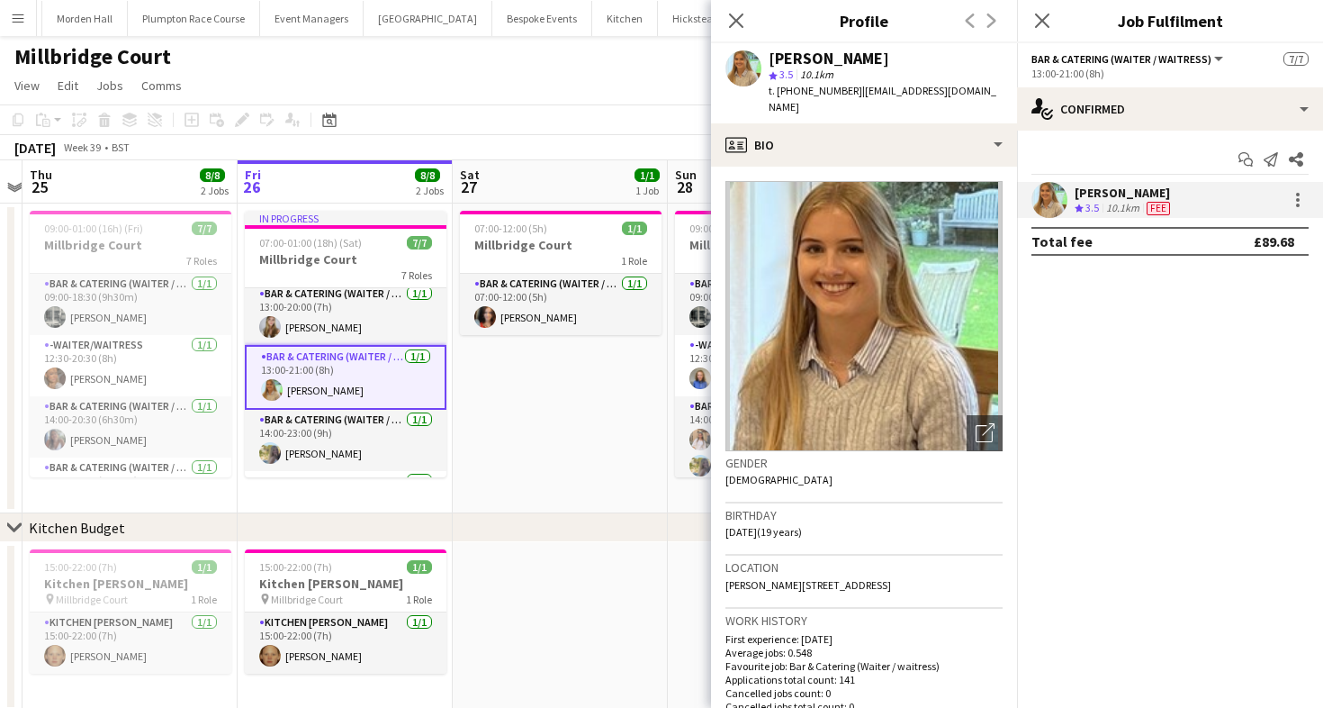
click at [545, 68] on div "Millbridge Court" at bounding box center [661, 53] width 1323 height 34
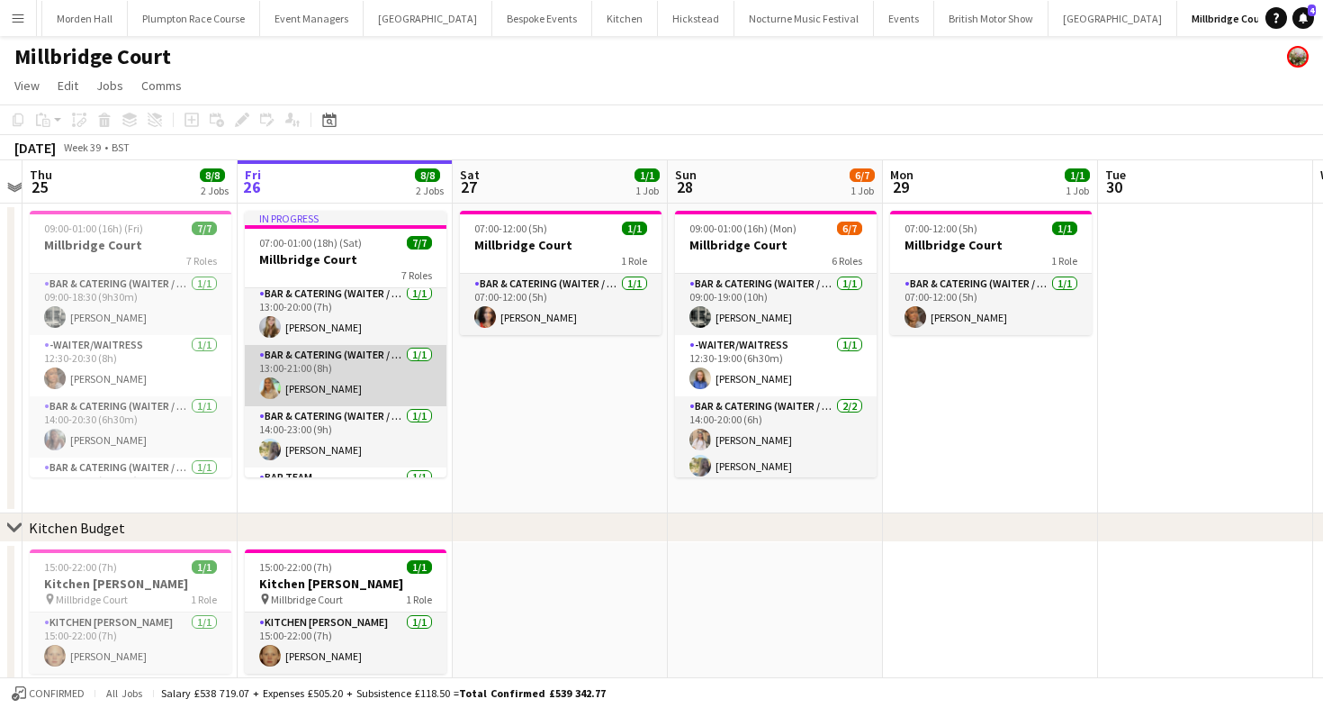
click at [308, 383] on app-card-role "Bar & Catering (Waiter / waitress) [DATE] 13:00-21:00 (8h) [PERSON_NAME]" at bounding box center [346, 375] width 202 height 61
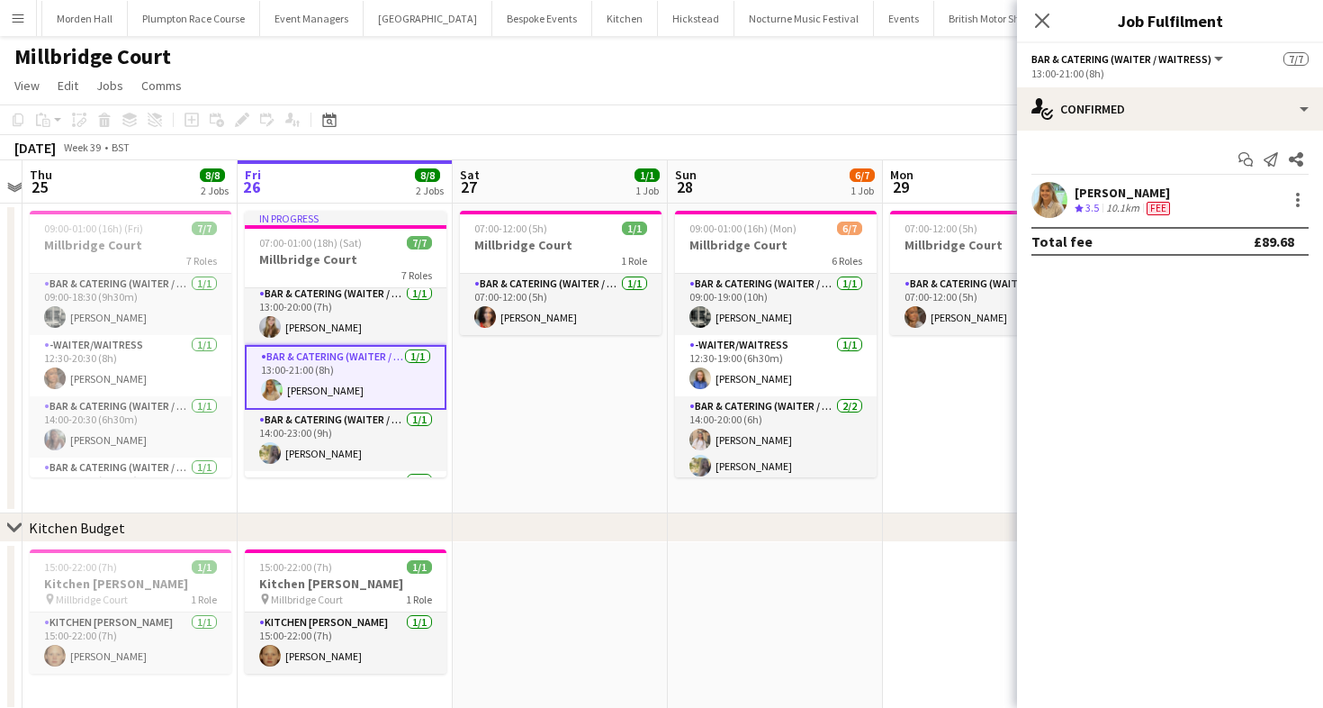
click at [1082, 209] on icon "Crew rating" at bounding box center [1079, 207] width 9 height 9
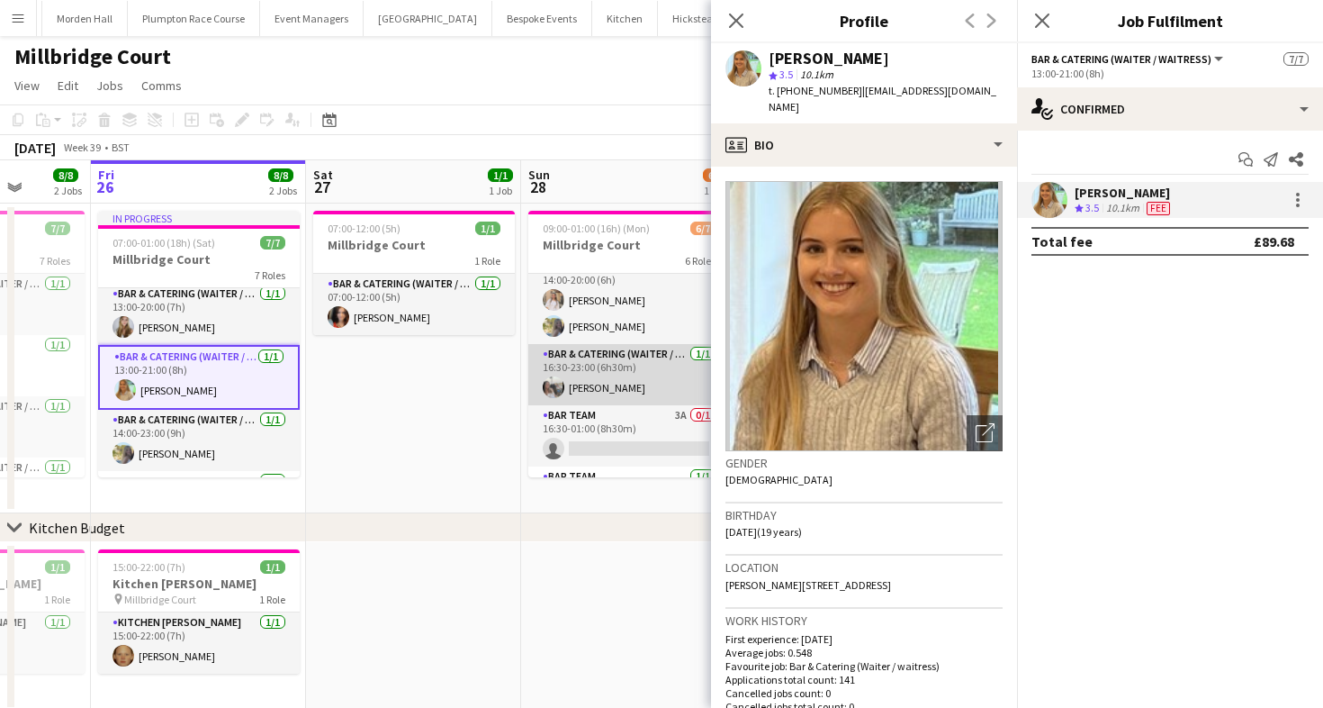
scroll to position [0, 433]
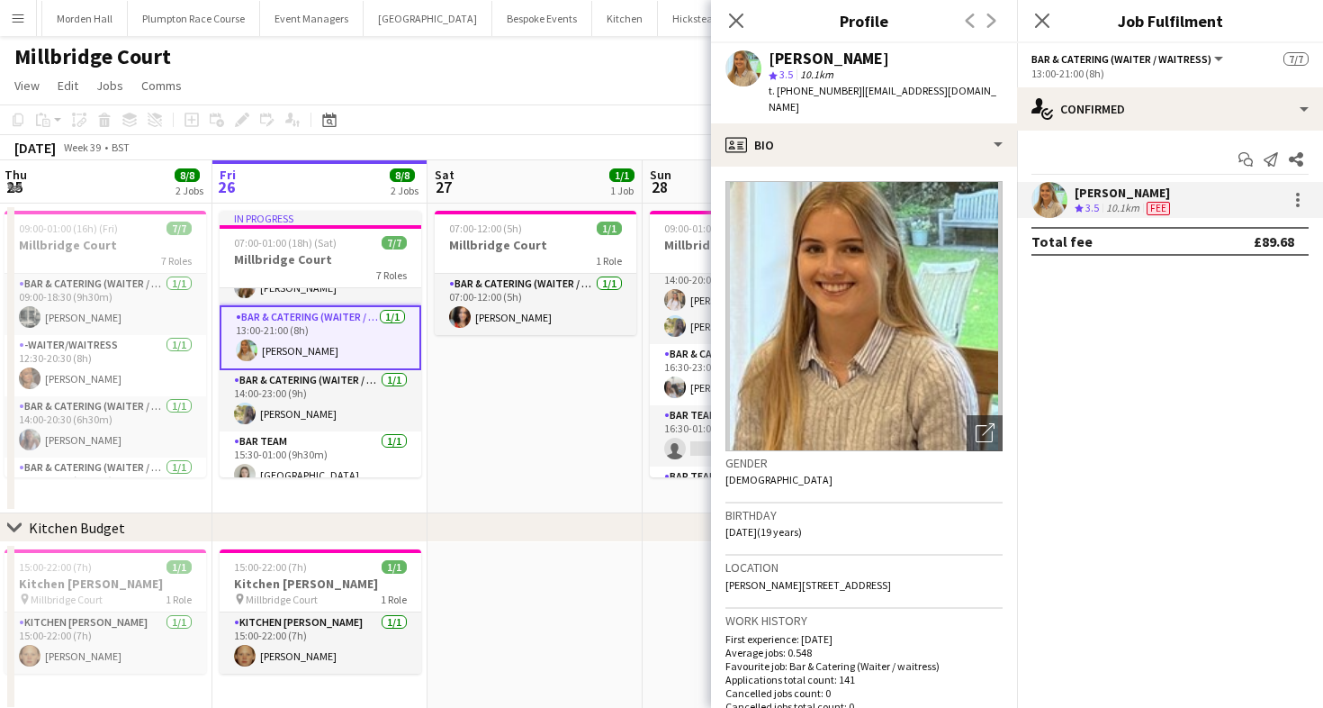
click at [321, 398] on app-card-role "Bar & Catering (Waiter / waitress) [DATE] 14:00-23:00 (9h) [PERSON_NAME]" at bounding box center [321, 400] width 202 height 61
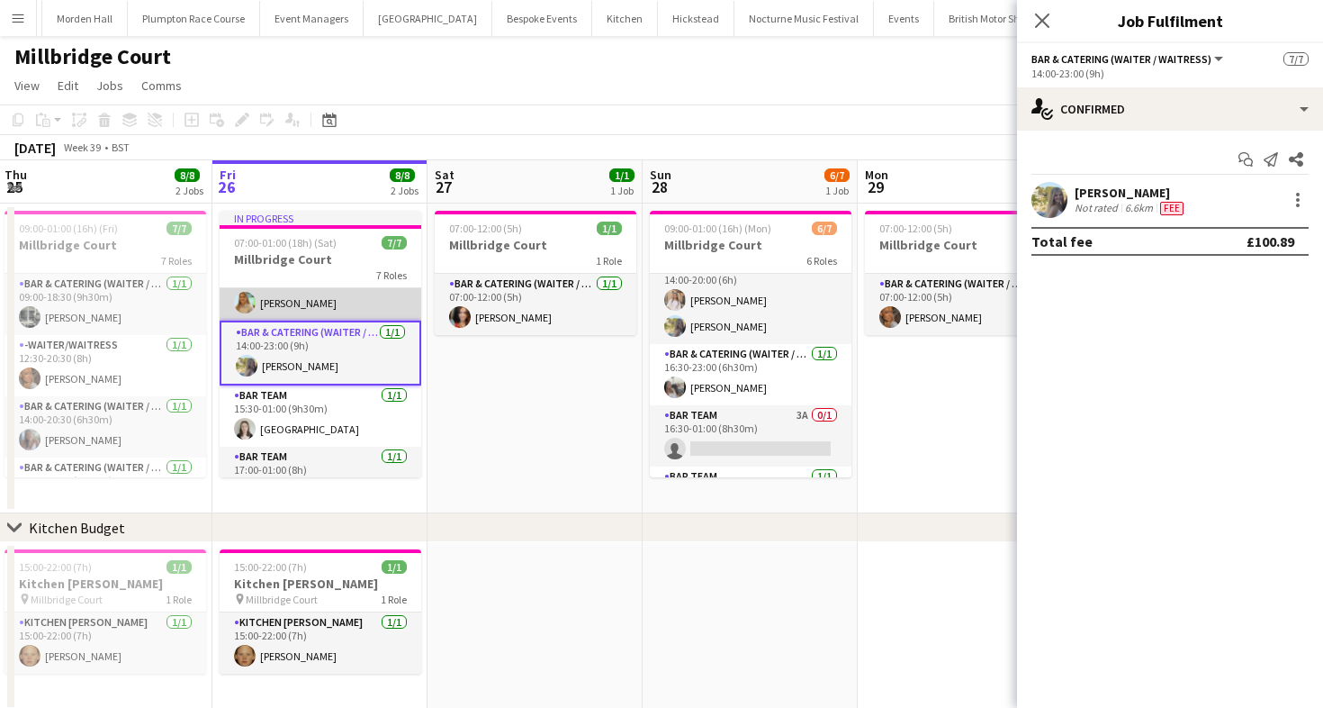
click at [321, 398] on app-card-role "Bar Team [DATE] 15:30-01:00 (9h30m) [GEOGRAPHIC_DATA]" at bounding box center [321, 415] width 202 height 61
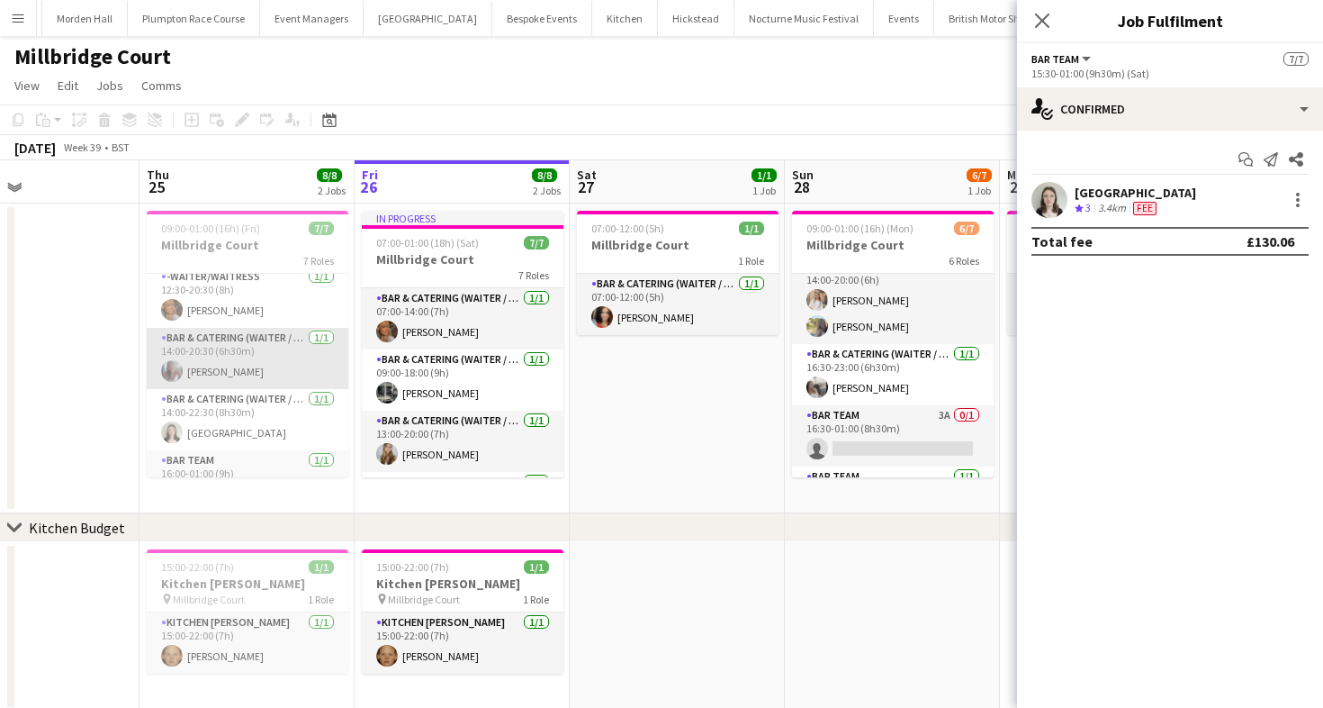
scroll to position [70, 0]
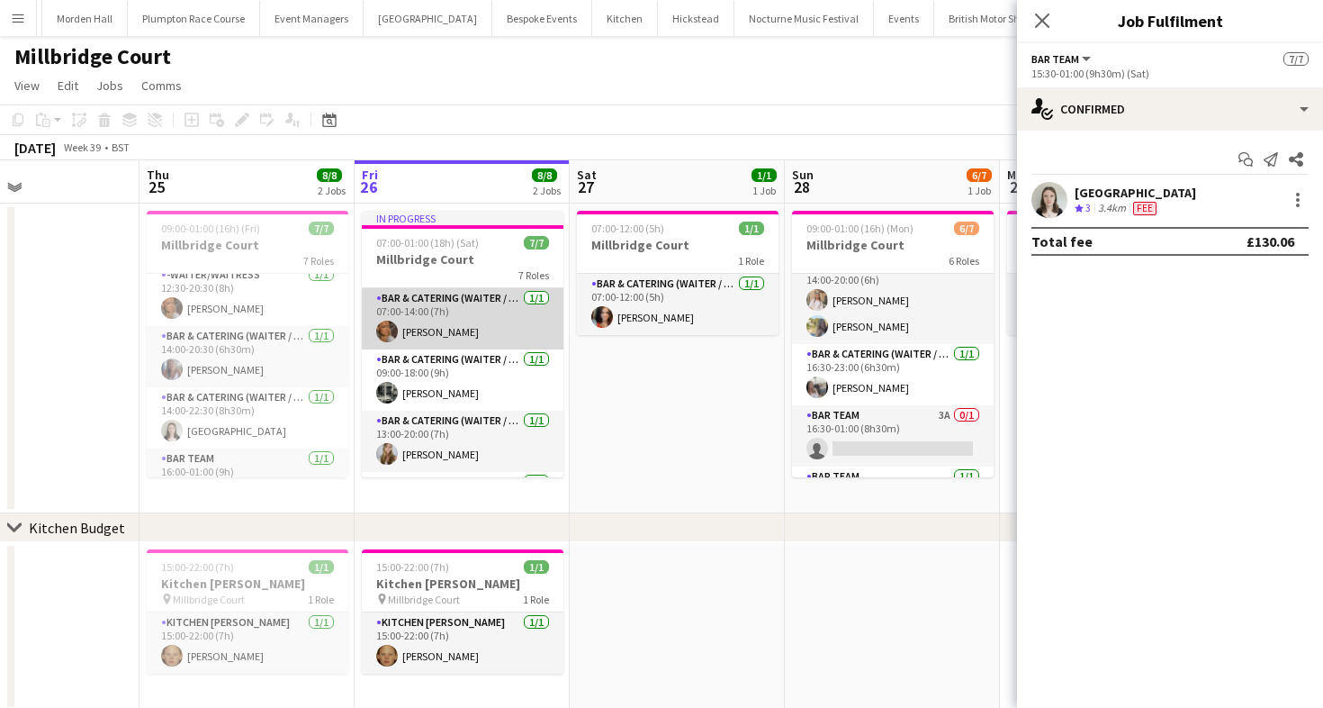
click at [452, 327] on app-card-role "Bar & Catering (Waiter / waitress) [DATE] 07:00-14:00 (7h) [PERSON_NAME]" at bounding box center [463, 318] width 202 height 61
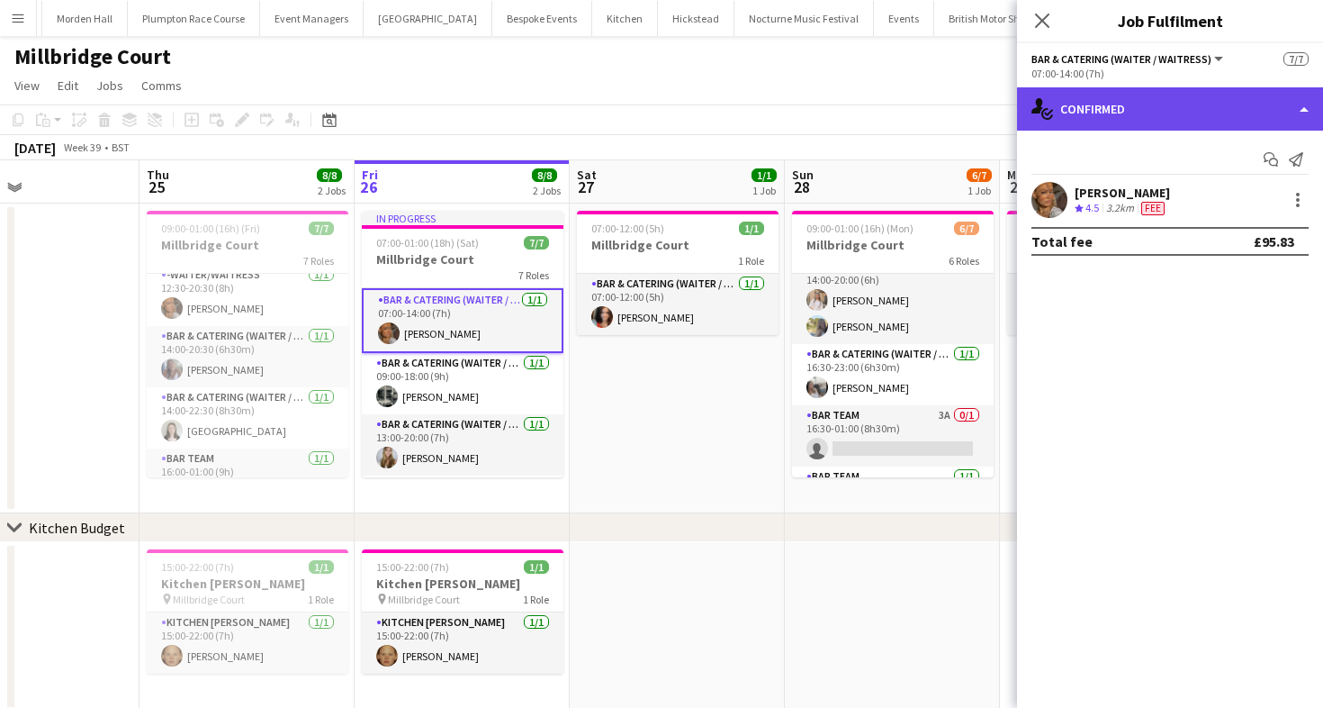
click at [1251, 110] on div "single-neutral-actions-check-2 Confirmed" at bounding box center [1170, 108] width 306 height 43
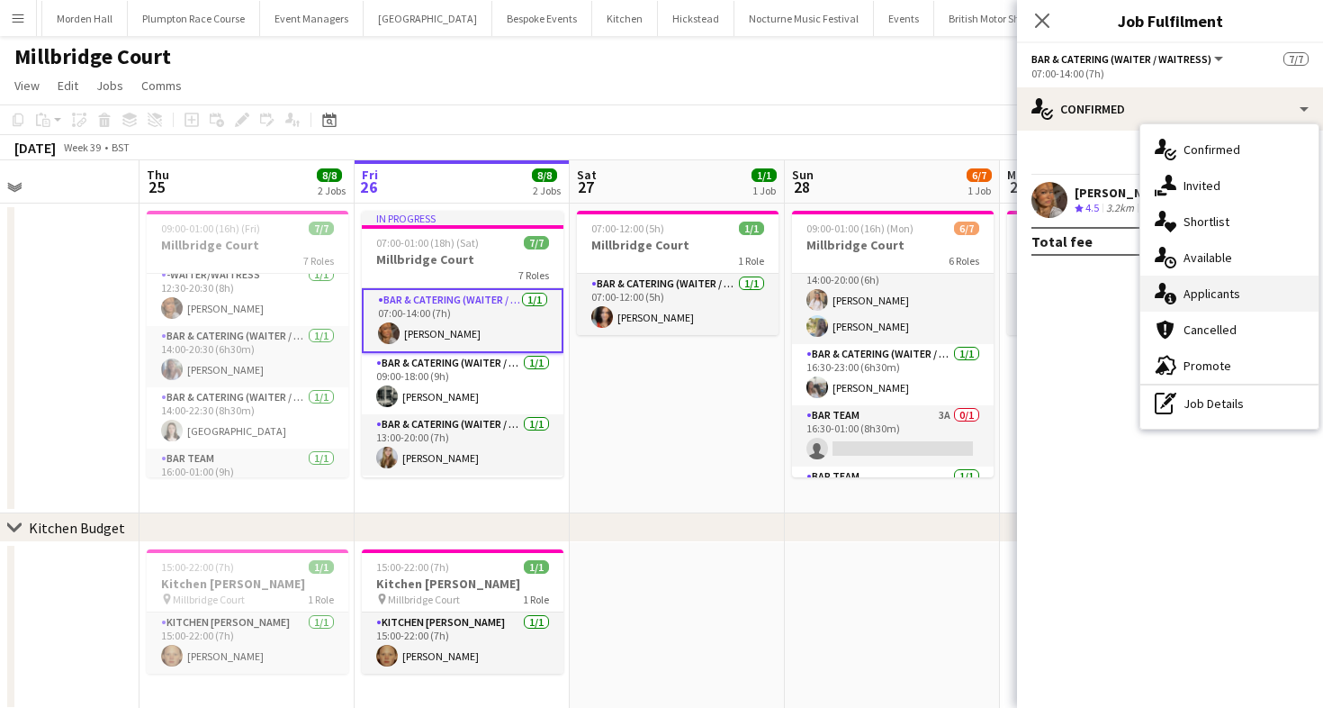
click at [1221, 299] on span "Applicants" at bounding box center [1212, 293] width 57 height 16
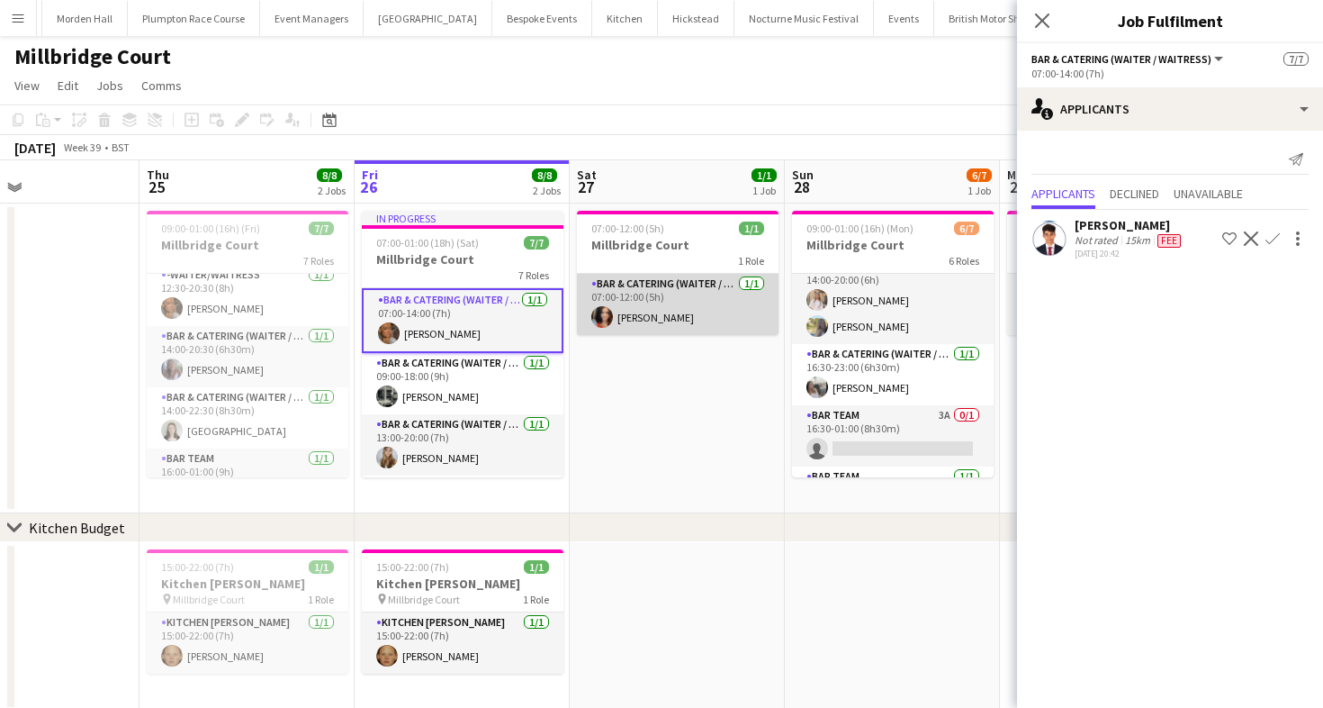
click at [654, 302] on app-card-role "Bar & Catering (Waiter / waitress) [DATE] 07:00-12:00 (5h) [PERSON_NAME]" at bounding box center [678, 304] width 202 height 61
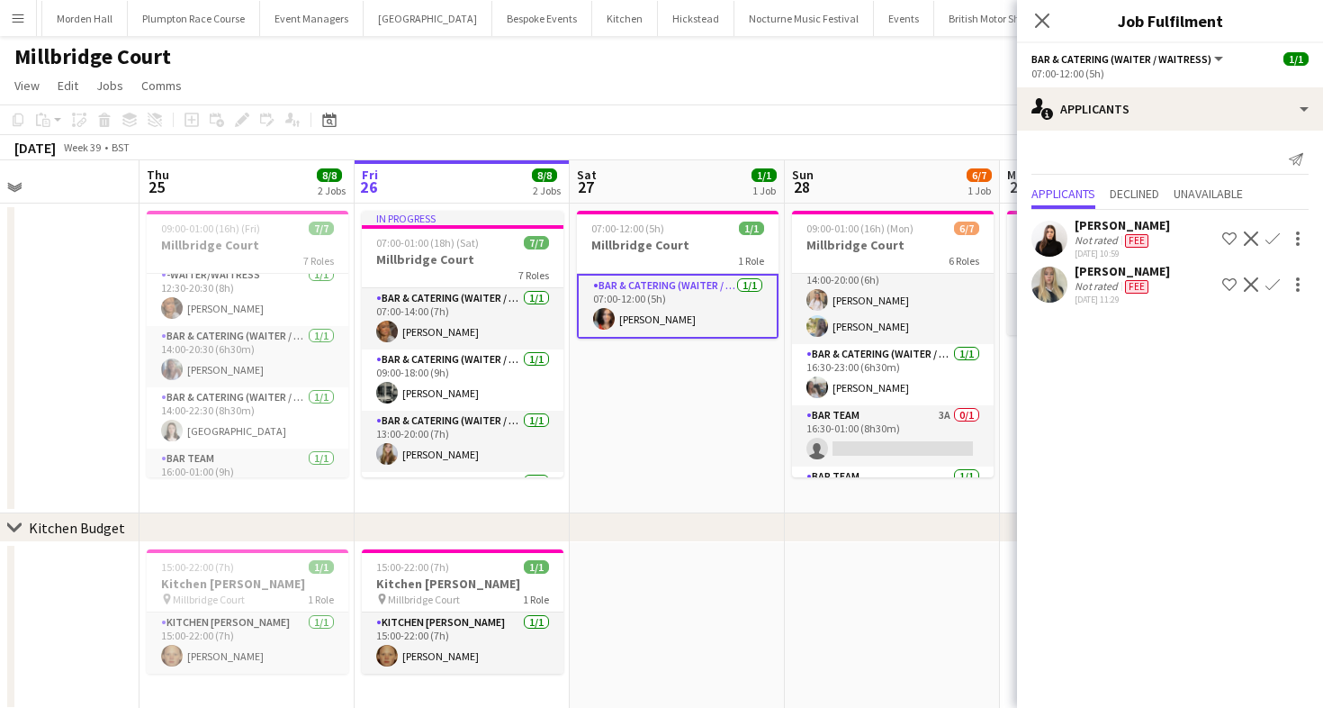
click at [1095, 245] on div "Not rated" at bounding box center [1098, 240] width 47 height 14
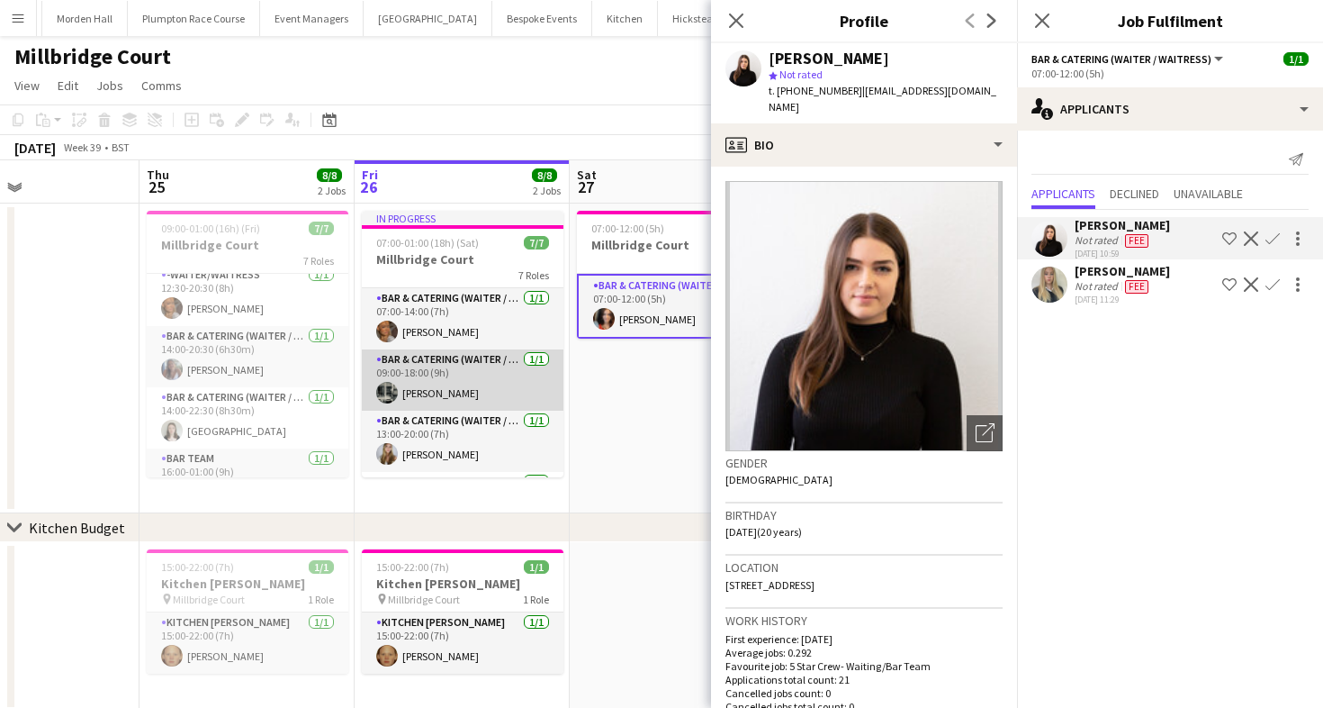
click at [470, 387] on app-card-role "Bar & Catering (Waiter / waitress) [DATE] 09:00-18:00 (9h) [PERSON_NAME]" at bounding box center [463, 379] width 202 height 61
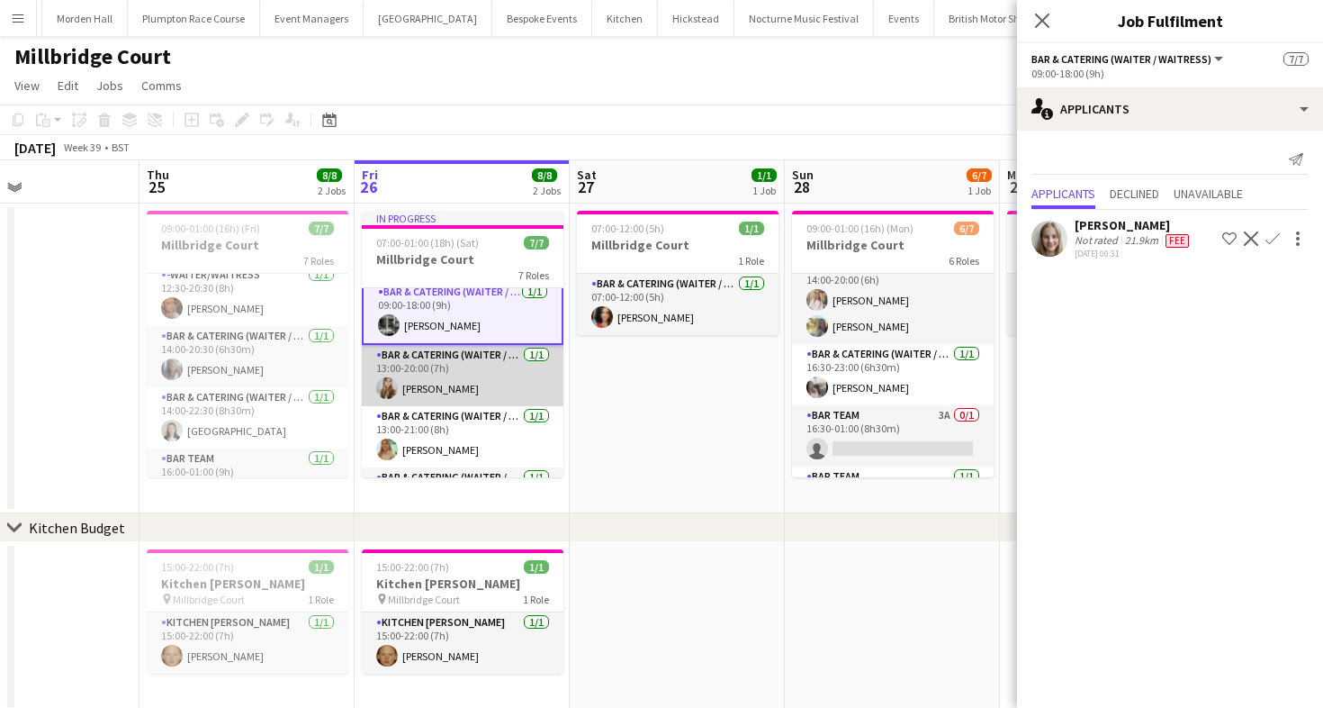
click at [456, 367] on app-card-role "Bar & Catering (Waiter / waitress) [DATE] 13:00-20:00 (7h) [PERSON_NAME]" at bounding box center [463, 375] width 202 height 61
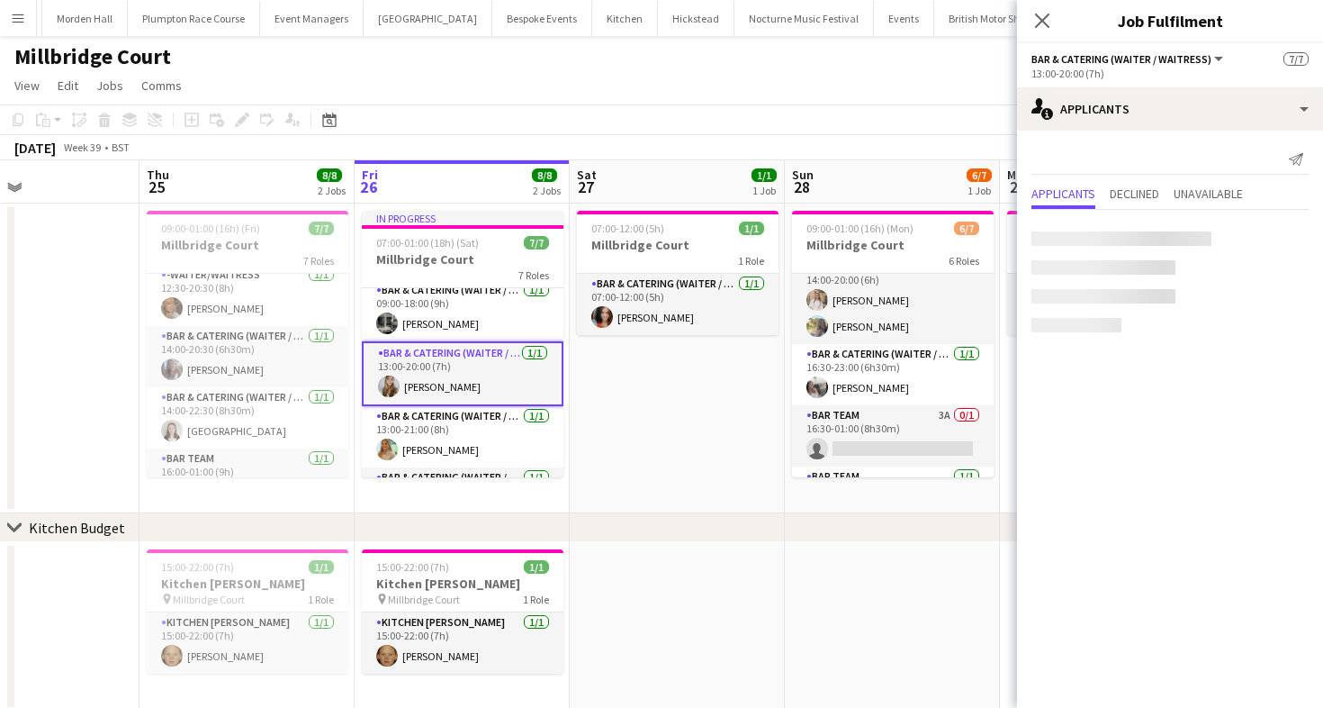
scroll to position [68, 0]
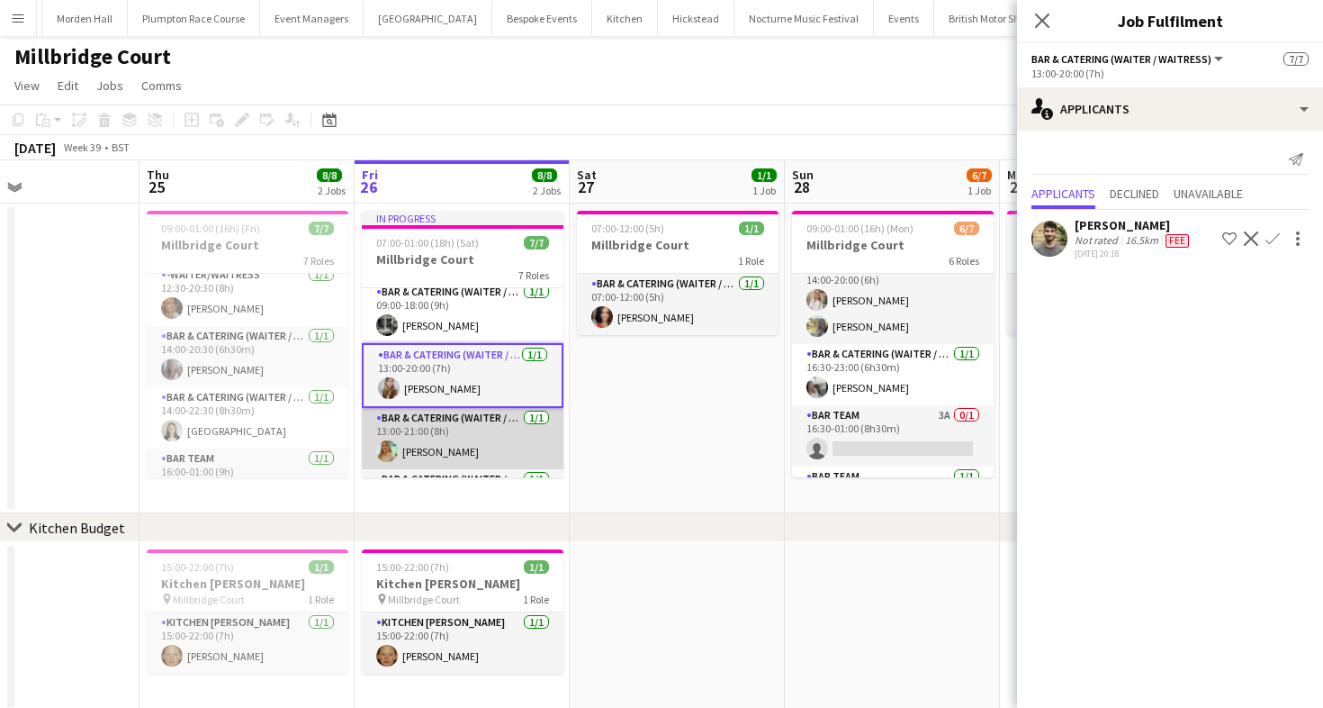
click at [480, 432] on app-card-role "Bar & Catering (Waiter / waitress) [DATE] 13:00-21:00 (8h) [PERSON_NAME]" at bounding box center [463, 438] width 202 height 61
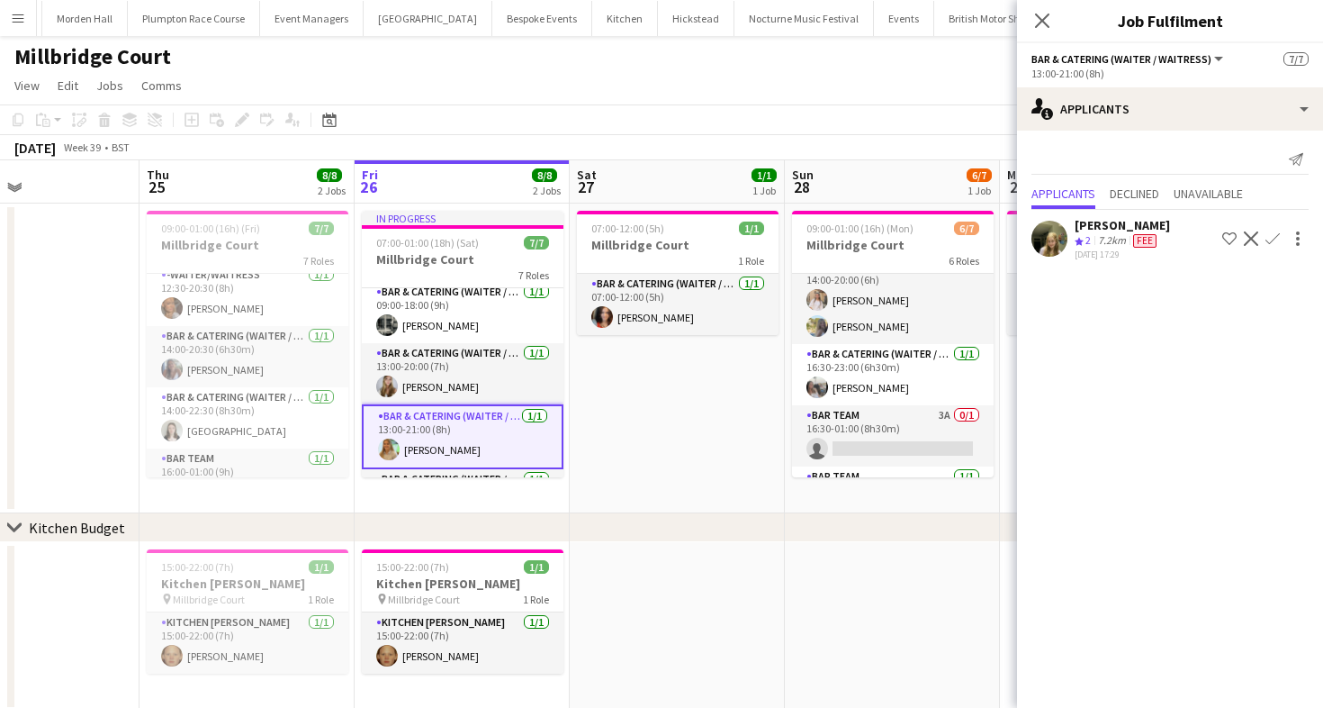
scroll to position [133, 0]
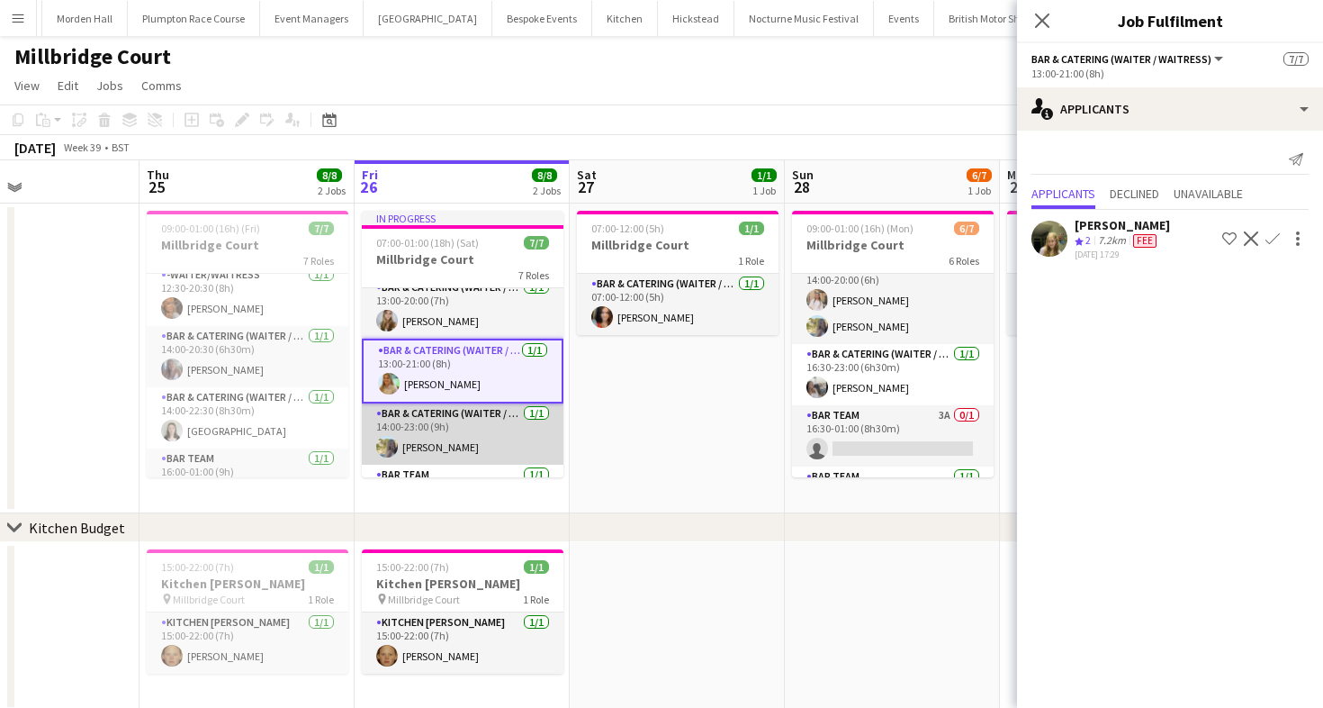
click at [479, 432] on app-card-role "Bar & Catering (Waiter / waitress) [DATE] 14:00-23:00 (9h) [PERSON_NAME]" at bounding box center [463, 433] width 202 height 61
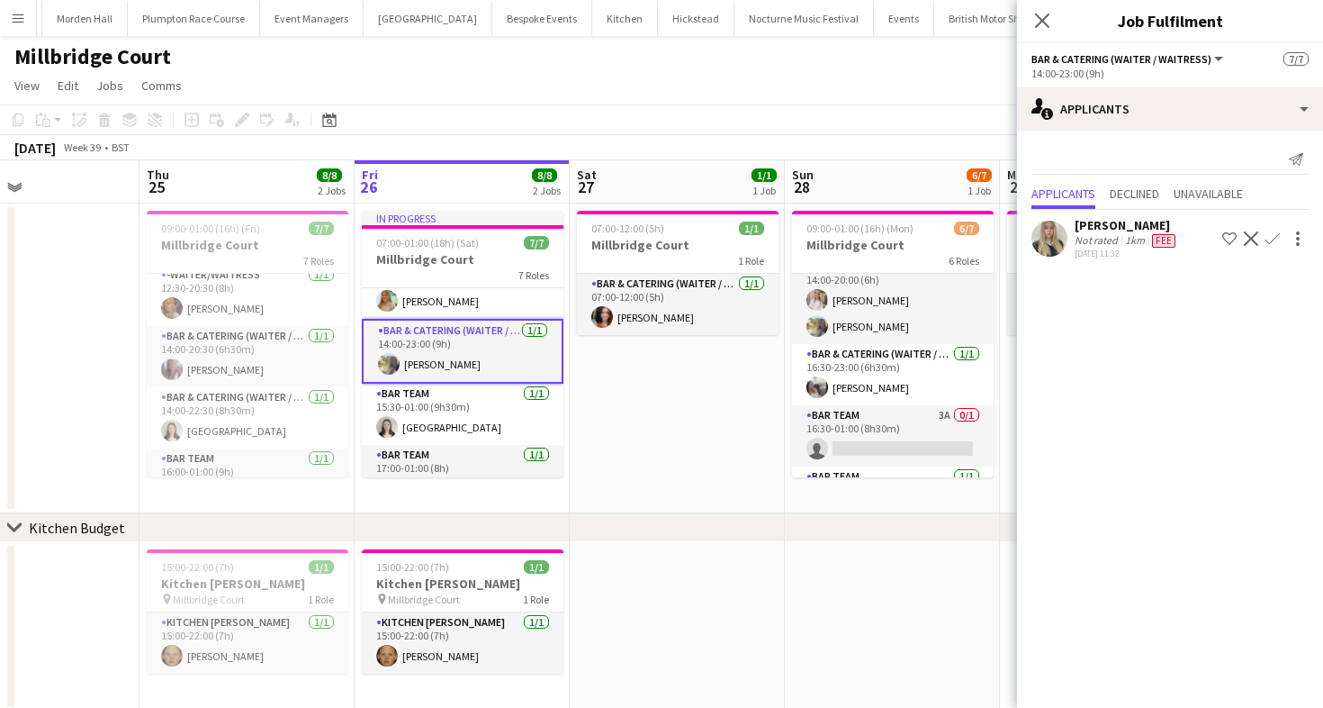
scroll to position [221, 0]
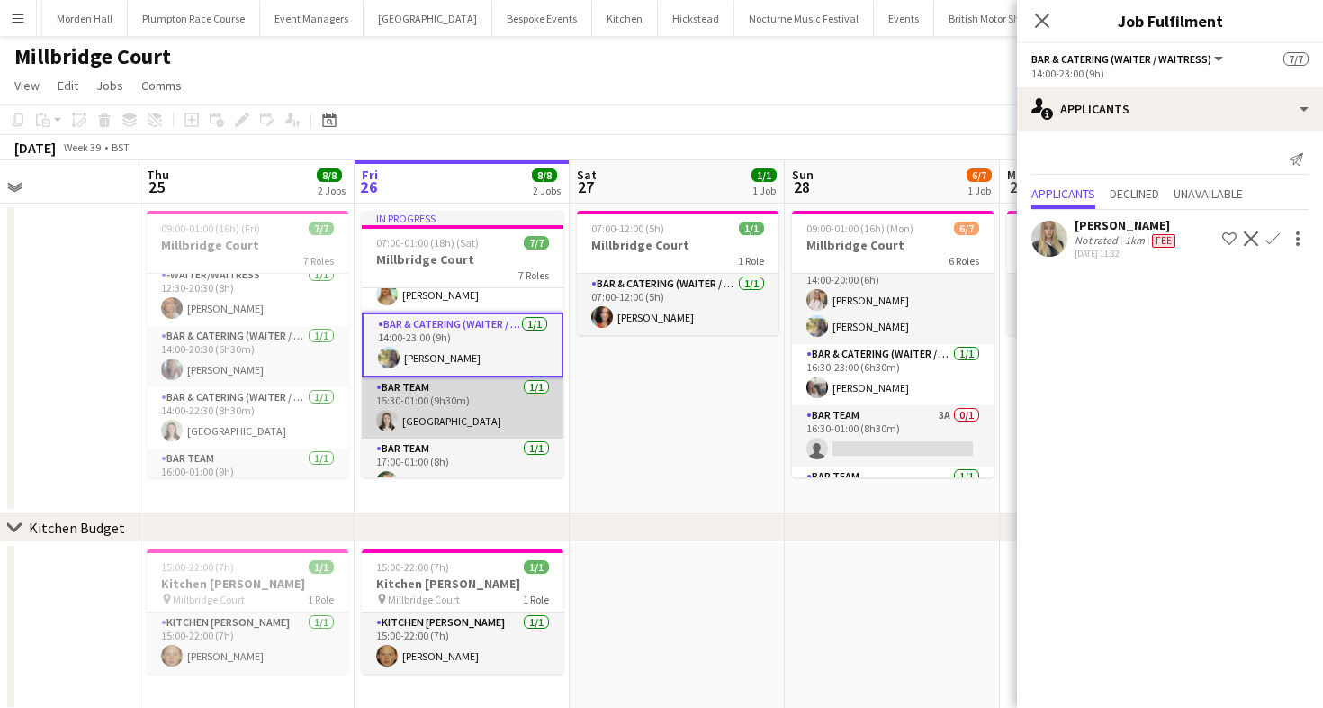
click at [461, 409] on app-card-role "Bar Team [DATE] 15:30-01:00 (9h30m) [GEOGRAPHIC_DATA]" at bounding box center [463, 407] width 202 height 61
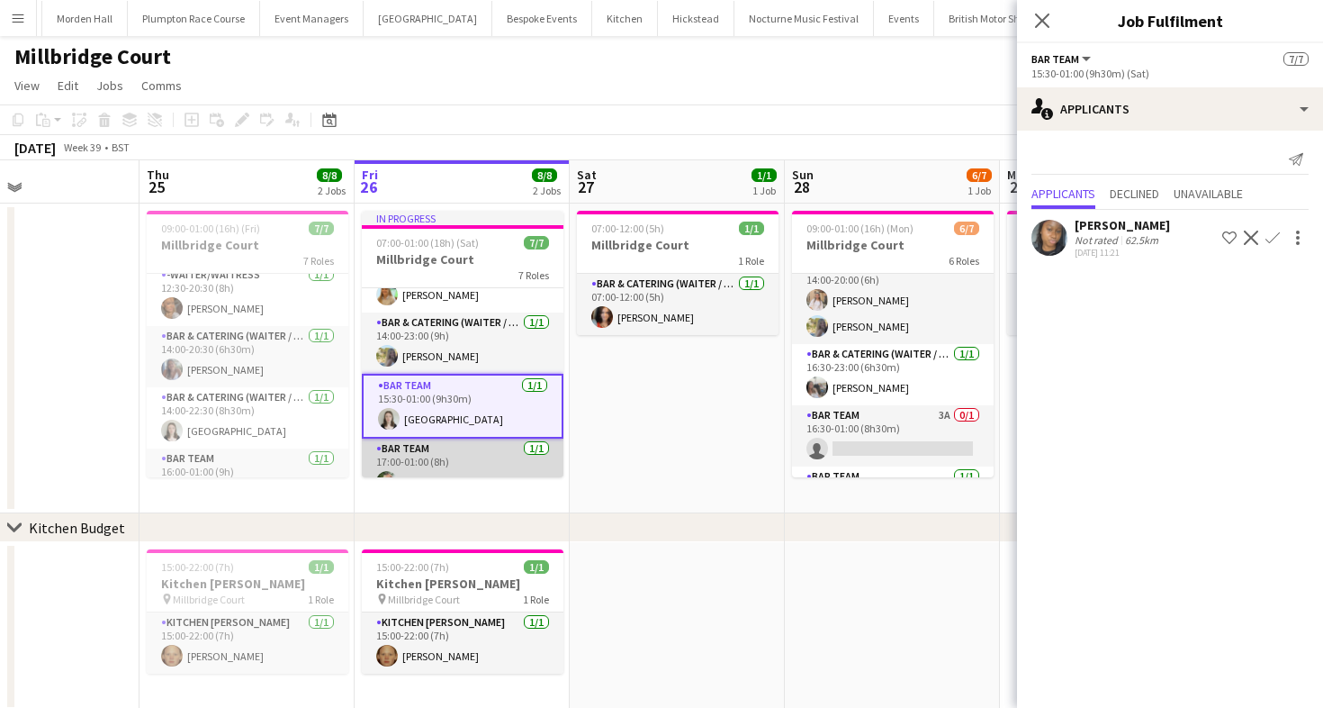
click at [464, 446] on app-card-role "Bar Team [DATE] 17:00-01:00 (8h) [PERSON_NAME]" at bounding box center [463, 468] width 202 height 61
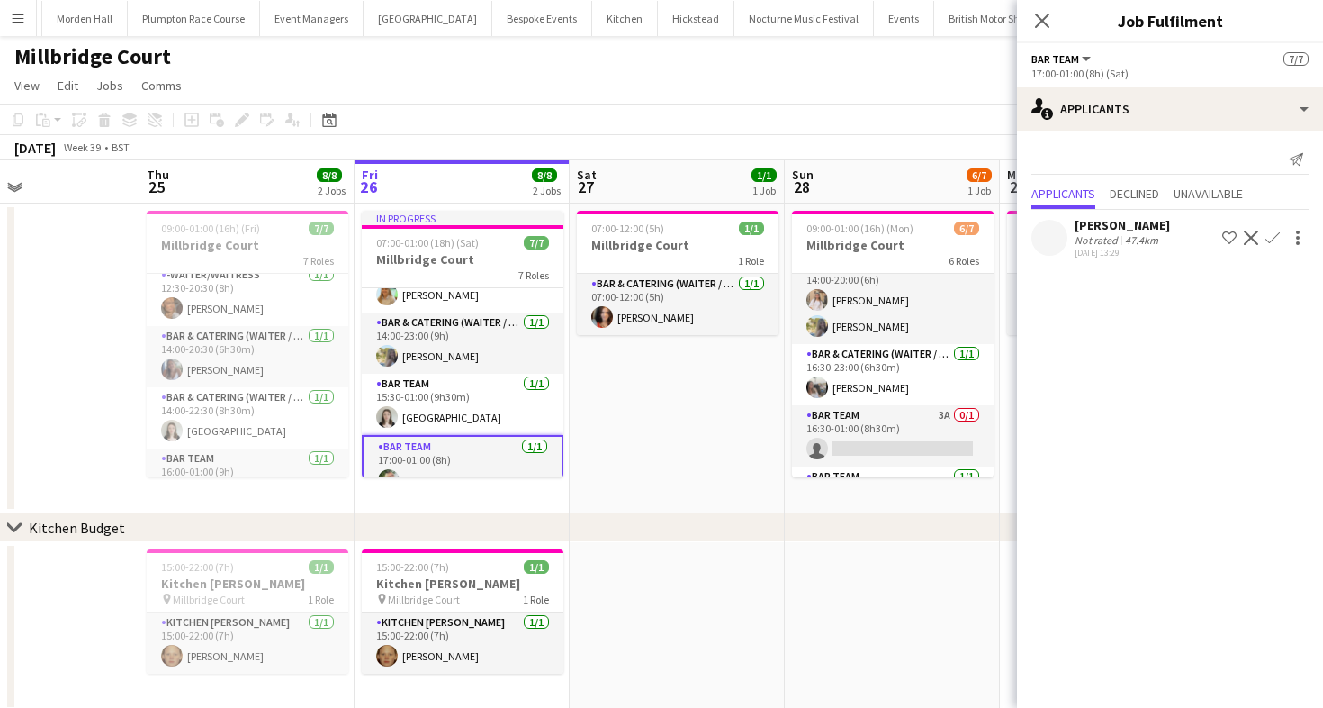
scroll to position [243, 0]
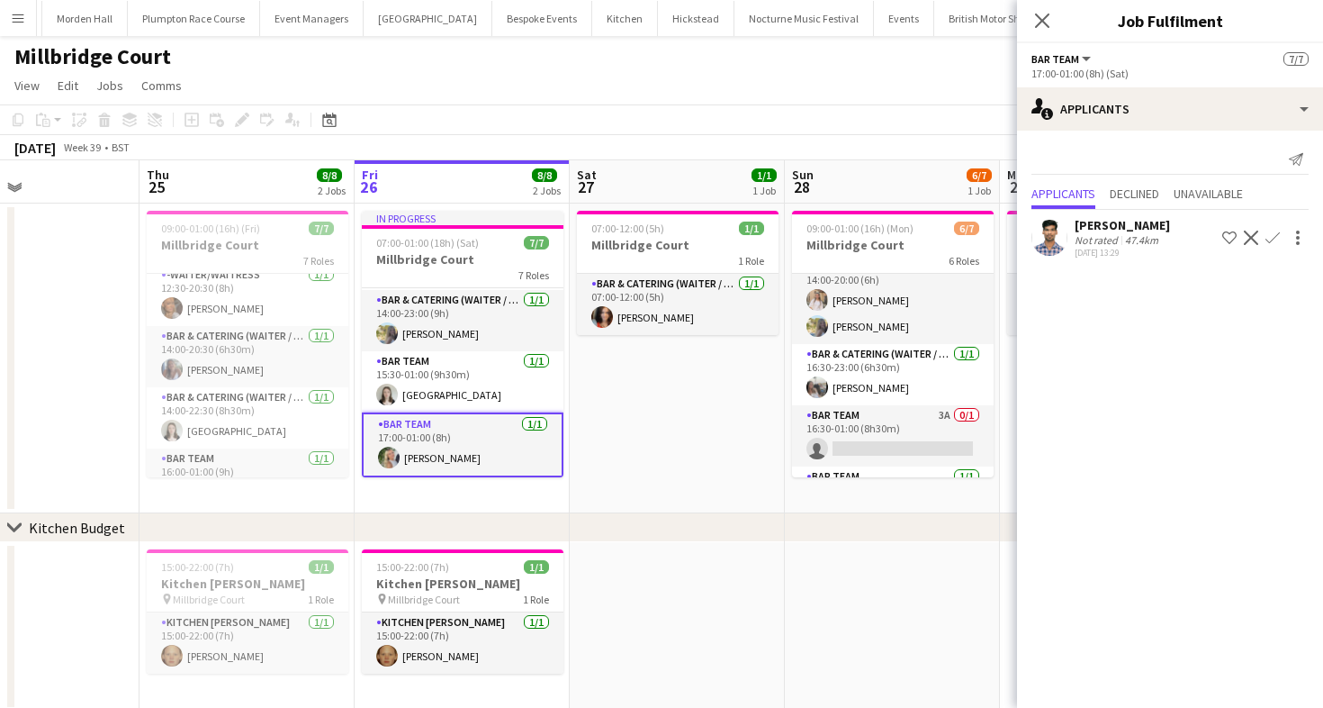
click at [558, 128] on app-toolbar "Copy Paste Paste Command V Paste with crew Command Shift V Paste linked Job [GE…" at bounding box center [661, 119] width 1323 height 31
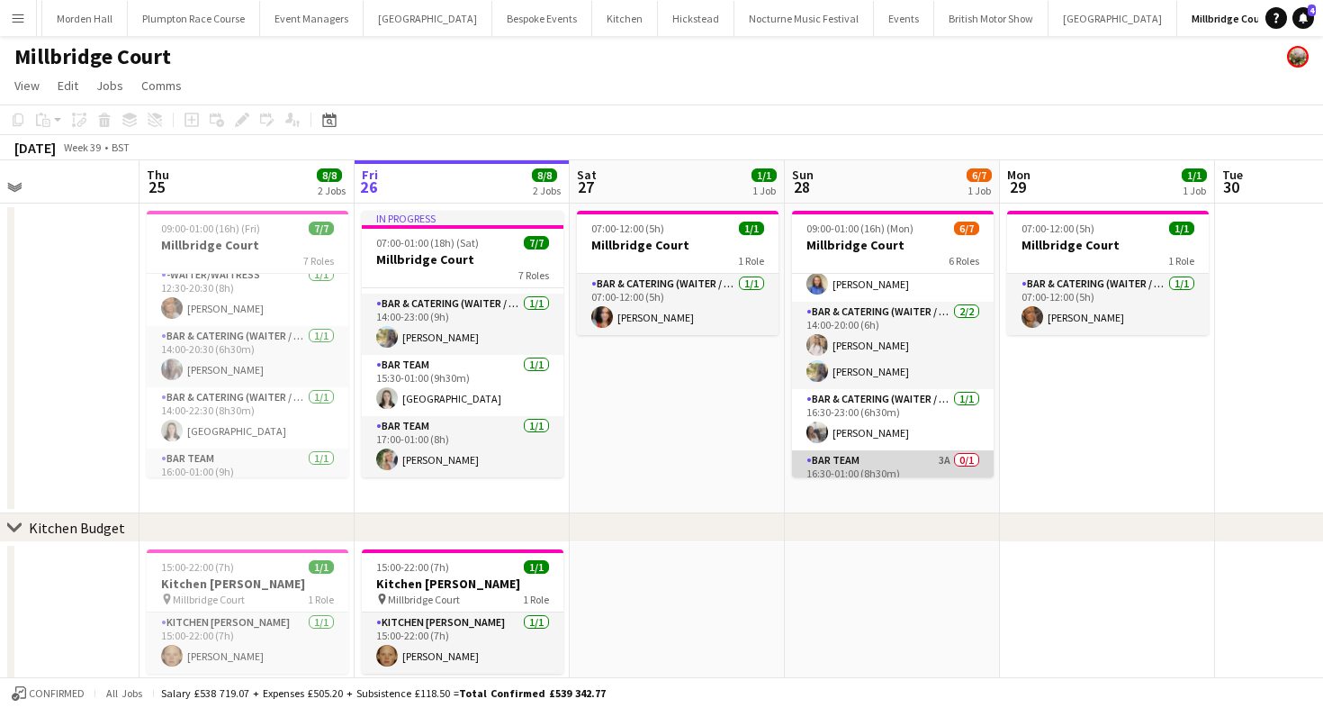
scroll to position [0, 0]
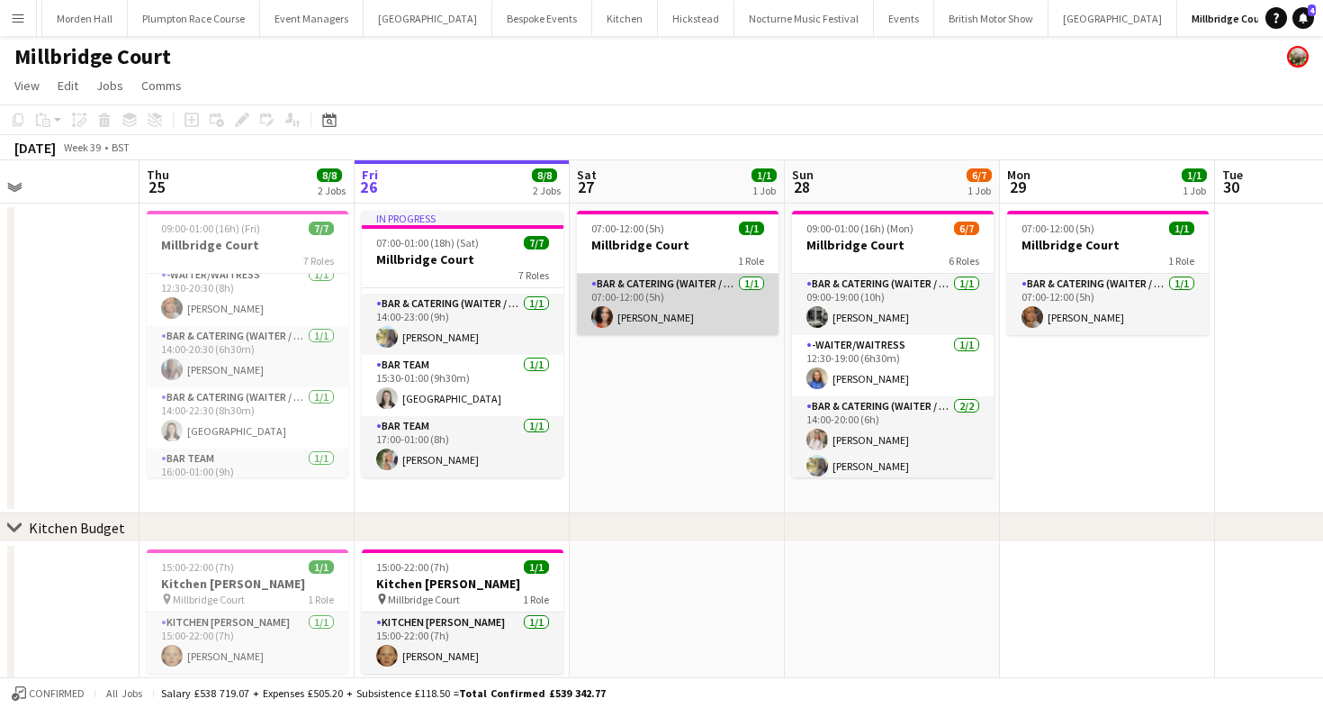
click at [677, 314] on app-card-role "Bar & Catering (Waiter / waitress) [DATE] 07:00-12:00 (5h) [PERSON_NAME]" at bounding box center [678, 304] width 202 height 61
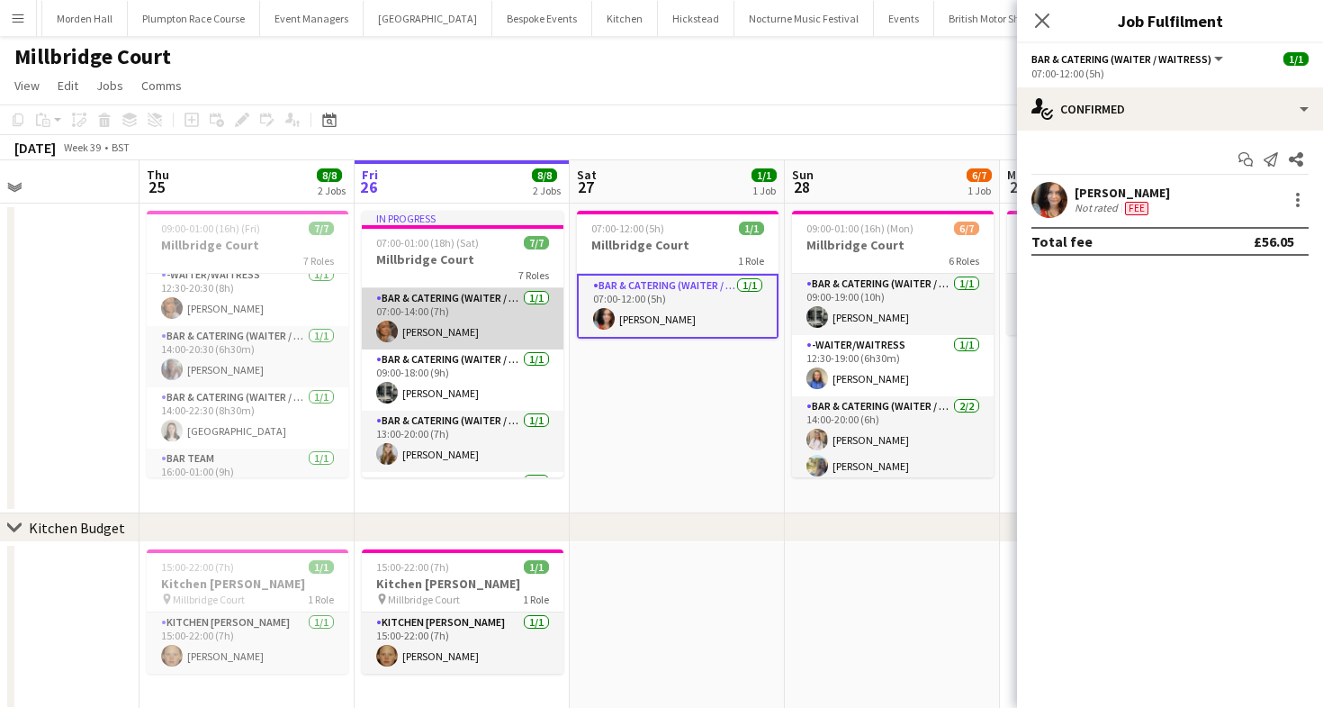
click at [428, 332] on app-card-role "Bar & Catering (Waiter / waitress) [DATE] 07:00-14:00 (7h) [PERSON_NAME]" at bounding box center [463, 318] width 202 height 61
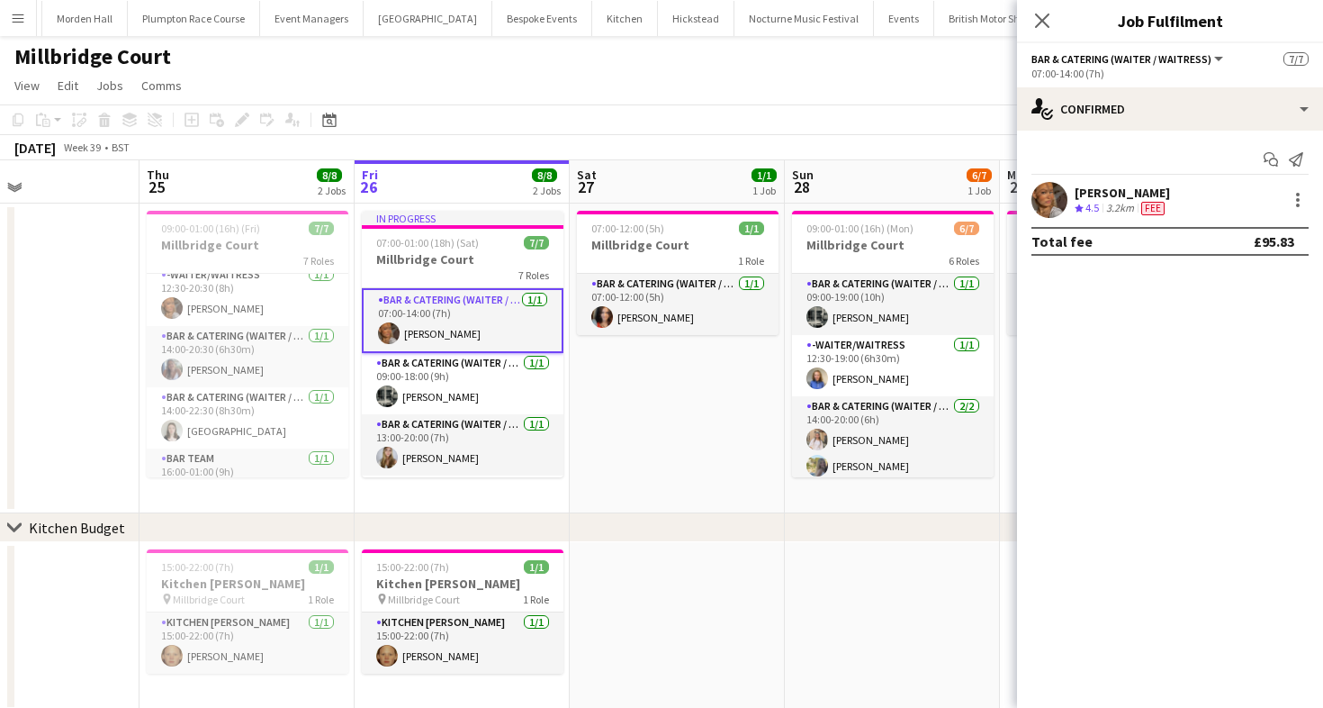
click at [1113, 134] on div "Start chat Send notification [PERSON_NAME] Crew rating 4.5 3.2km Fee Total fee …" at bounding box center [1170, 201] width 306 height 140
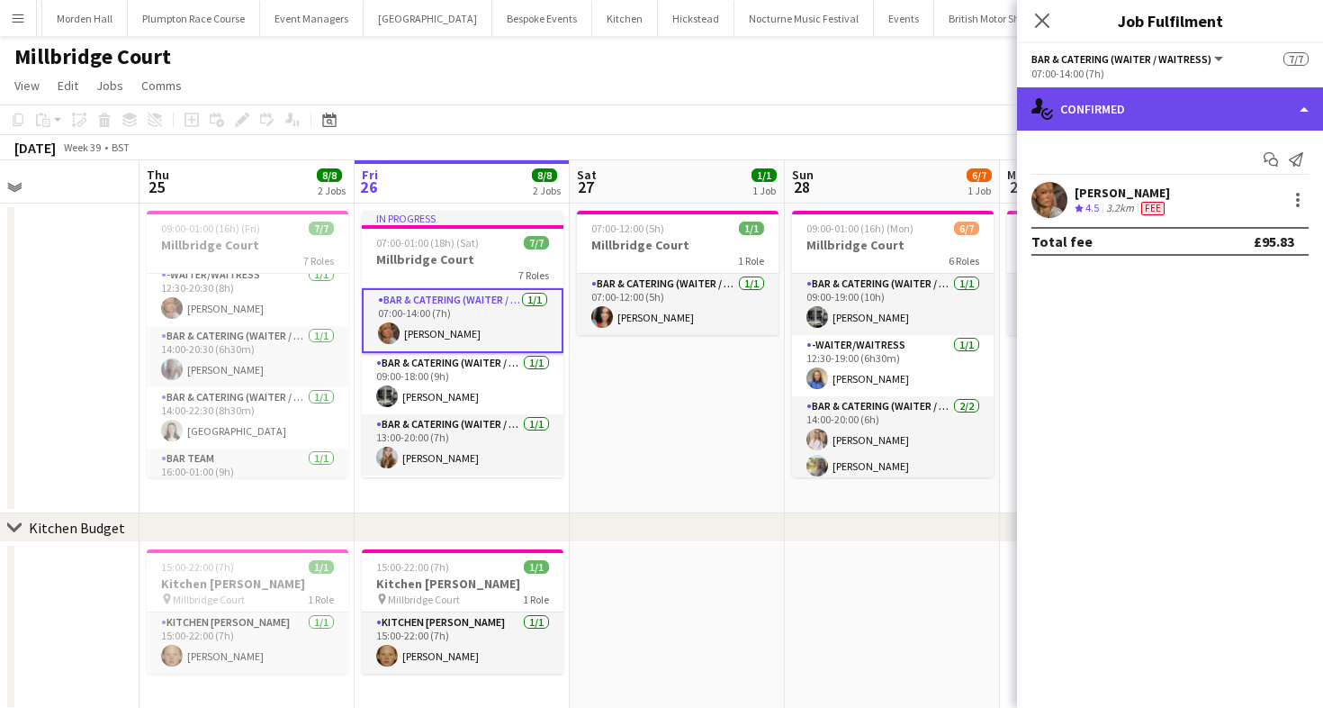
click at [1113, 129] on div "single-neutral-actions-check-2 Confirmed" at bounding box center [1170, 108] width 306 height 43
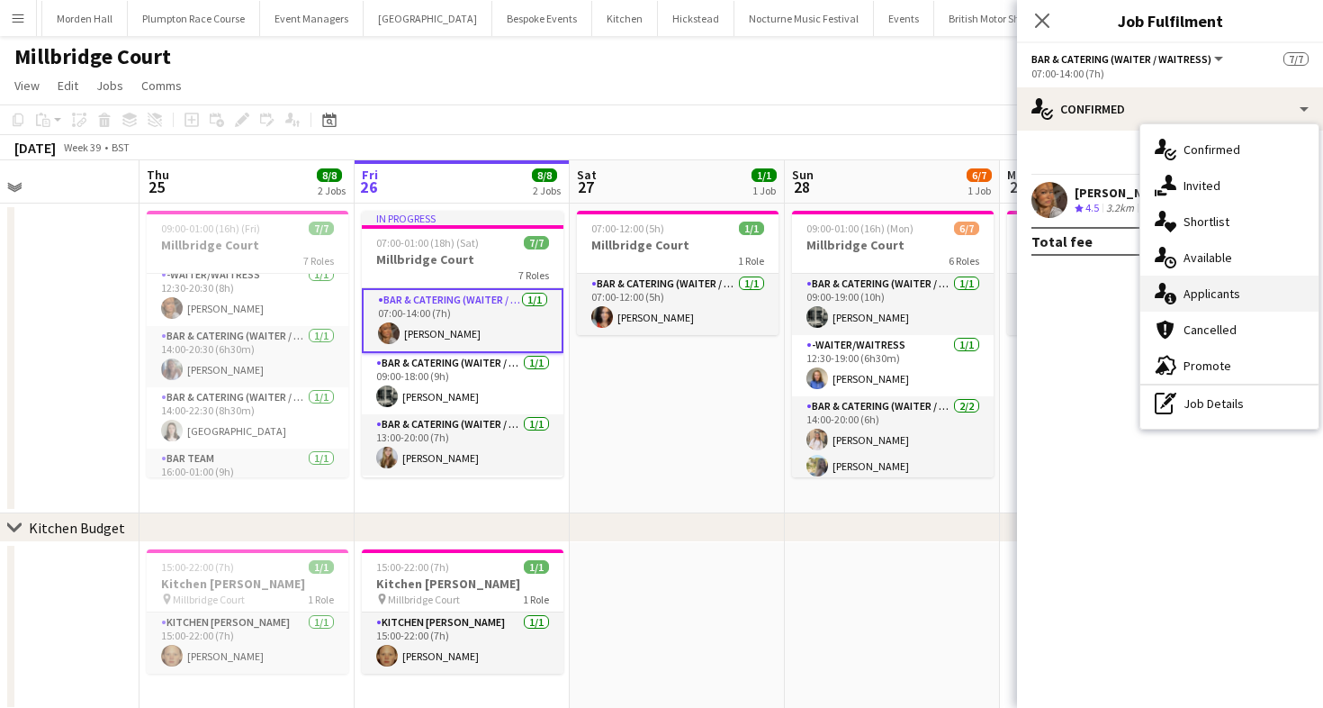
click at [1283, 281] on div "single-neutral-actions-information Applicants" at bounding box center [1229, 293] width 178 height 36
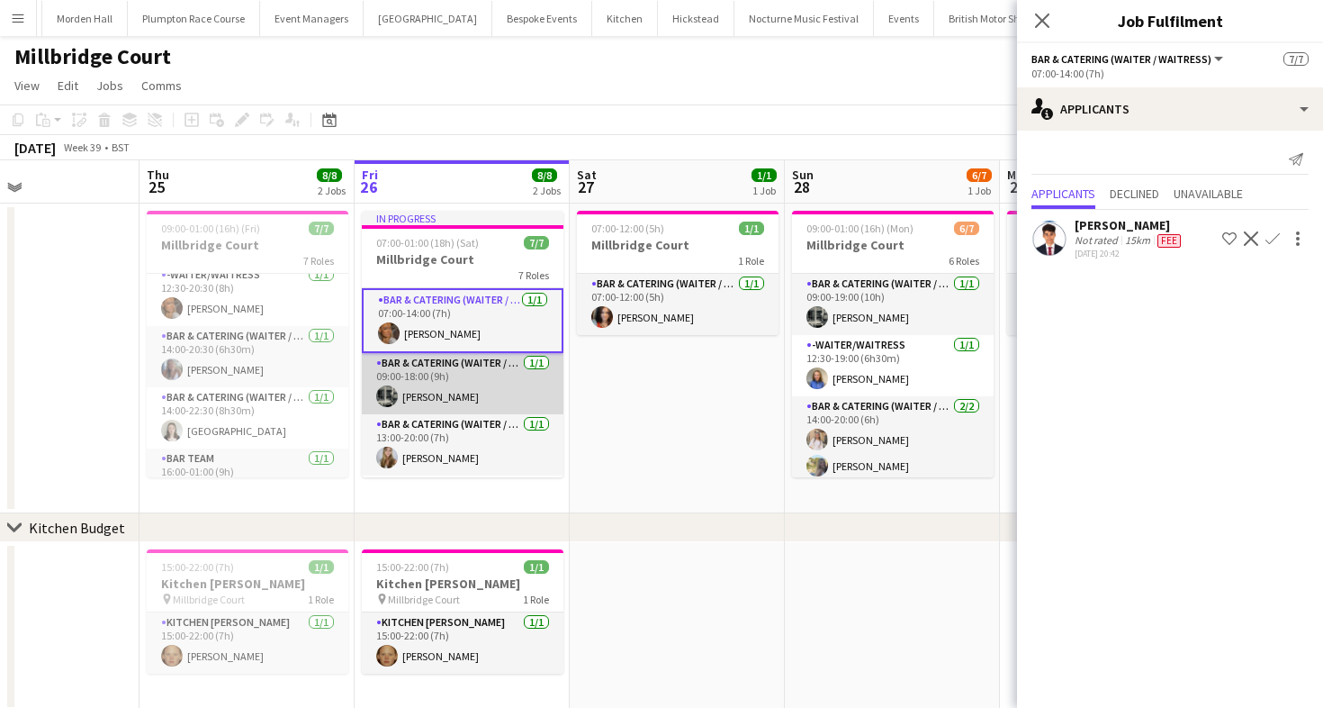
click at [454, 372] on app-card-role "Bar & Catering (Waiter / waitress) [DATE] 09:00-18:00 (9h) [PERSON_NAME]" at bounding box center [463, 383] width 202 height 61
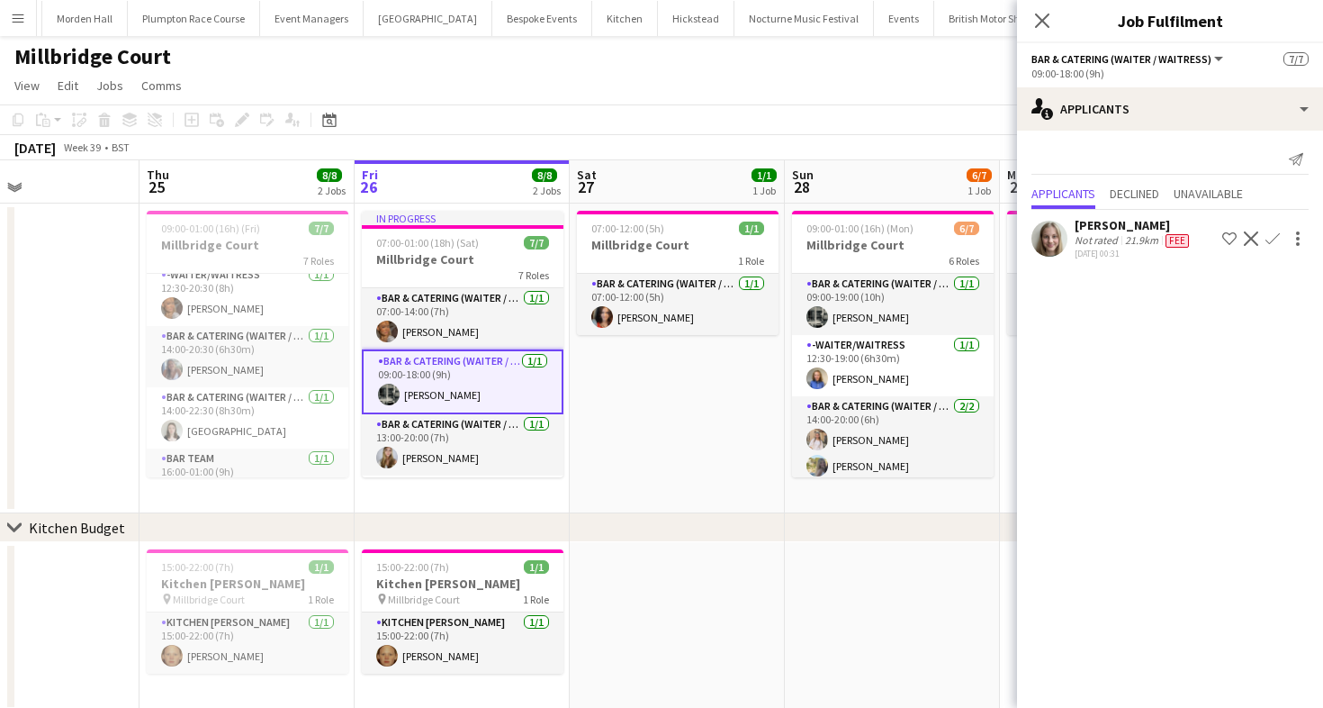
click at [538, 117] on app-toolbar "Copy Paste Paste Command V Paste with crew Command Shift V Paste linked Job [GE…" at bounding box center [661, 119] width 1323 height 31
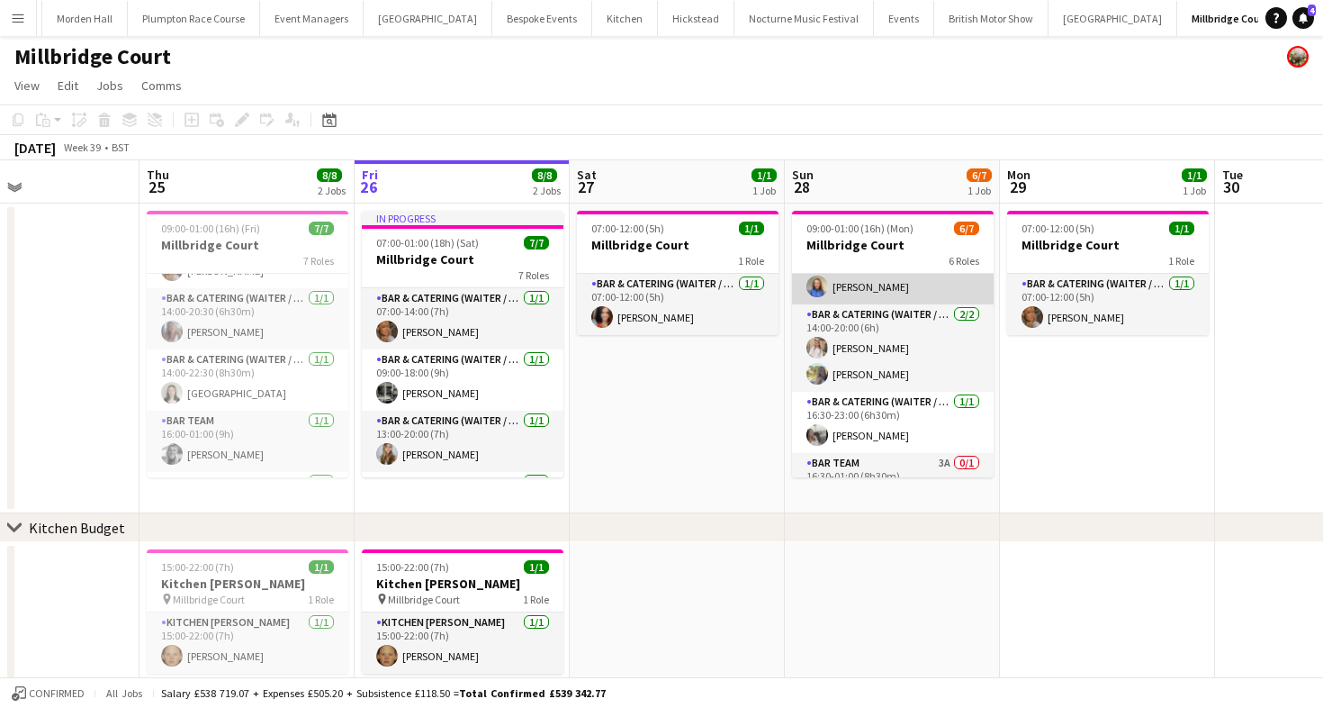
scroll to position [93, 0]
click at [879, 391] on app-card-role "Bar & Catering (Waiter / waitress) [DATE] 16:30-23:00 (6h30m) [PERSON_NAME]" at bounding box center [893, 421] width 202 height 61
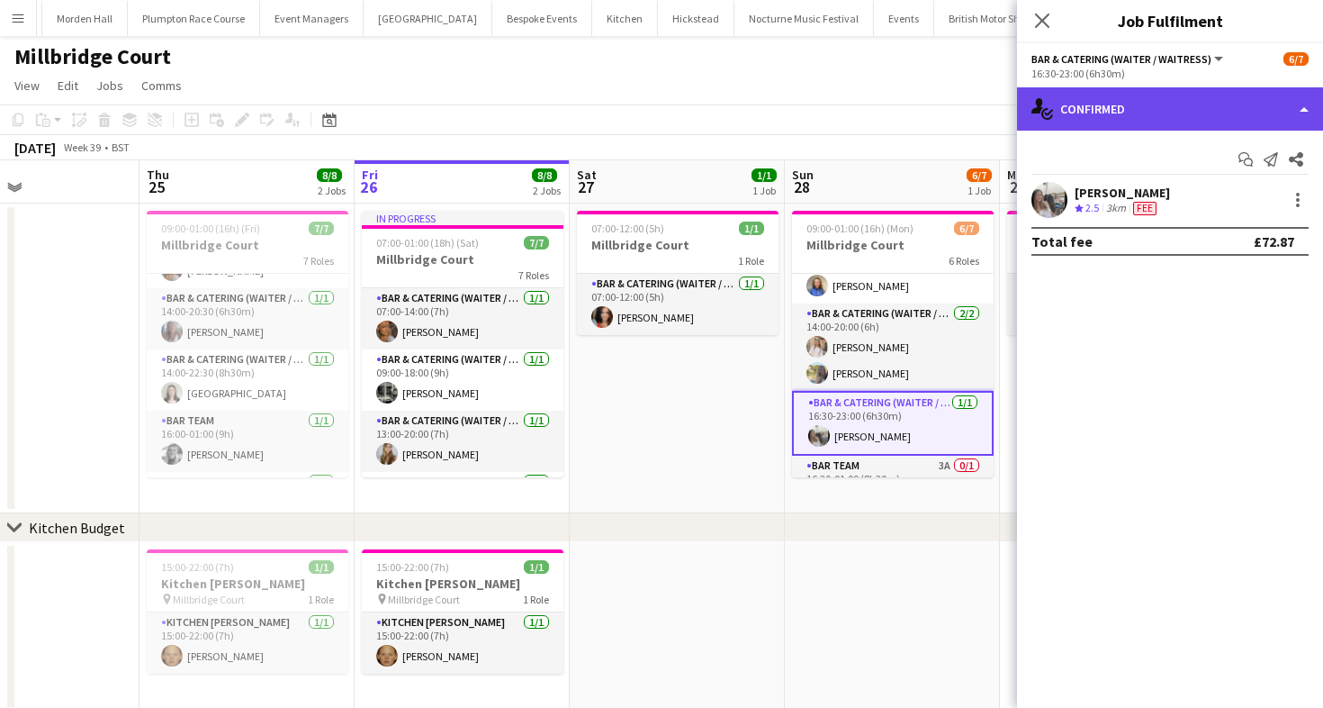
click at [1203, 115] on div "single-neutral-actions-check-2 Confirmed" at bounding box center [1170, 108] width 306 height 43
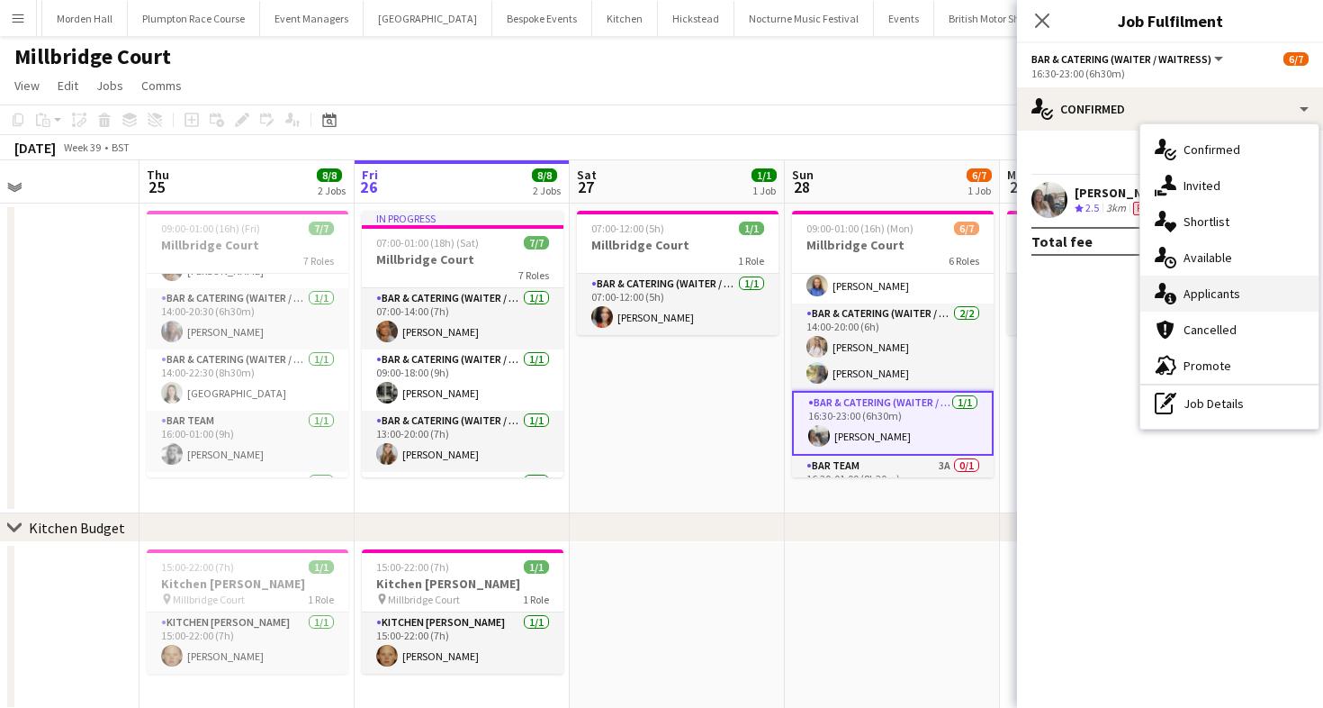
click at [1239, 283] on div "single-neutral-actions-information Applicants" at bounding box center [1229, 293] width 178 height 36
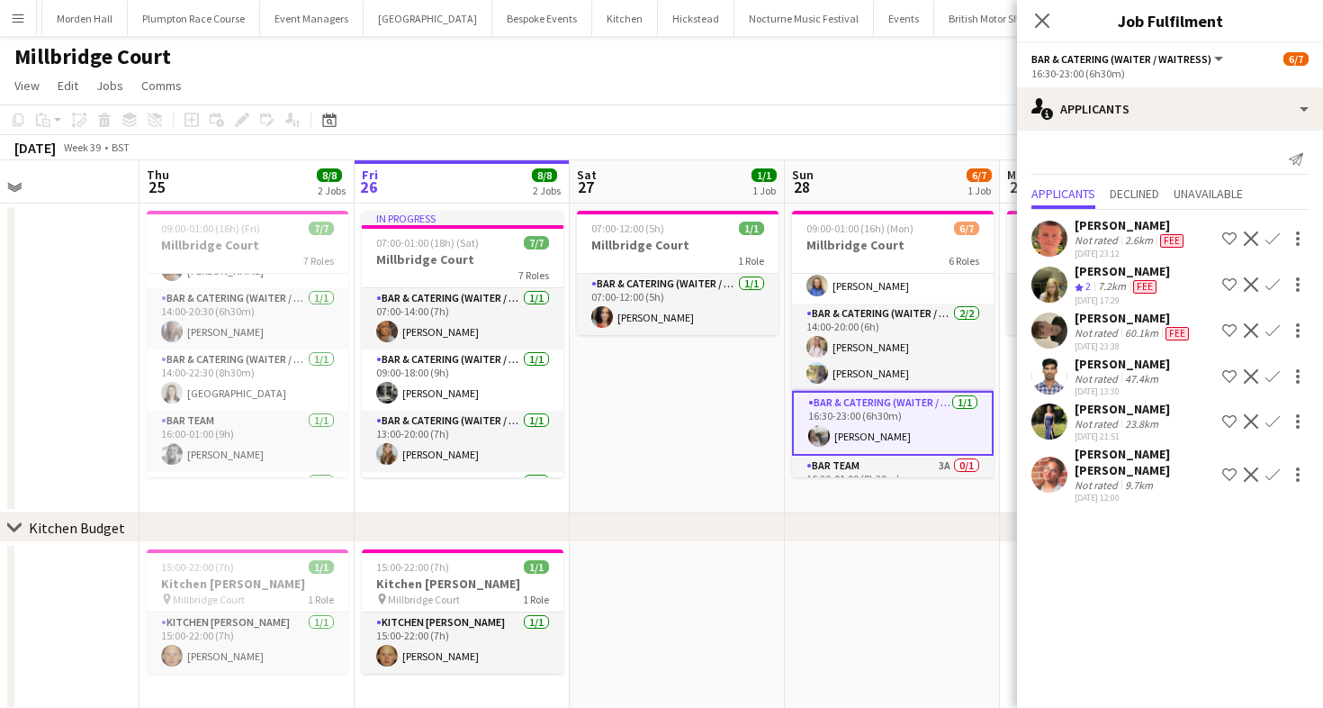
scroll to position [0, 0]
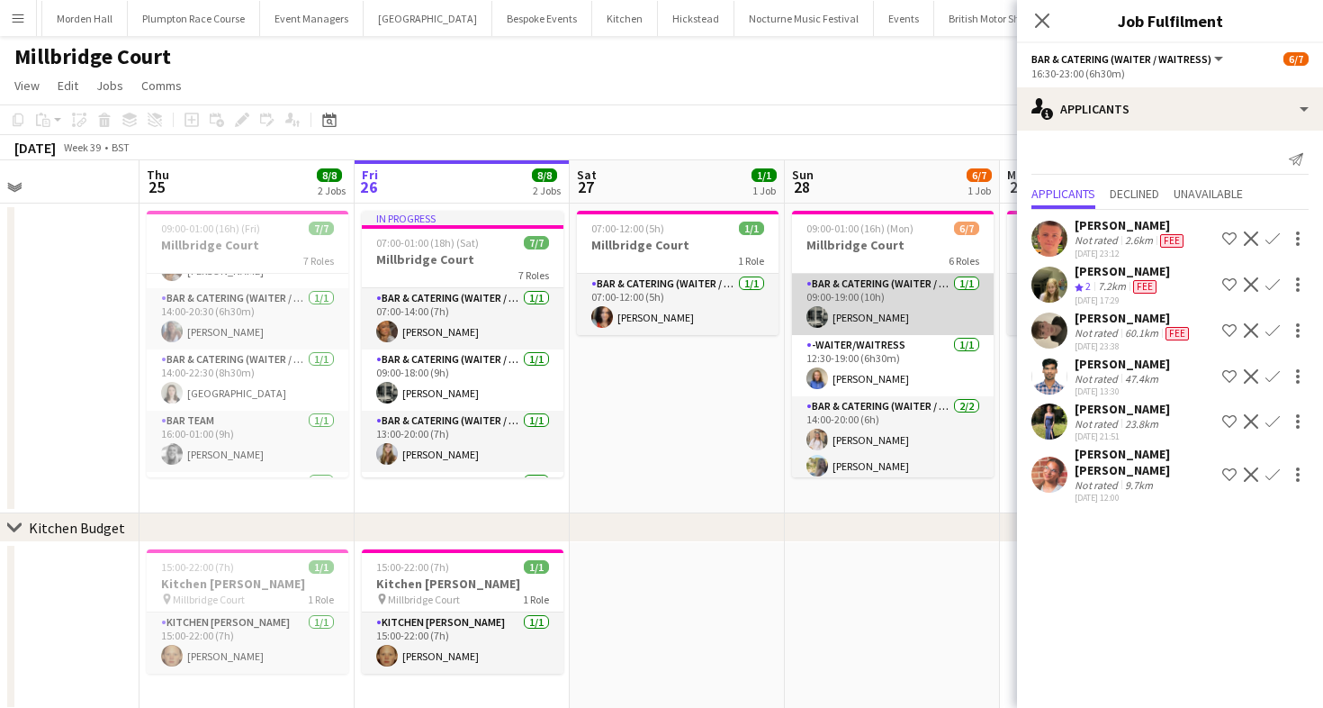
click at [844, 316] on app-card-role "Bar & Catering (Waiter / waitress) [DATE] 09:00-19:00 (10h) [PERSON_NAME]" at bounding box center [893, 304] width 202 height 61
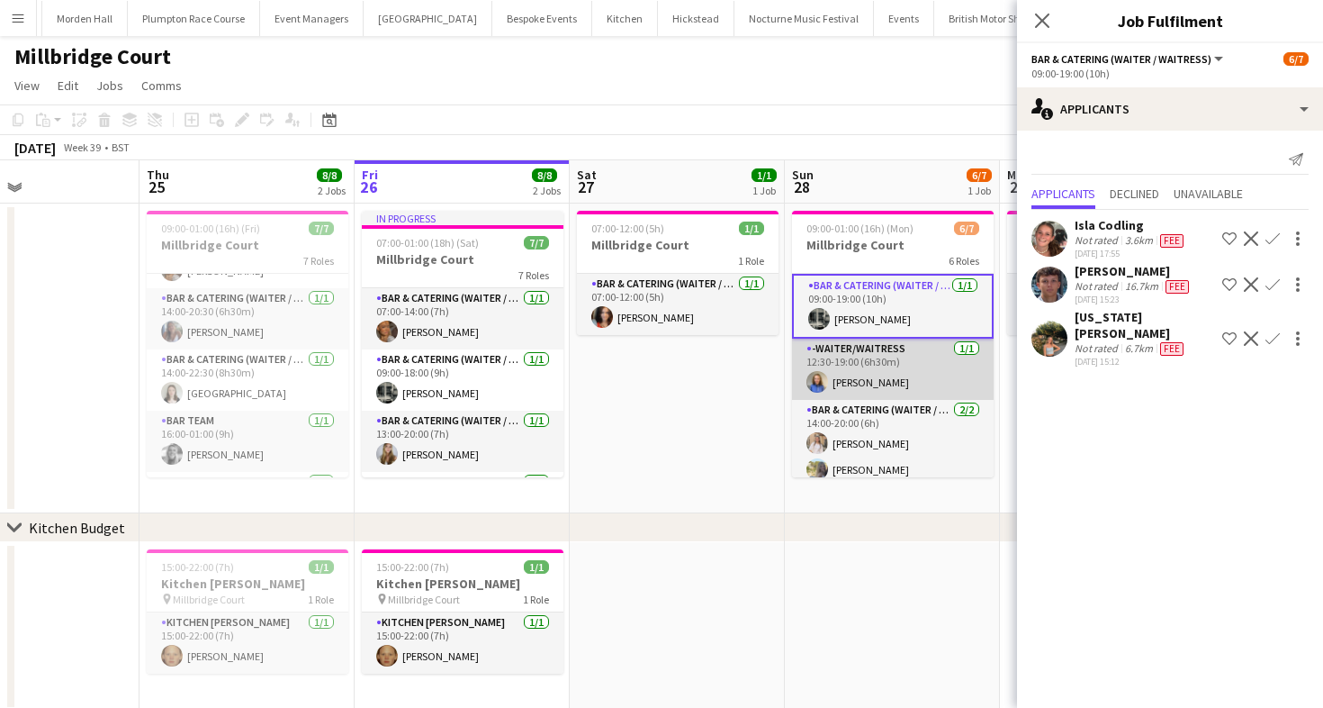
click at [865, 348] on app-card-role "-Waiter/Waitress [DATE] 12:30-19:00 (6h30m) [PERSON_NAME]" at bounding box center [893, 368] width 202 height 61
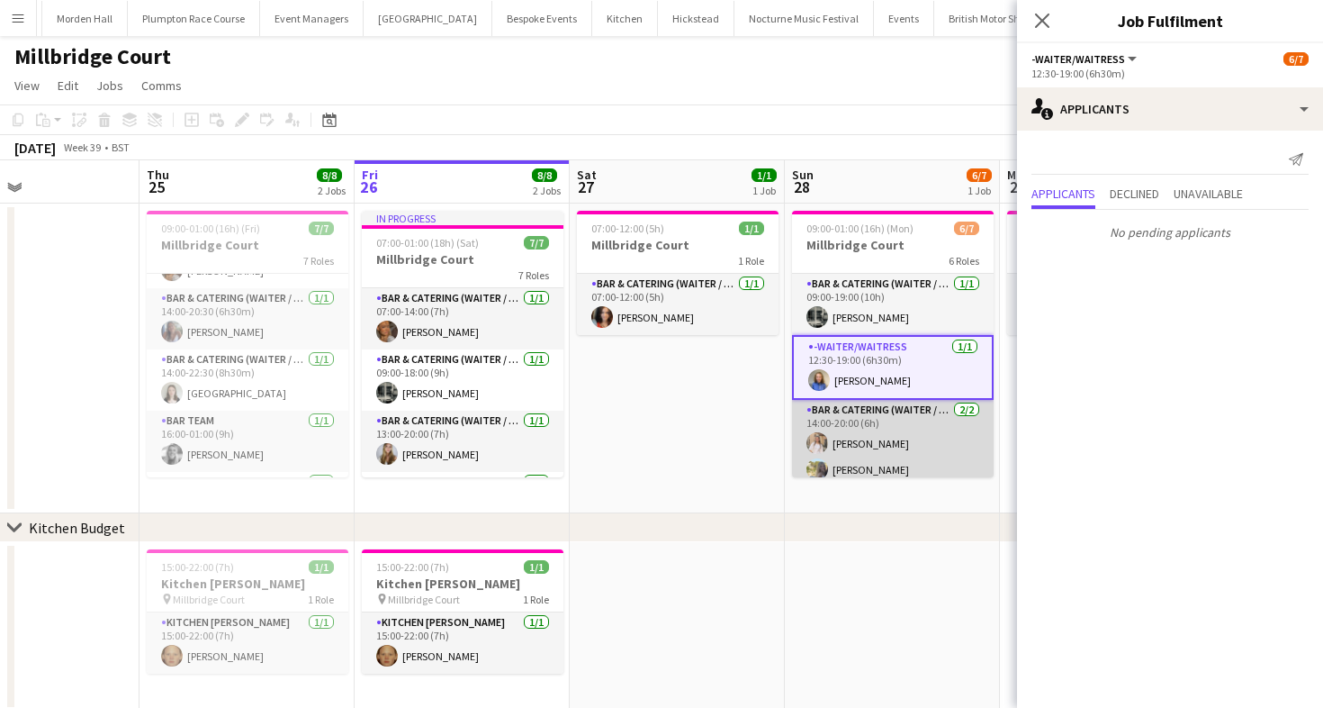
click at [873, 402] on app-card-role "Bar & Catering (Waiter / waitress) [DATE] 14:00-20:00 (6h) [PERSON_NAME] [PERSO…" at bounding box center [893, 443] width 202 height 87
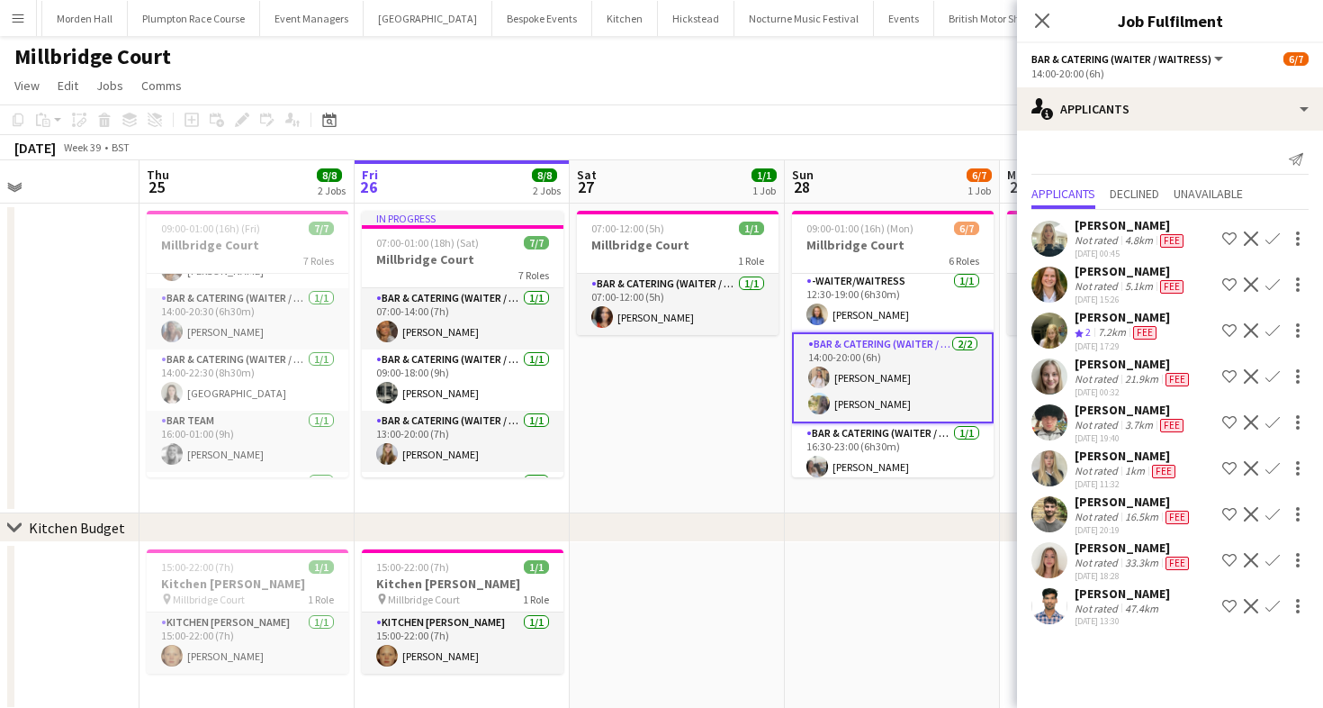
scroll to position [67, 0]
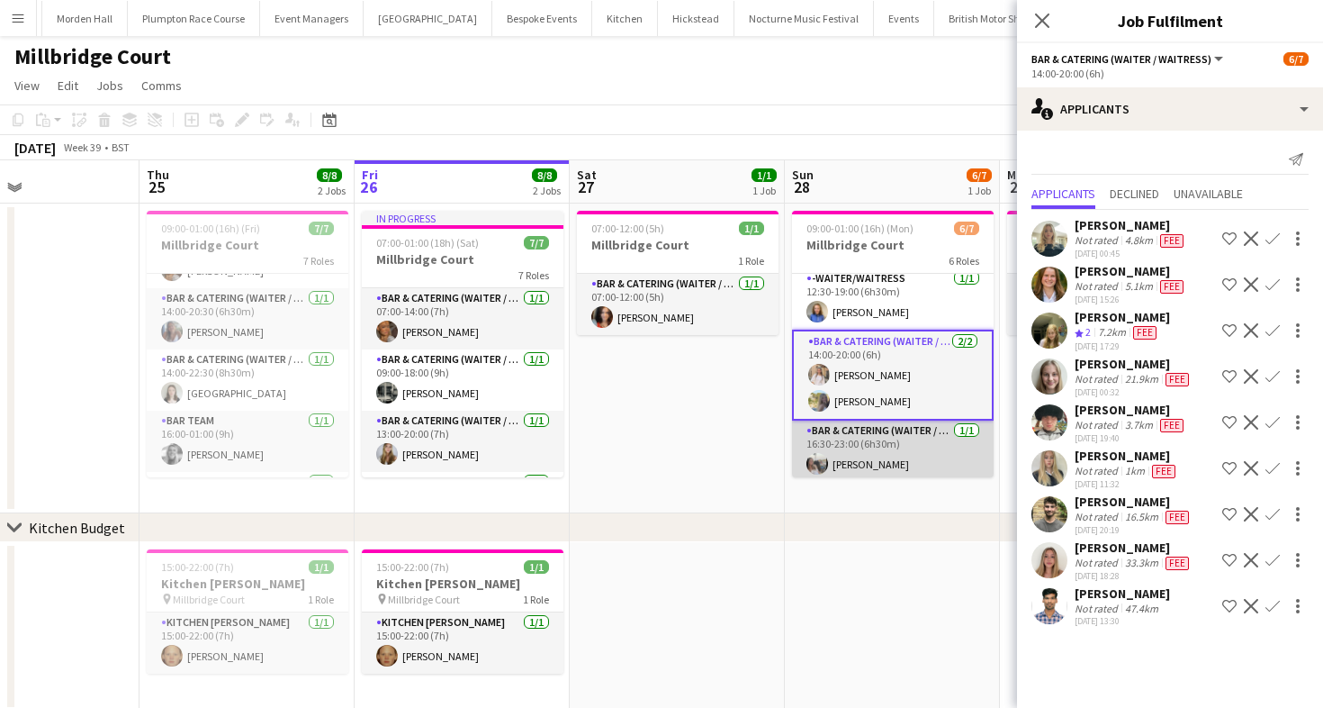
click at [882, 456] on app-card-role "Bar & Catering (Waiter / waitress) [DATE] 16:30-23:00 (6h30m) [PERSON_NAME]" at bounding box center [893, 450] width 202 height 61
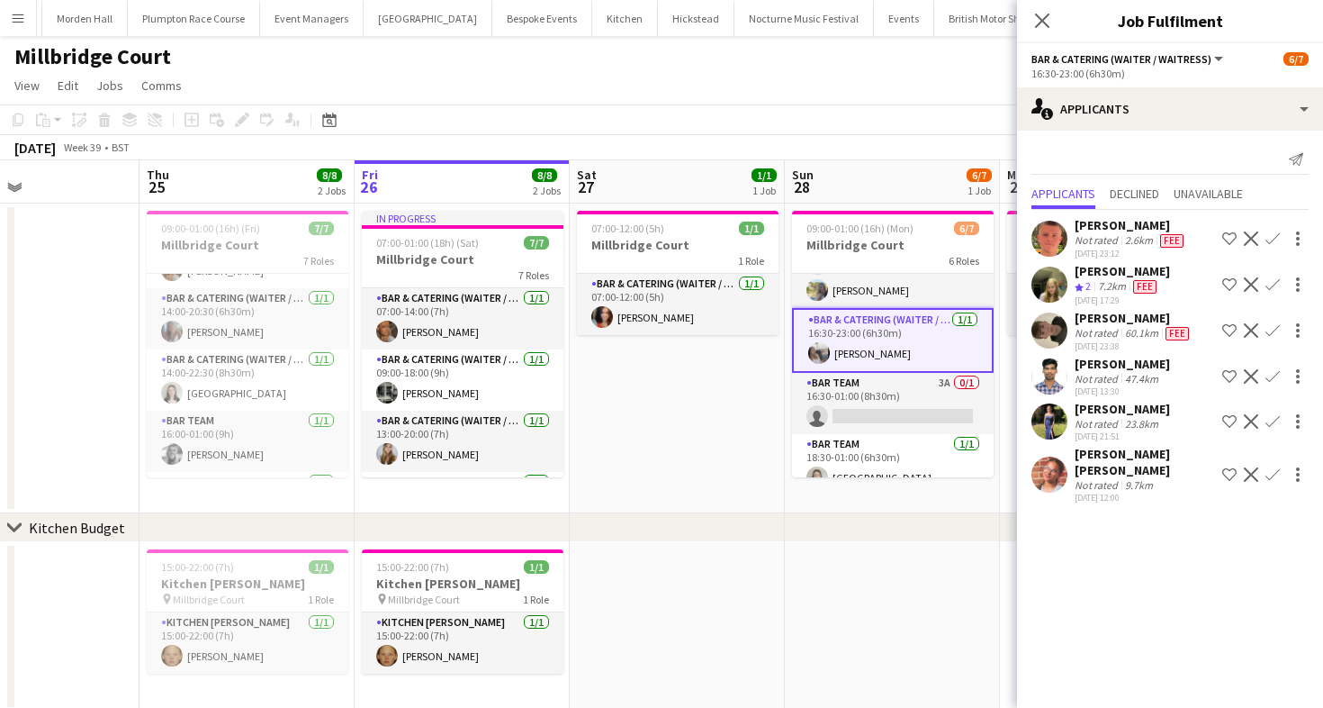
scroll to position [177, 0]
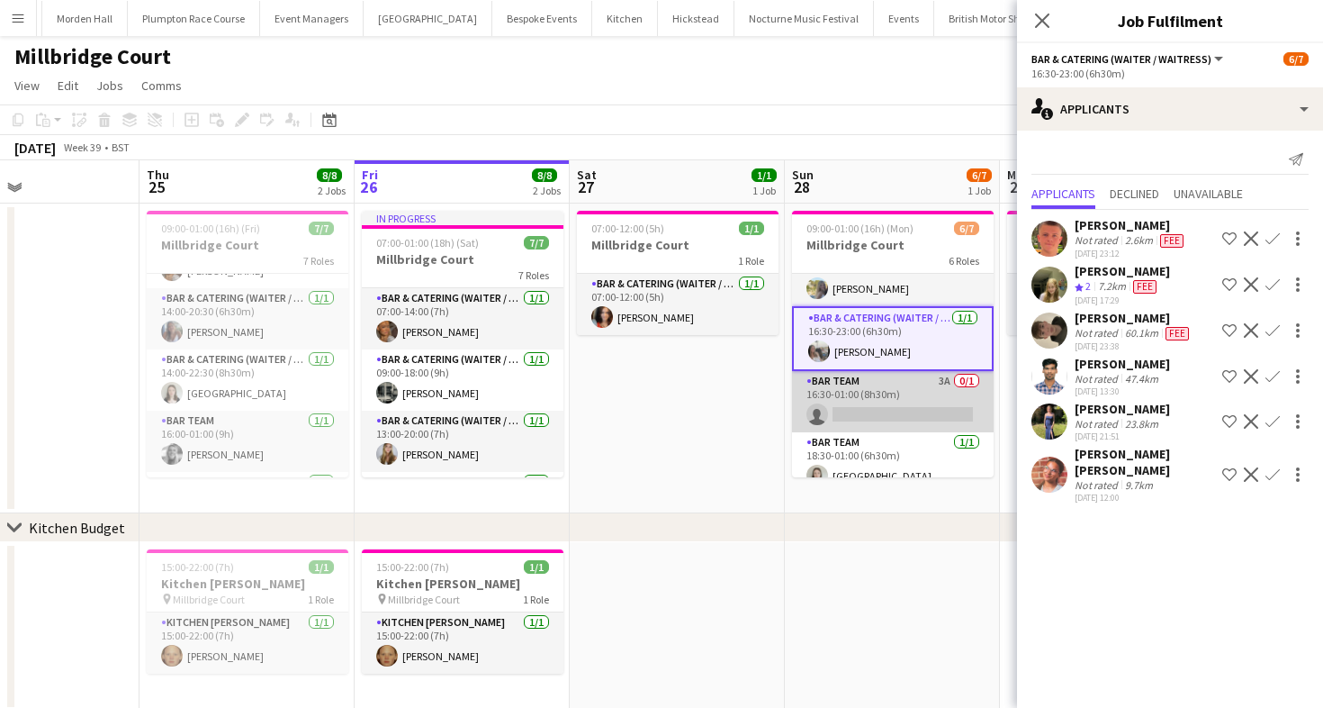
click at [858, 407] on app-card-role "Bar Team 3A 0/1 16:30-01:00 (8h30m) single-neutral-actions" at bounding box center [893, 401] width 202 height 61
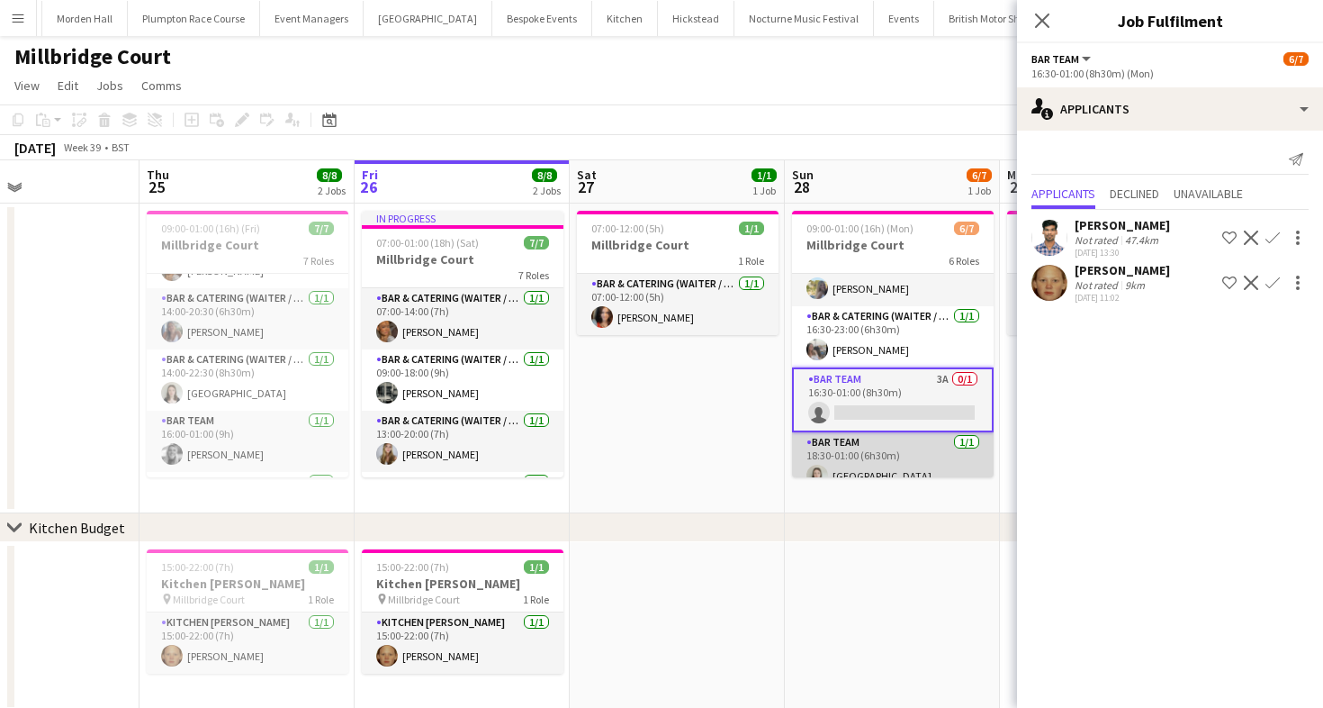
click at [878, 473] on app-card-role "Bar Team [DATE] 18:30-01:00 (6h30m) [GEOGRAPHIC_DATA]" at bounding box center [893, 462] width 202 height 61
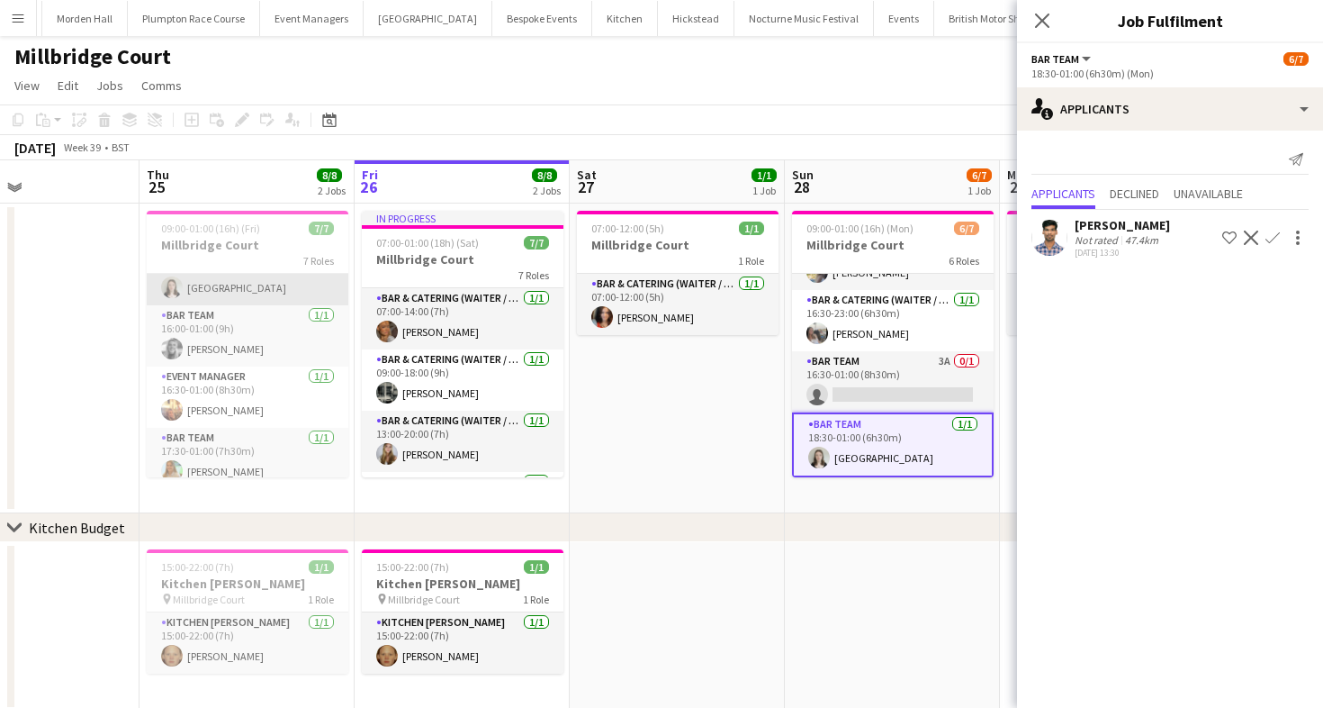
scroll to position [215, 0]
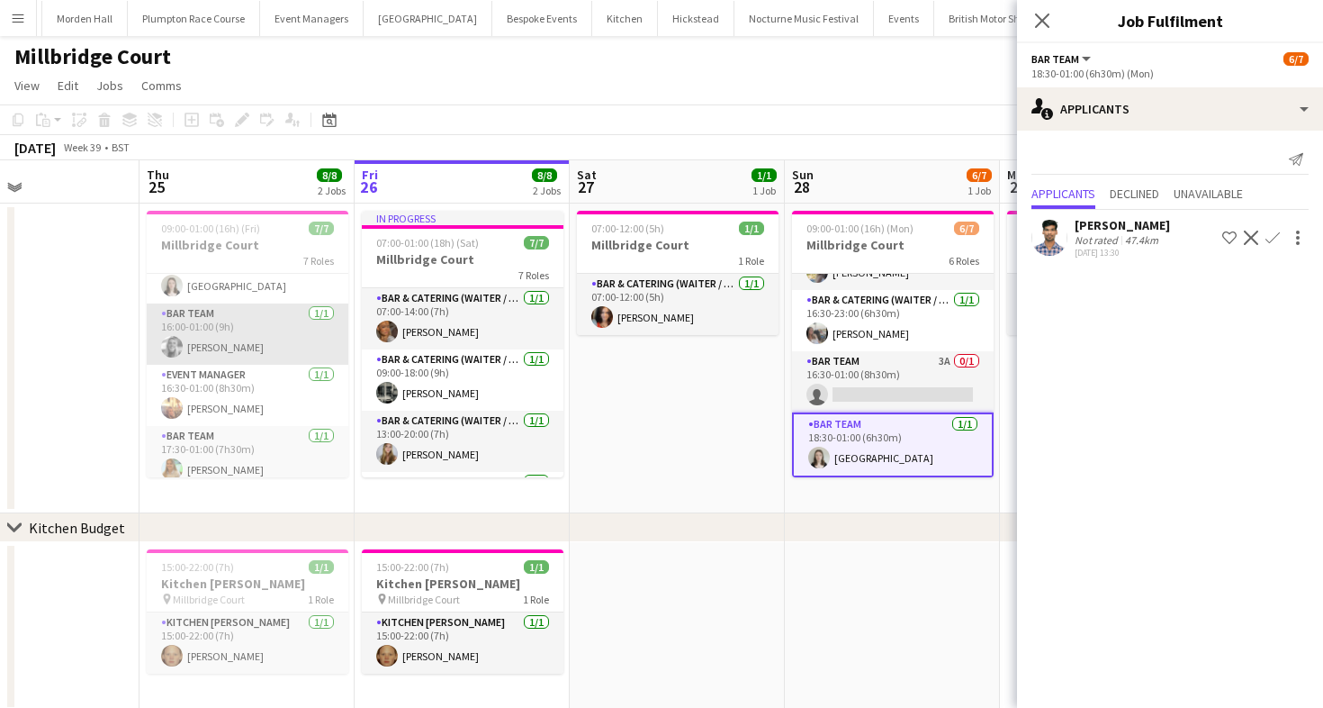
click at [234, 342] on app-card-role "Bar Team [DATE] 16:00-01:00 (9h) [PERSON_NAME]" at bounding box center [248, 333] width 202 height 61
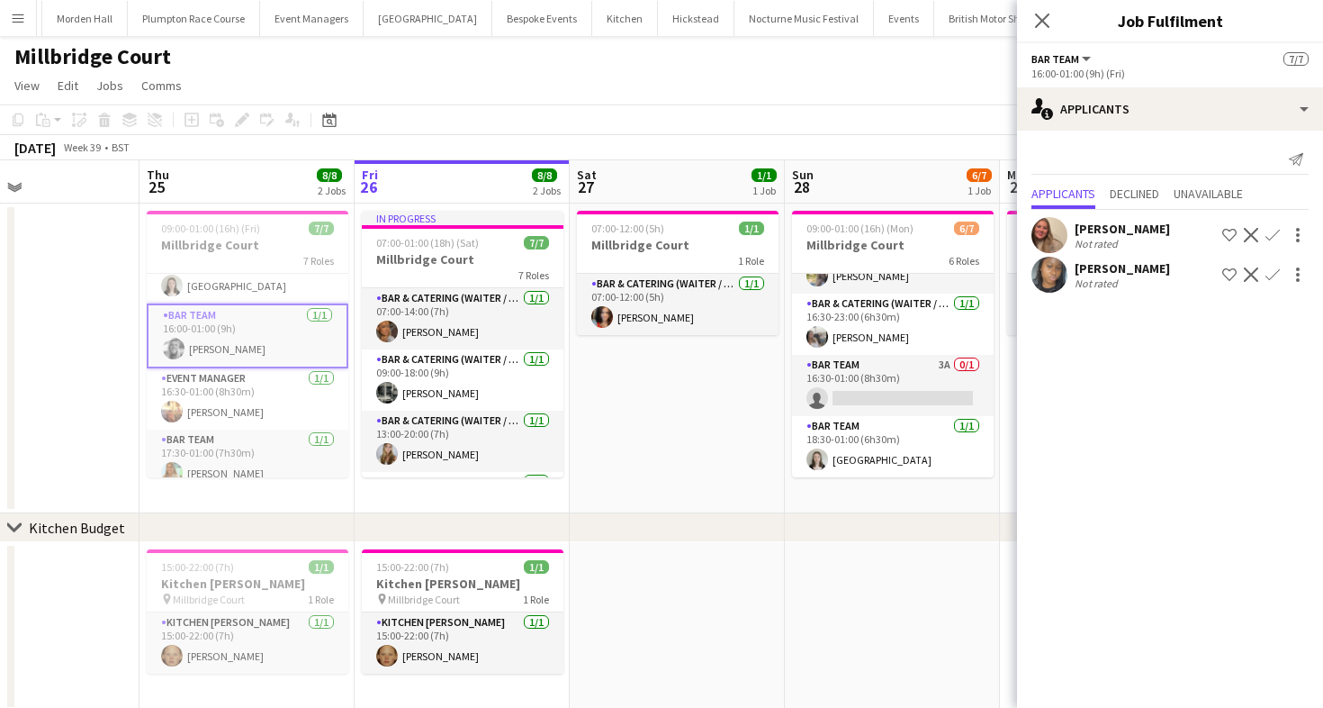
scroll to position [190, 0]
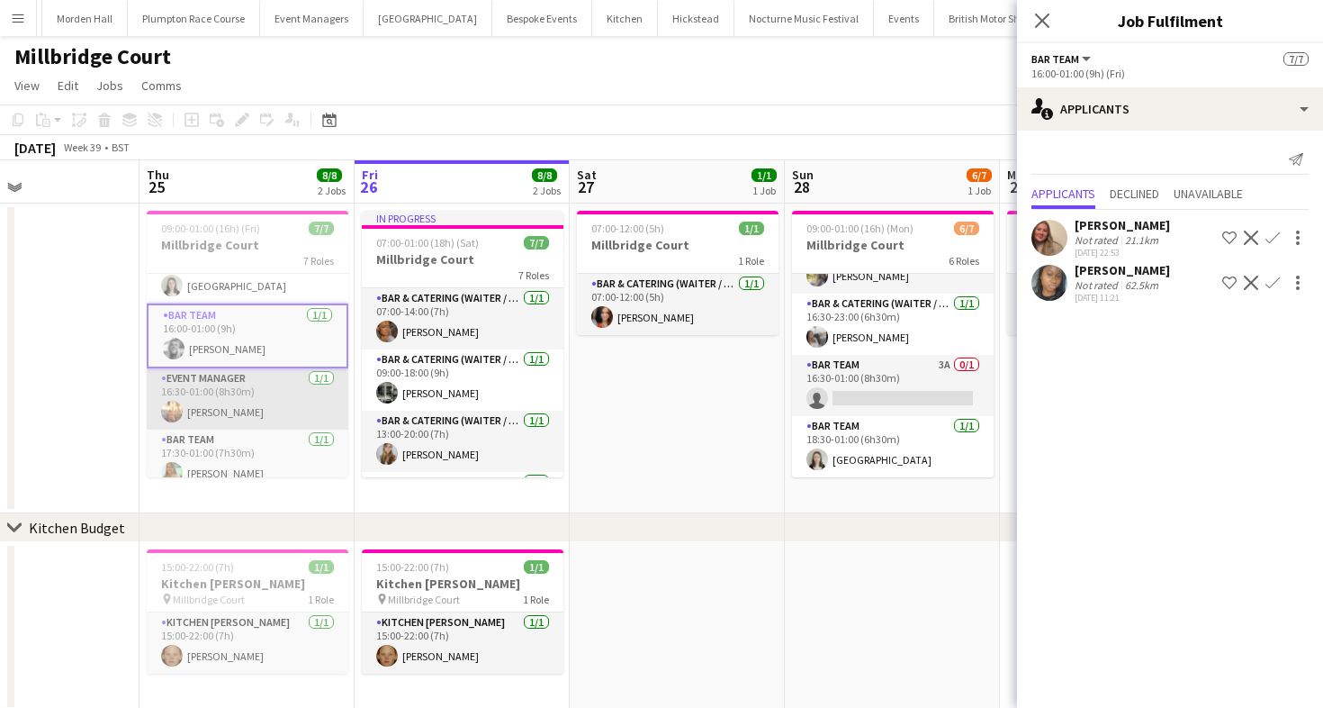
click at [244, 389] on app-card-role "Event Manager [DATE] 16:30-01:00 (8h30m) [PERSON_NAME]" at bounding box center [248, 398] width 202 height 61
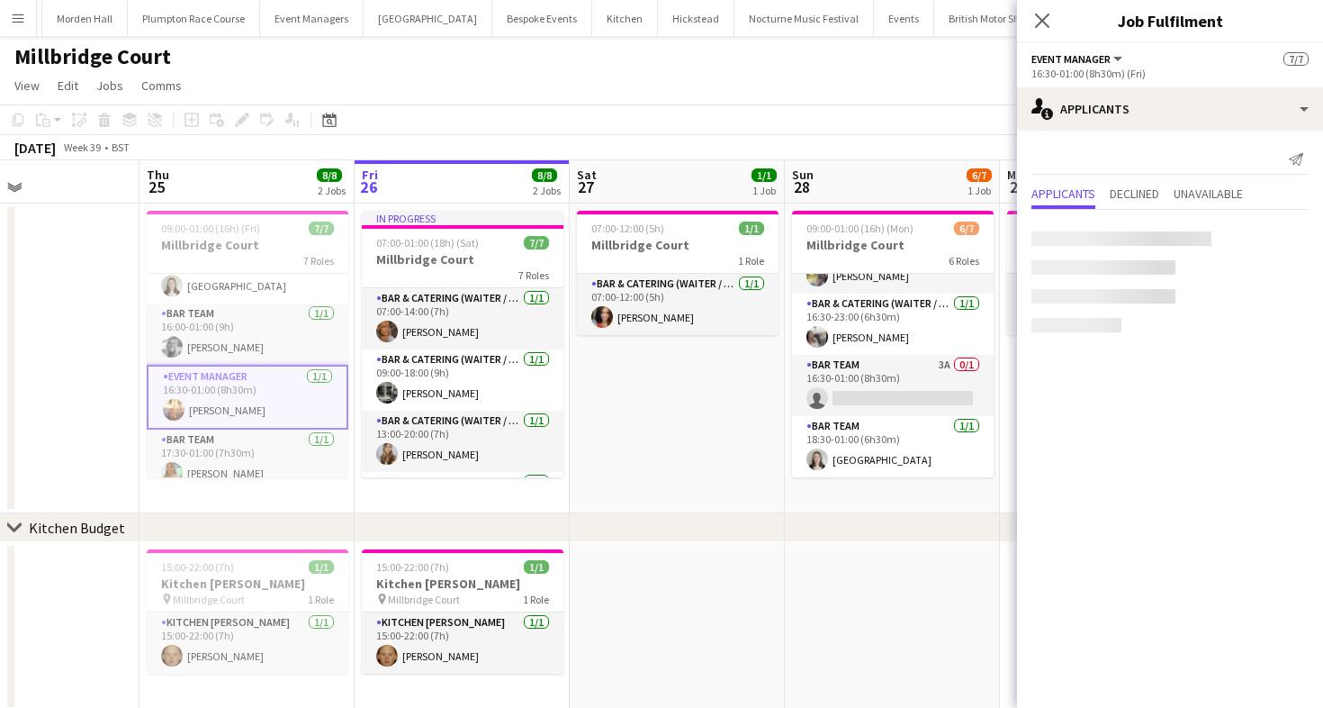
scroll to position [229, 0]
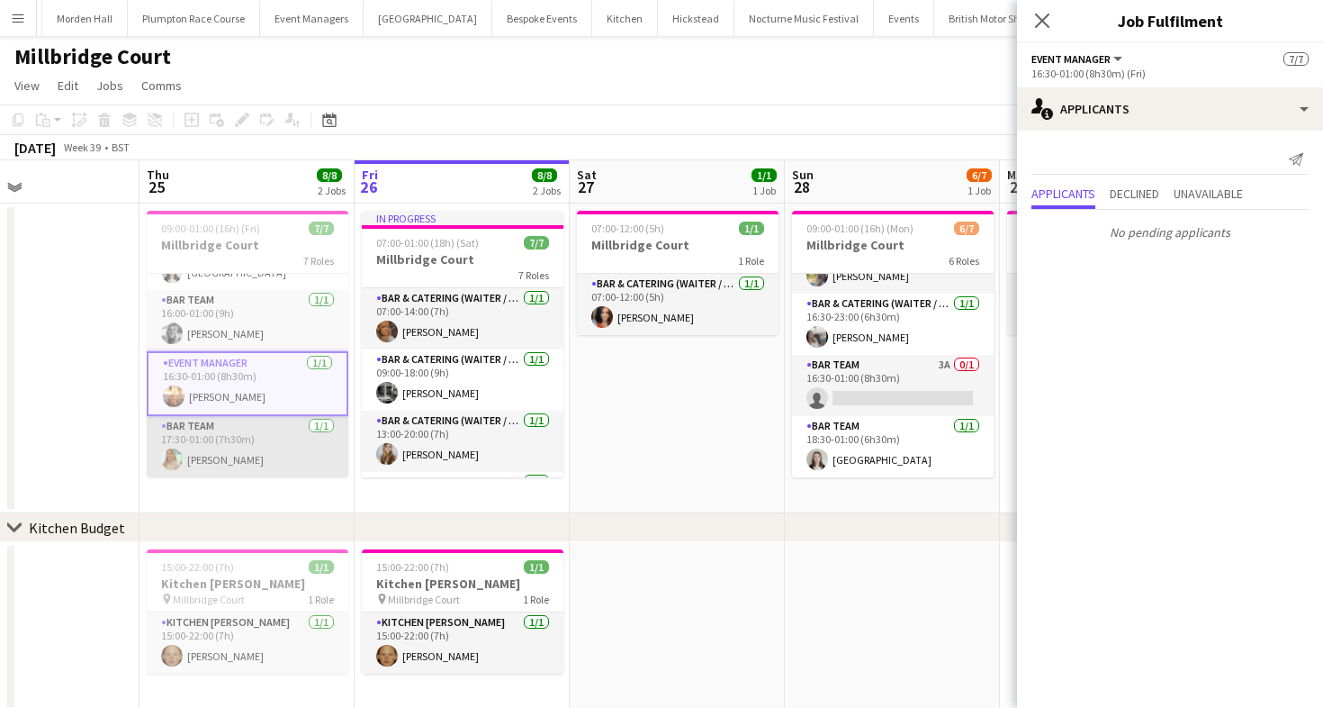
click at [230, 456] on app-card-role "Bar Team [DATE] 17:30-01:00 (7h30m) [PERSON_NAME]" at bounding box center [248, 446] width 202 height 61
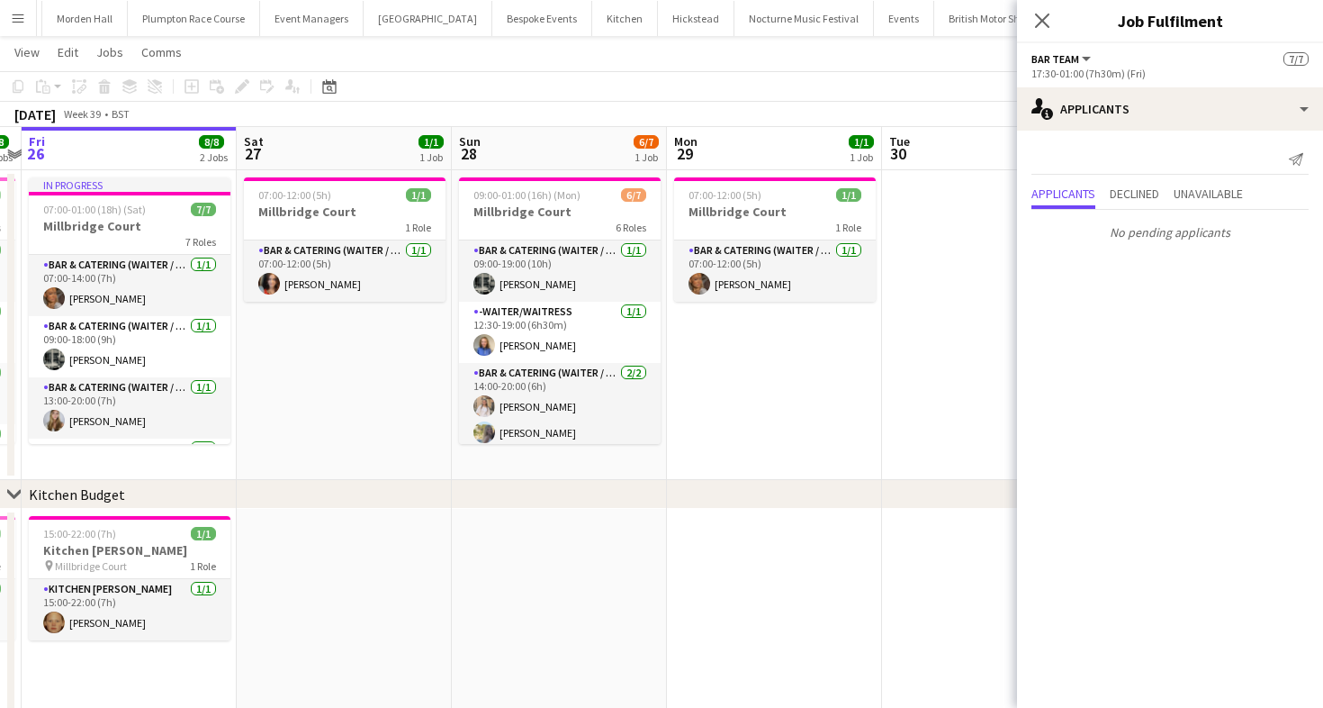
scroll to position [0, 685]
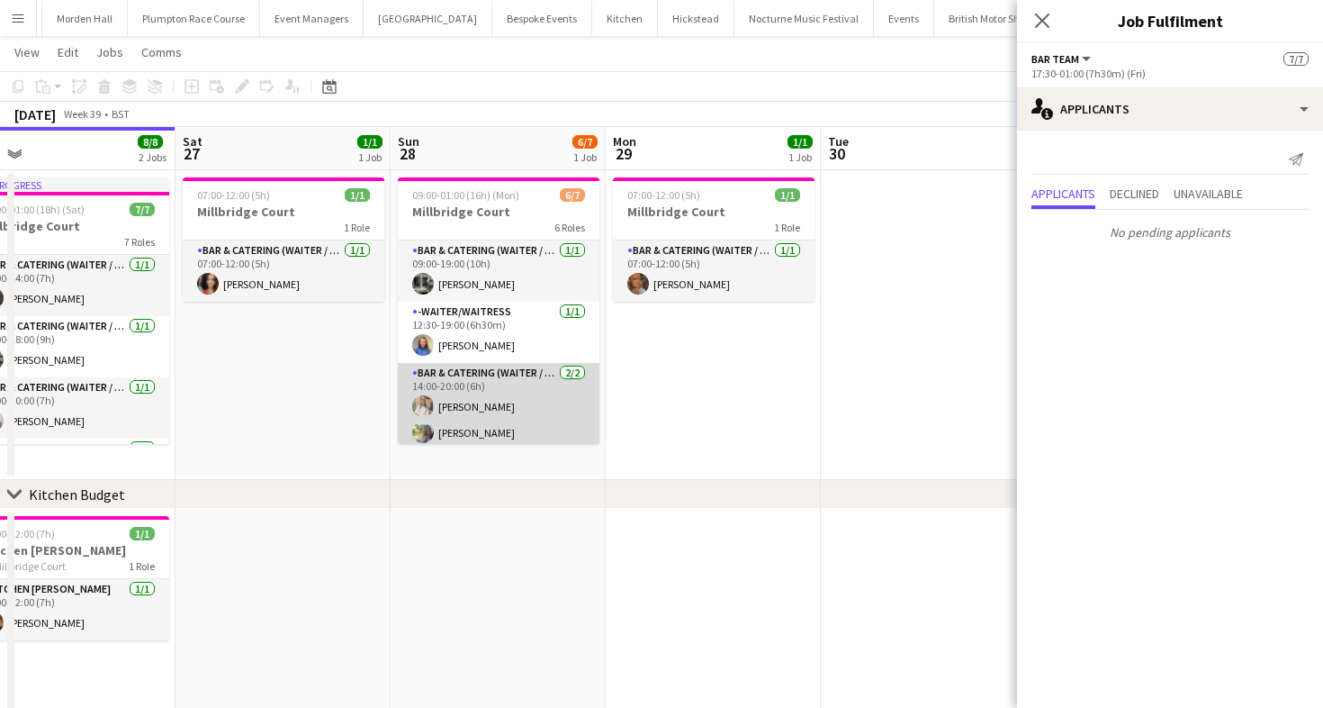
click at [483, 379] on app-card-role "Bar & Catering (Waiter / waitress) [DATE] 14:00-20:00 (6h) [PERSON_NAME] [PERSO…" at bounding box center [499, 406] width 202 height 87
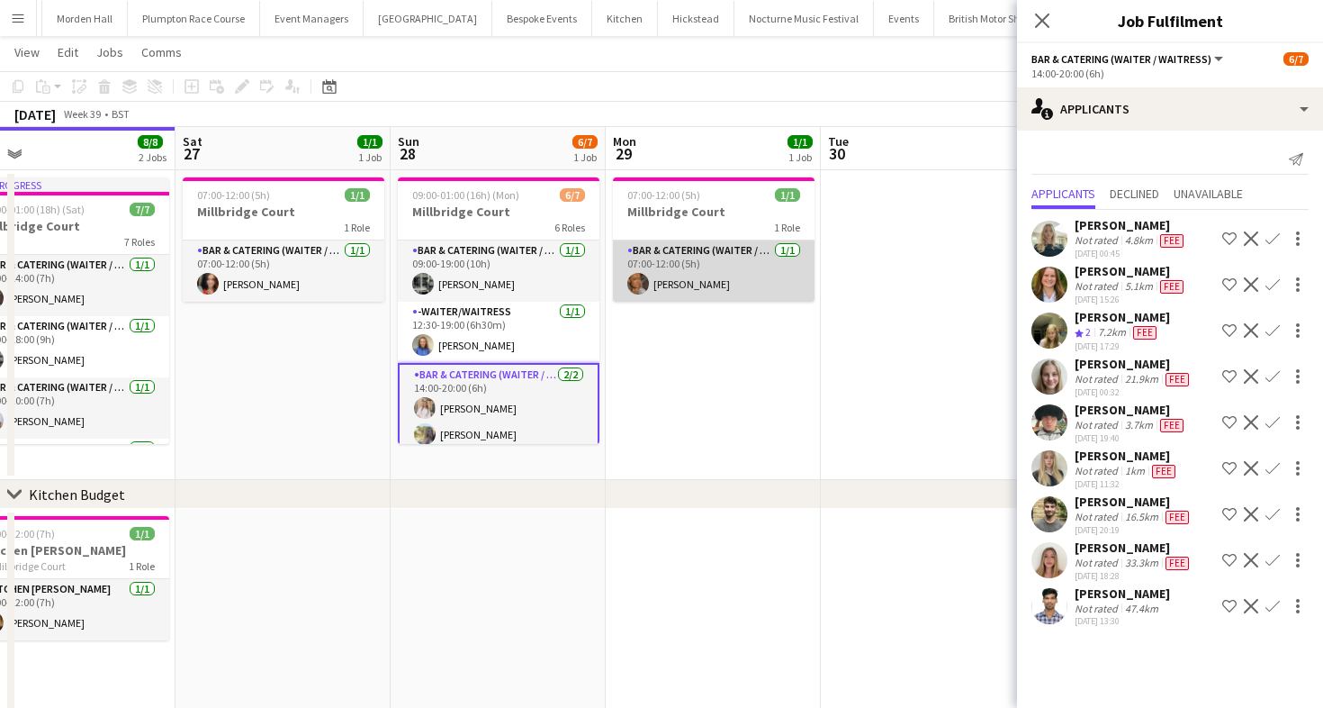
click at [702, 270] on app-card-role "Bar & Catering (Waiter / waitress) [DATE] 07:00-12:00 (5h) [PERSON_NAME]" at bounding box center [714, 270] width 202 height 61
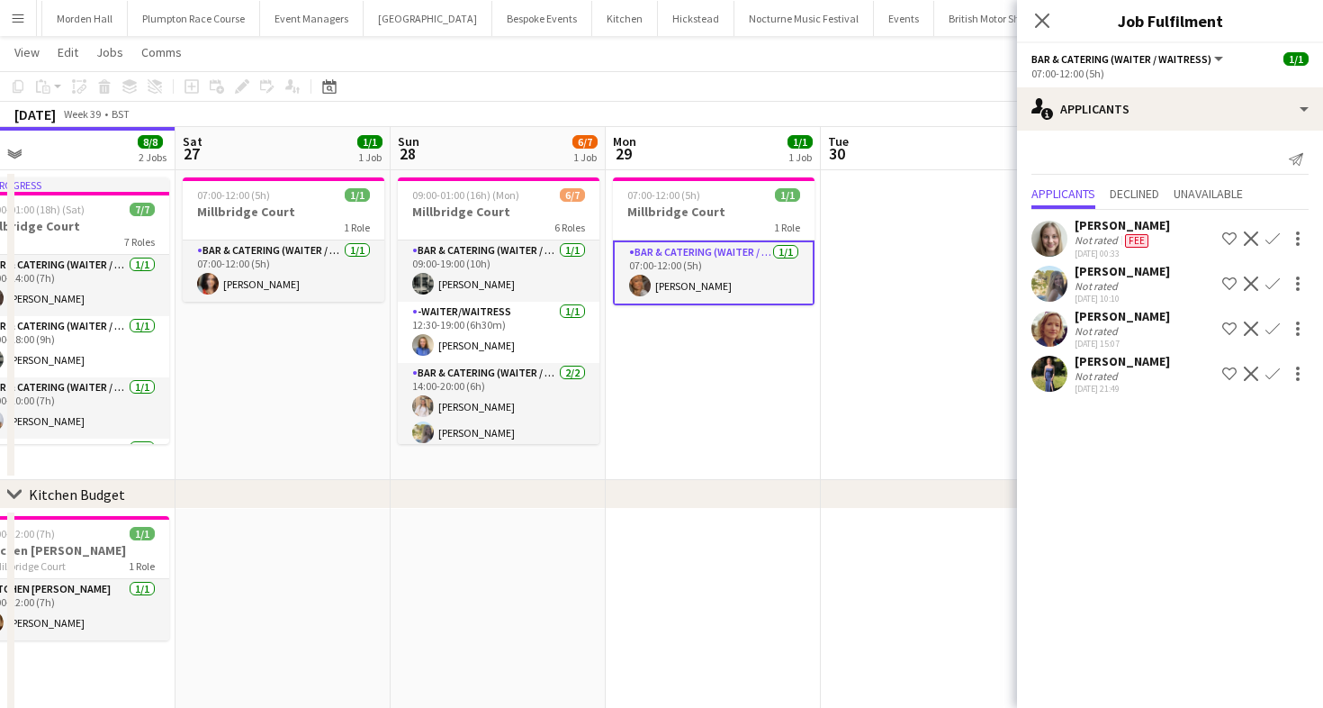
click at [1050, 338] on app-user-avatar at bounding box center [1050, 329] width 36 height 36
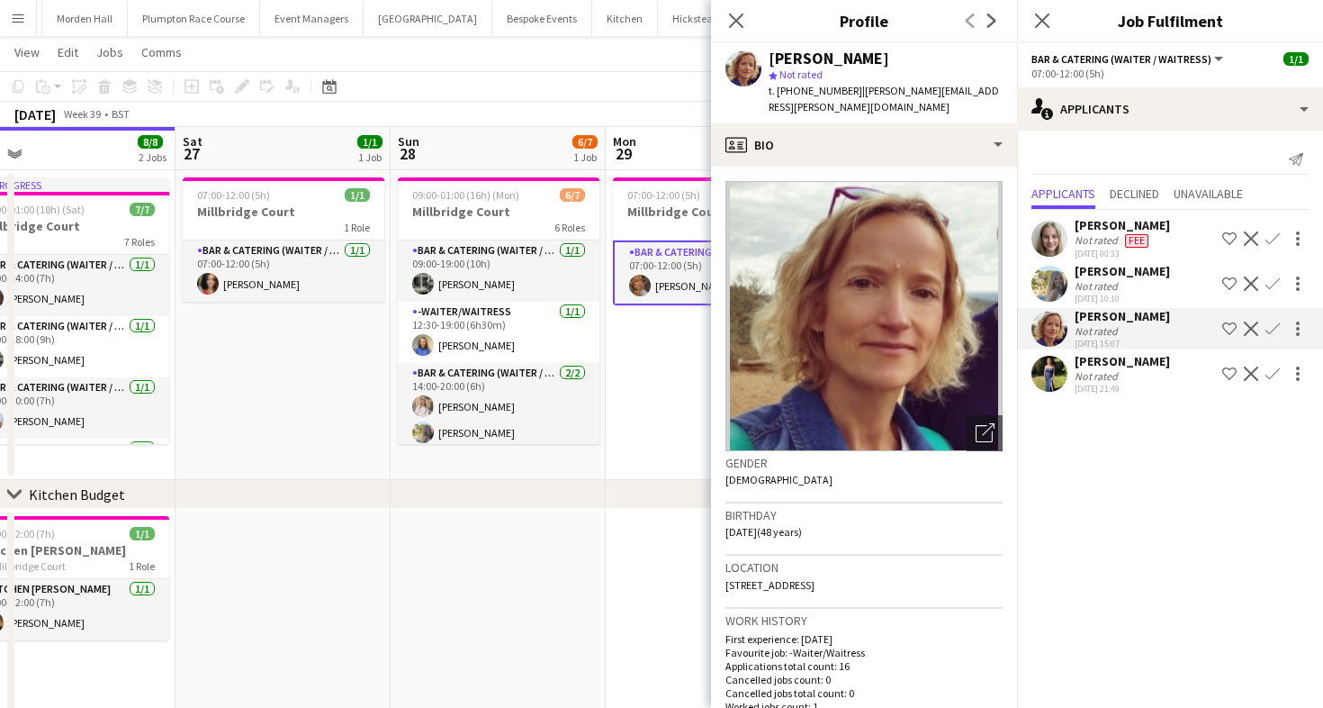
click at [586, 71] on app-toolbar "Copy Paste Paste Command V Paste with crew Command Shift V Paste linked Job [GE…" at bounding box center [661, 86] width 1323 height 31
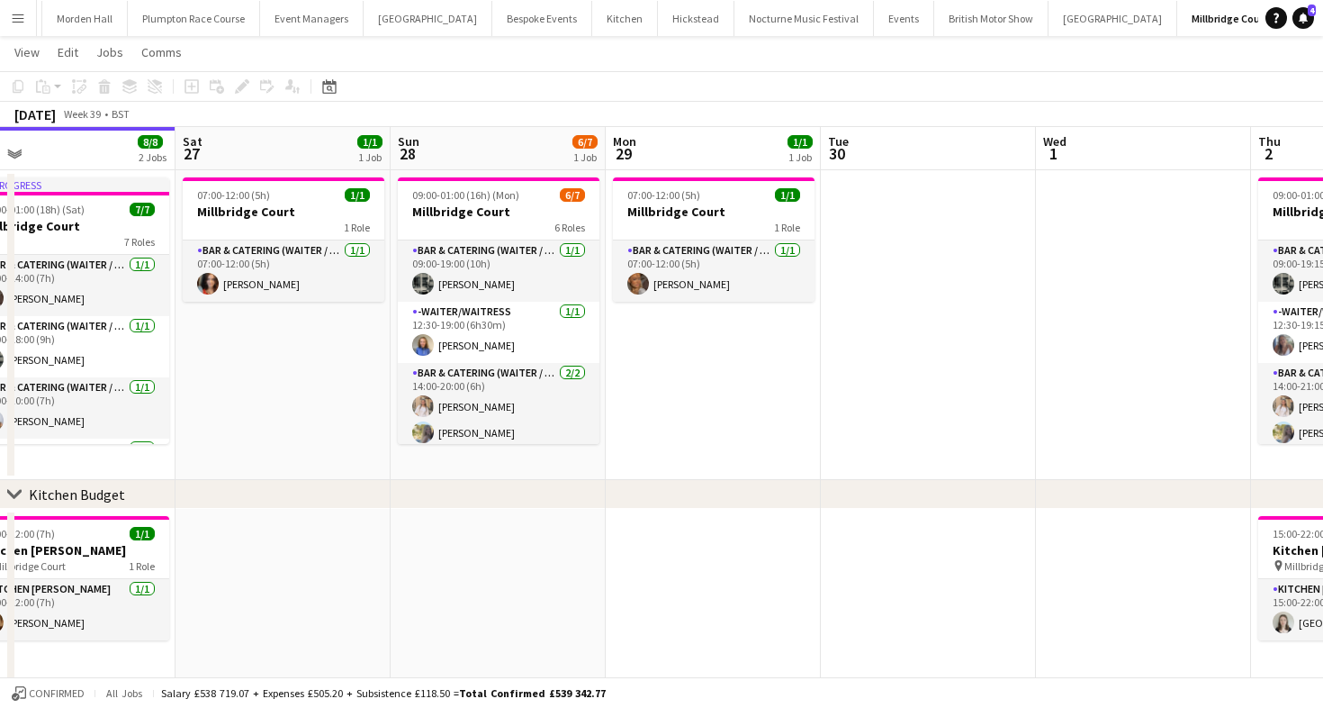
click at [1285, 31] on button "LIMEKILN Close" at bounding box center [1321, 18] width 73 height 35
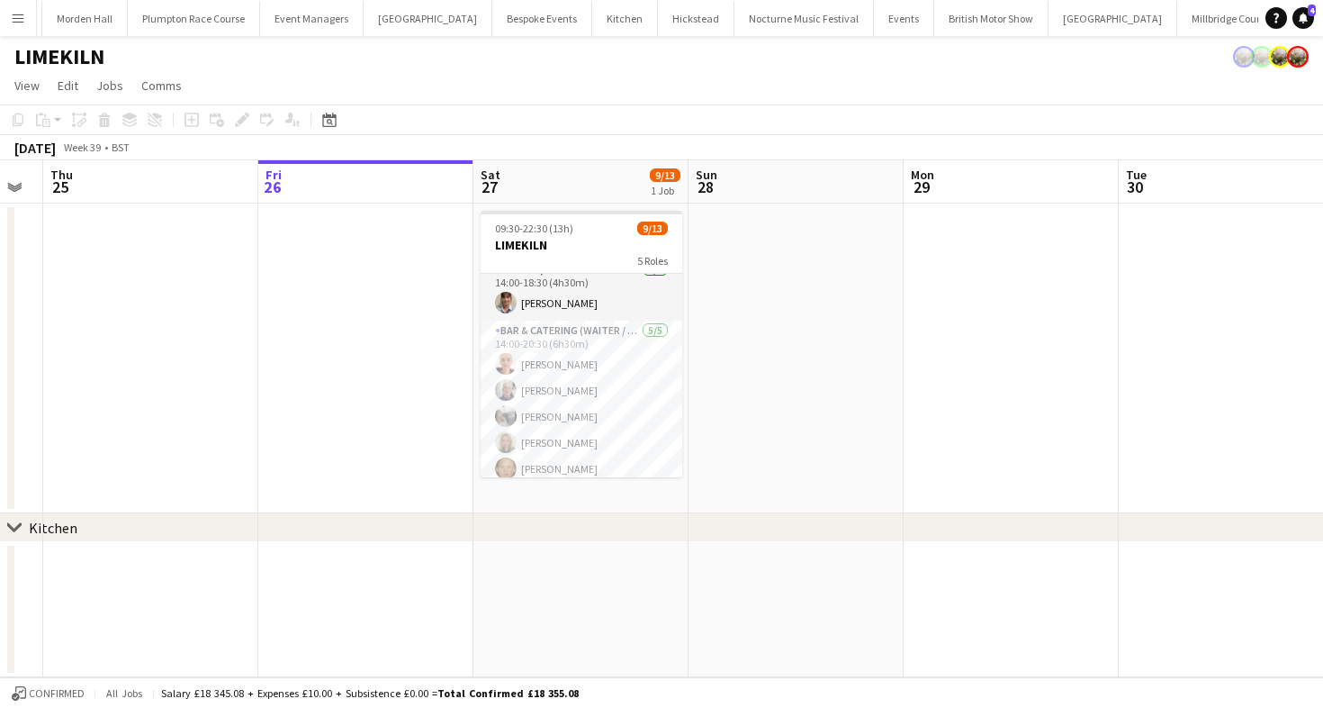
scroll to position [0, 582]
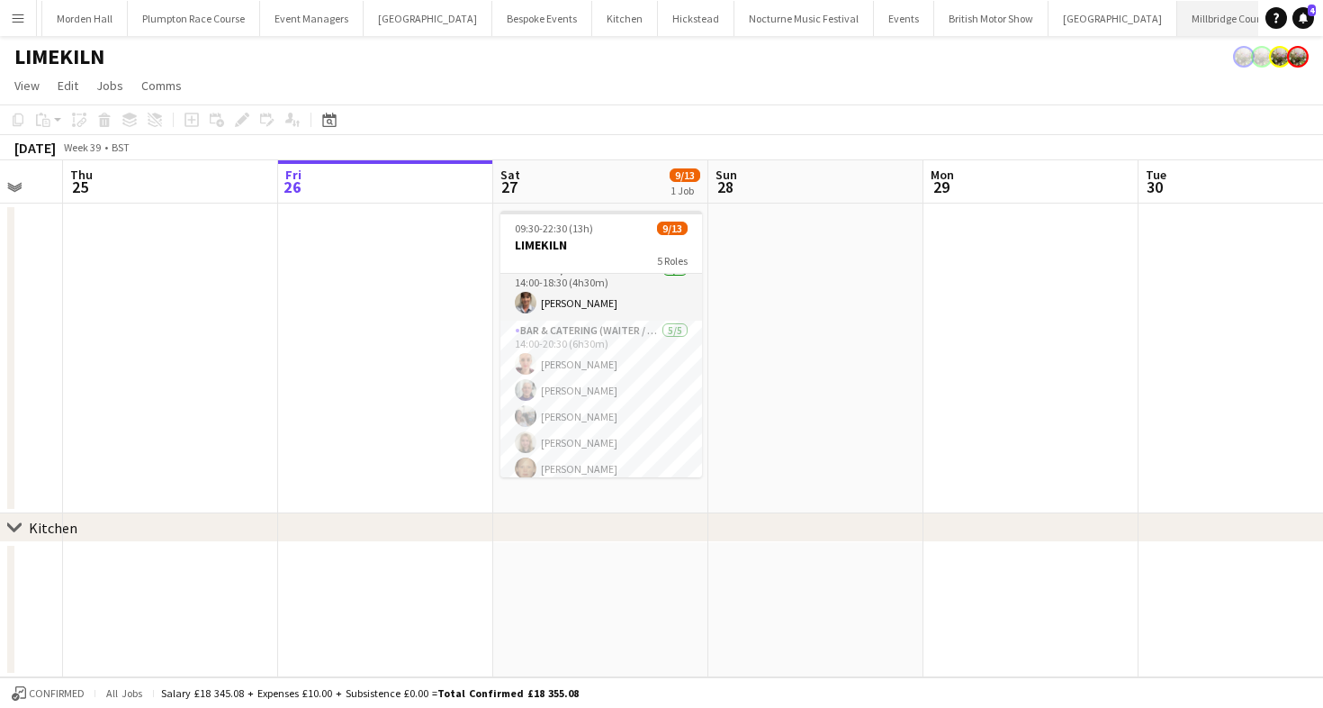
click at [1177, 21] on button "[GEOGRAPHIC_DATA]" at bounding box center [1228, 18] width 102 height 35
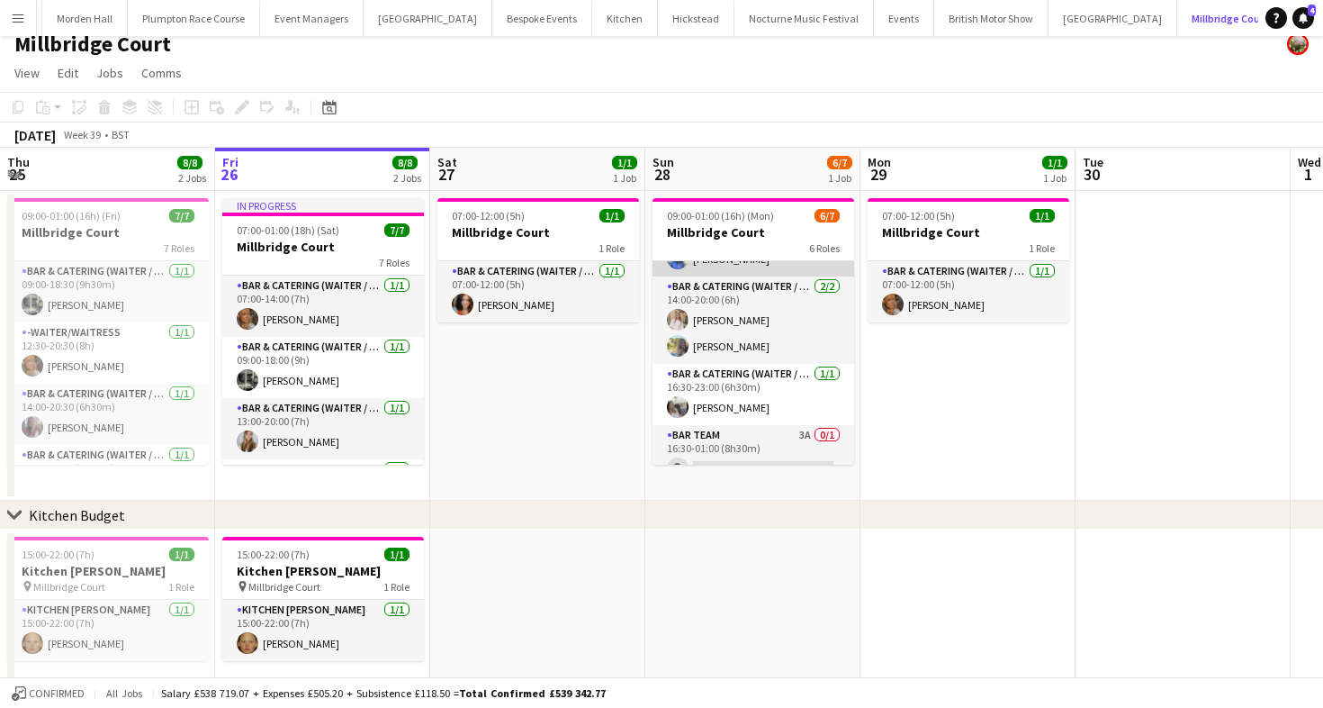
scroll to position [41, 0]
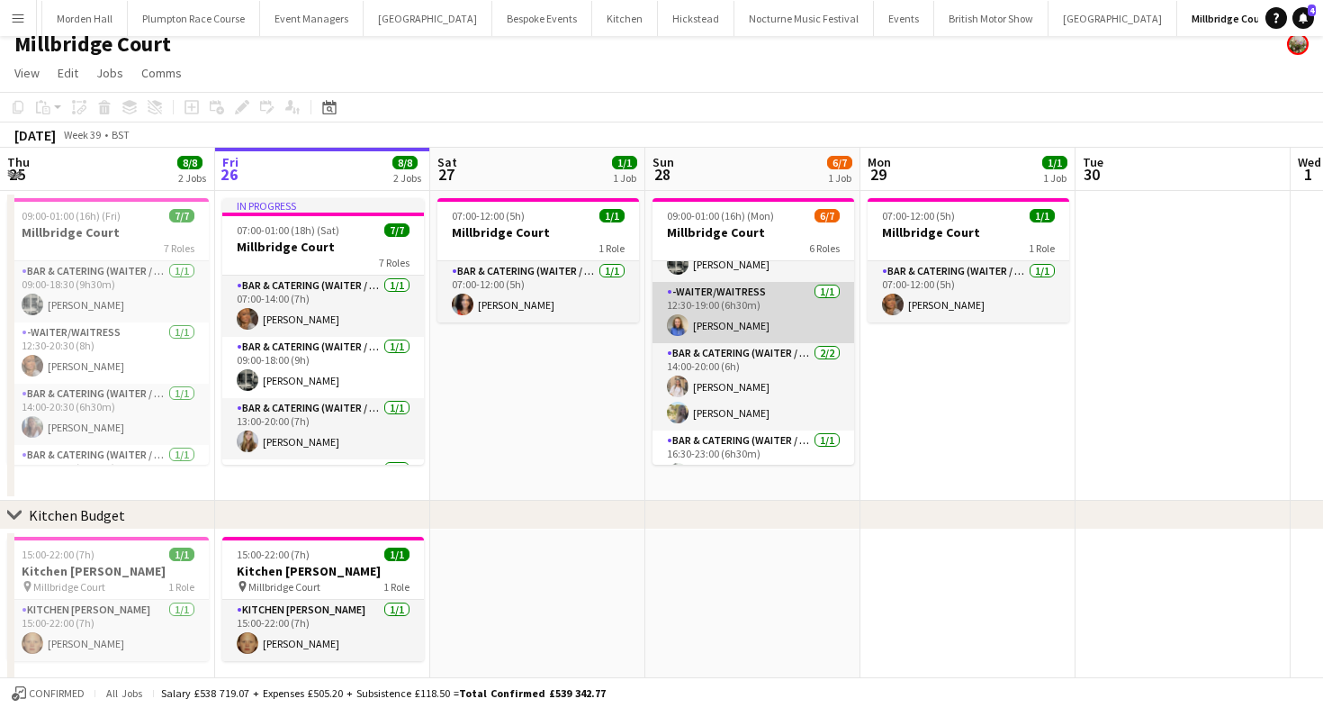
click at [698, 302] on app-card-role "-Waiter/Waitress [DATE] 12:30-19:00 (6h30m) [PERSON_NAME]" at bounding box center [754, 312] width 202 height 61
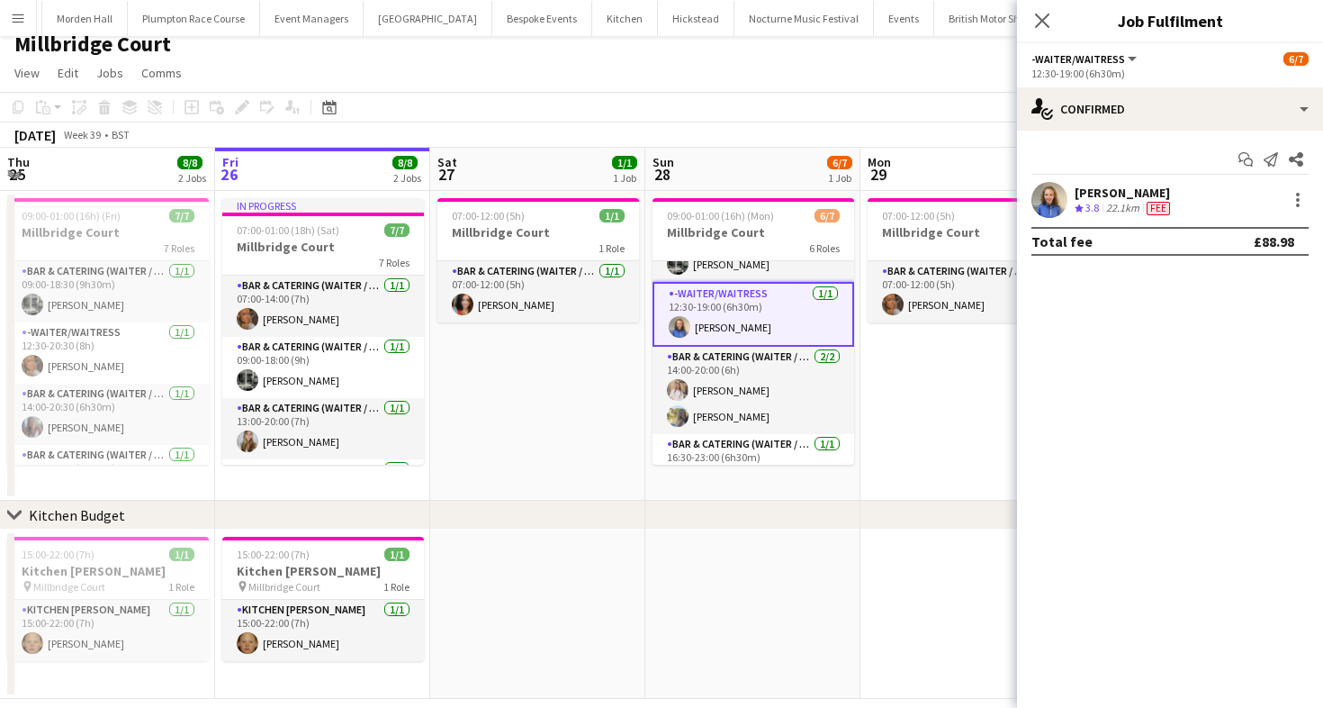
scroll to position [64, 0]
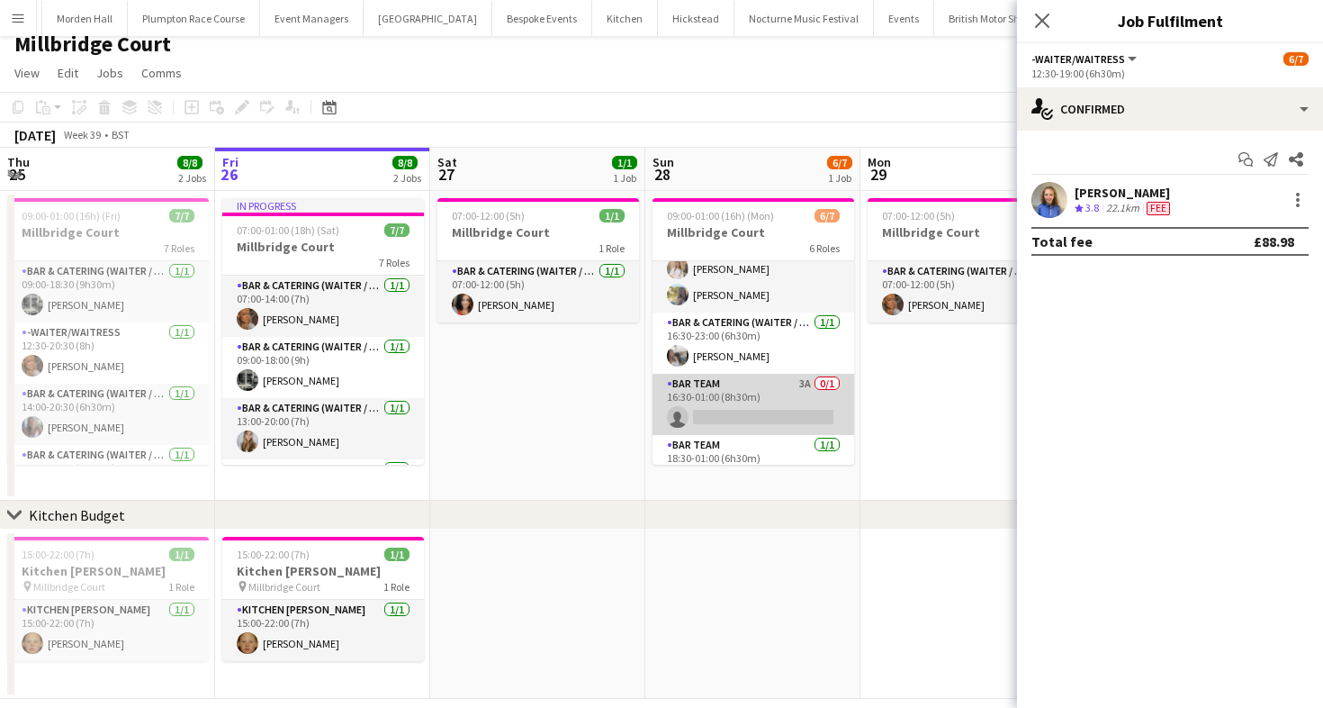
click at [749, 414] on app-card-role "Bar Team 3A 0/1 16:30-01:00 (8h30m) single-neutral-actions" at bounding box center [754, 404] width 202 height 61
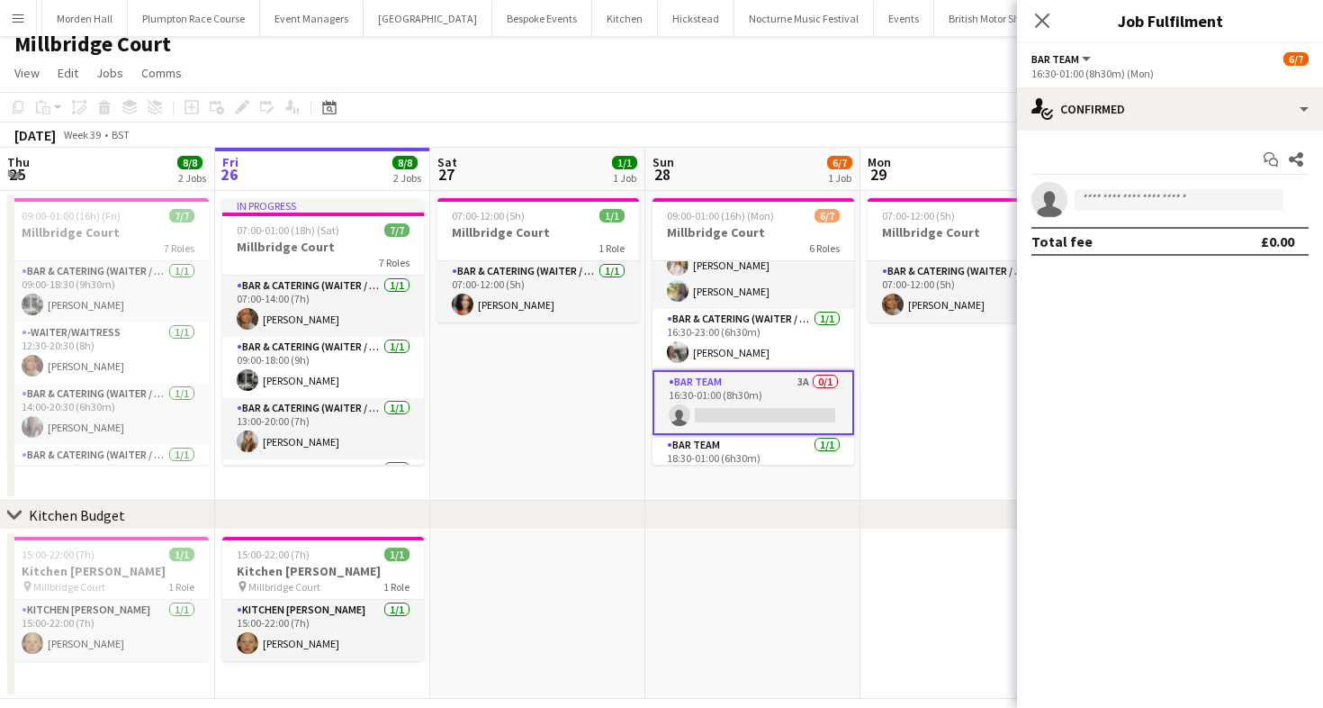
scroll to position [158, 0]
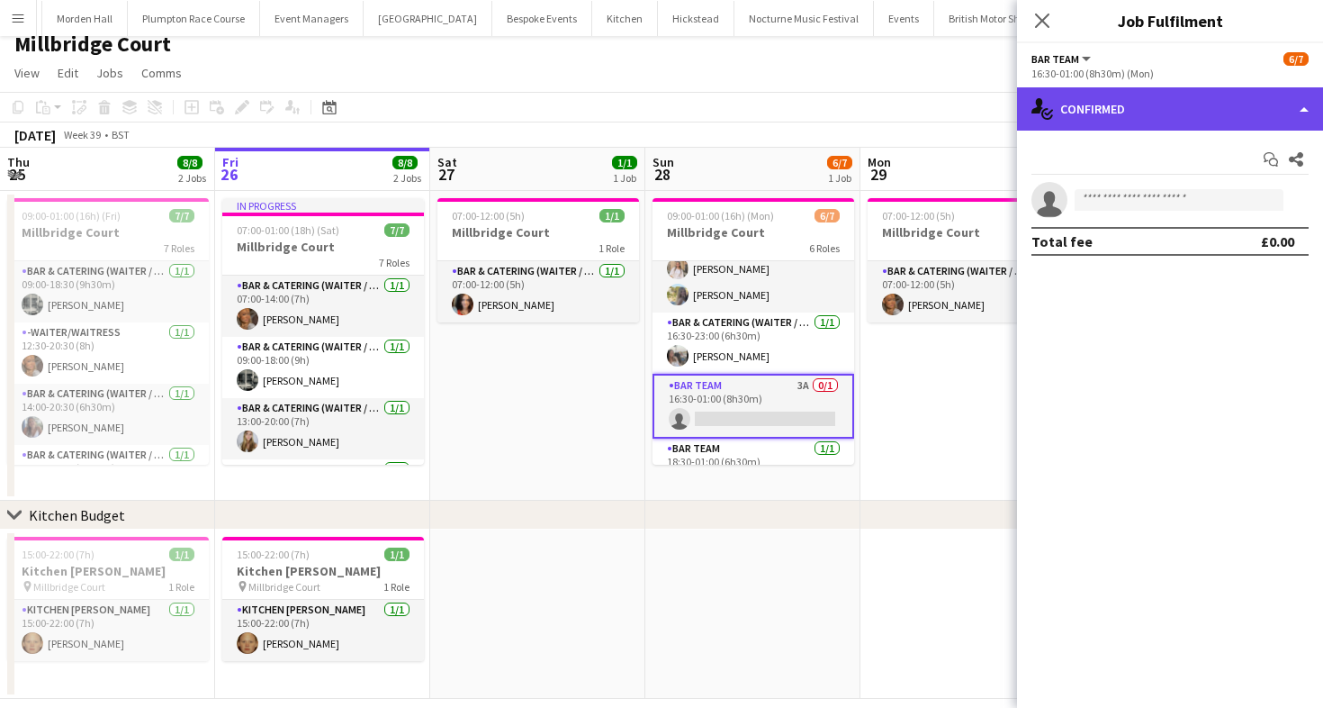
click at [1095, 114] on div "single-neutral-actions-check-2 Confirmed" at bounding box center [1170, 108] width 306 height 43
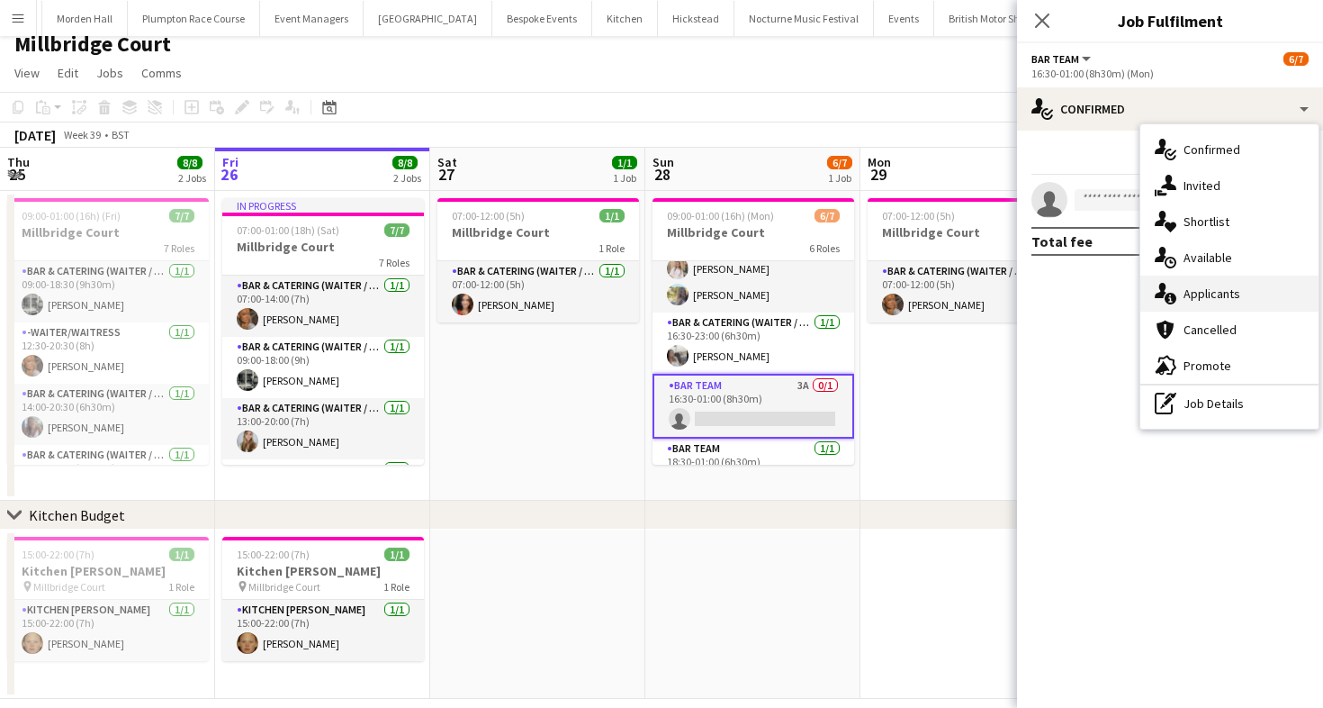
click at [1204, 299] on span "Applicants" at bounding box center [1212, 293] width 57 height 16
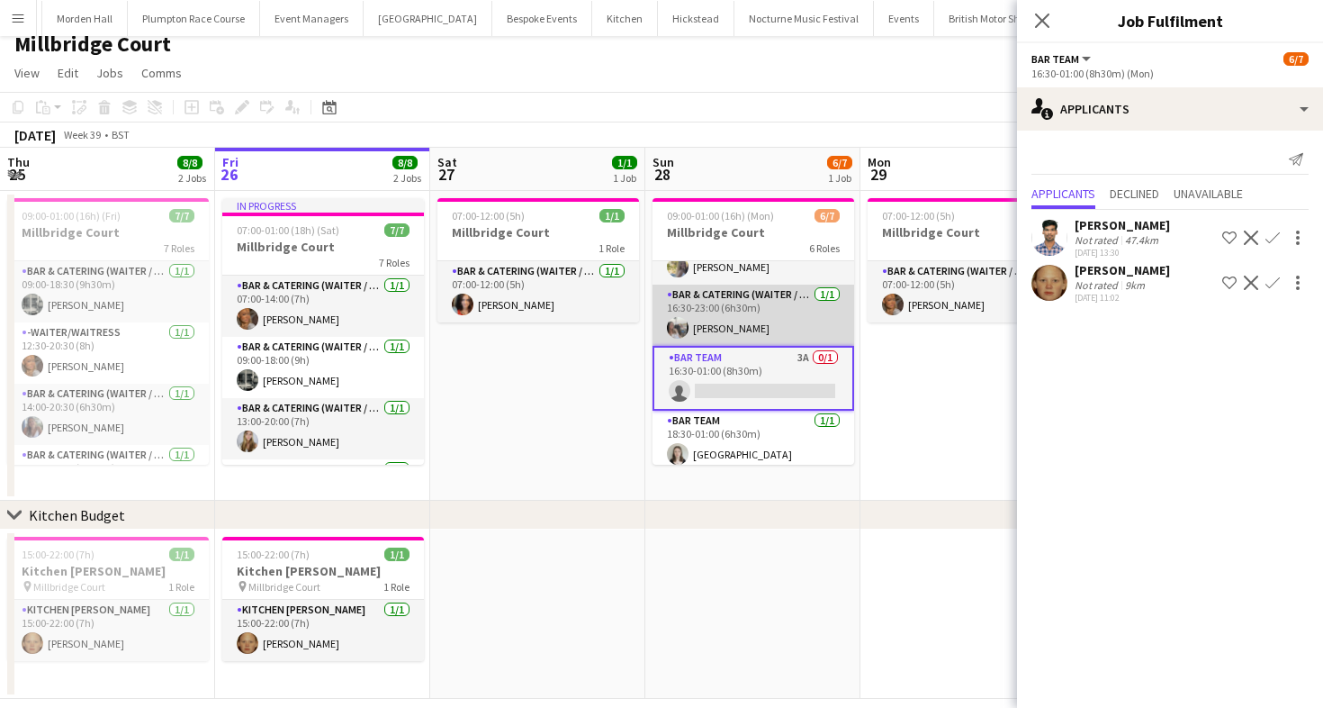
scroll to position [194, 0]
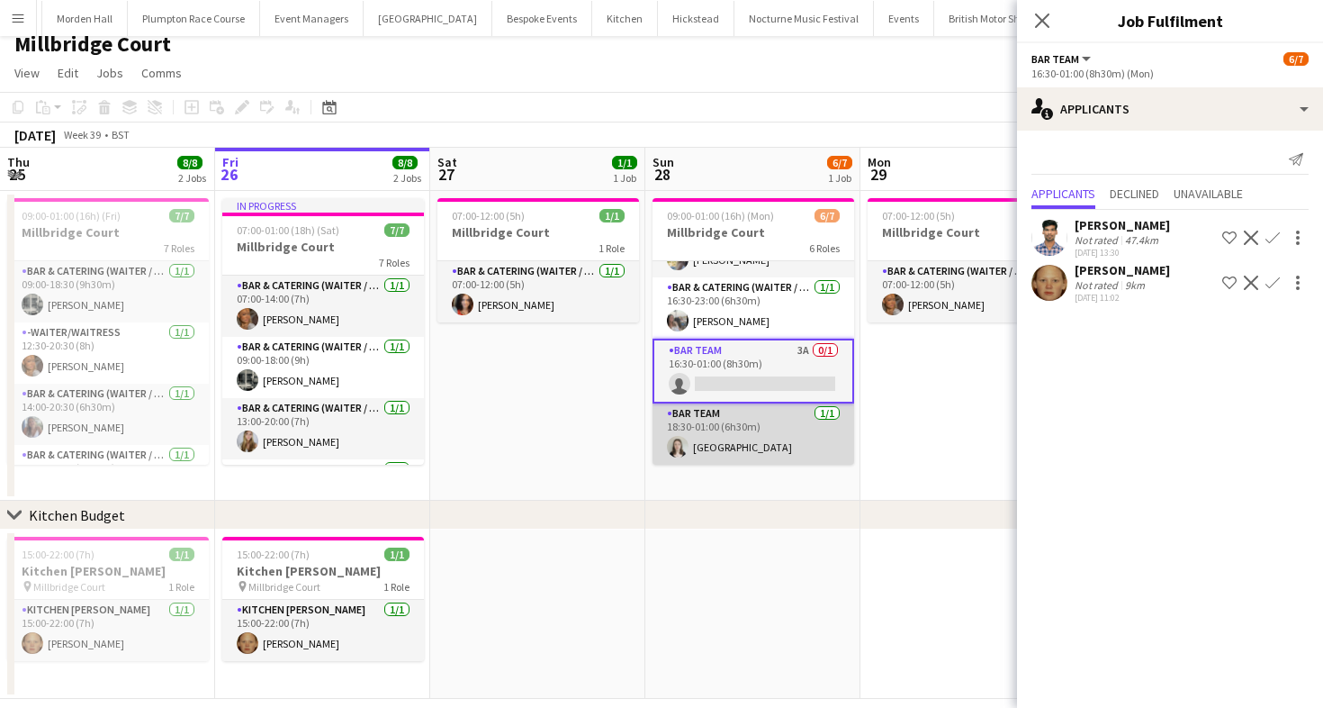
click at [777, 423] on app-card-role "Bar Team [DATE] 18:30-01:00 (6h30m) [GEOGRAPHIC_DATA]" at bounding box center [754, 433] width 202 height 61
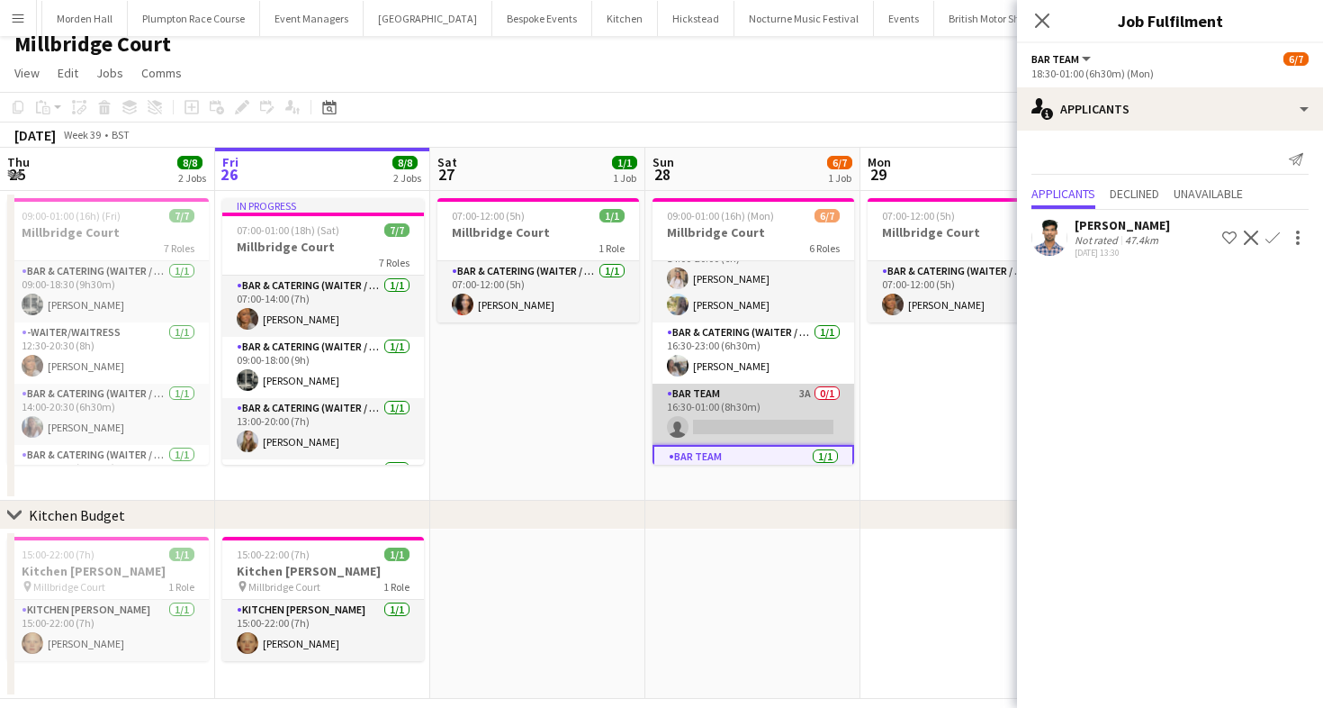
scroll to position [131, 0]
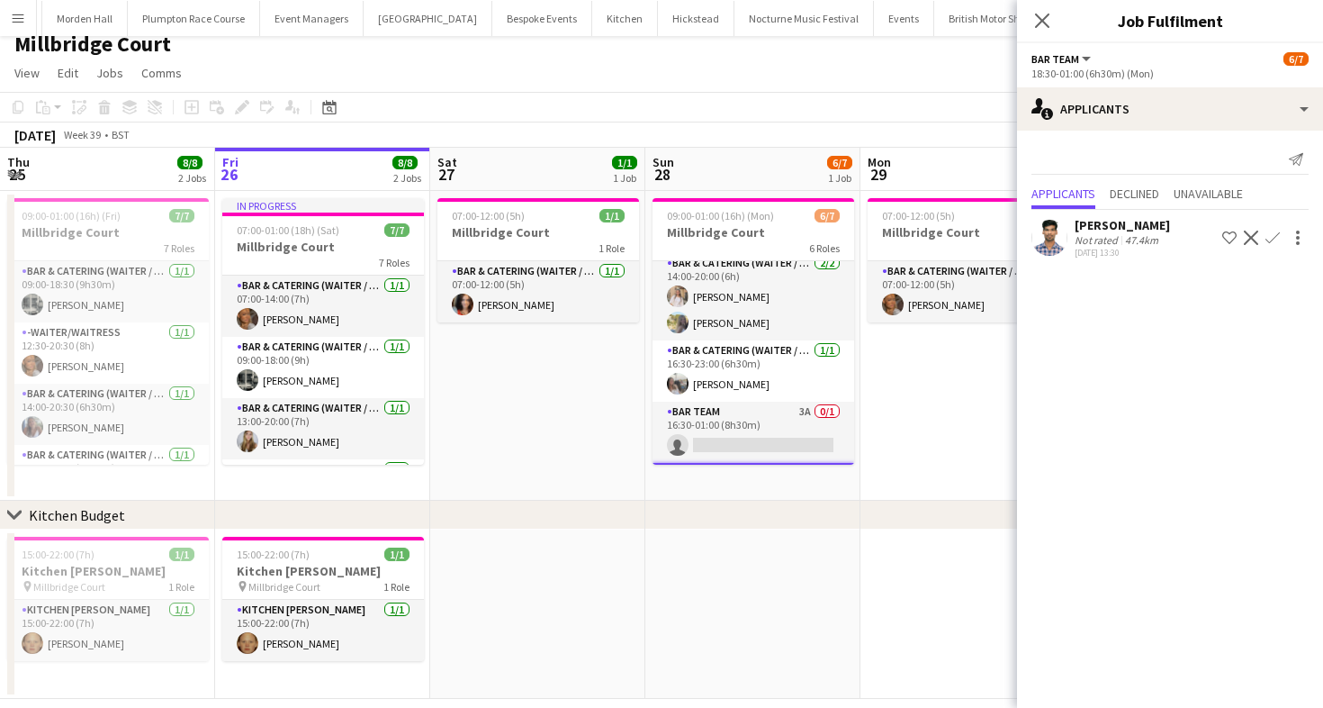
click at [711, 138] on div "[DATE] Week 39 • BST" at bounding box center [661, 134] width 1323 height 25
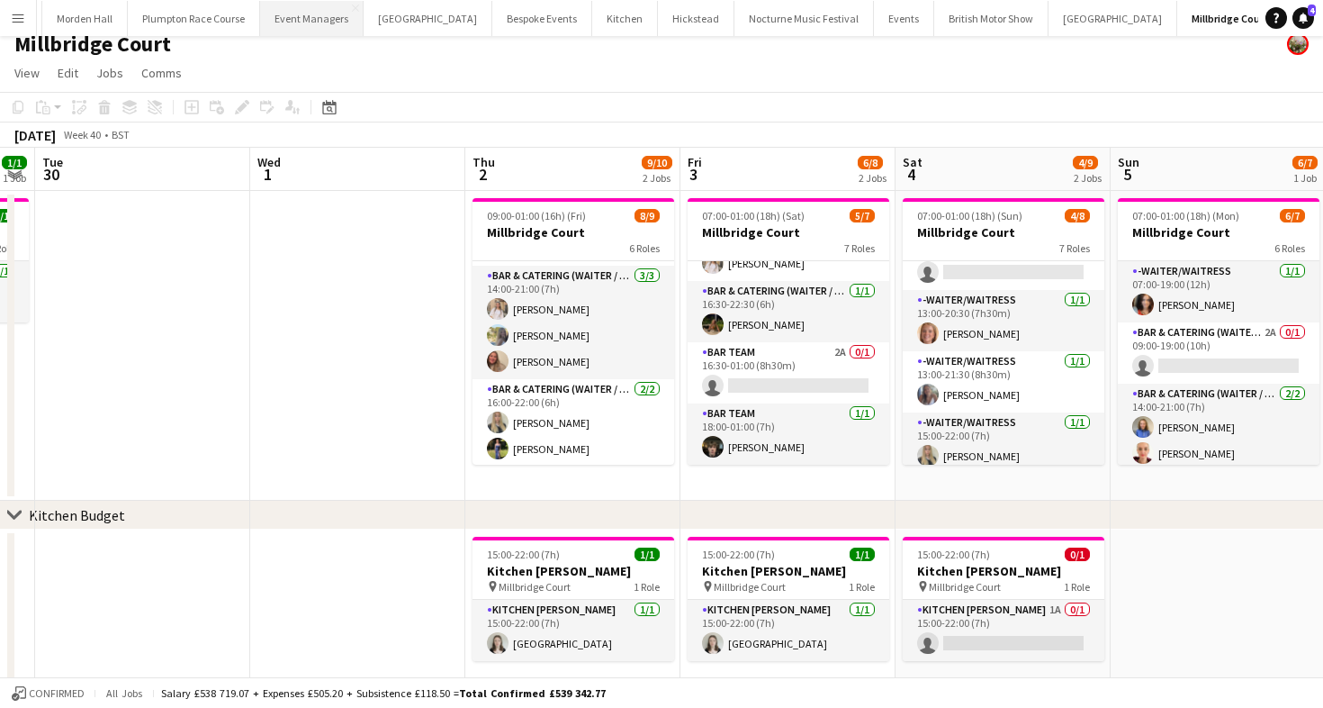
scroll to position [0, 0]
click at [461, 20] on button "[GEOGRAPHIC_DATA] Close" at bounding box center [480, 18] width 129 height 35
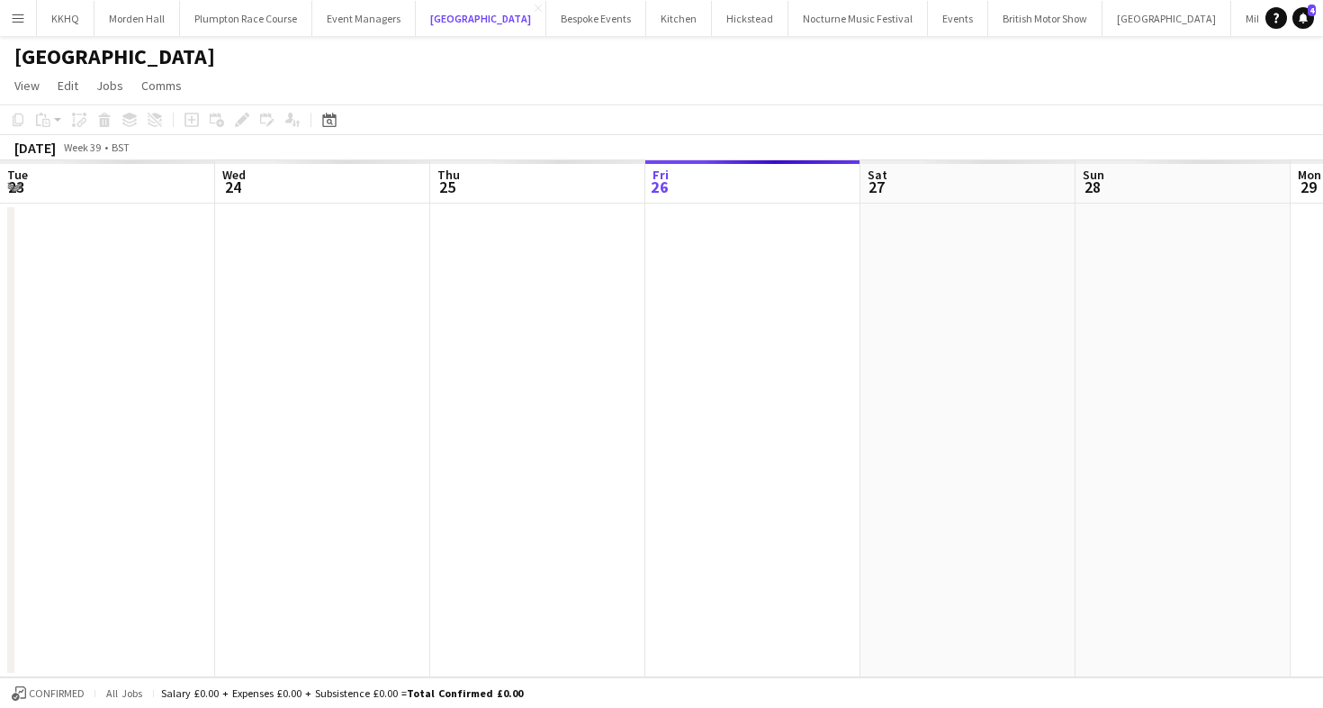
scroll to position [0, 430]
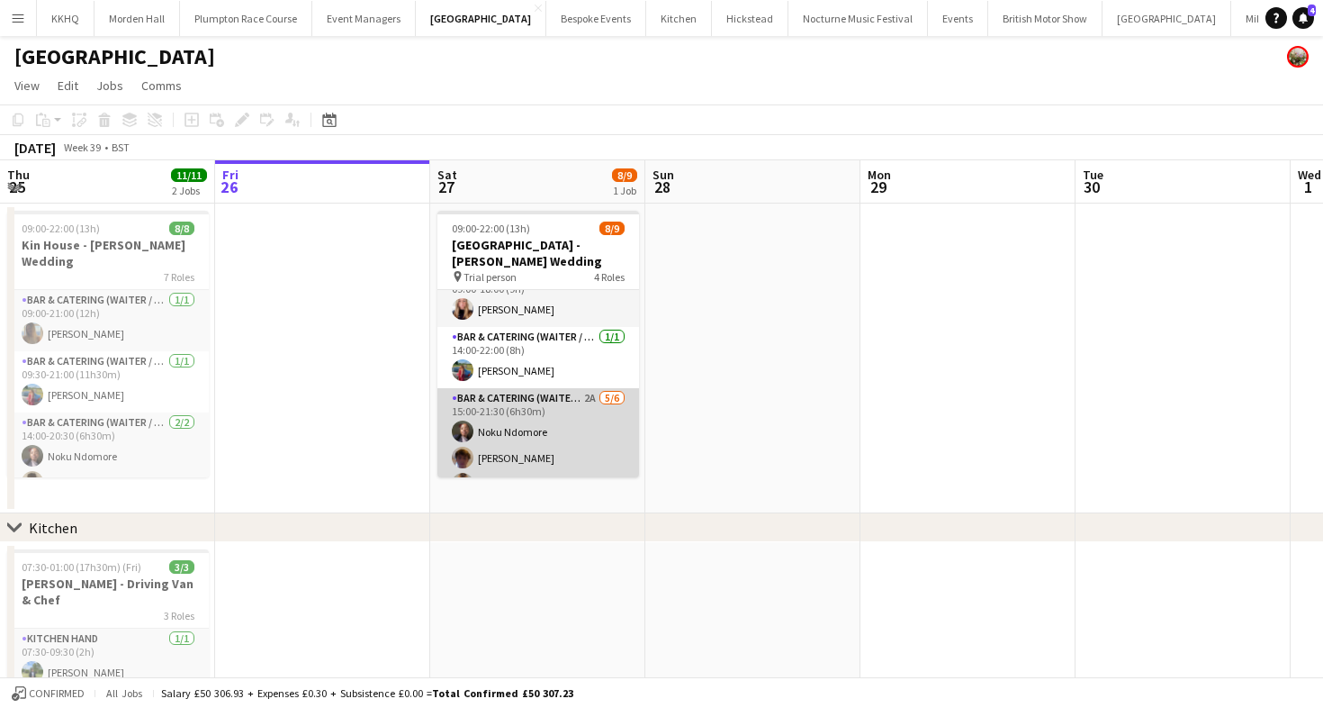
click at [594, 430] on app-card-role "Bar & Catering (Waiter / waitress) 2A [DATE] 15:00-21:30 (6h30m) Noku Ndomore […" at bounding box center [538, 484] width 202 height 192
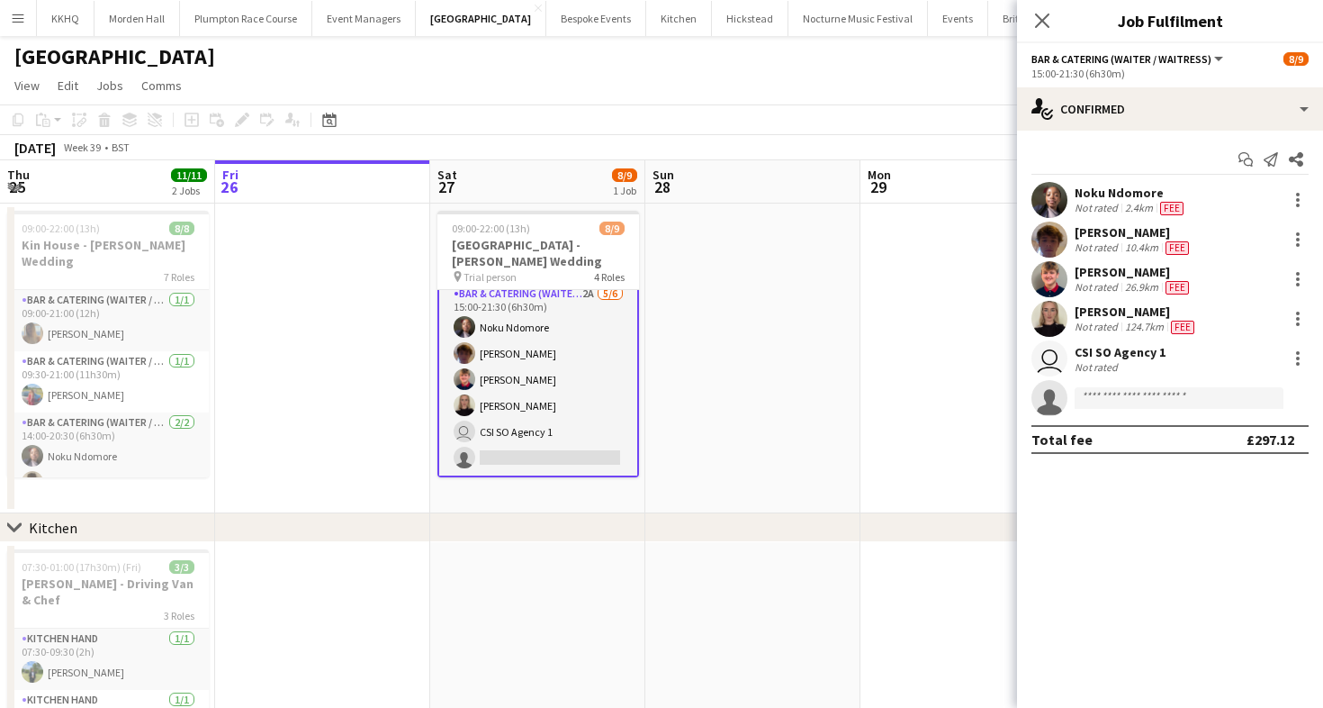
scroll to position [151, 0]
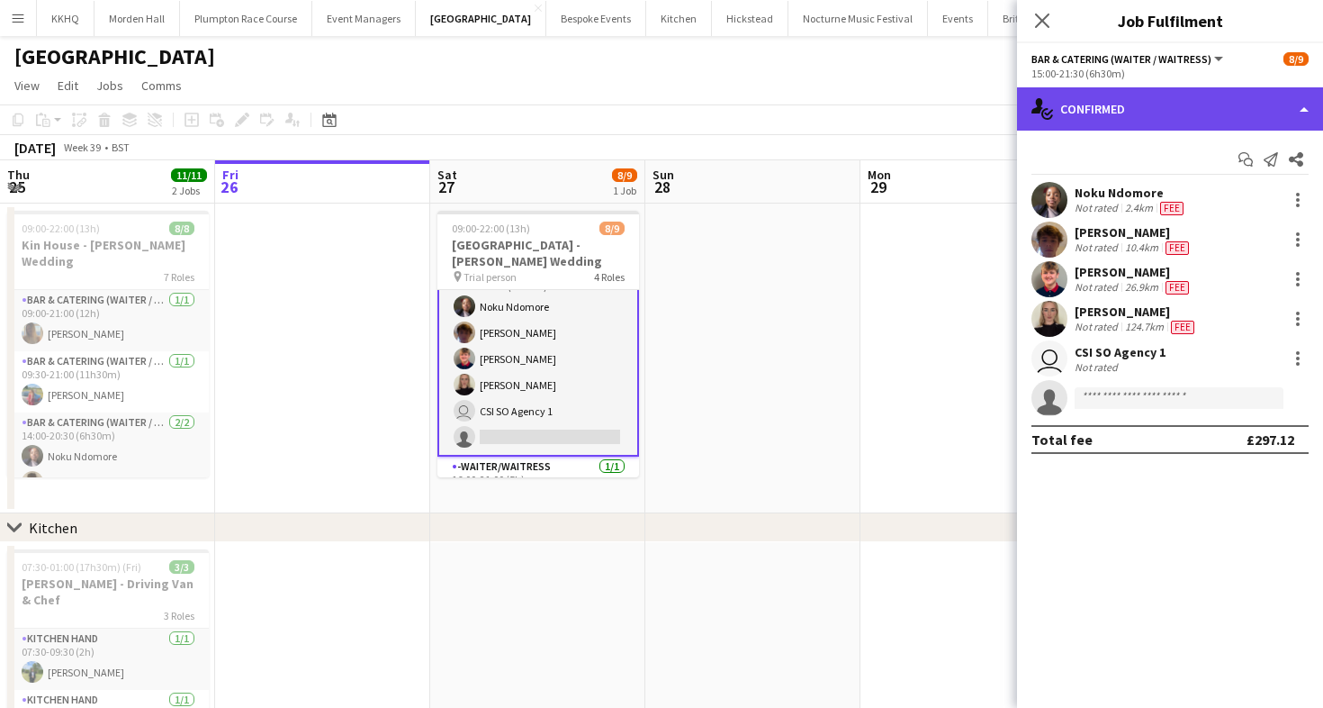
click at [1215, 128] on div "single-neutral-actions-check-2 Confirmed" at bounding box center [1170, 108] width 306 height 43
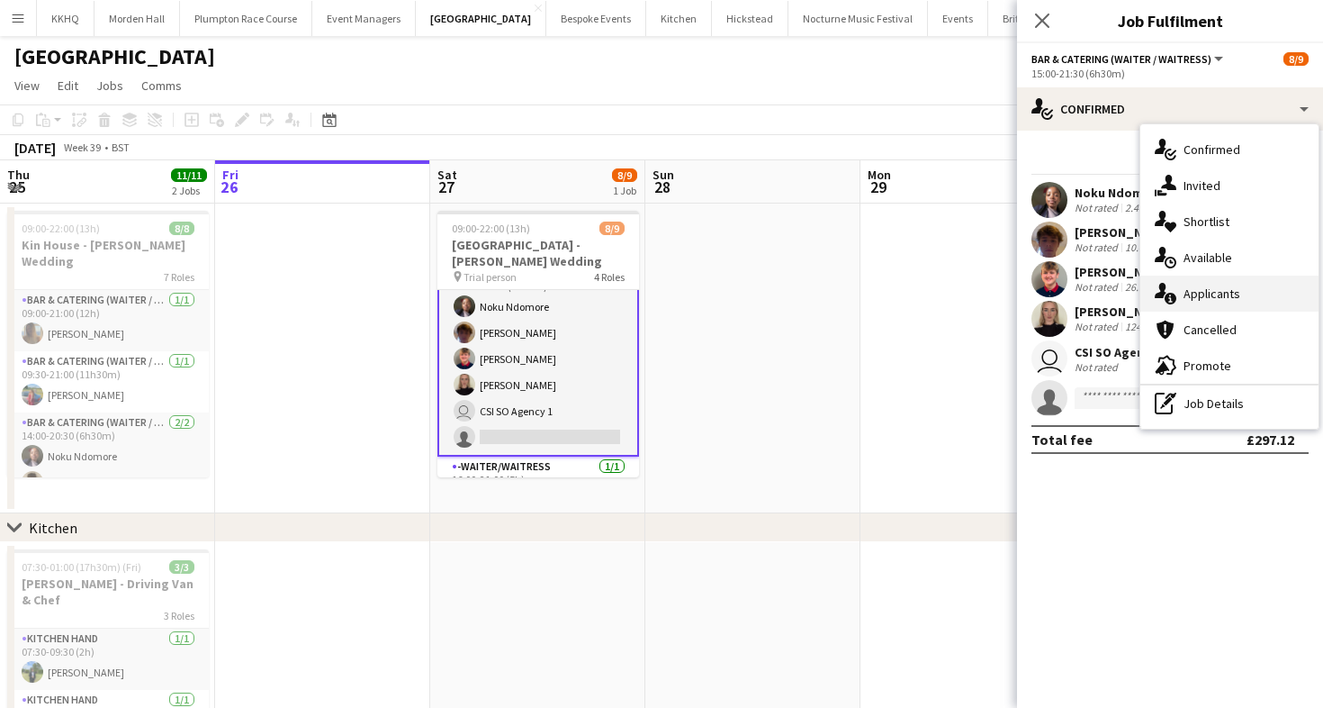
click at [1239, 305] on div "single-neutral-actions-information Applicants" at bounding box center [1229, 293] width 178 height 36
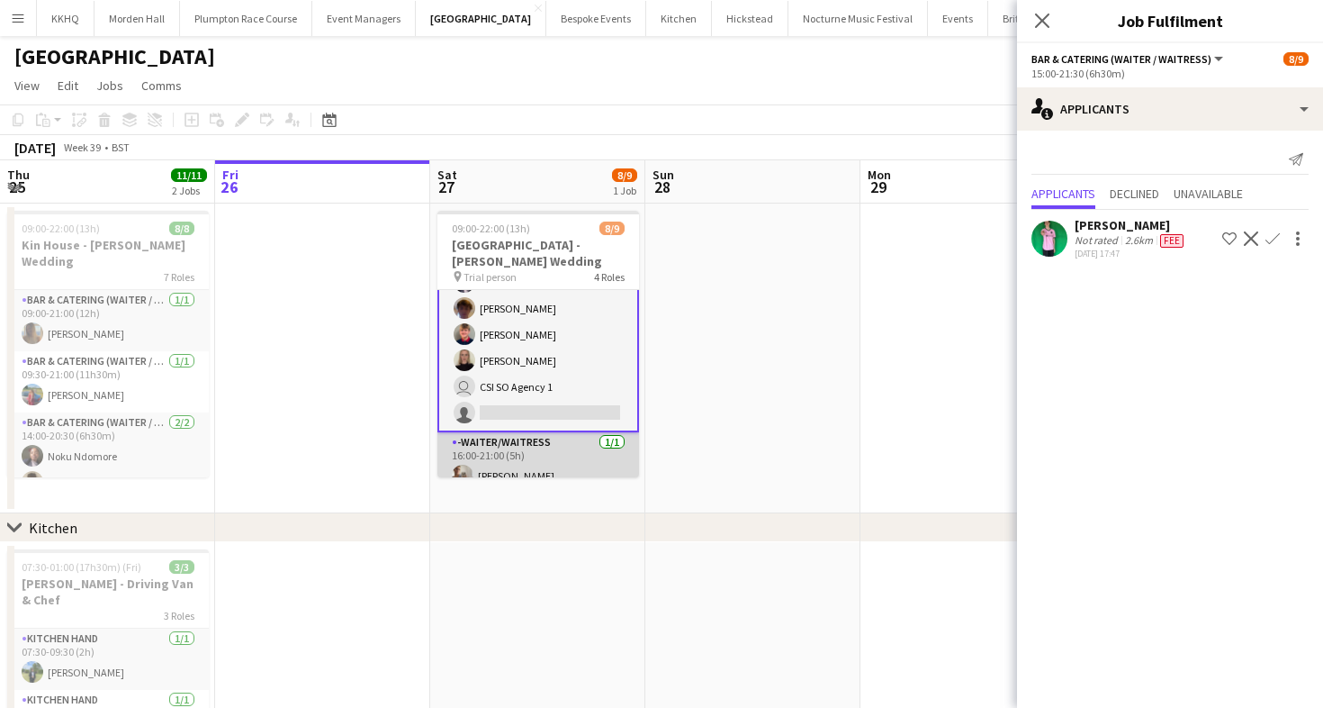
click at [562, 432] on app-card-role "-Waiter/Waitress [DATE] 16:00-21:00 (5h) [PERSON_NAME]" at bounding box center [538, 462] width 202 height 61
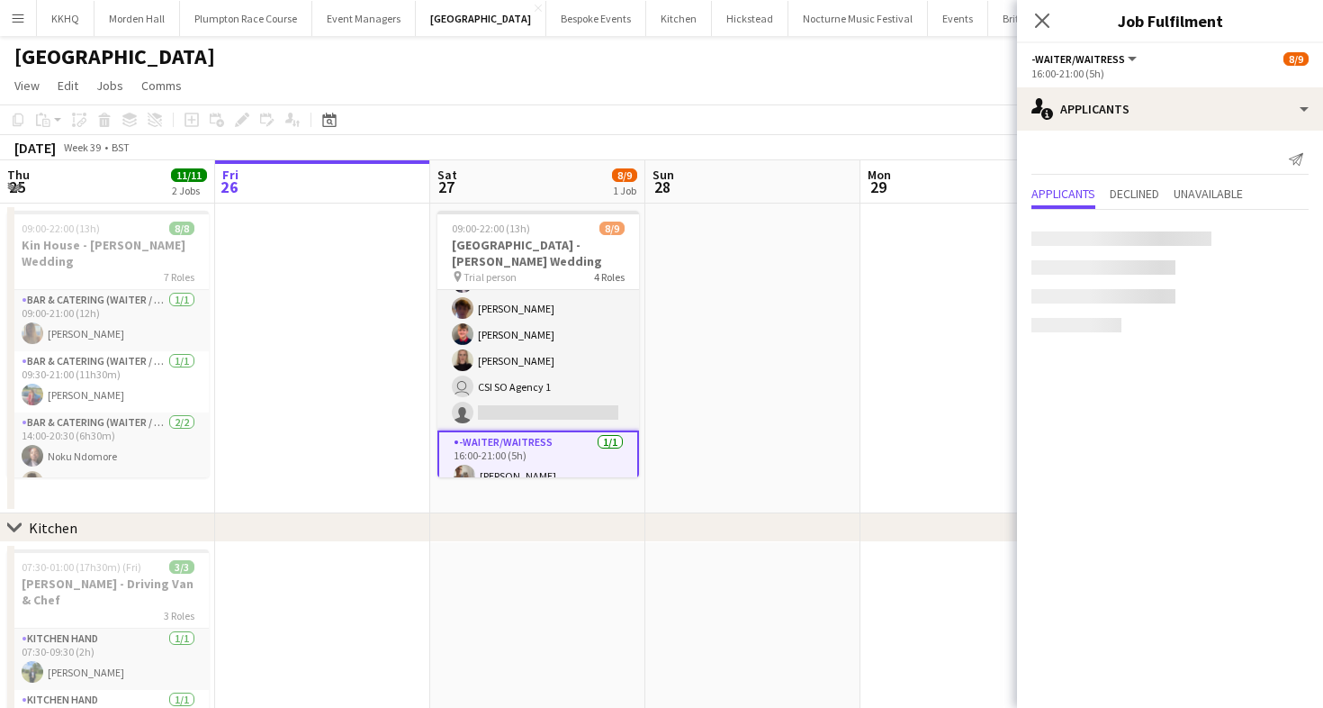
scroll to position [0, 0]
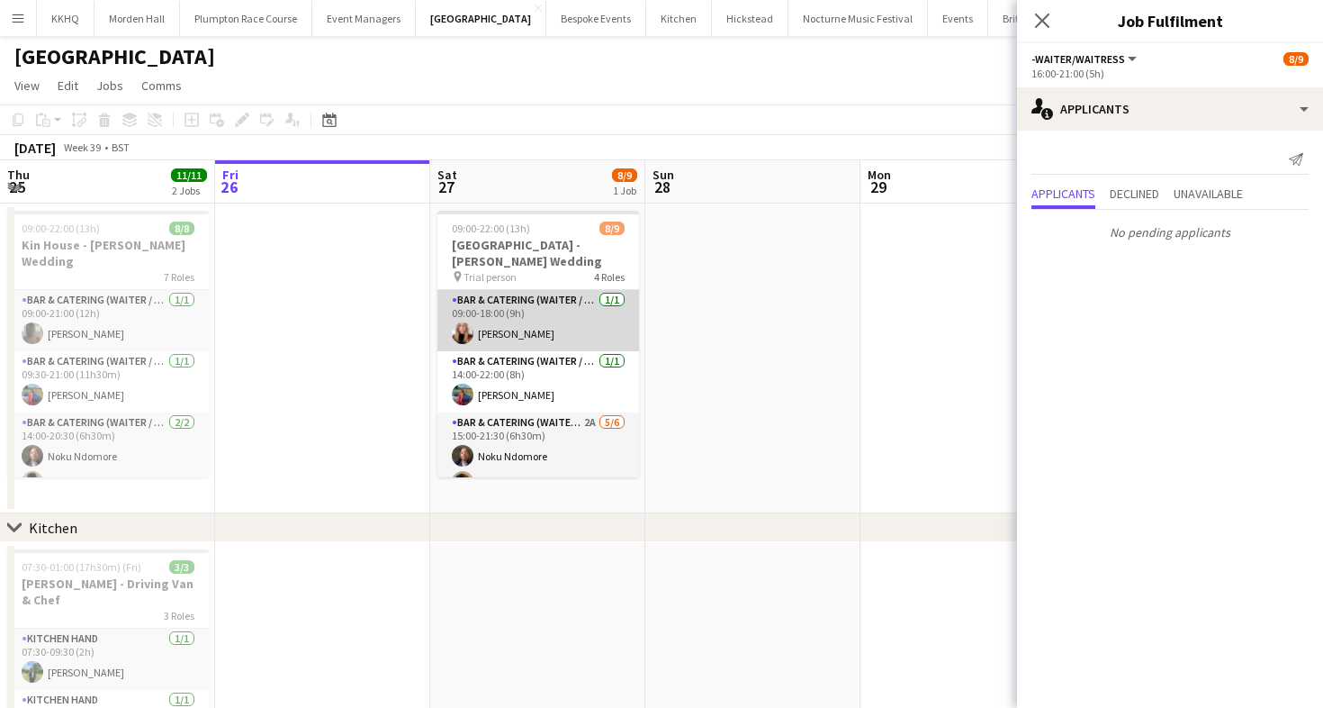
click at [516, 326] on app-card-role "Bar & Catering (Waiter / waitress) [DATE] 09:00-18:00 (9h) [PERSON_NAME]" at bounding box center [538, 320] width 202 height 61
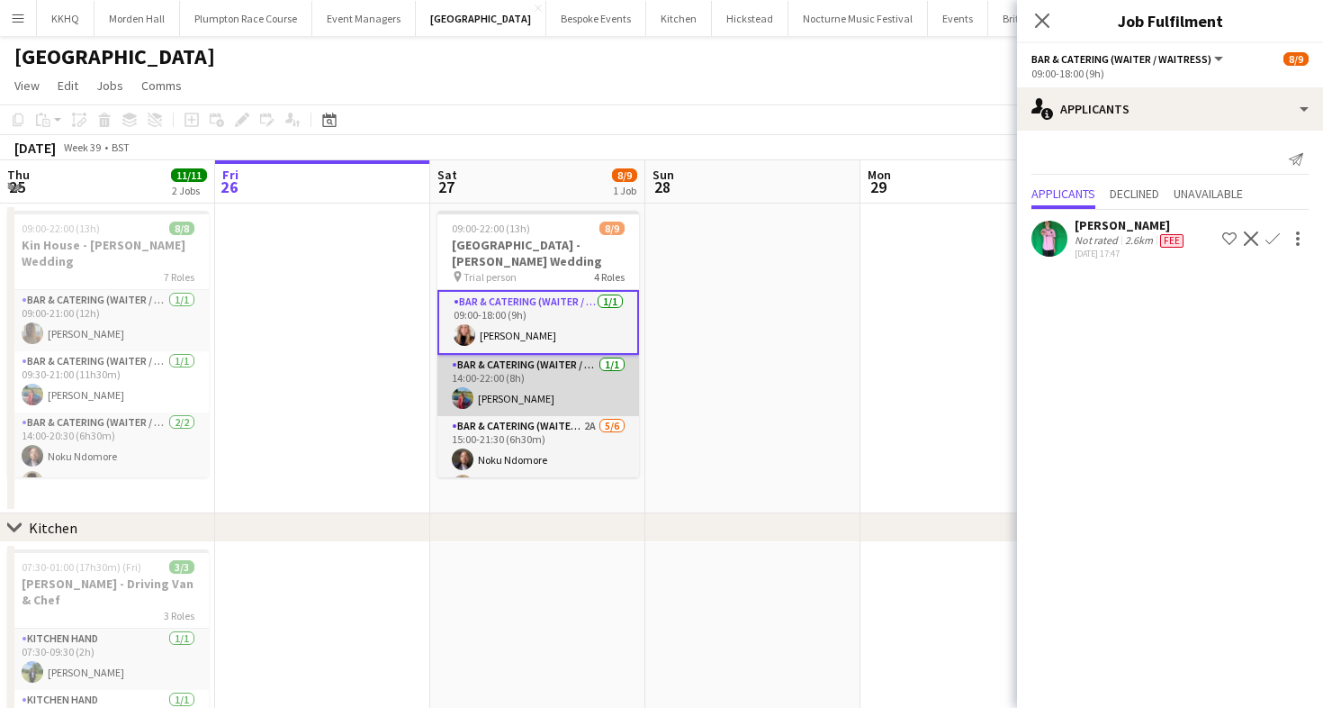
click at [539, 380] on app-card-role "Bar & Catering (Waiter / waitress) [DATE] 14:00-22:00 (8h) [PERSON_NAME]" at bounding box center [538, 385] width 202 height 61
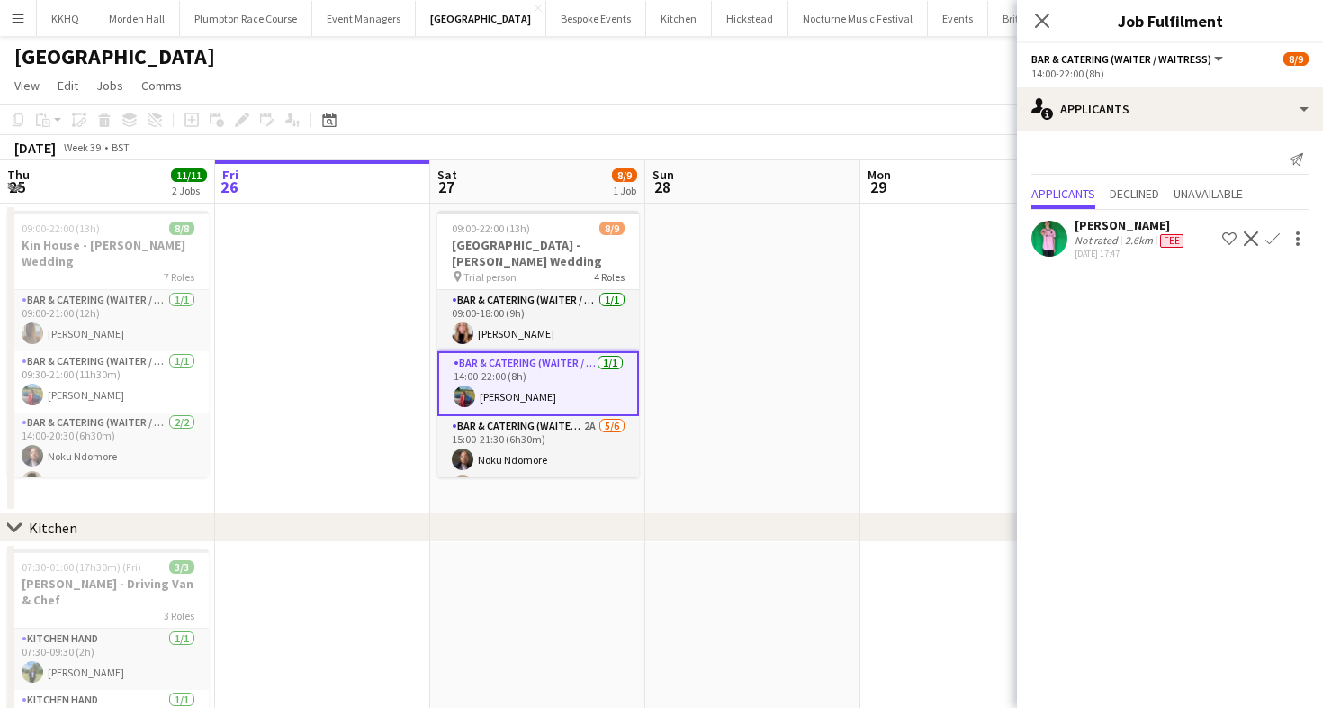
click at [613, 102] on app-page-menu "View Day view expanded Day view collapsed Month view Date picker Jump to [DATE]…" at bounding box center [661, 87] width 1323 height 34
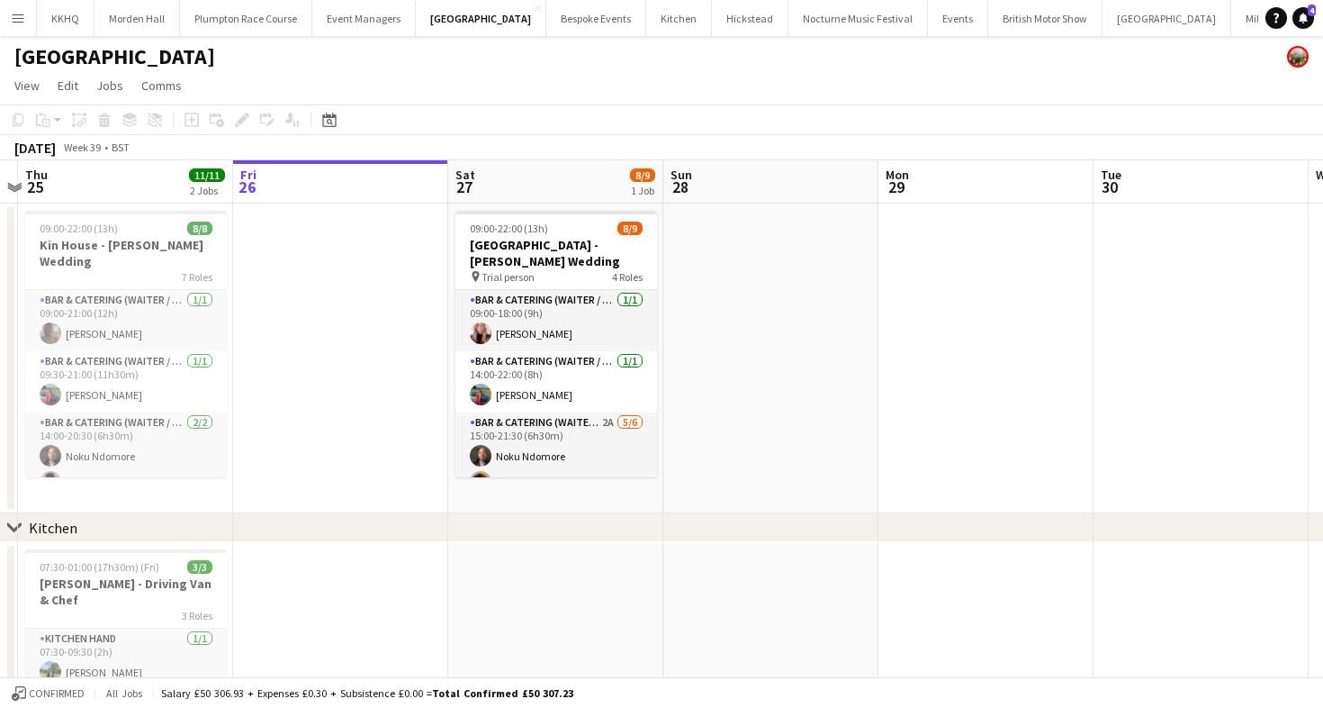
click at [663, 123] on app-toolbar "Copy Paste Paste Command V Paste with crew Command Shift V Paste linked Job [GE…" at bounding box center [661, 119] width 1323 height 31
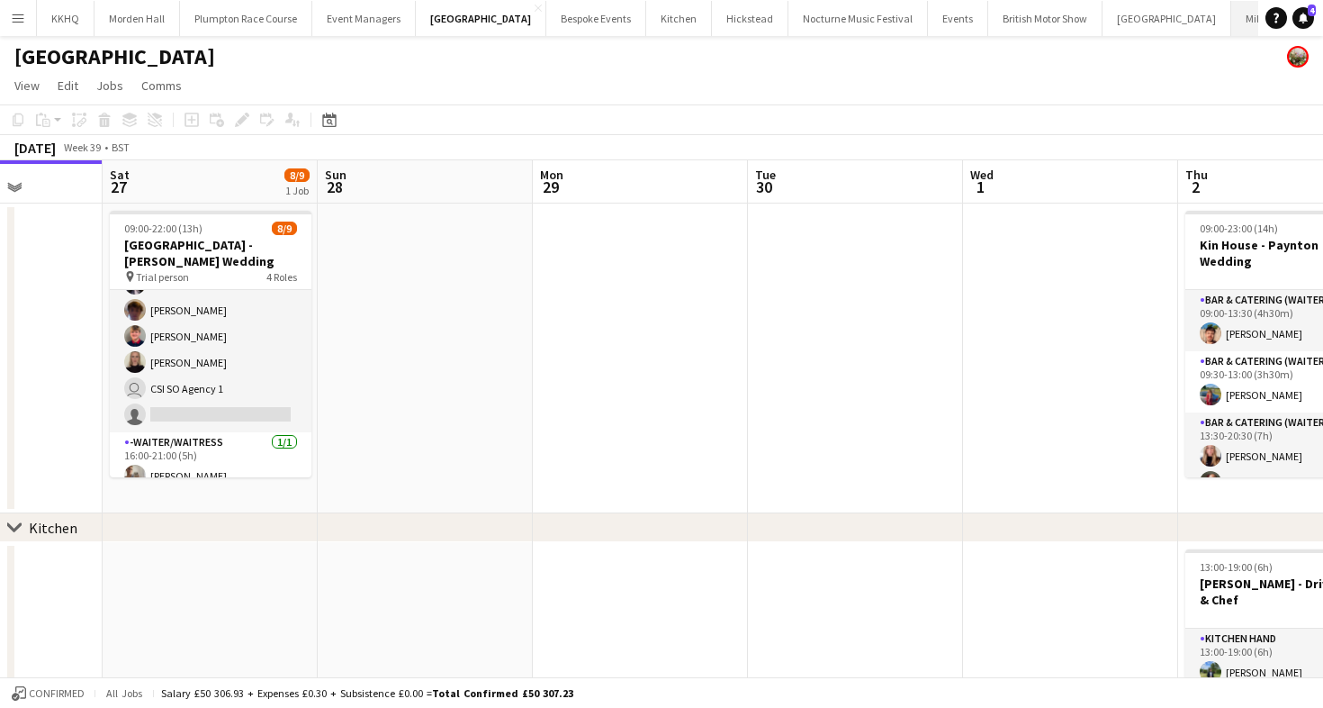
scroll to position [0, 74]
click at [1259, 31] on button "LIMEKILN Close" at bounding box center [1295, 18] width 73 height 35
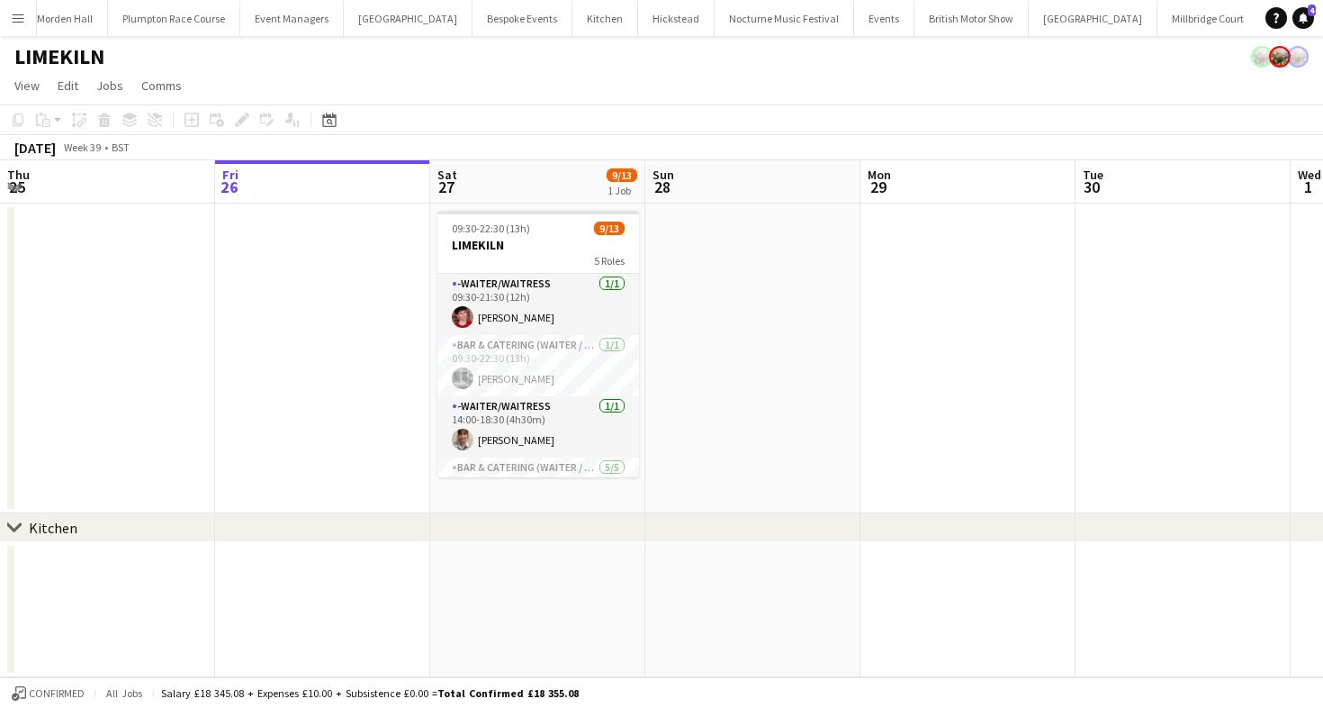
click at [1010, 79] on app-page-menu "View Day view expanded Day view collapsed Month view Date picker Jump to [DATE]…" at bounding box center [661, 87] width 1323 height 34
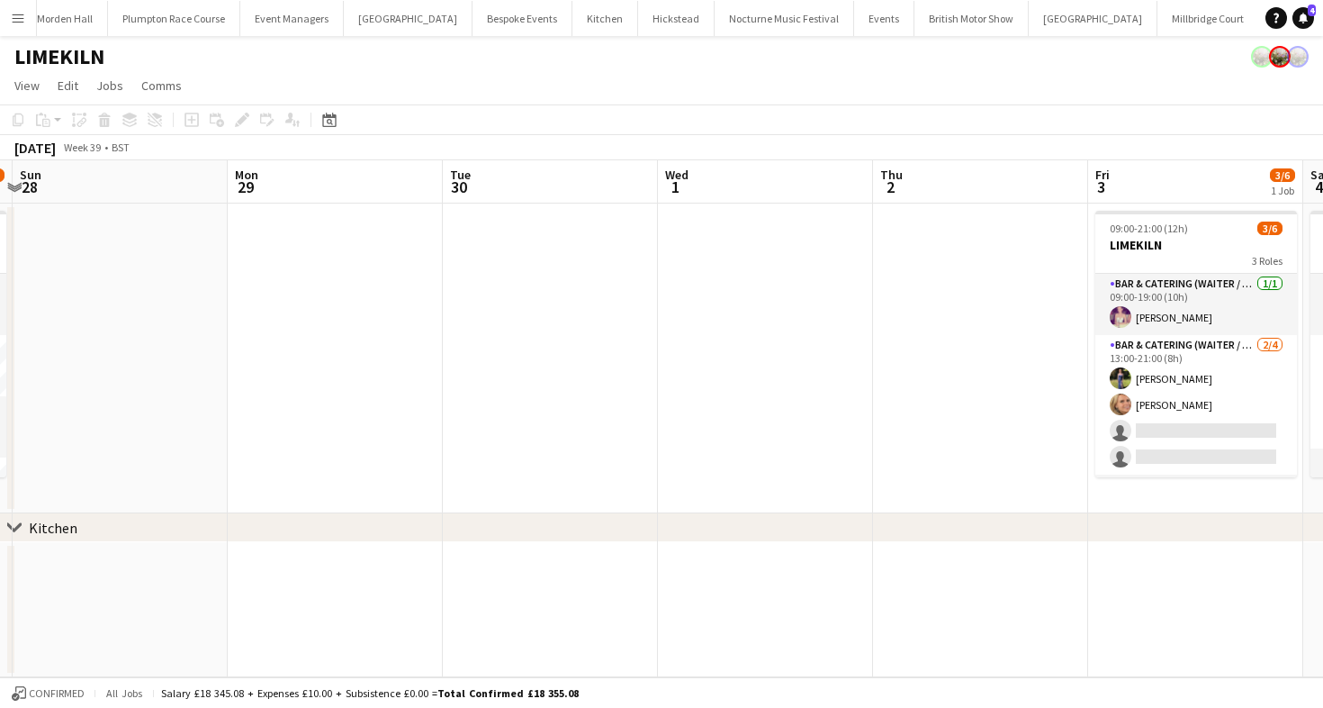
click at [872, 616] on app-date-cell at bounding box center [765, 609] width 215 height 135
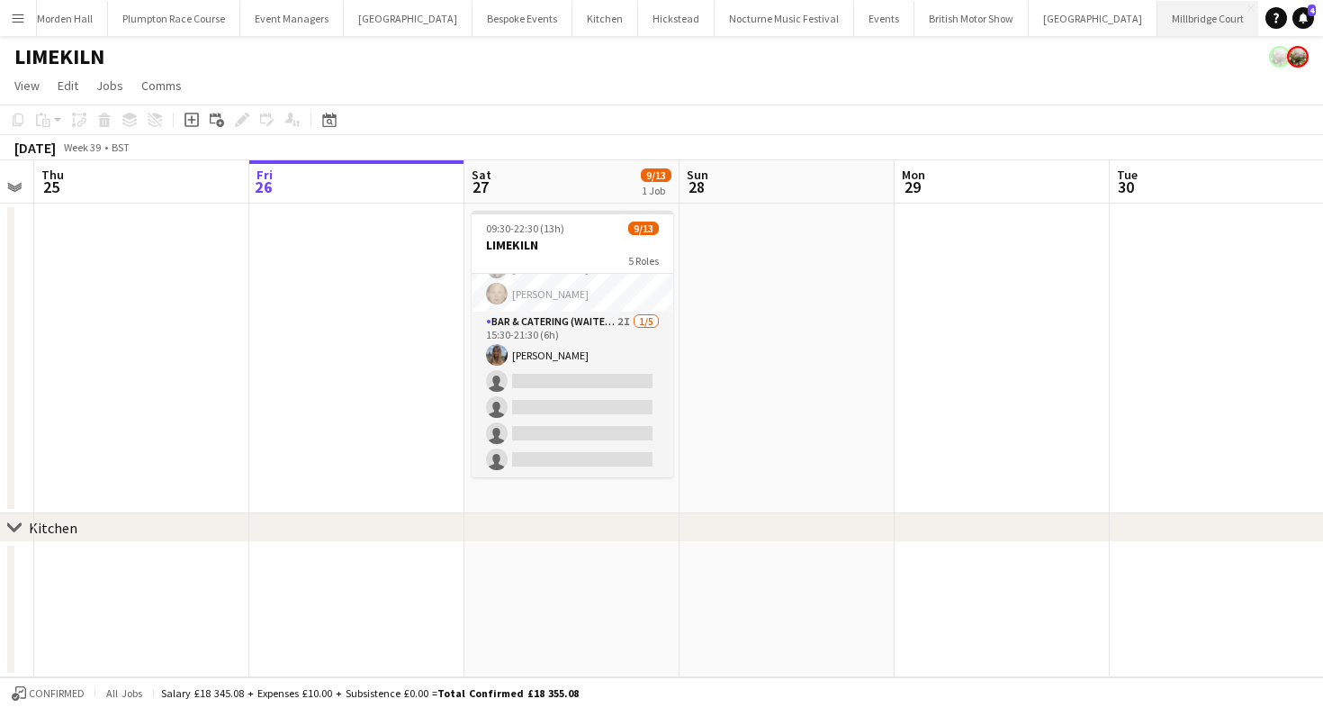
scroll to position [0, 74]
